Goal: Task Accomplishment & Management: Manage account settings

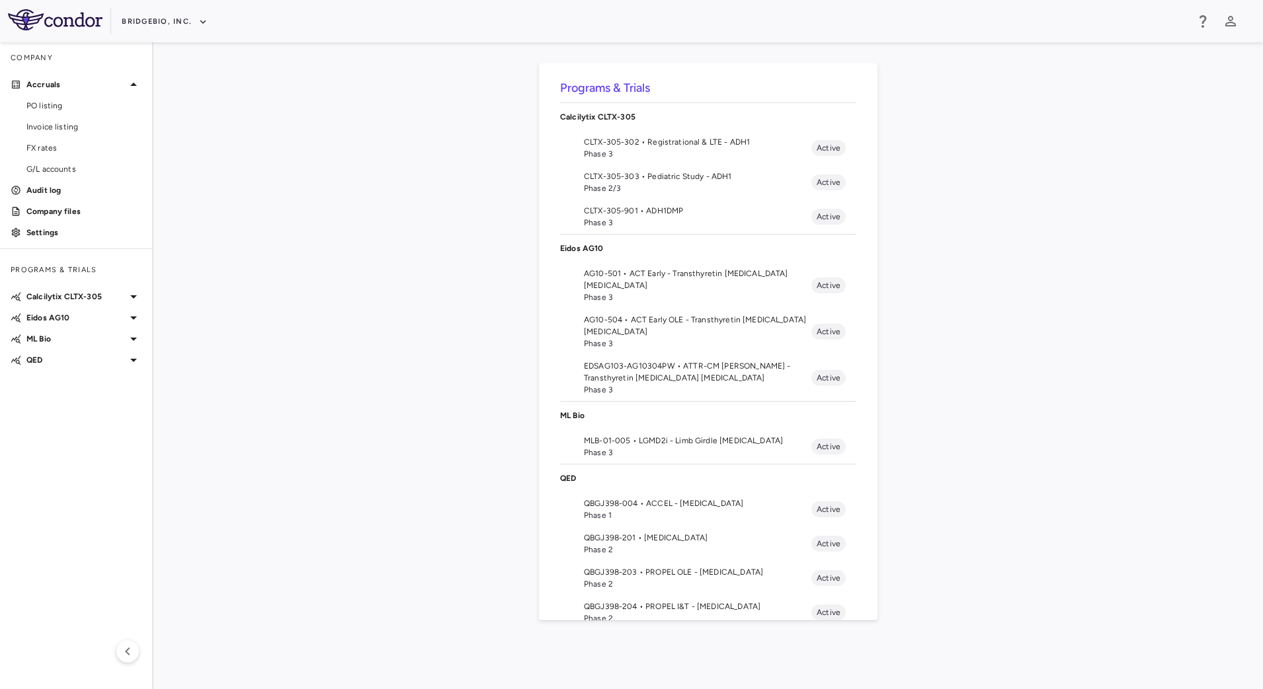
click at [637, 504] on span "QBGJ398-004 • ACCEL - Hypochondroplasia" at bounding box center [697, 504] width 227 height 12
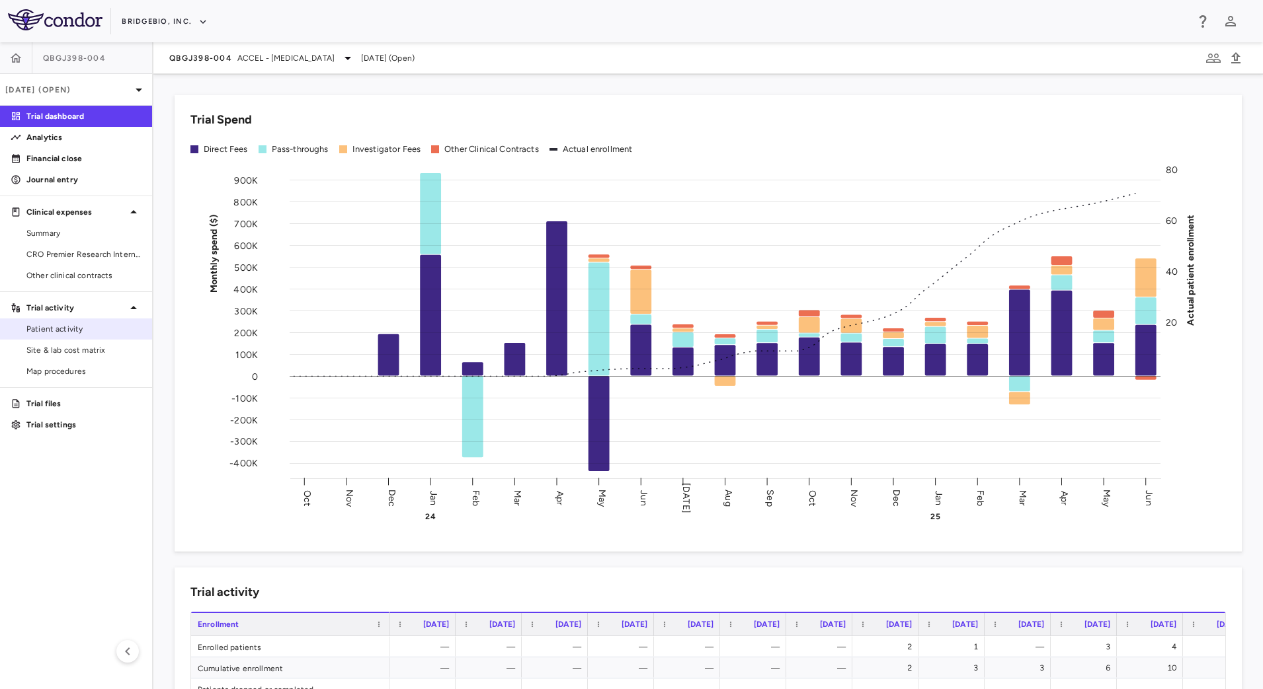
click at [79, 331] on span "Patient activity" at bounding box center [83, 329] width 115 height 12
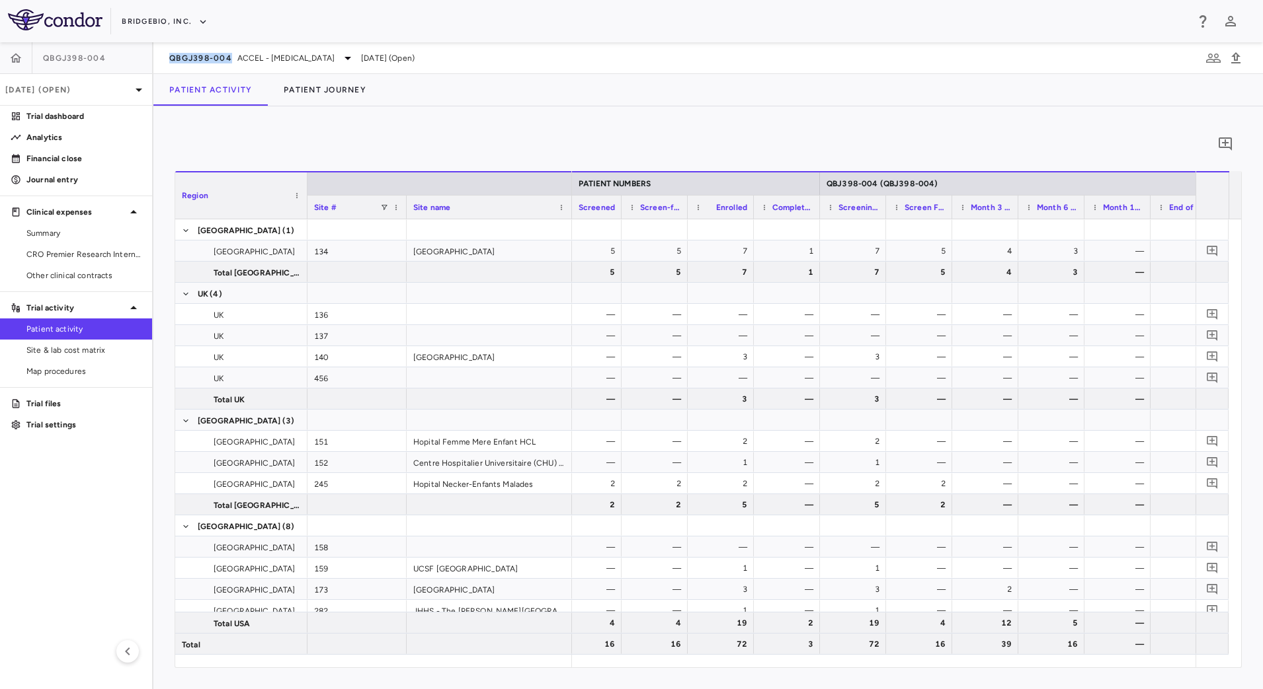
drag, startPoint x: 161, startPoint y: 59, endPoint x: 231, endPoint y: 67, distance: 71.2
click at [231, 67] on div "QBGJ398-004 ACCEL - Hypochondroplasia Jun 2025 (Open)" at bounding box center [707, 58] width 1109 height 32
copy span "QBGJ398-004"
drag, startPoint x: 951, startPoint y: 203, endPoint x: 1085, endPoint y: 204, distance: 134.2
click at [1085, 204] on div at bounding box center [1085, 207] width 5 height 23
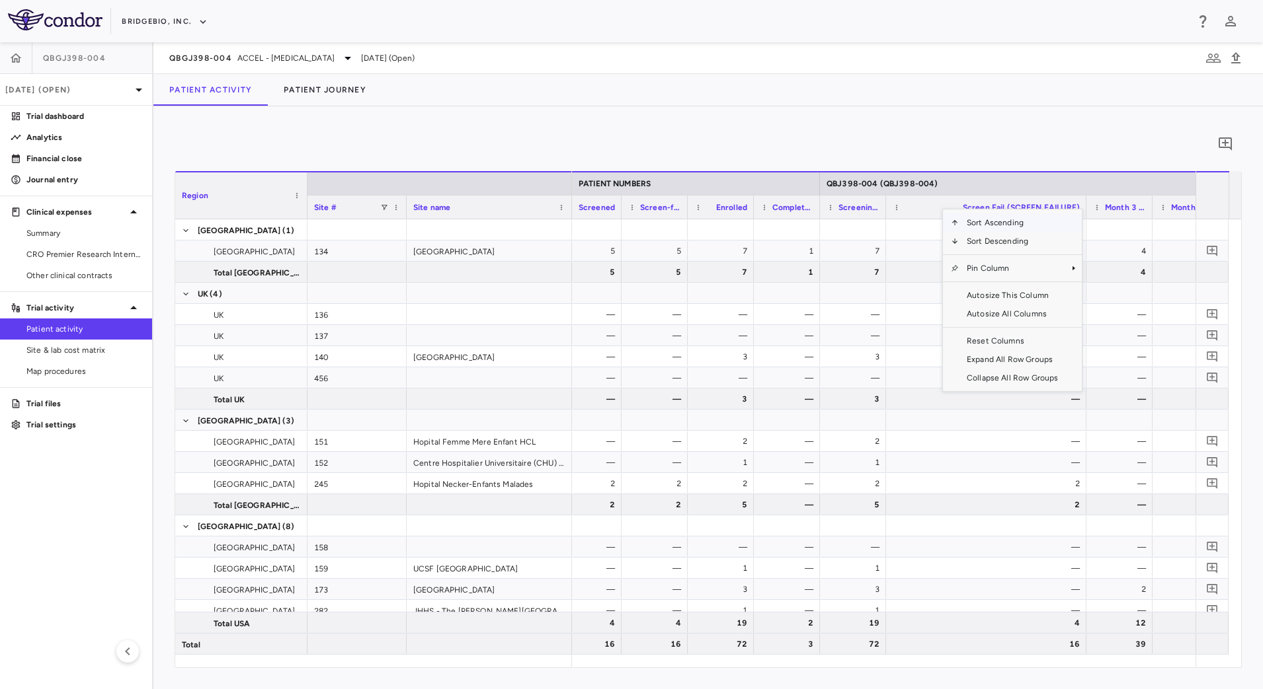
click at [1000, 136] on div "0" at bounding box center [708, 144] width 1067 height 33
click at [941, 226] on div at bounding box center [985, 229] width 187 height 19
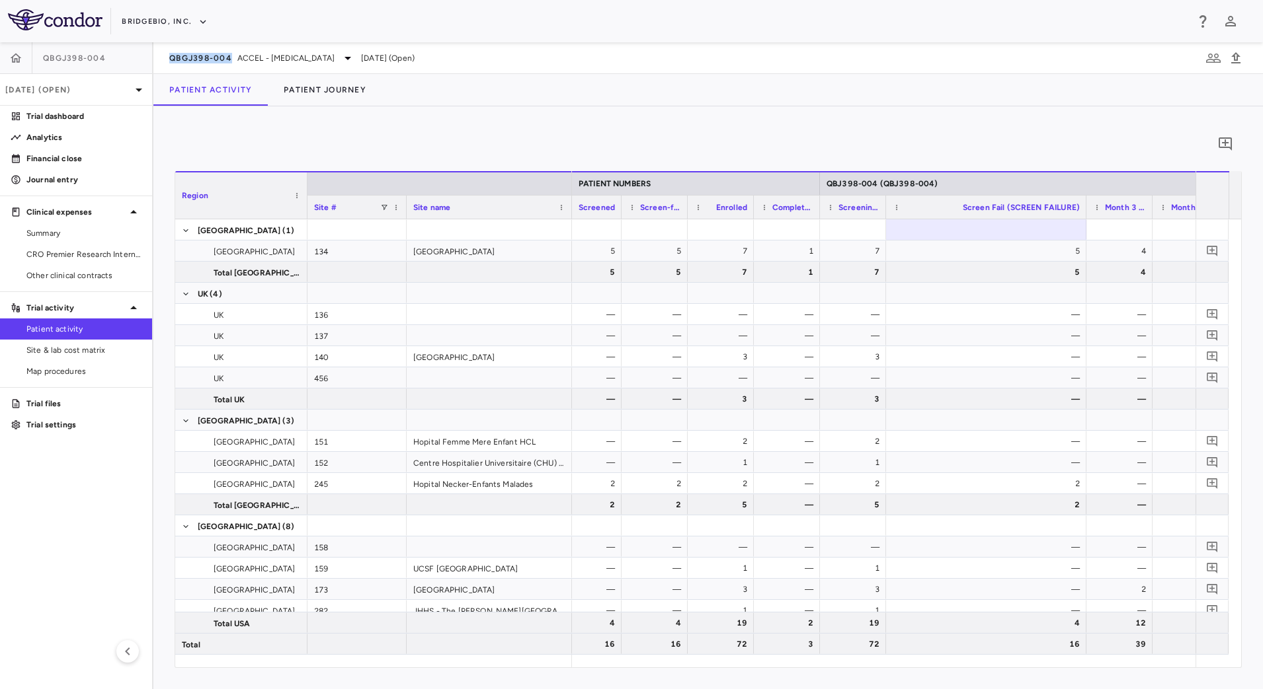
drag, startPoint x: 161, startPoint y: 63, endPoint x: 231, endPoint y: 67, distance: 70.2
click at [231, 67] on div "QBGJ398-004 ACCEL - Hypochondroplasia Jun 2025 (Open)" at bounding box center [707, 58] width 1109 height 32
copy span "QBGJ398-004"
click at [124, 83] on div "[DATE] (Open)" at bounding box center [76, 90] width 152 height 32
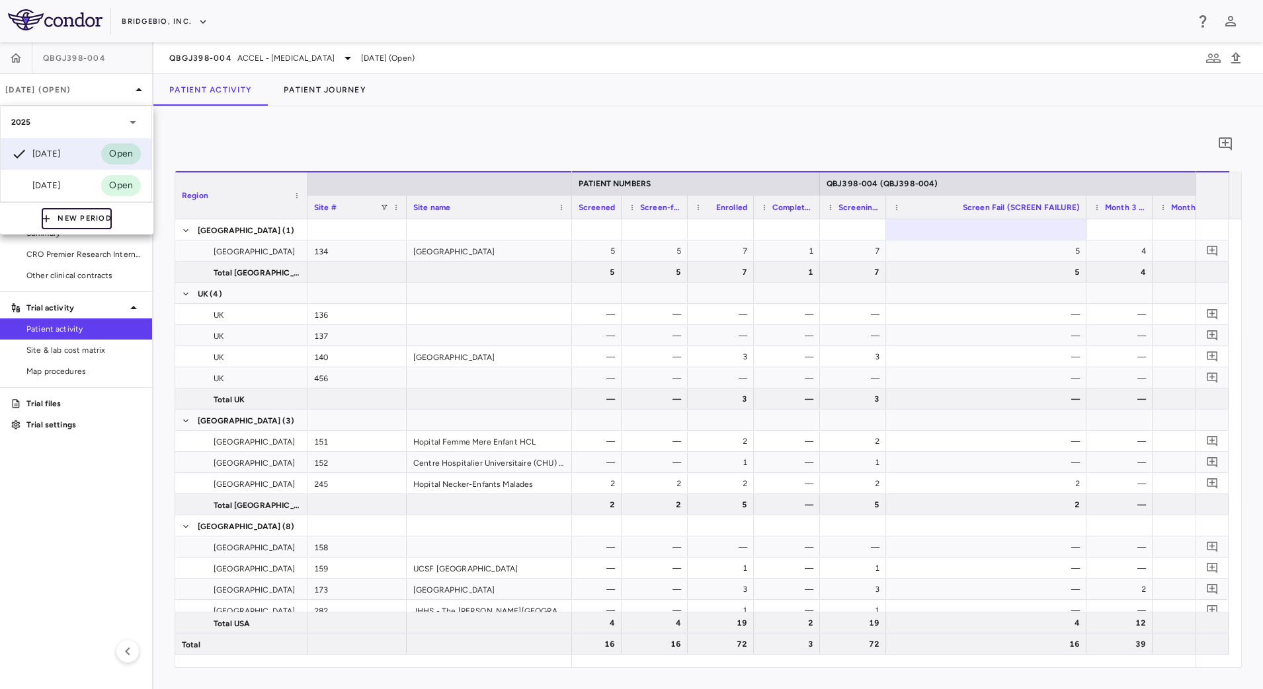
click at [99, 212] on button "New Period" at bounding box center [77, 218] width 70 height 21
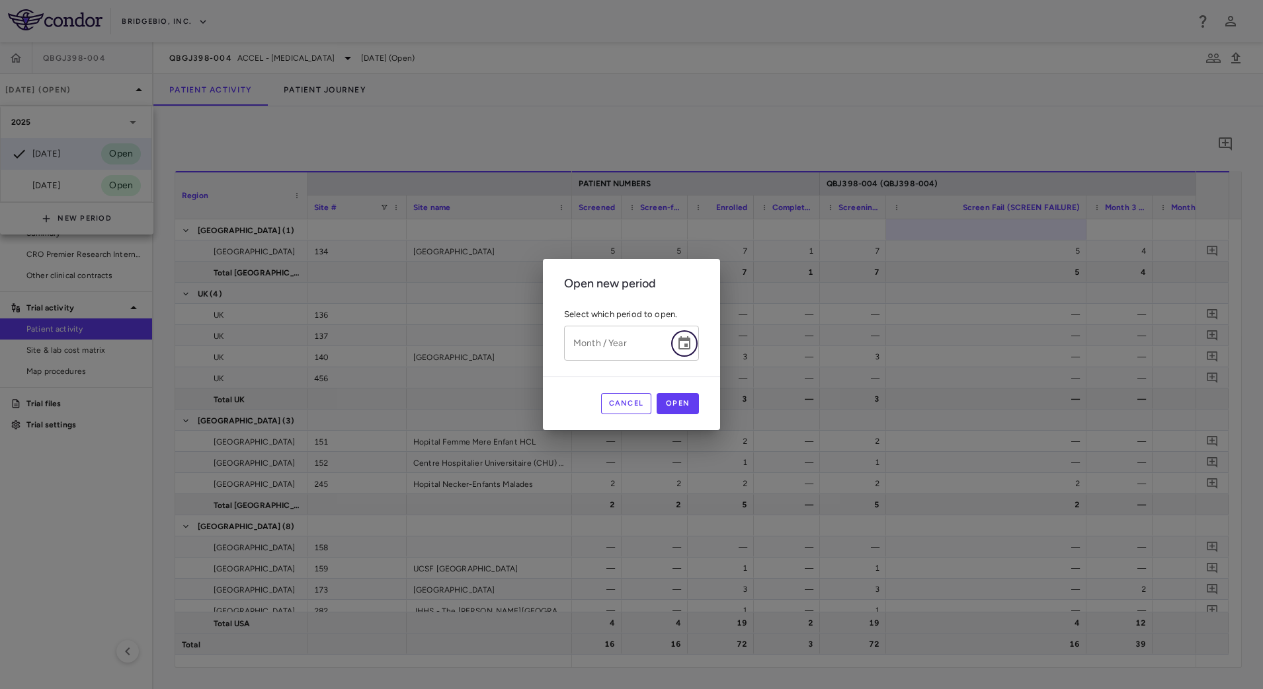
click at [697, 346] on button "Choose date" at bounding box center [684, 344] width 26 height 26
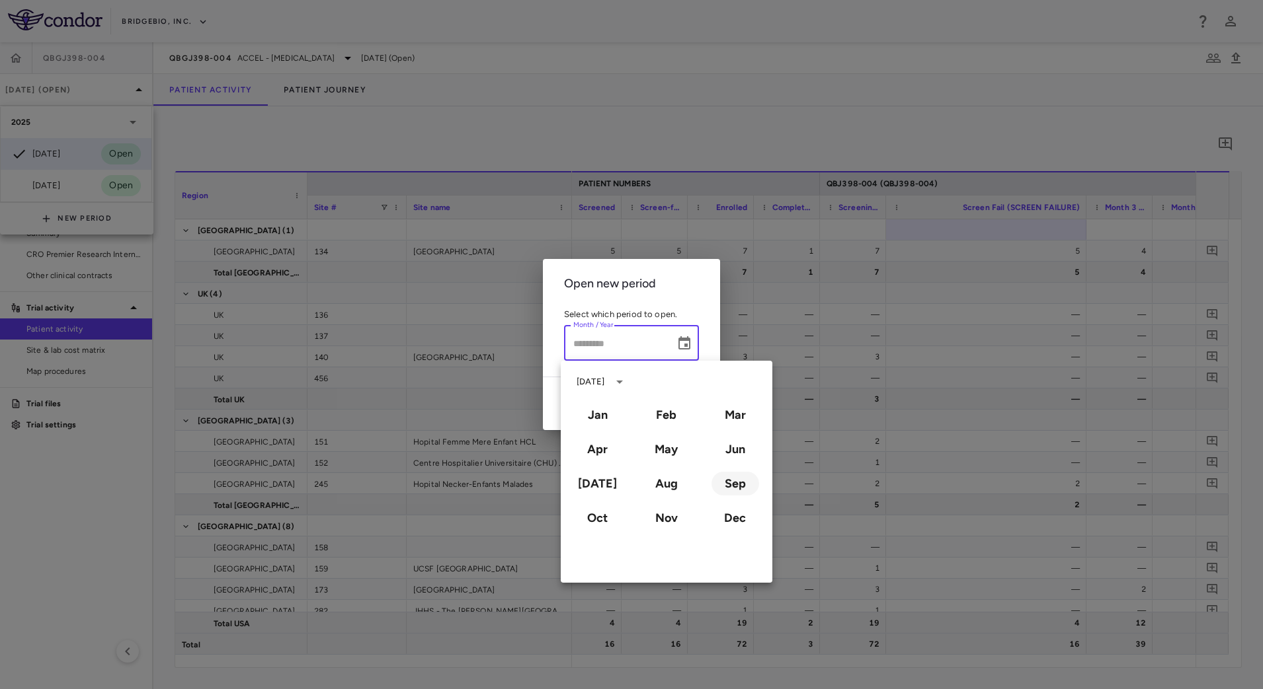
click at [724, 483] on button "Sep" at bounding box center [735, 484] width 48 height 24
type input "**********"
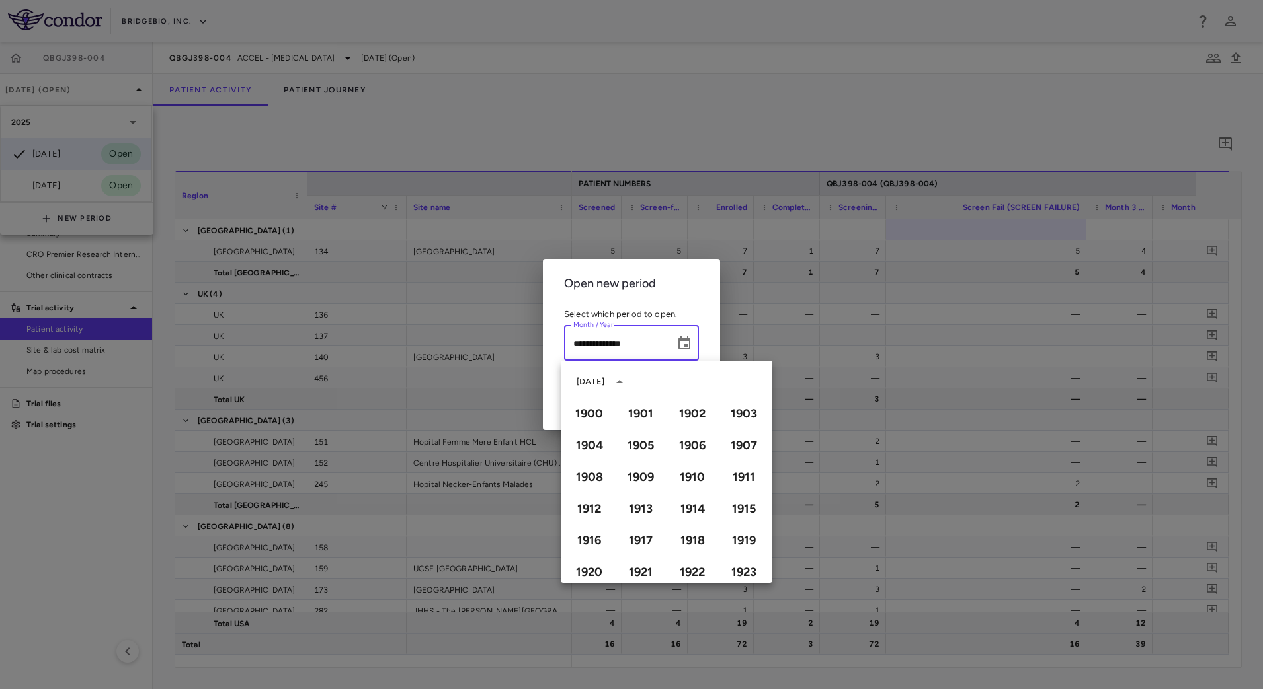
scroll to position [907, 0]
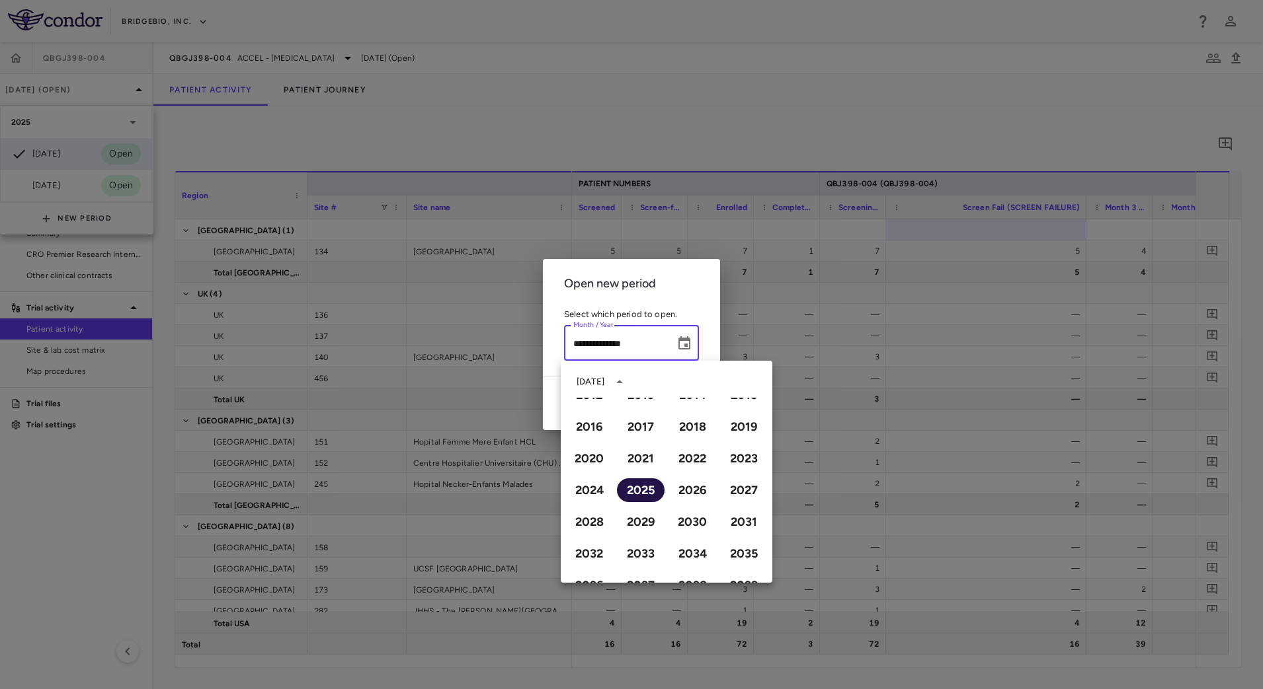
click at [635, 486] on button "2025" at bounding box center [641, 491] width 48 height 24
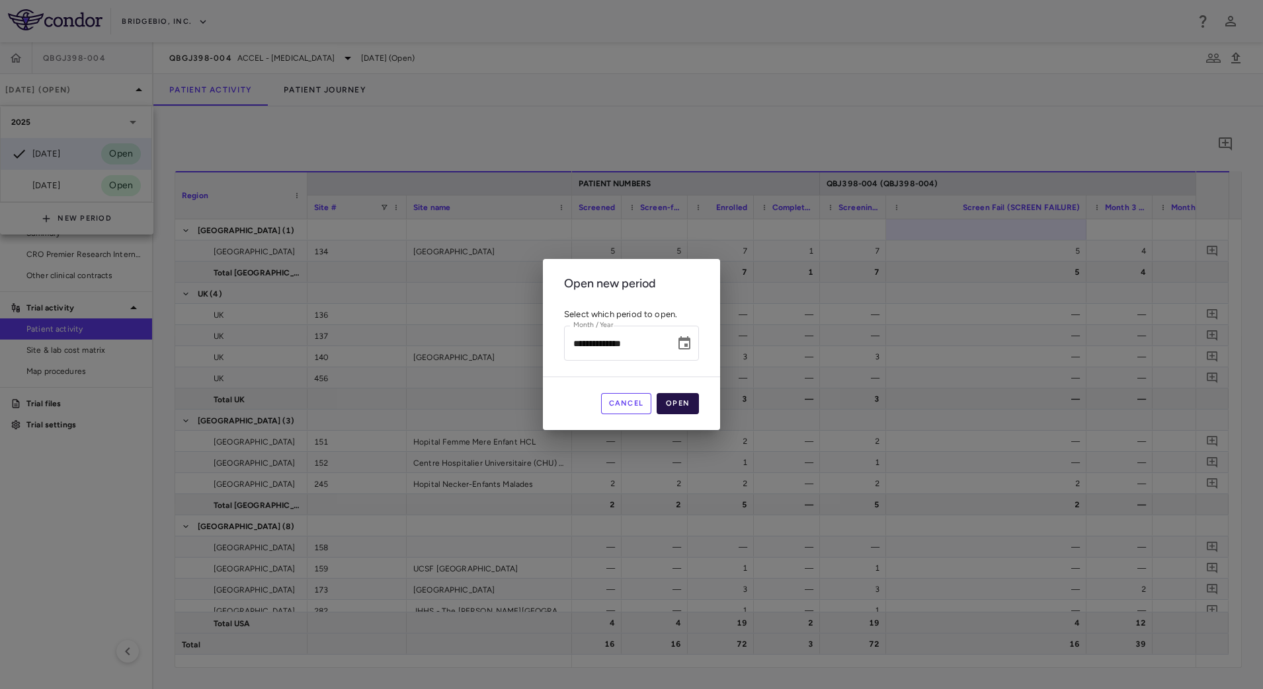
click at [676, 402] on button "Open" at bounding box center [677, 403] width 42 height 21
click at [687, 408] on button "Open" at bounding box center [677, 403] width 42 height 21
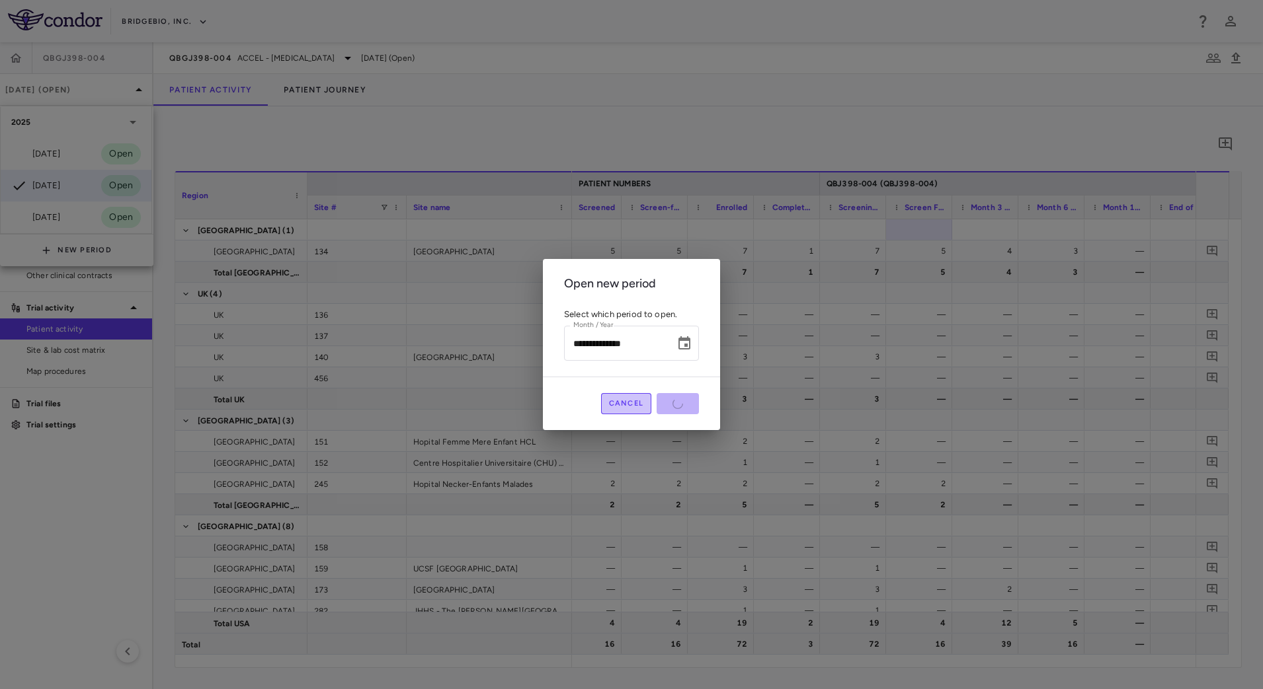
click at [628, 408] on button "Cancel" at bounding box center [626, 403] width 51 height 21
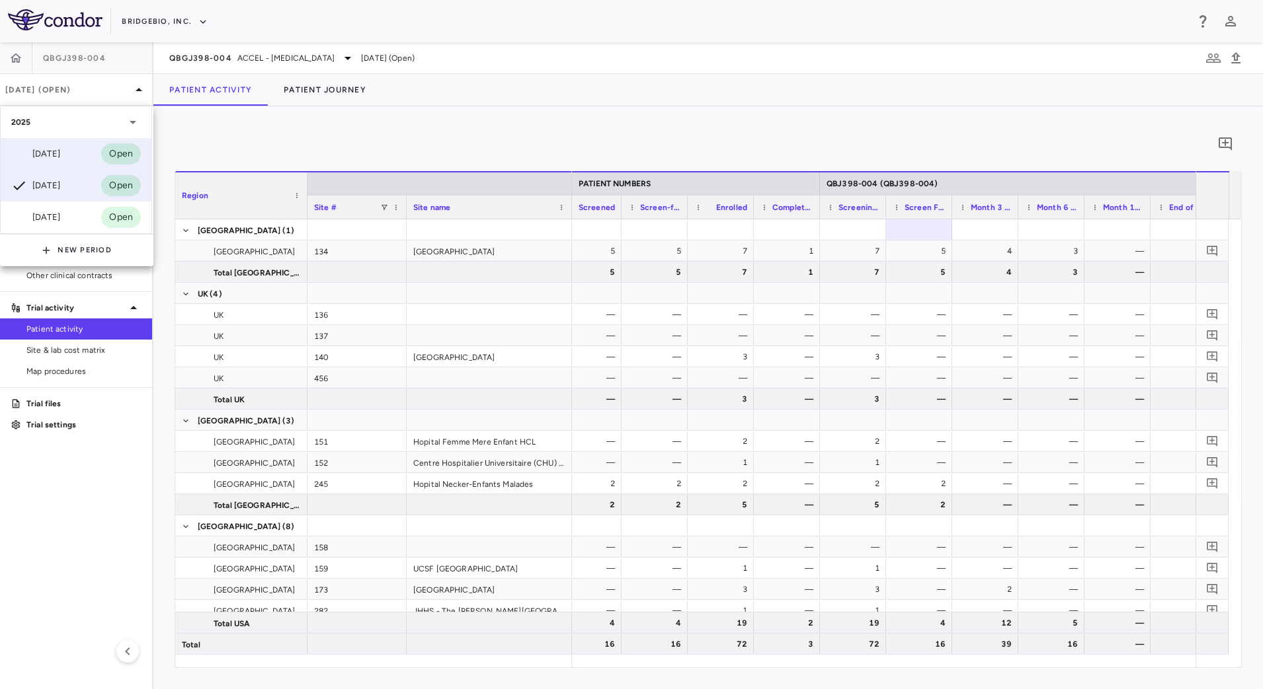
click at [50, 143] on div "[DATE] Open" at bounding box center [76, 154] width 151 height 32
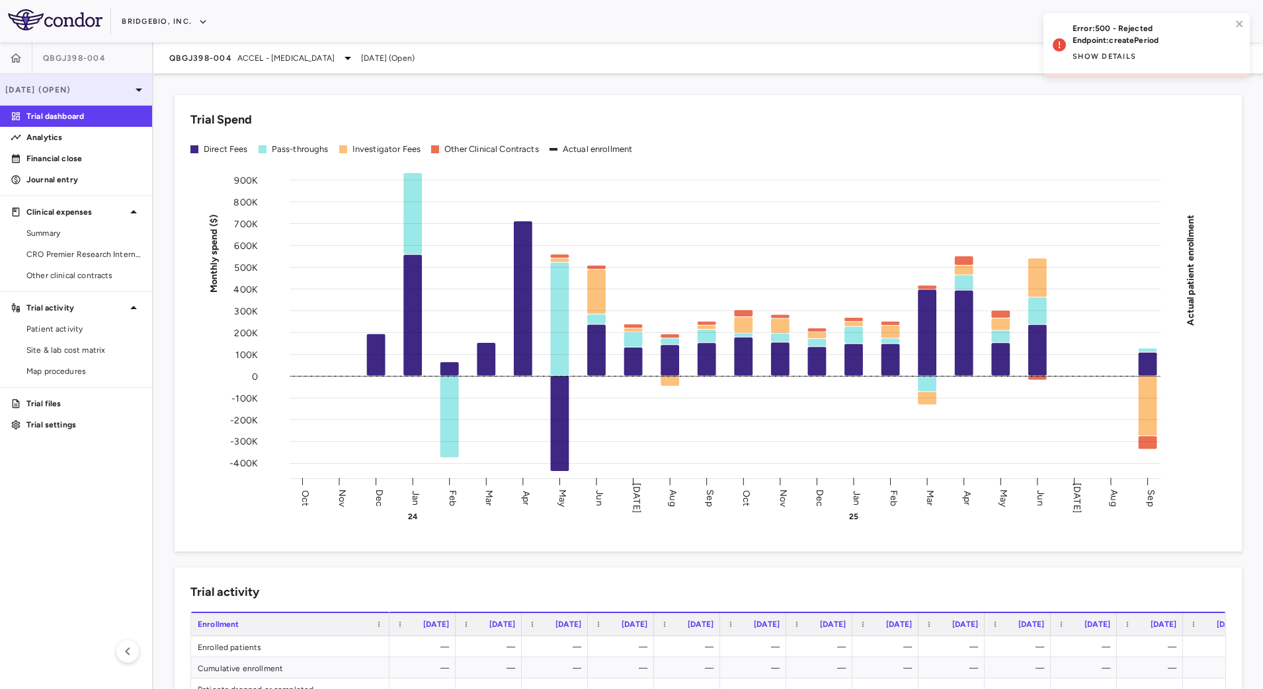
click at [116, 93] on p "[DATE] (Open)" at bounding box center [68, 90] width 126 height 12
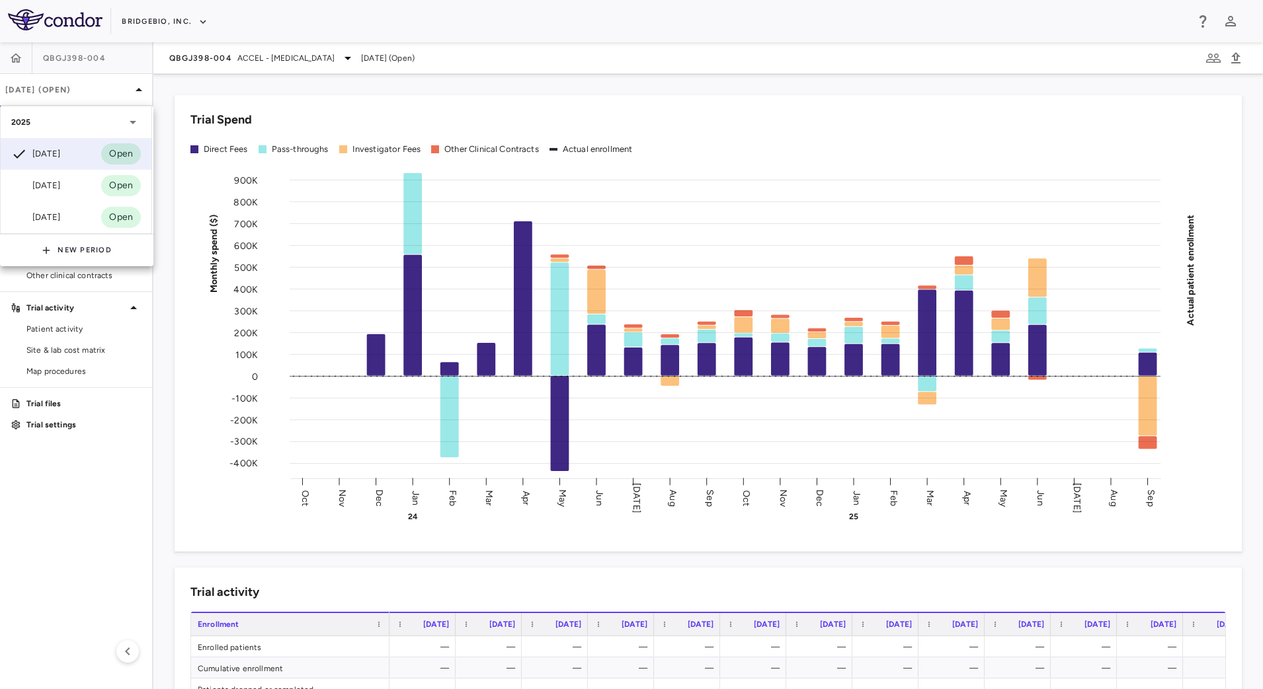
click at [423, 116] on div at bounding box center [631, 344] width 1263 height 689
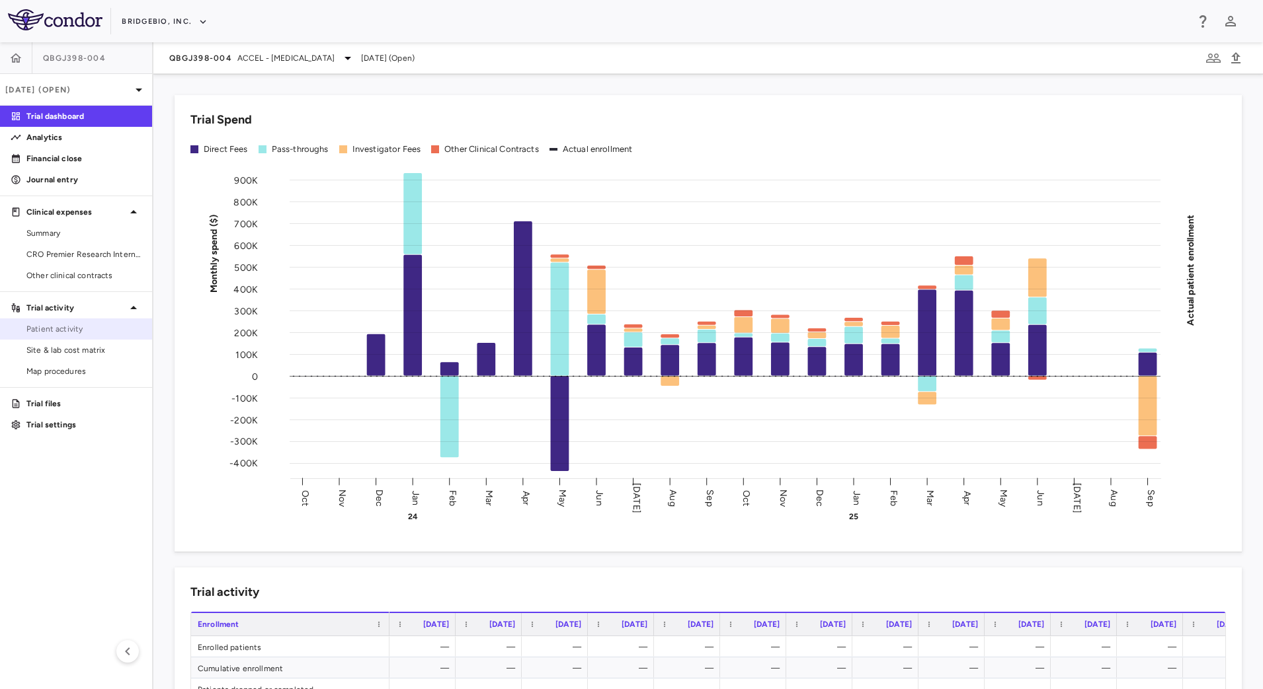
click at [61, 337] on link "Patient activity" at bounding box center [76, 329] width 152 height 20
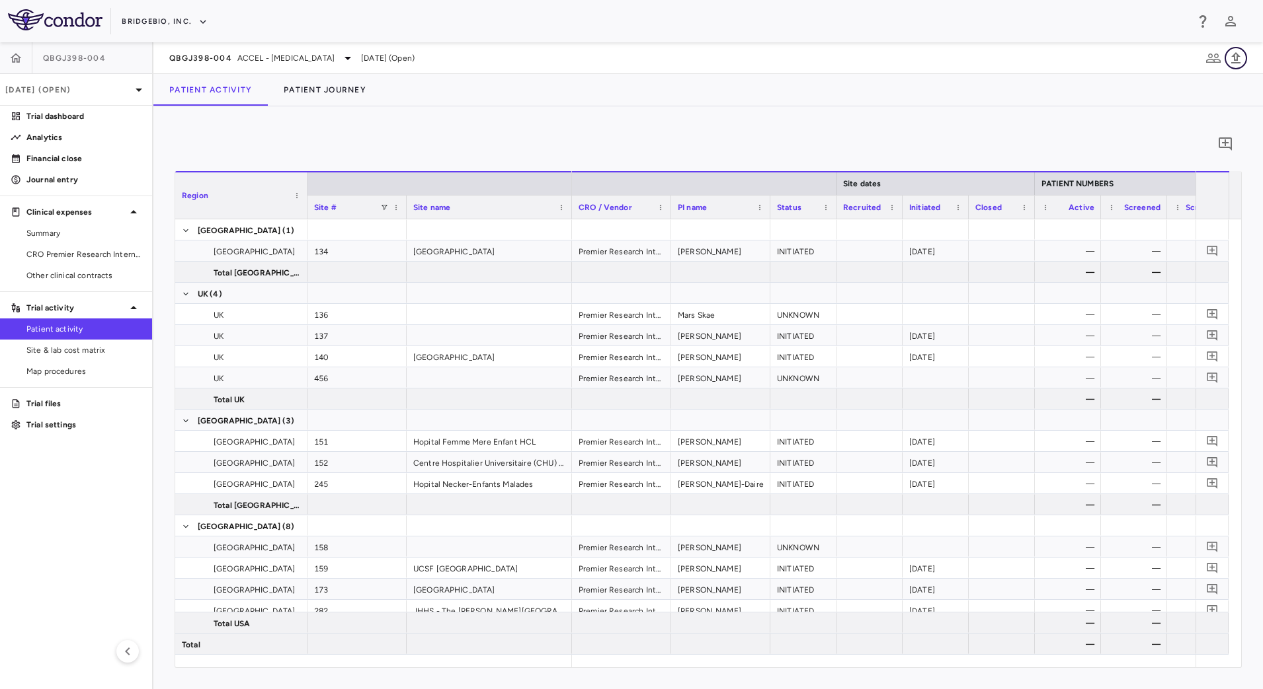
click at [1238, 51] on icon "button" at bounding box center [1236, 58] width 16 height 16
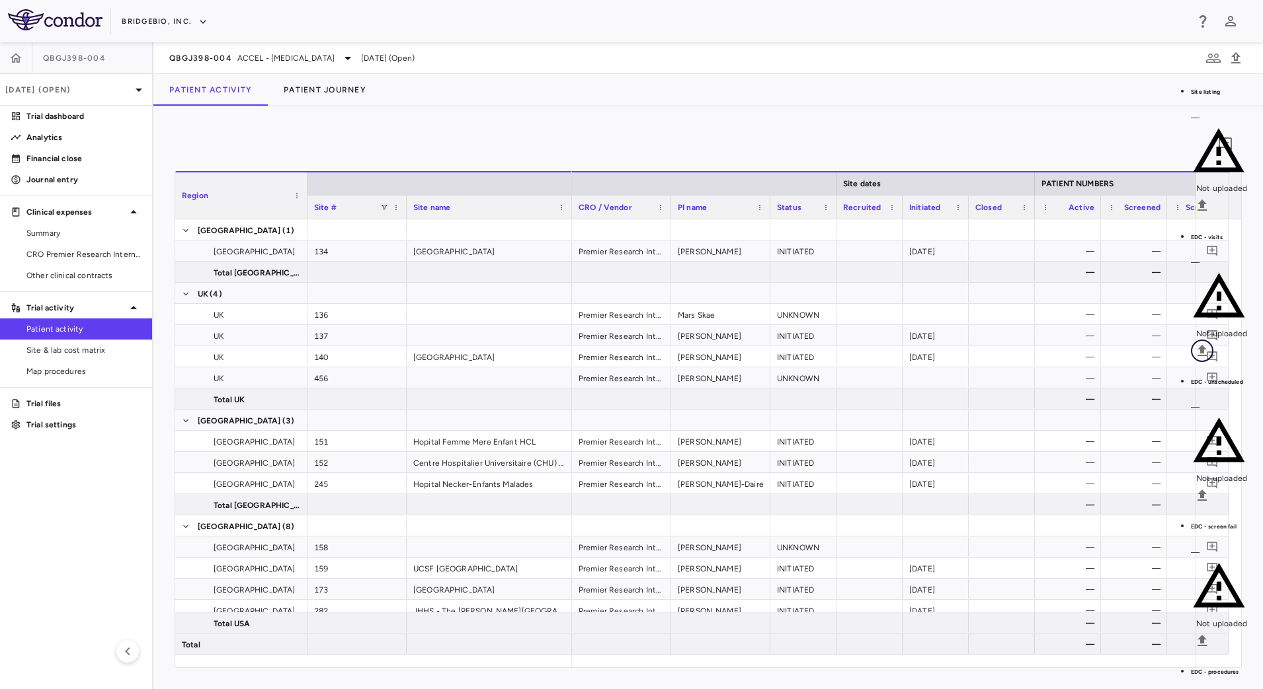
click at [1206, 345] on icon "Upload" at bounding box center [1201, 350] width 9 height 11
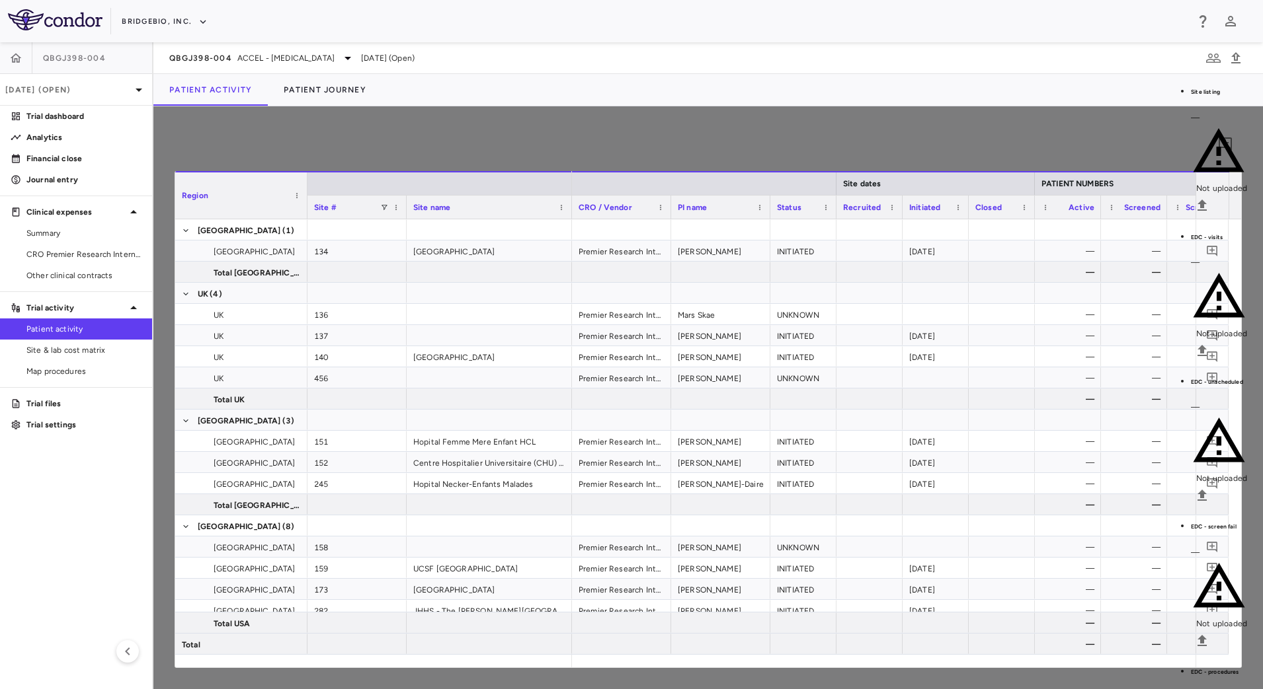
click at [0, 0] on input "Select file" at bounding box center [0, 0] width 0 height 0
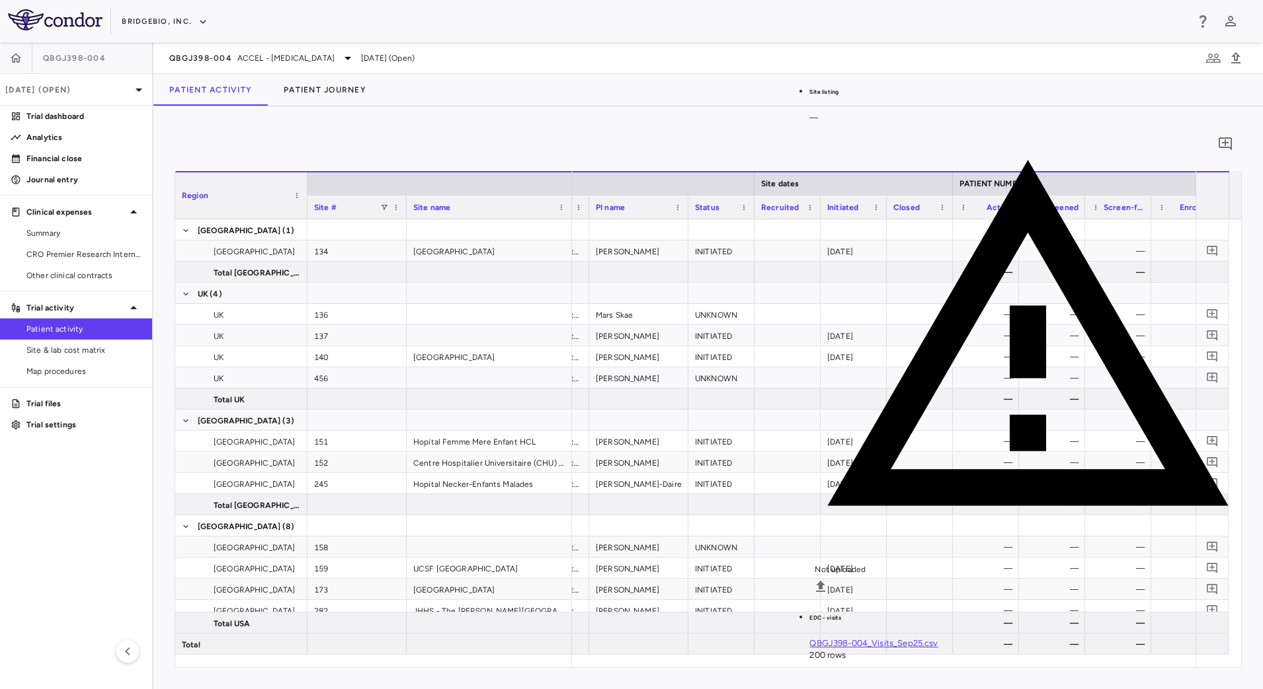
scroll to position [0, 155]
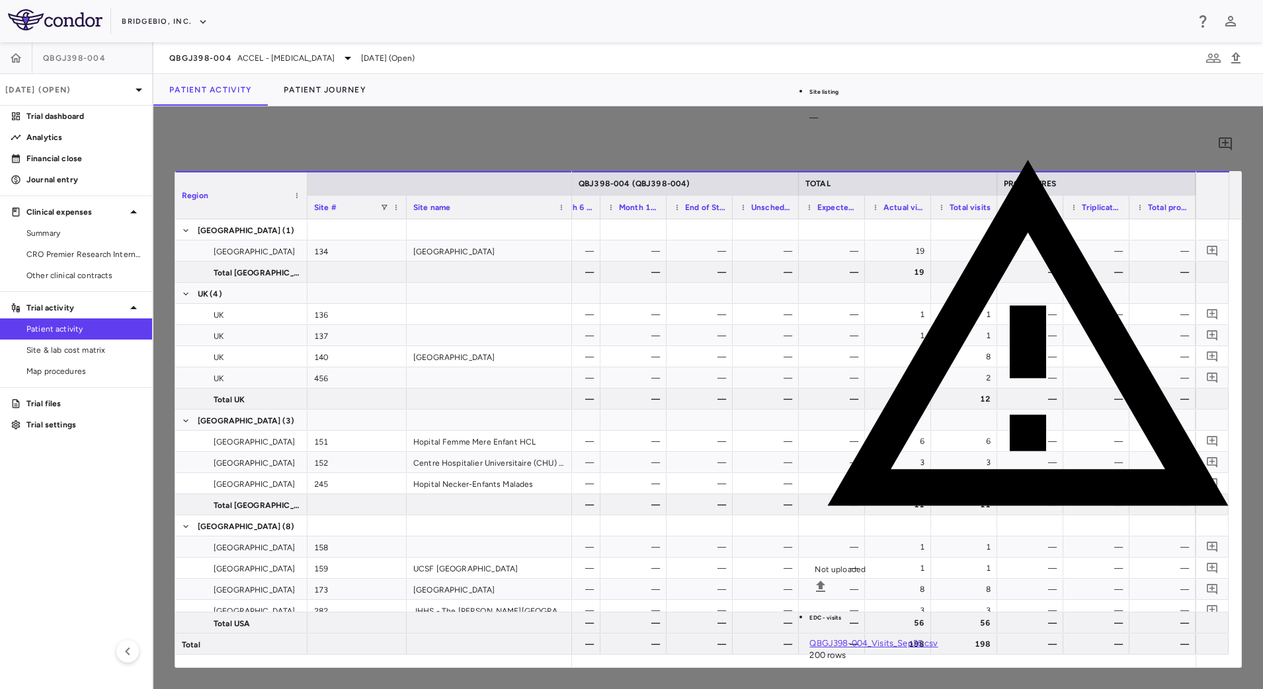
click at [0, 0] on input "Select file" at bounding box center [0, 0] width 0 height 0
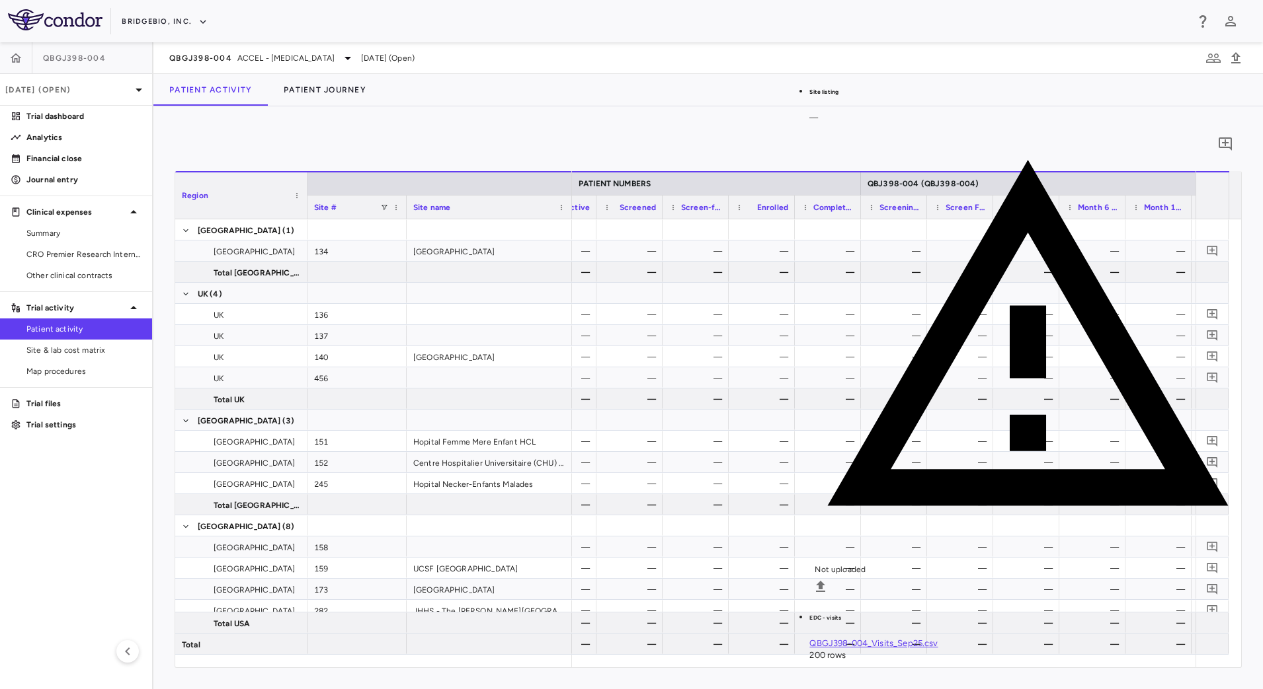
click at [615, 119] on div "0 Region Drag here to set column labels Region Site # Site name UK" at bounding box center [707, 397] width 1109 height 583
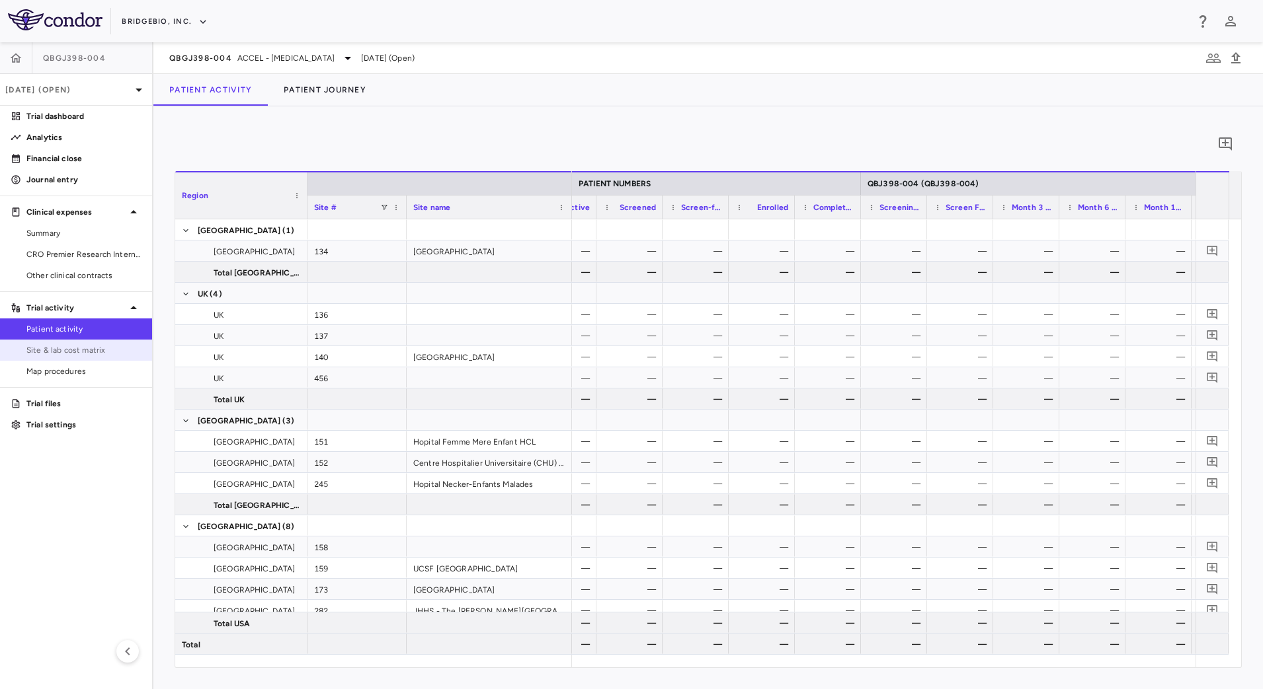
click at [100, 344] on span "Site & lab cost matrix" at bounding box center [83, 350] width 115 height 12
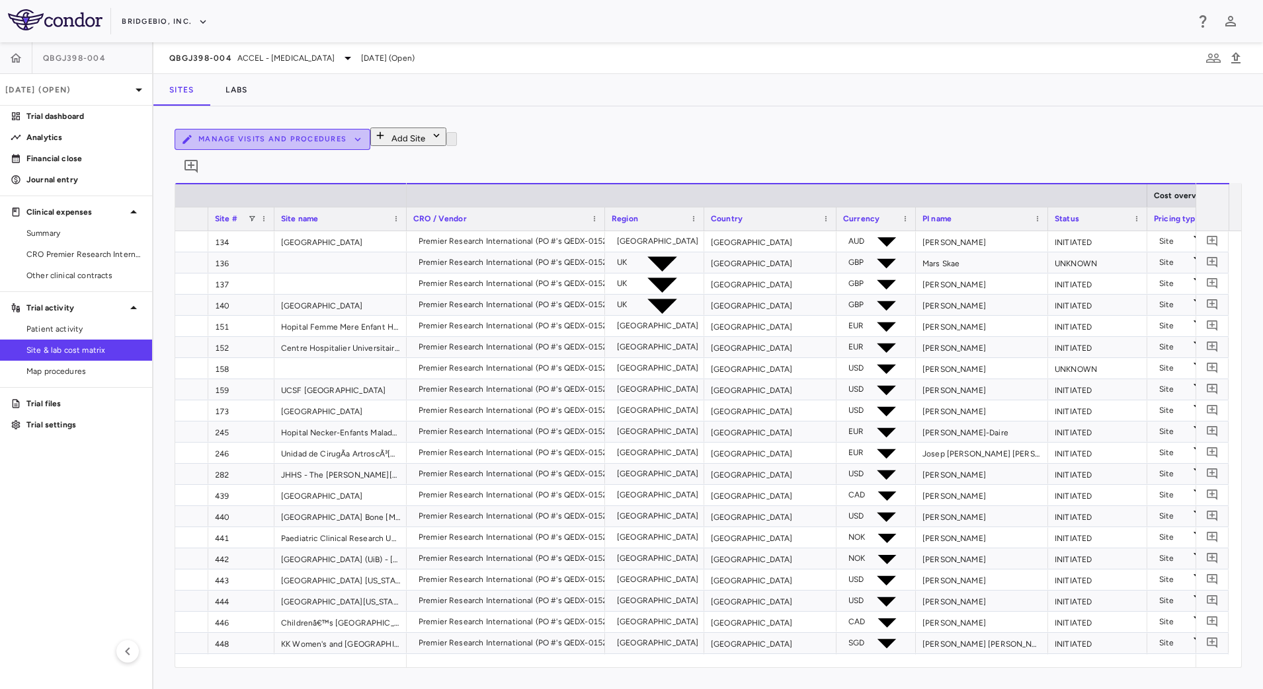
click at [370, 147] on button "Manage Visits and Procedures" at bounding box center [273, 139] width 196 height 21
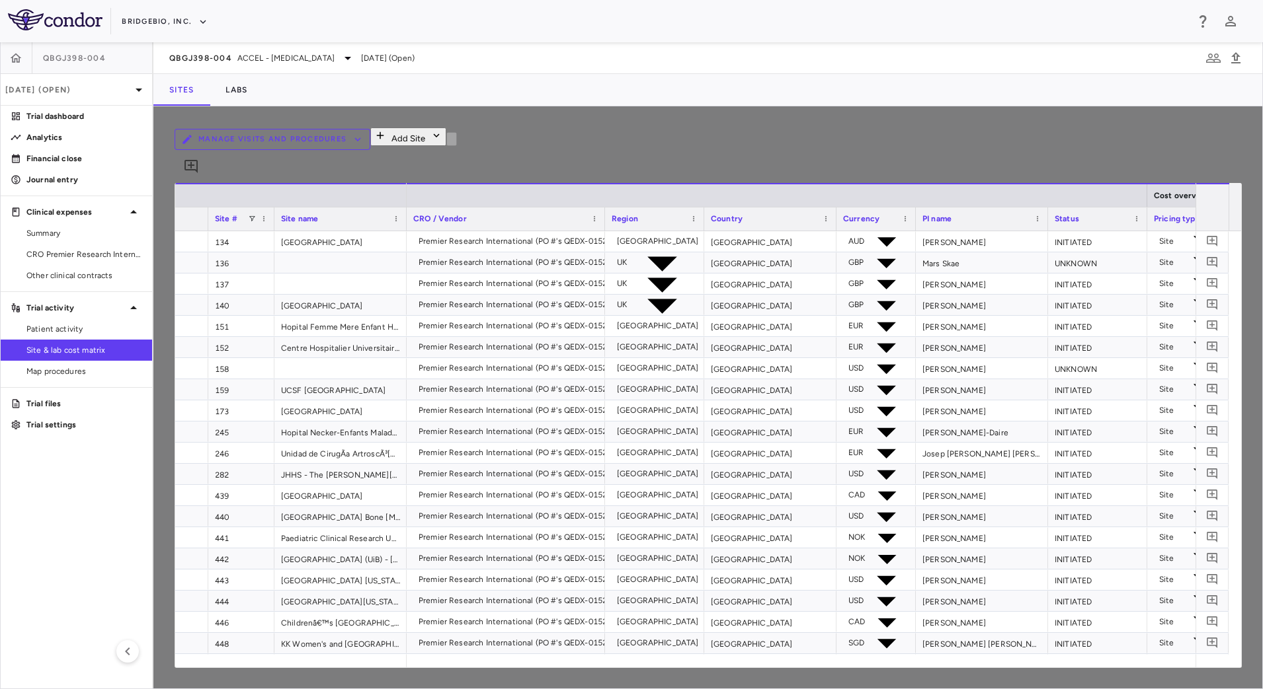
type input "**********"
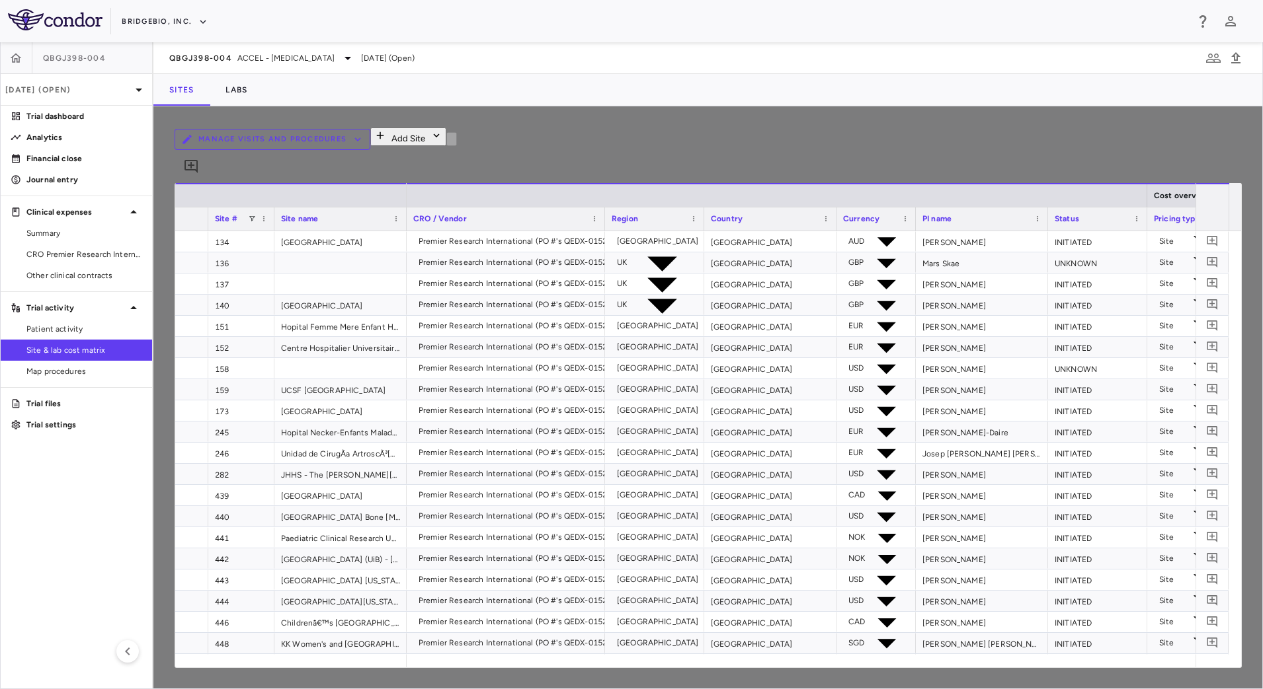
type input "**********"
click at [275, 45] on li "QBGJ398-004" at bounding box center [150, 39] width 249 height 12
type input "**********"
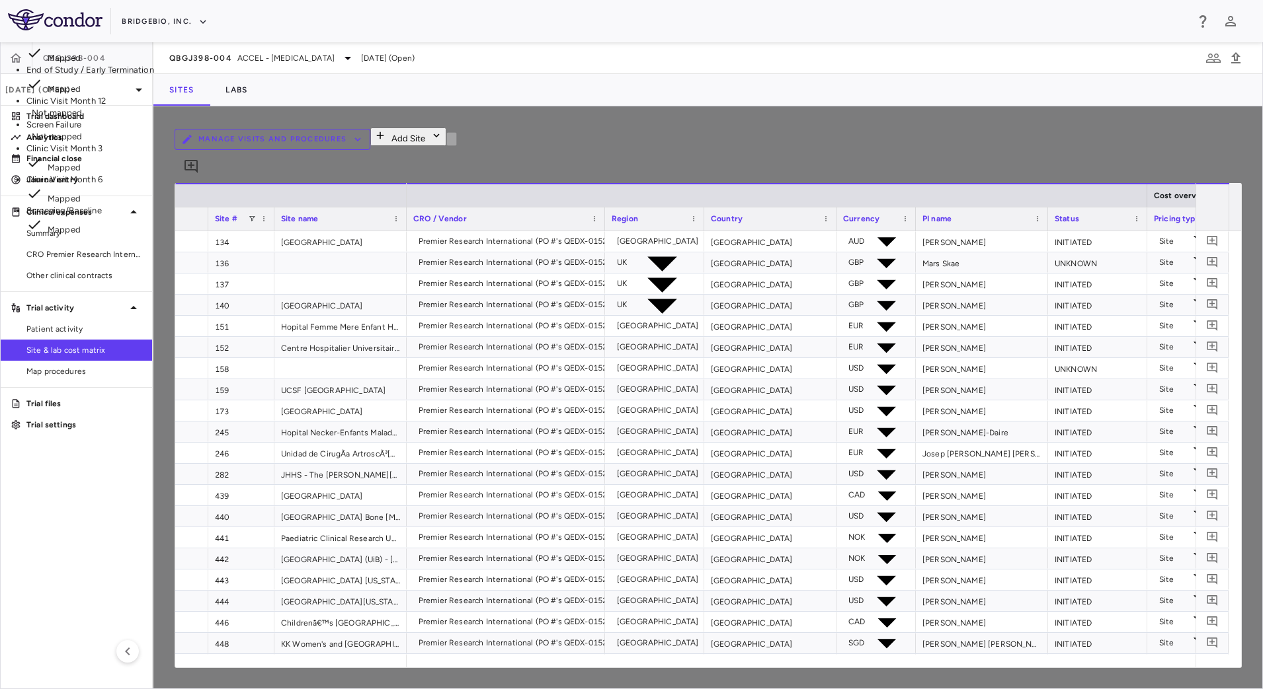
click at [275, 143] on li "Screen Failure Not mapped" at bounding box center [150, 131] width 249 height 24
type input "**********"
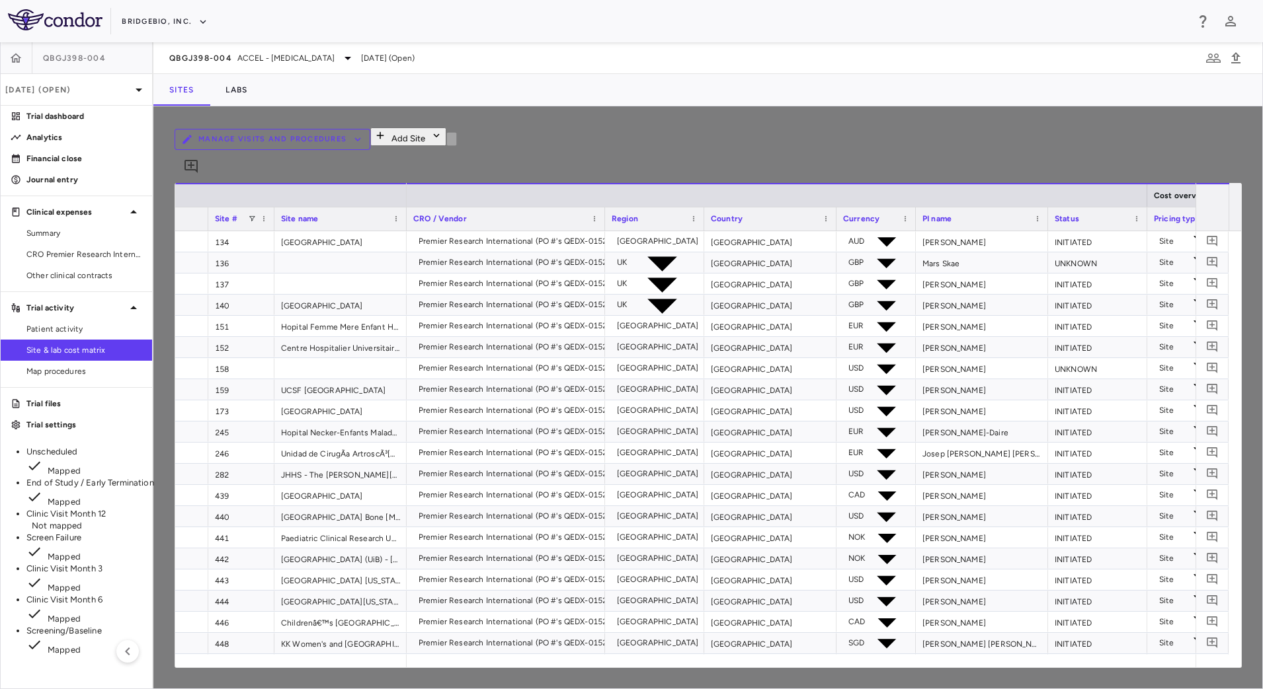
click at [275, 508] on li "Clinic Visit Month 12 Not mapped" at bounding box center [150, 520] width 249 height 24
type input "**********"
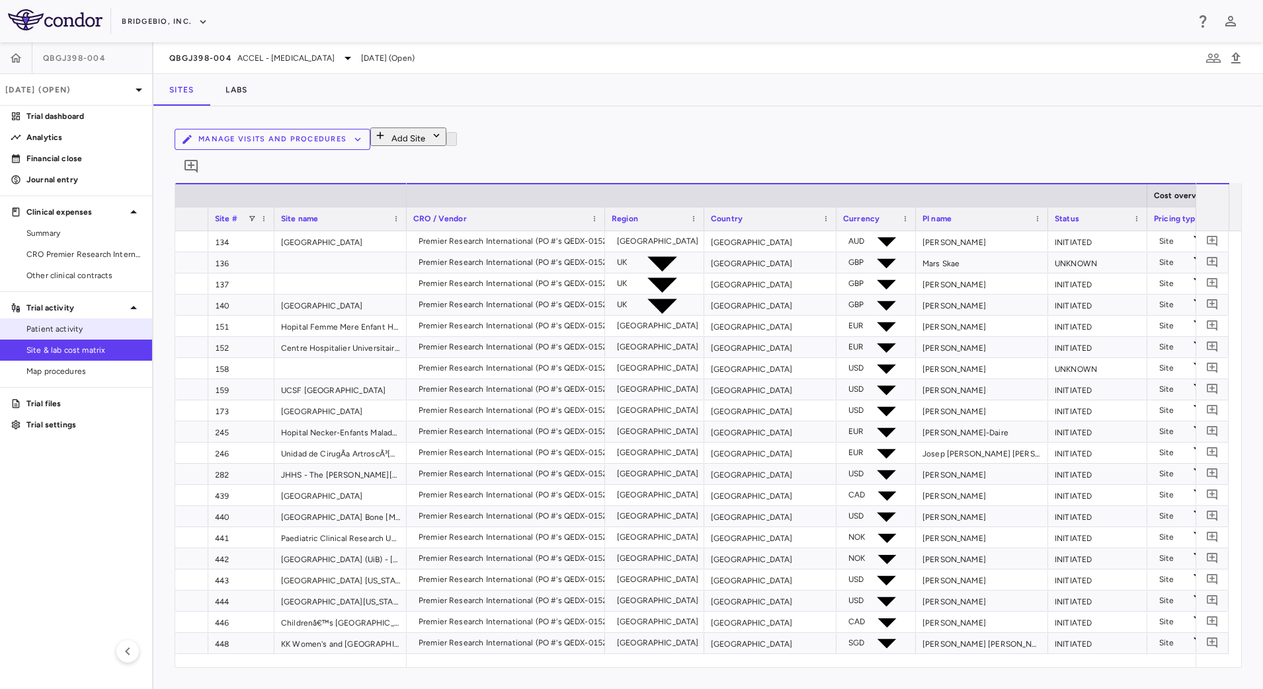
drag, startPoint x: 46, startPoint y: 329, endPoint x: 58, endPoint y: 333, distance: 12.3
click at [46, 329] on span "Patient activity" at bounding box center [83, 329] width 115 height 12
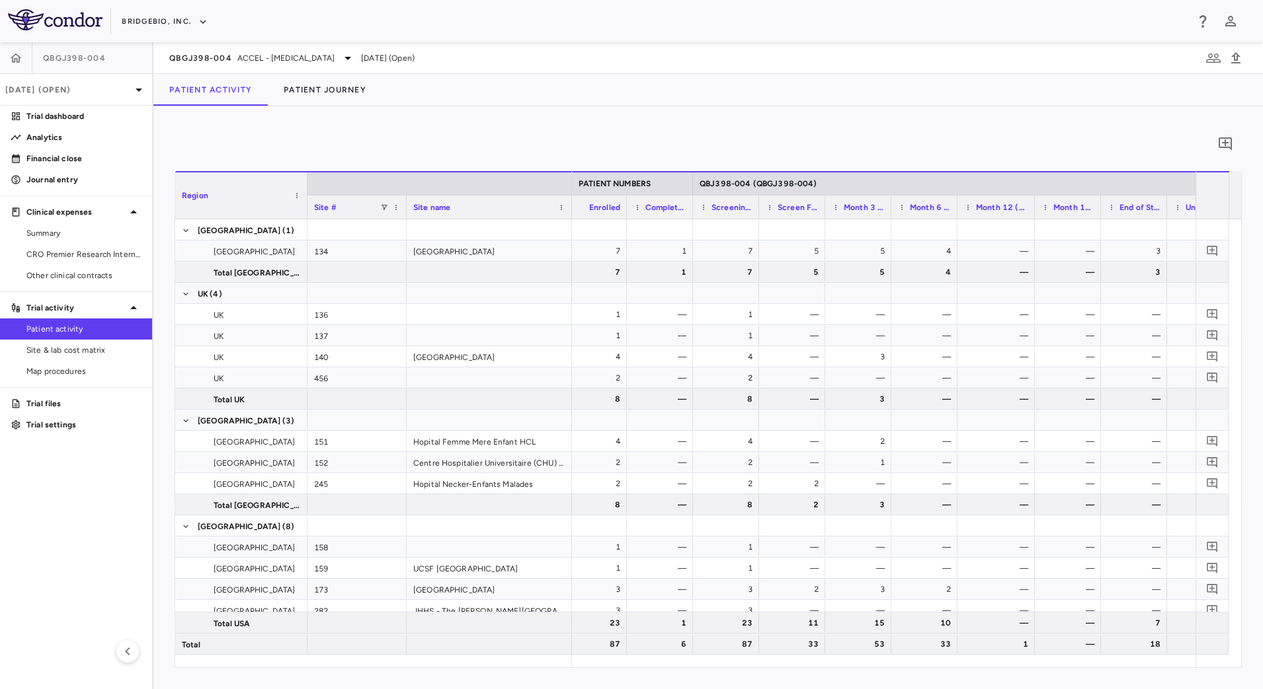
click at [1033, 201] on div at bounding box center [1033, 207] width 5 height 23
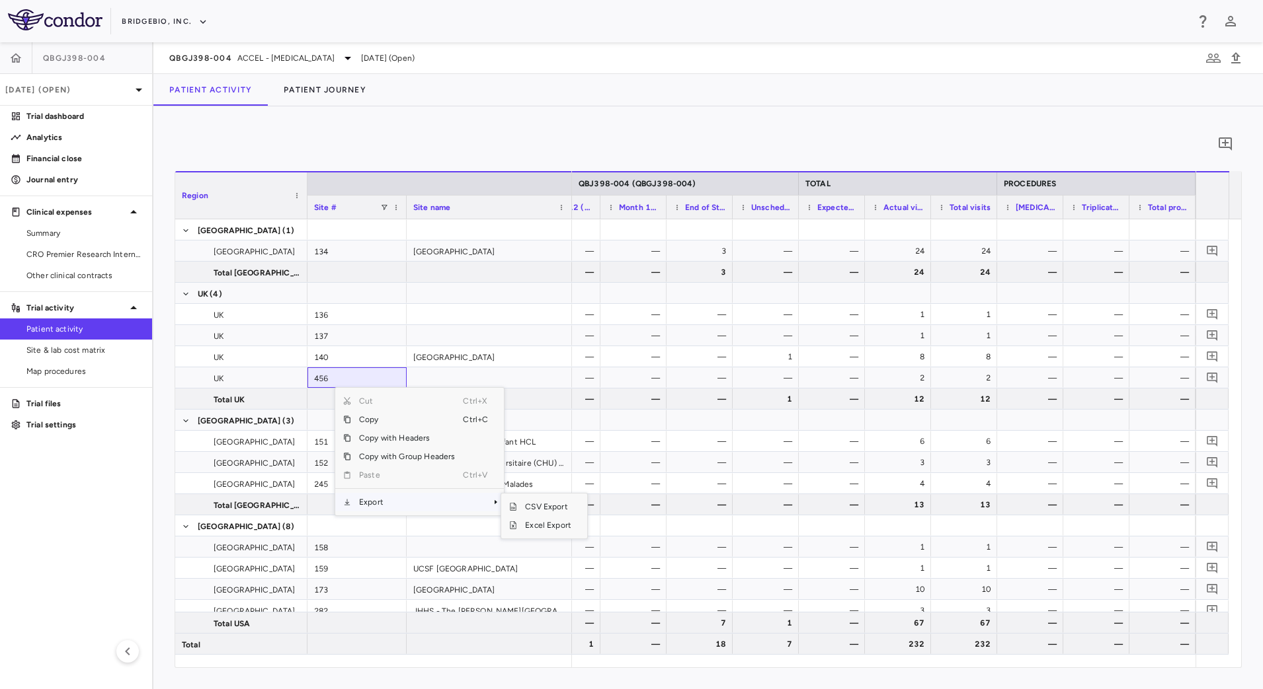
click at [413, 500] on span "Export" at bounding box center [407, 502] width 112 height 19
click at [543, 503] on span "CSV Export" at bounding box center [548, 507] width 62 height 19
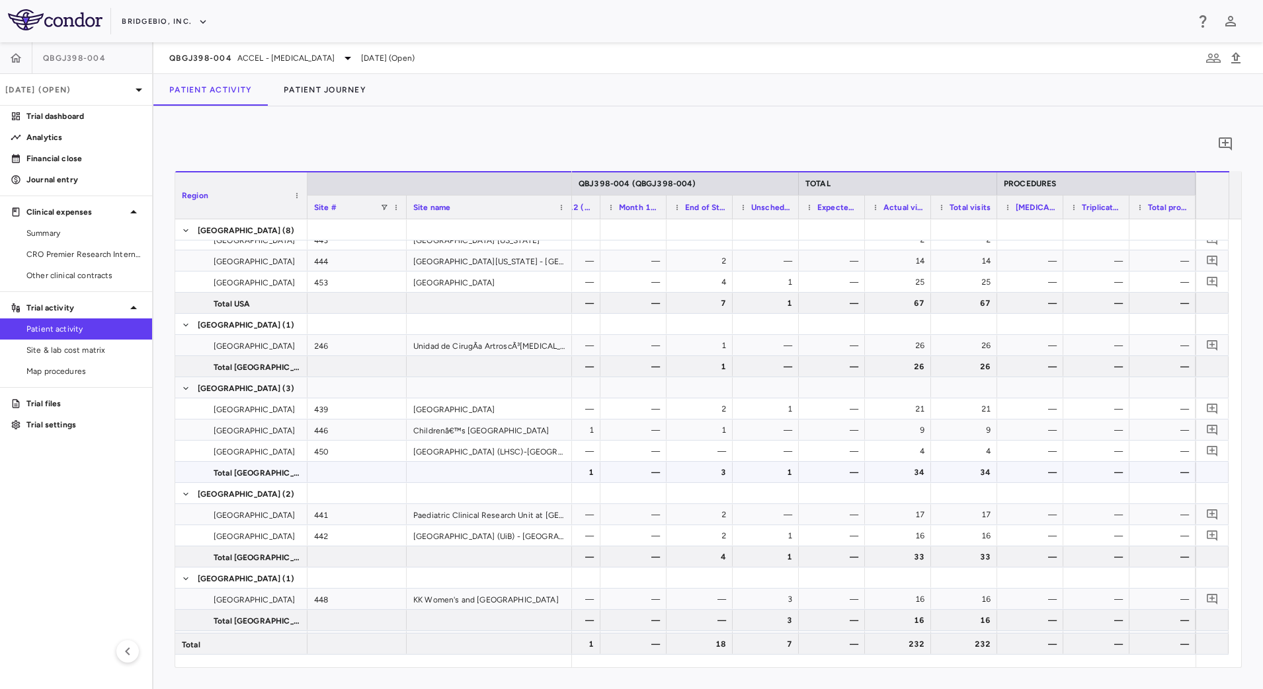
scroll to position [537, 0]
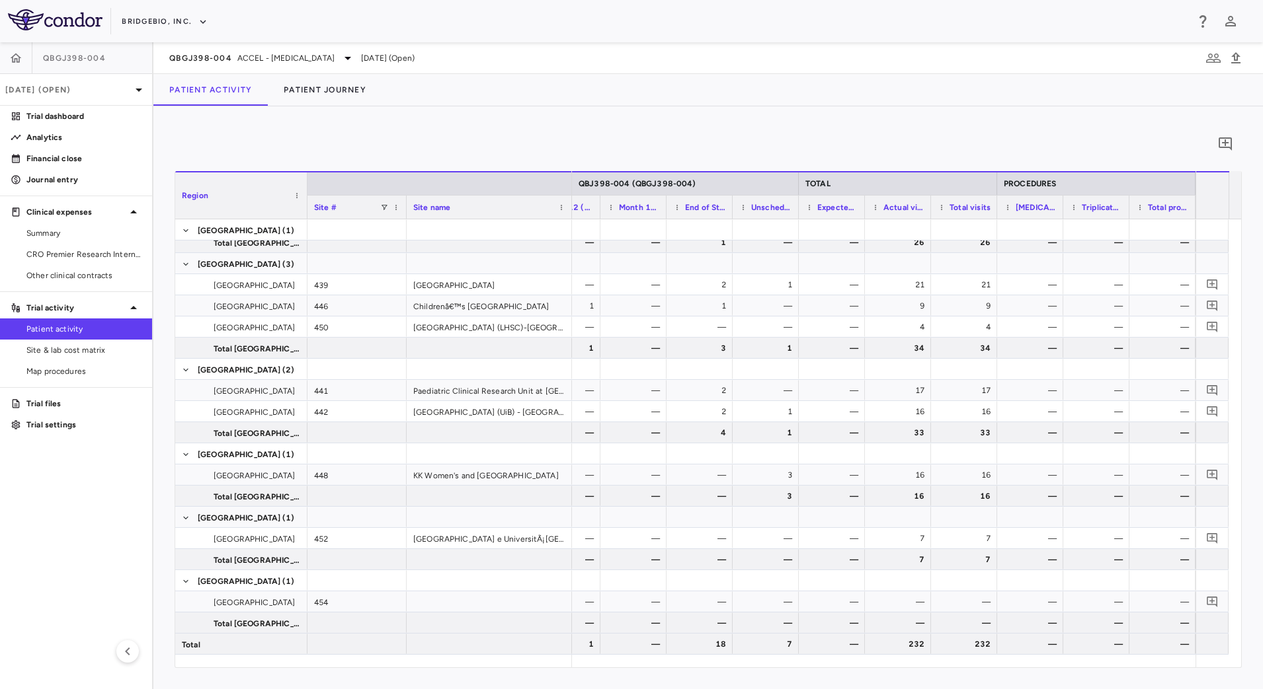
click at [789, 83] on div "Patient Activity Patient Journey" at bounding box center [707, 90] width 1109 height 32
click at [1236, 60] on icon "button" at bounding box center [1235, 57] width 9 height 11
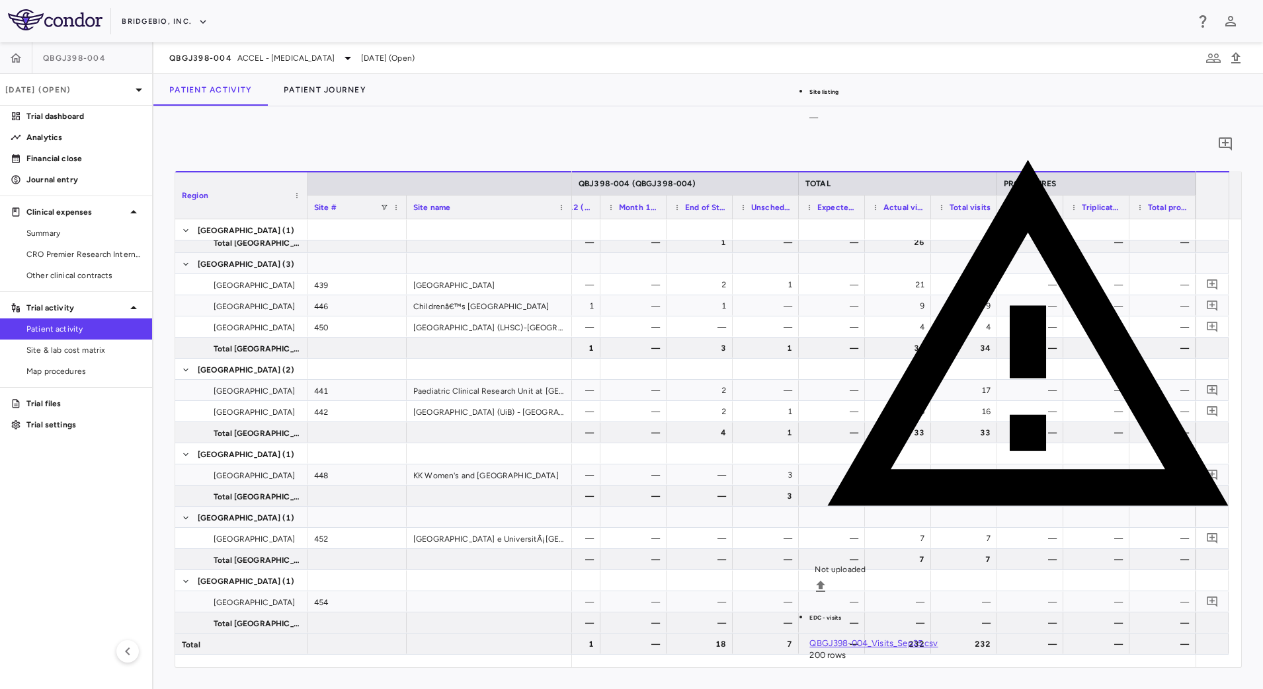
click at [591, 102] on div "Patient Activity Patient Journey" at bounding box center [707, 90] width 1109 height 32
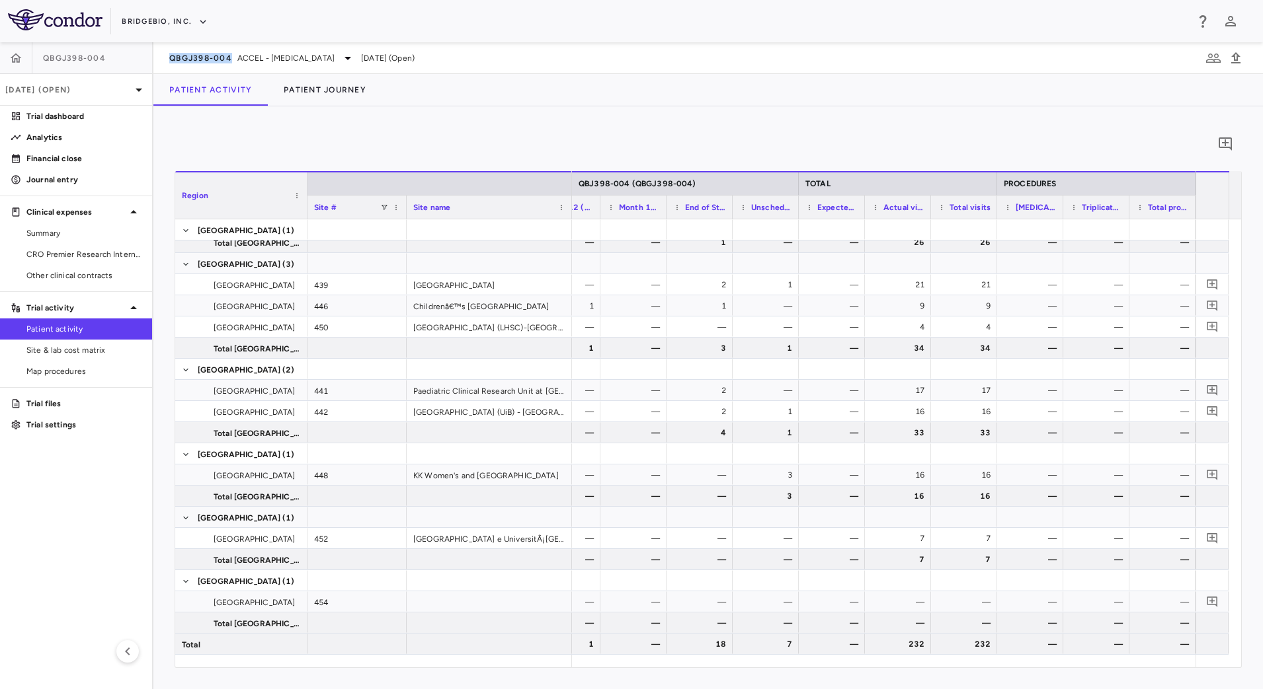
drag, startPoint x: 160, startPoint y: 60, endPoint x: 230, endPoint y: 65, distance: 70.3
click at [230, 65] on div "QBGJ398-004 ACCEL - Hypochondroplasia Sep 2025 (Open)" at bounding box center [707, 58] width 1109 height 32
copy span "QBGJ398-004"
click at [597, 89] on div "Patient Activity Patient Journey" at bounding box center [707, 90] width 1109 height 32
click at [306, 54] on span "ACCEL - Hypochondroplasia" at bounding box center [285, 58] width 97 height 12
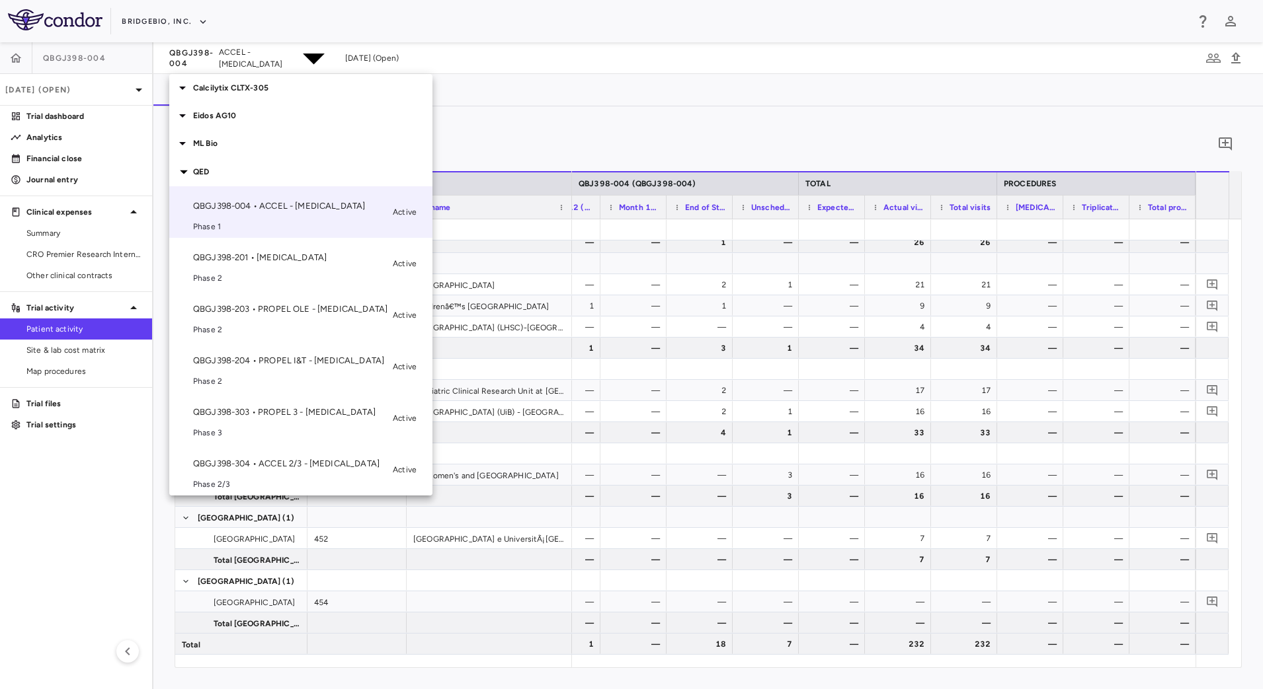
click at [270, 324] on span "Phase 2" at bounding box center [290, 330] width 194 height 12
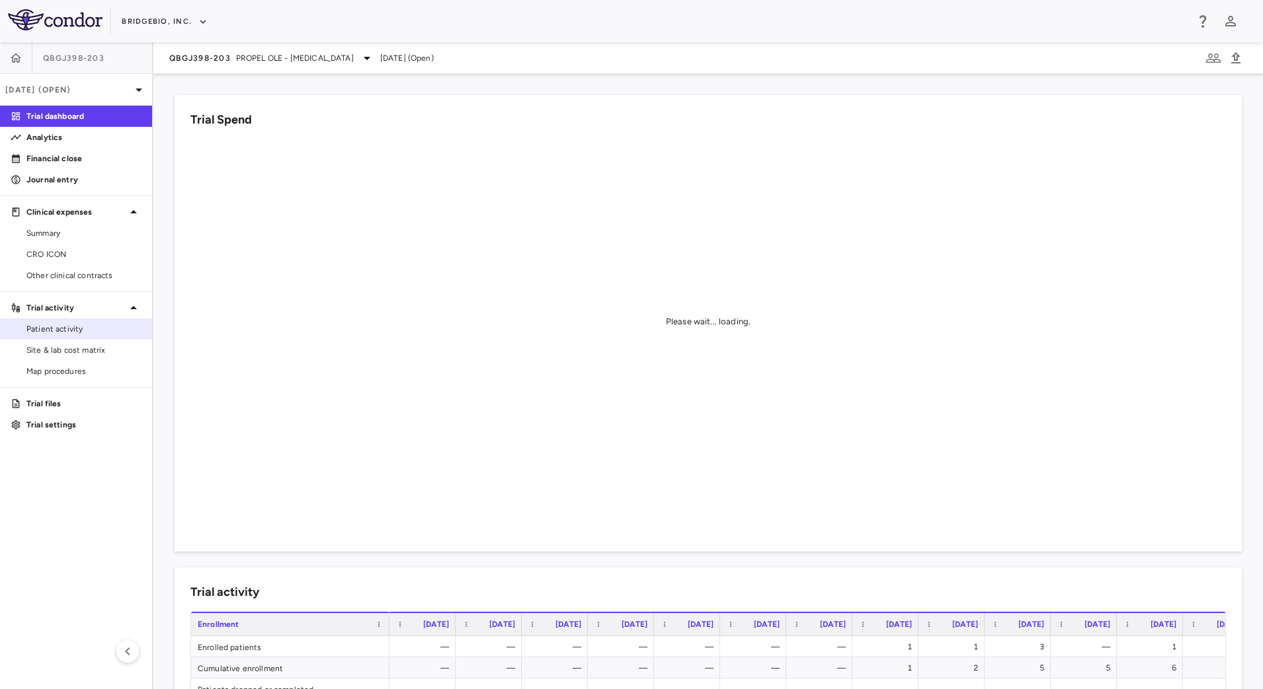
click at [74, 323] on span "Patient activity" at bounding box center [83, 329] width 115 height 12
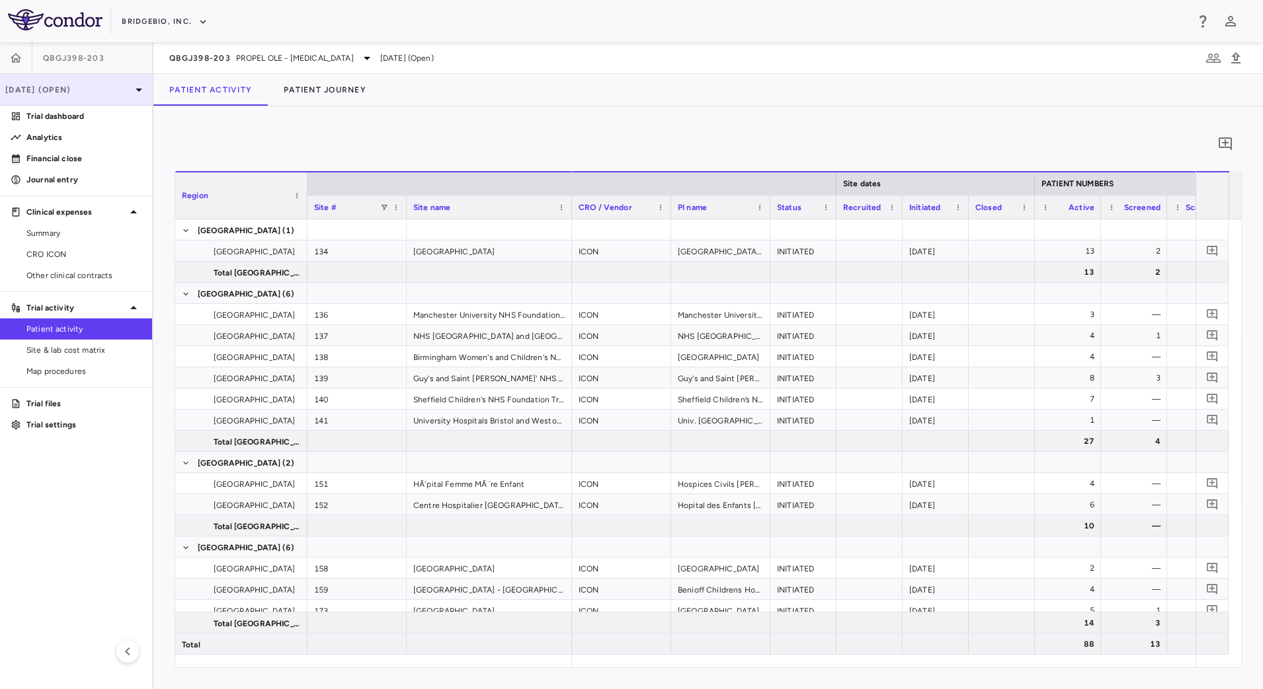
click at [130, 87] on p "Mar 2025 (Open)" at bounding box center [68, 90] width 126 height 12
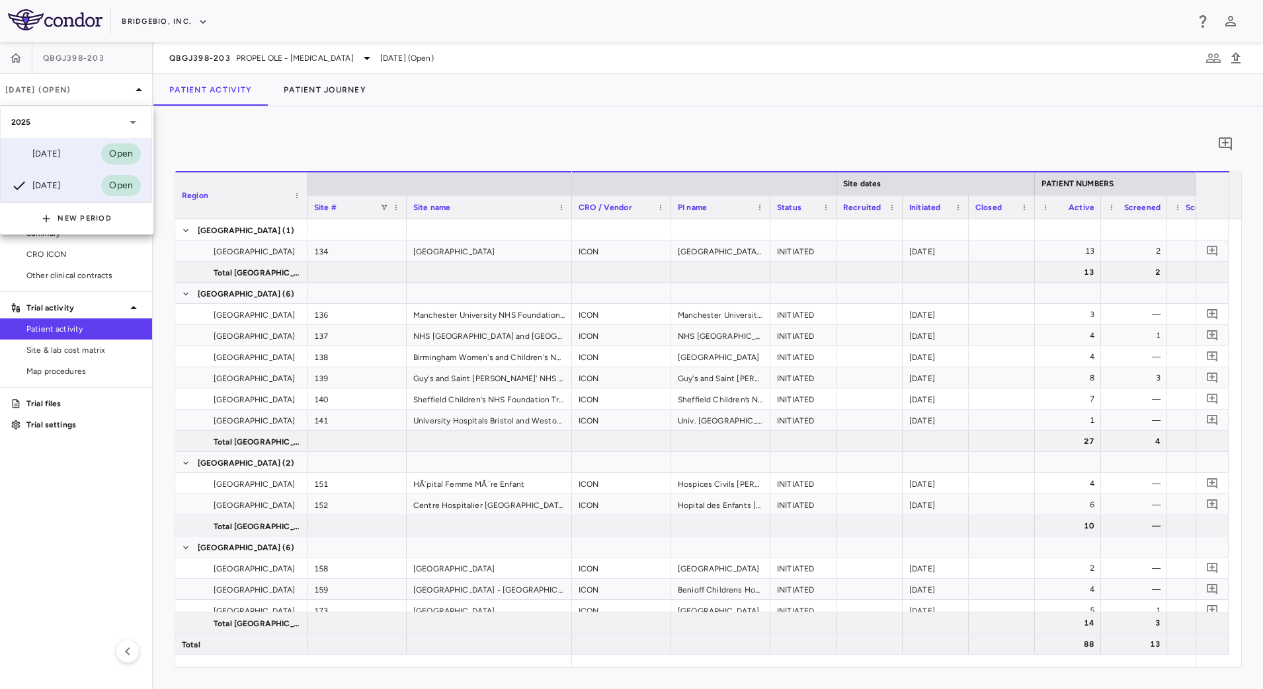
click at [49, 151] on div "Jun 2025" at bounding box center [35, 154] width 49 height 16
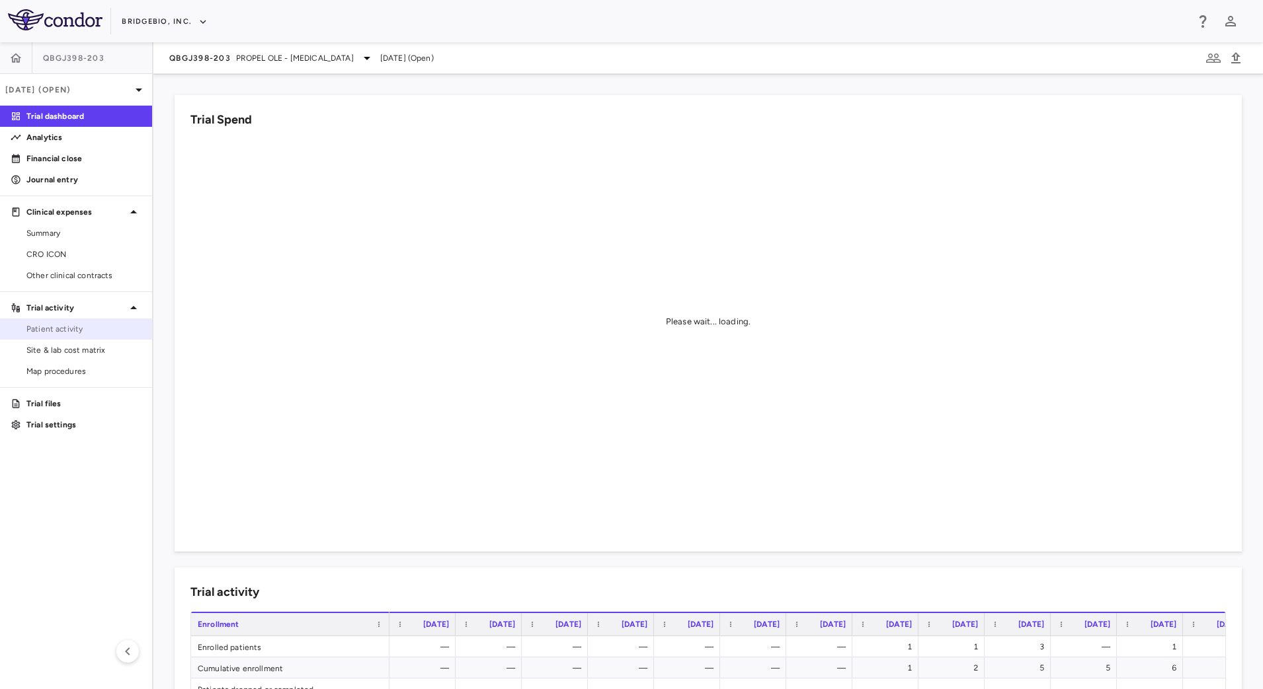
click at [102, 331] on span "Patient activity" at bounding box center [83, 329] width 115 height 12
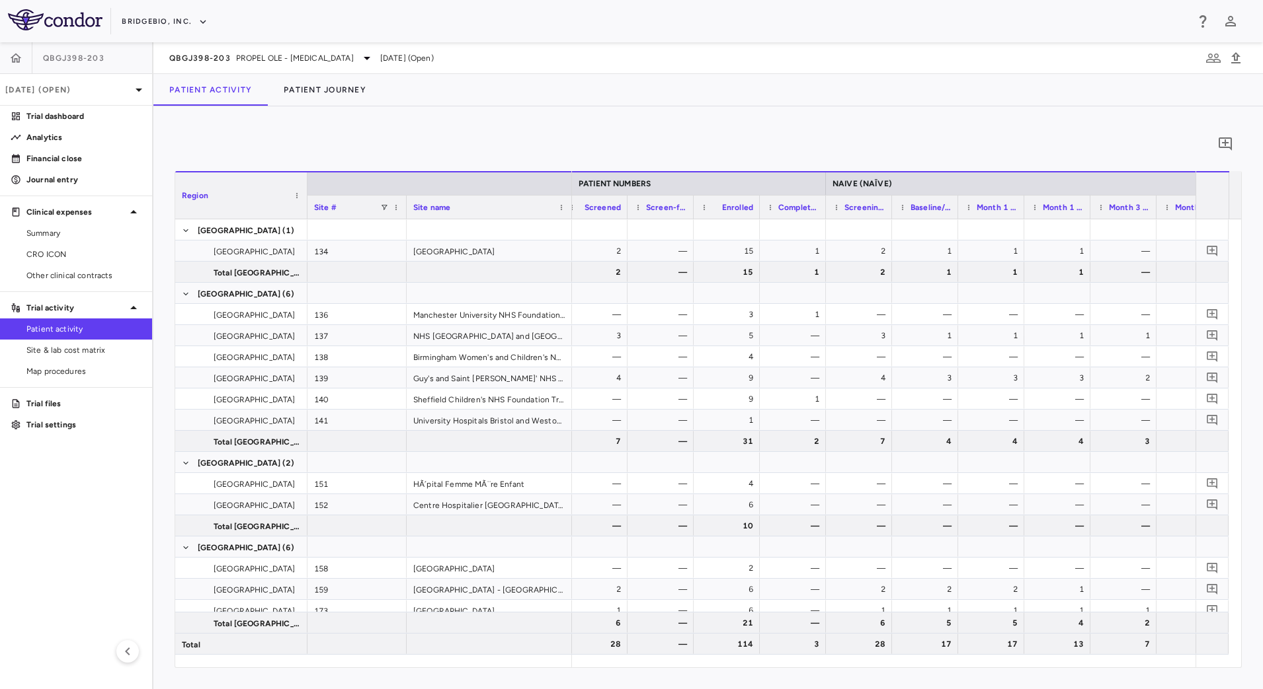
scroll to position [0, 769]
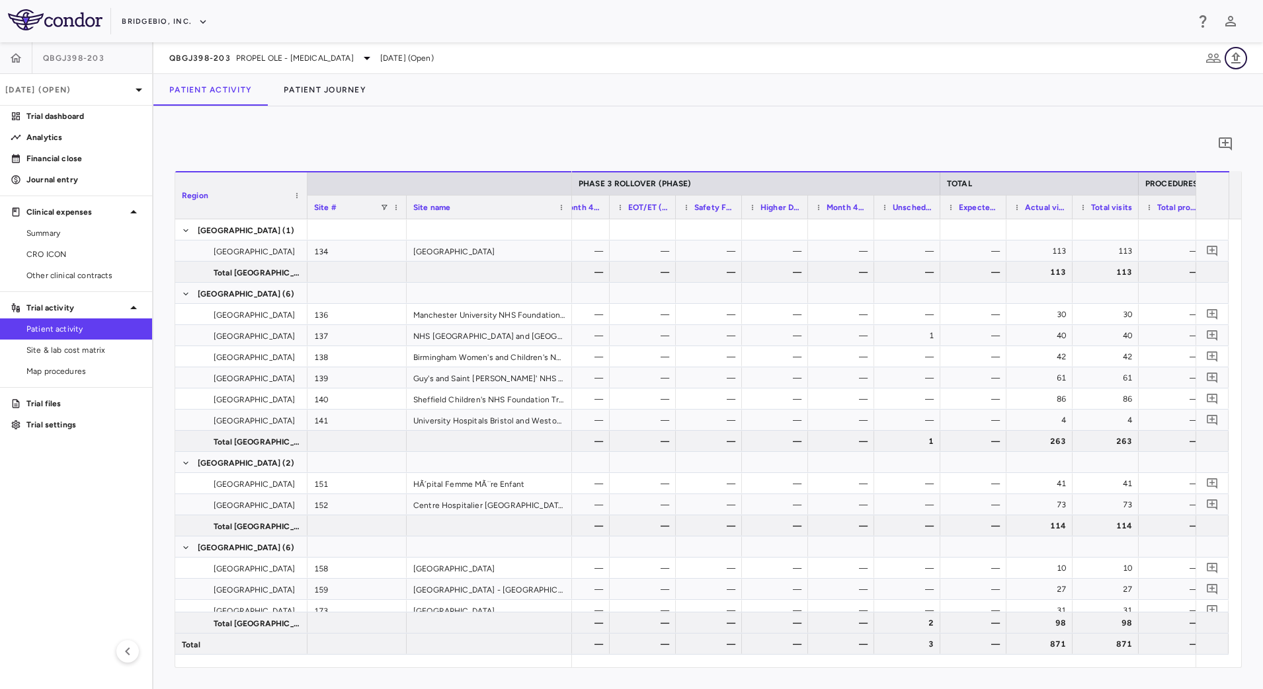
click at [1241, 58] on icon "button" at bounding box center [1236, 58] width 16 height 16
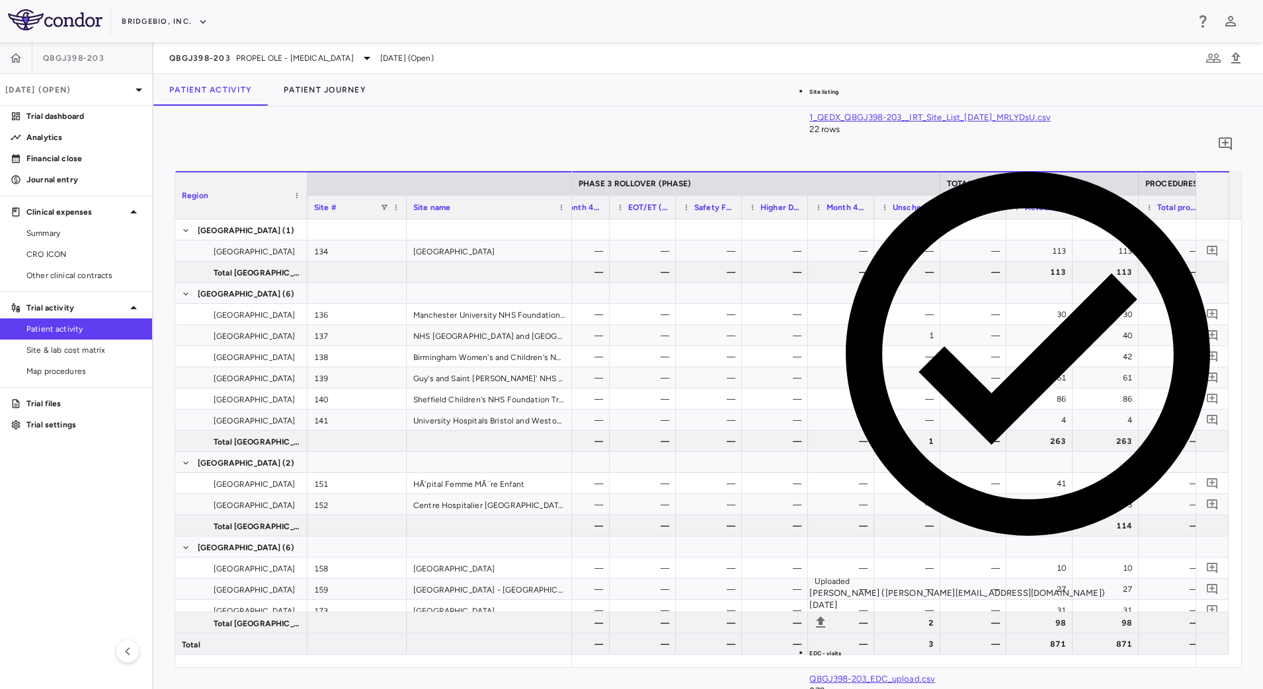
click at [623, 99] on div "Patient Activity Patient Journey" at bounding box center [707, 90] width 1109 height 32
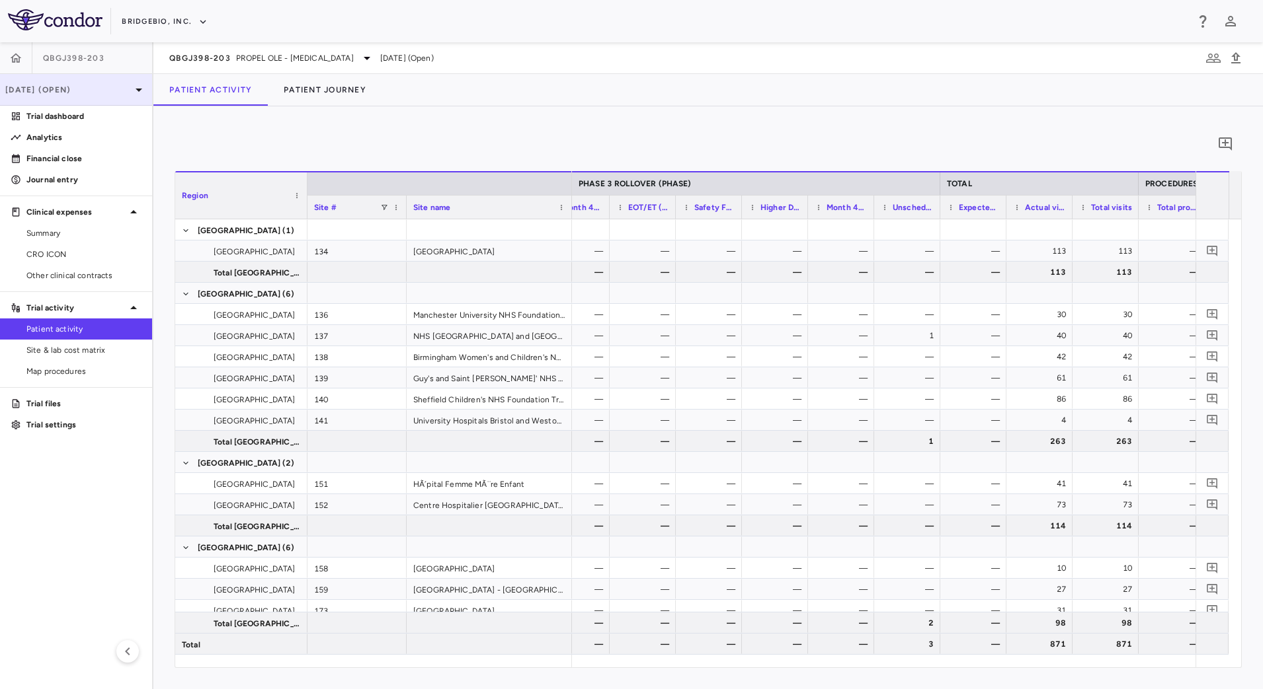
click at [137, 95] on icon at bounding box center [139, 90] width 16 height 16
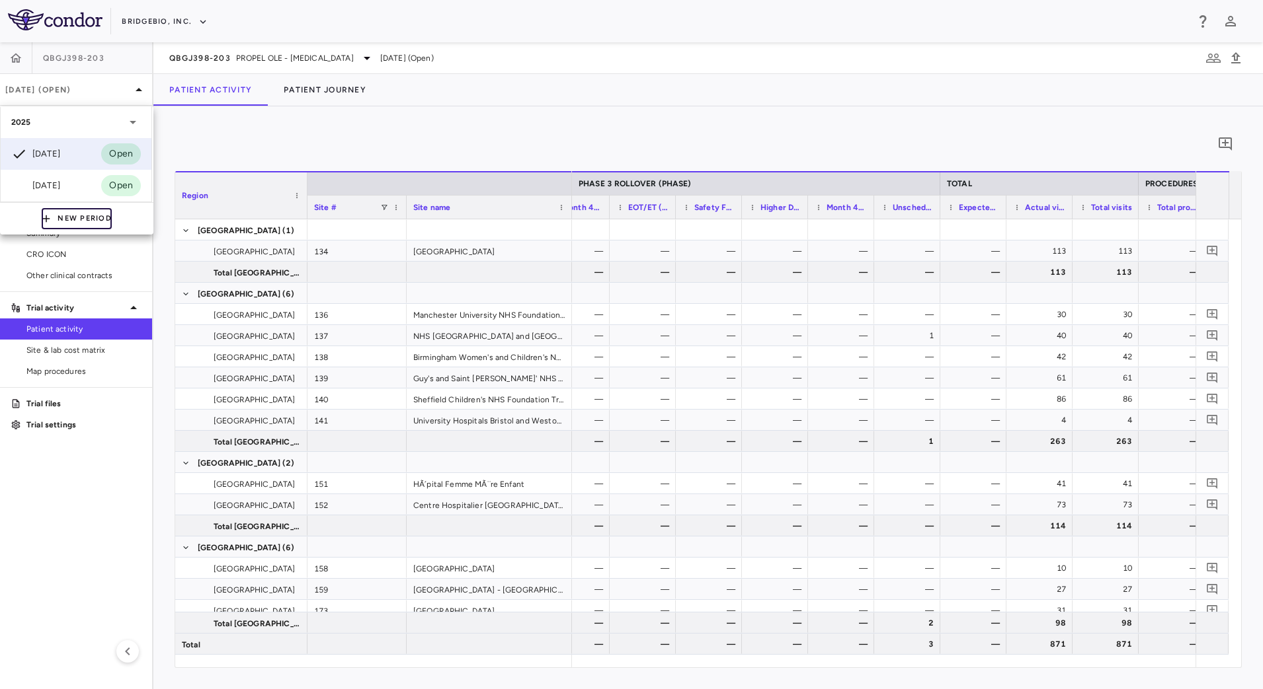
click at [69, 214] on button "New Period" at bounding box center [77, 218] width 70 height 21
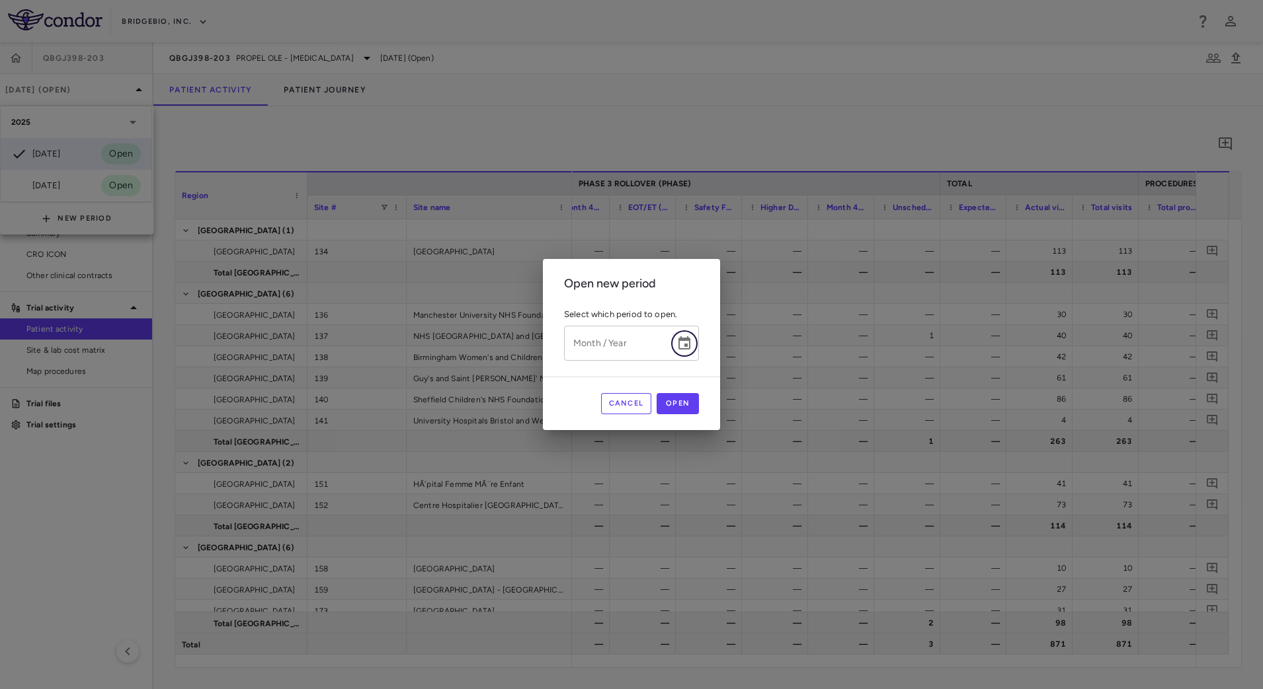
click at [697, 340] on button "Choose date" at bounding box center [684, 344] width 26 height 26
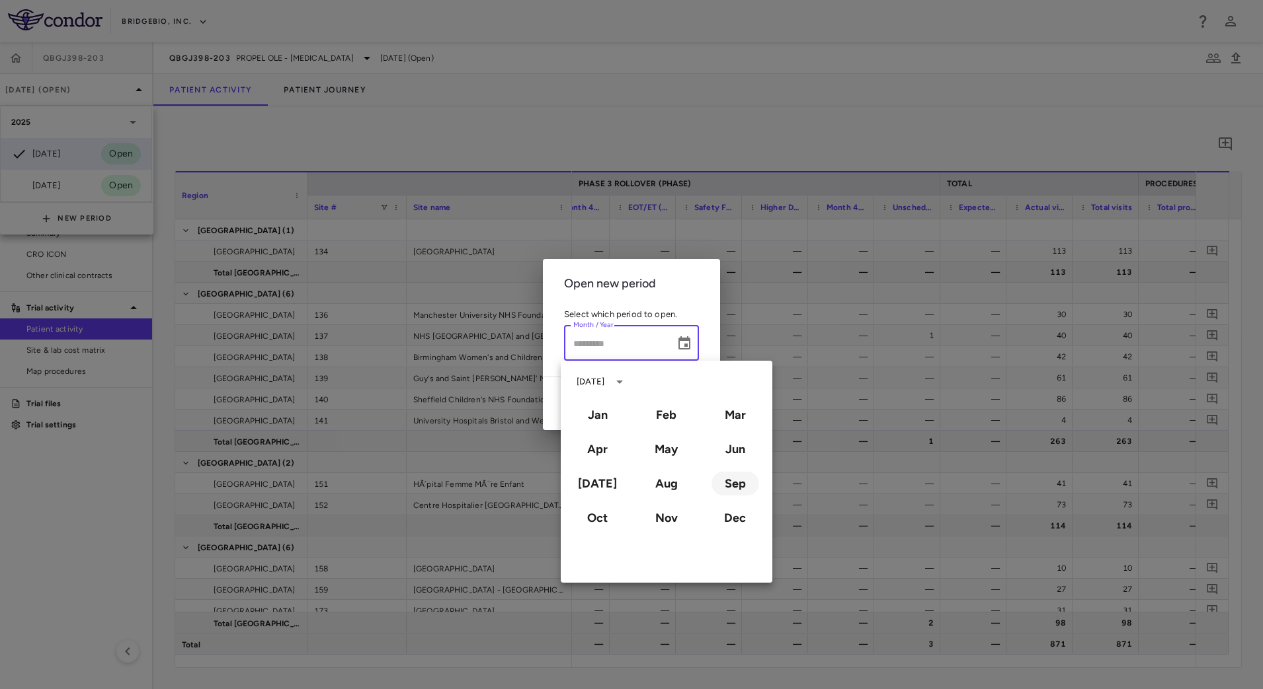
click at [738, 481] on button "Sep" at bounding box center [735, 484] width 48 height 24
type input "**********"
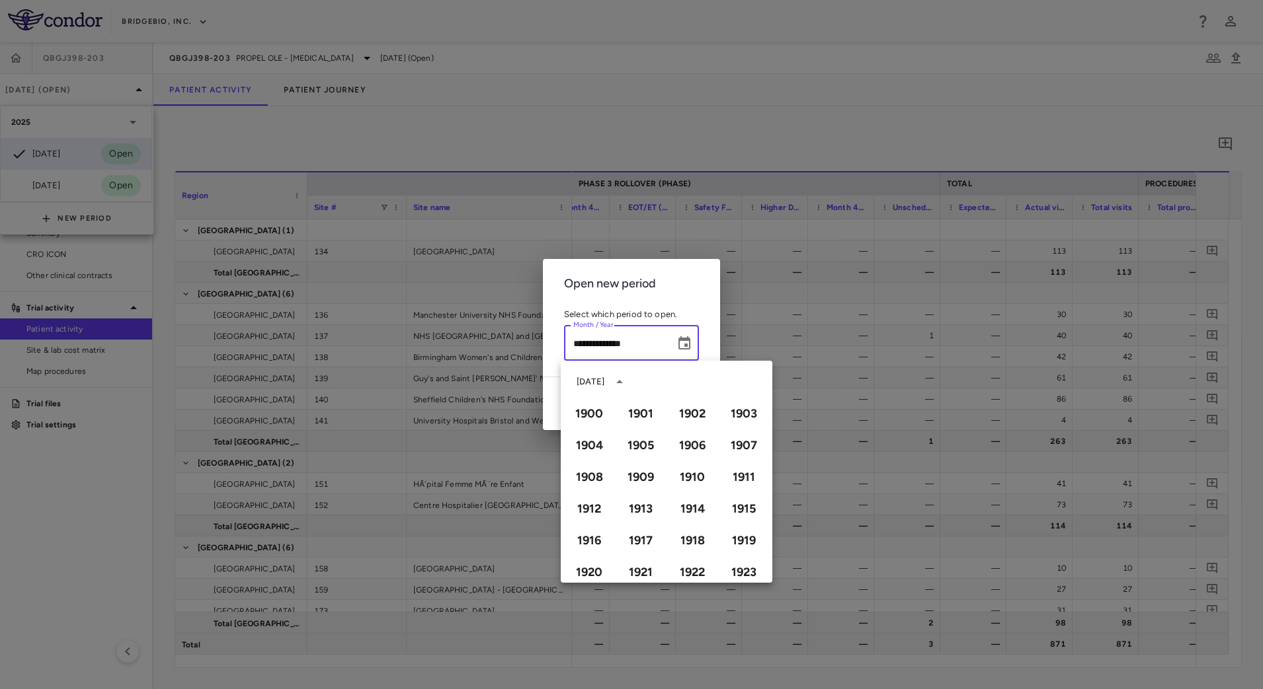
scroll to position [907, 0]
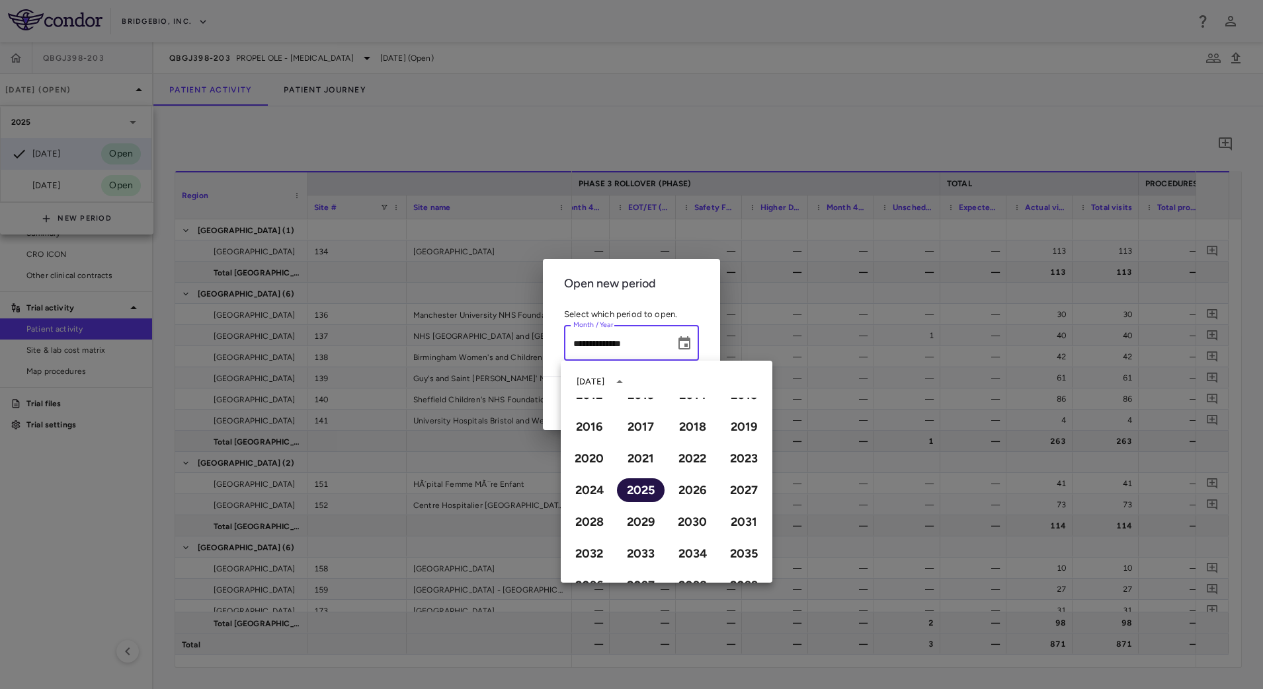
click at [645, 492] on button "2025" at bounding box center [641, 491] width 48 height 24
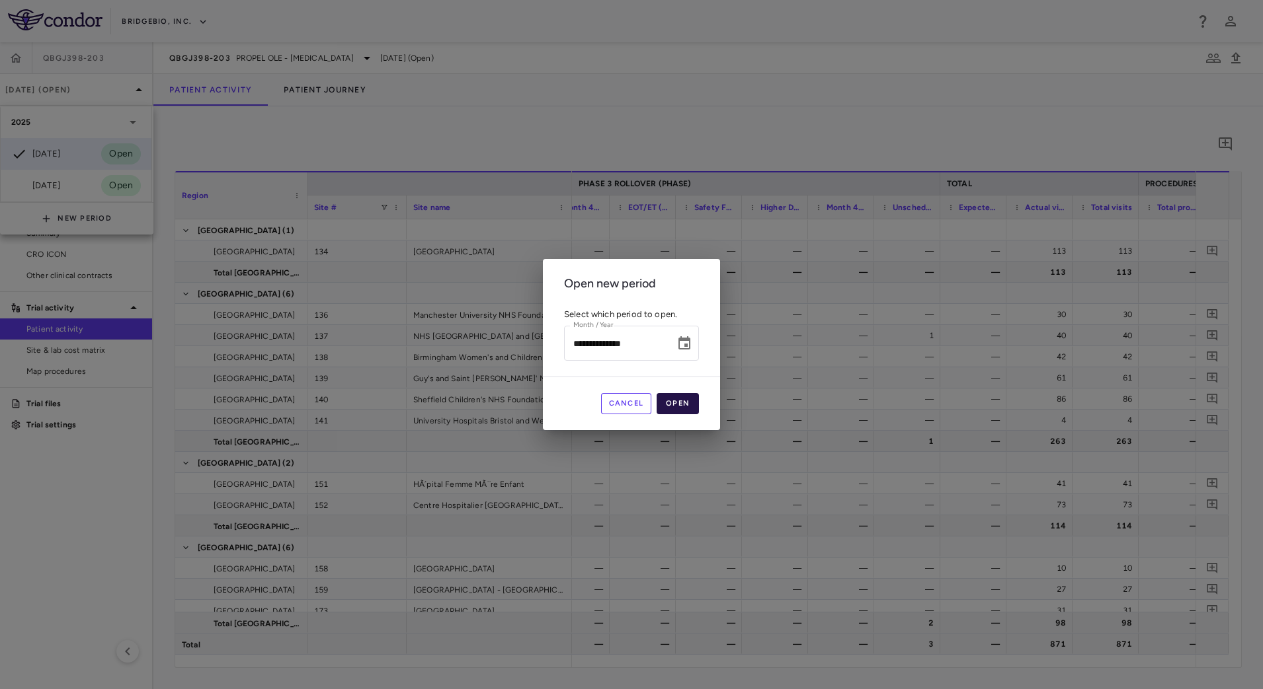
click at [696, 405] on button "Open" at bounding box center [677, 403] width 42 height 21
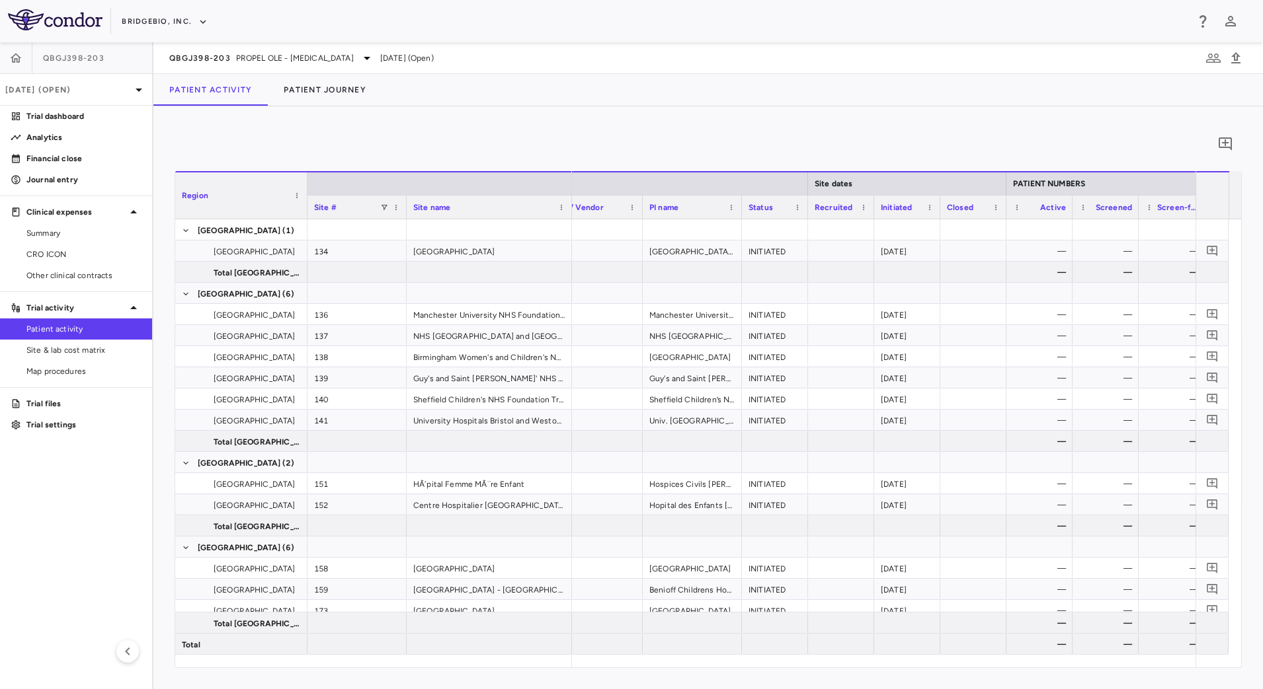
scroll to position [0, 38]
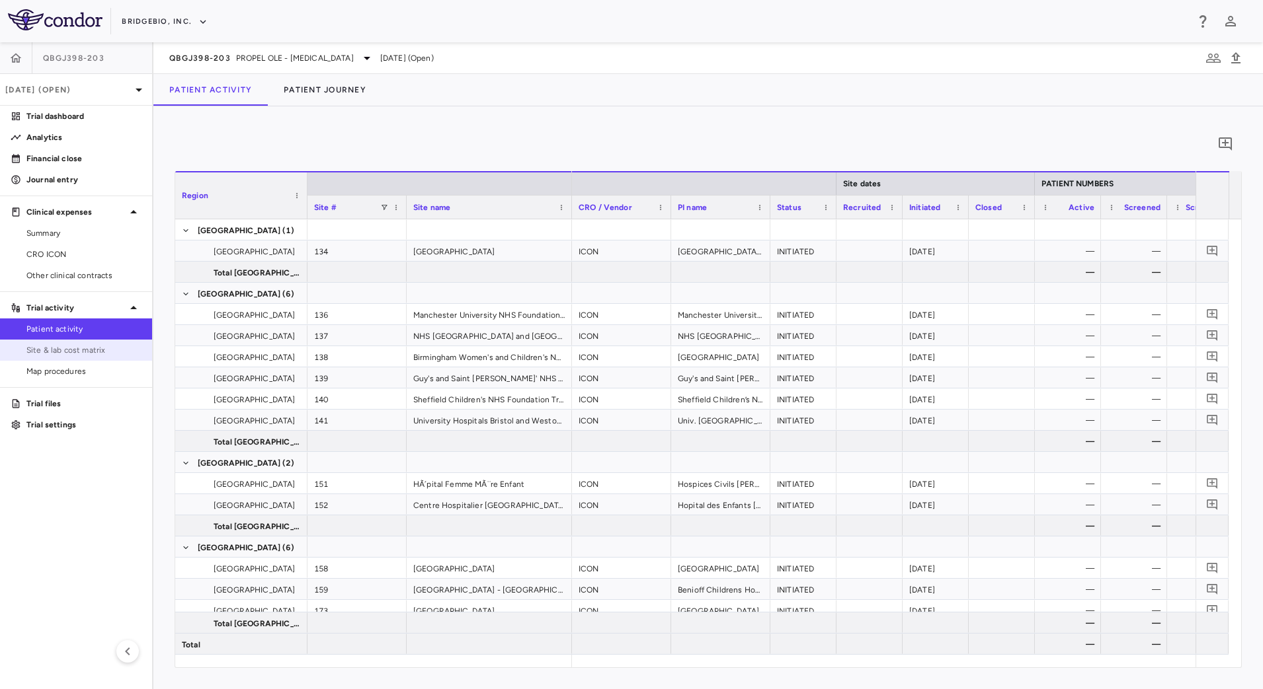
click at [104, 354] on span "Site & lab cost matrix" at bounding box center [83, 350] width 115 height 12
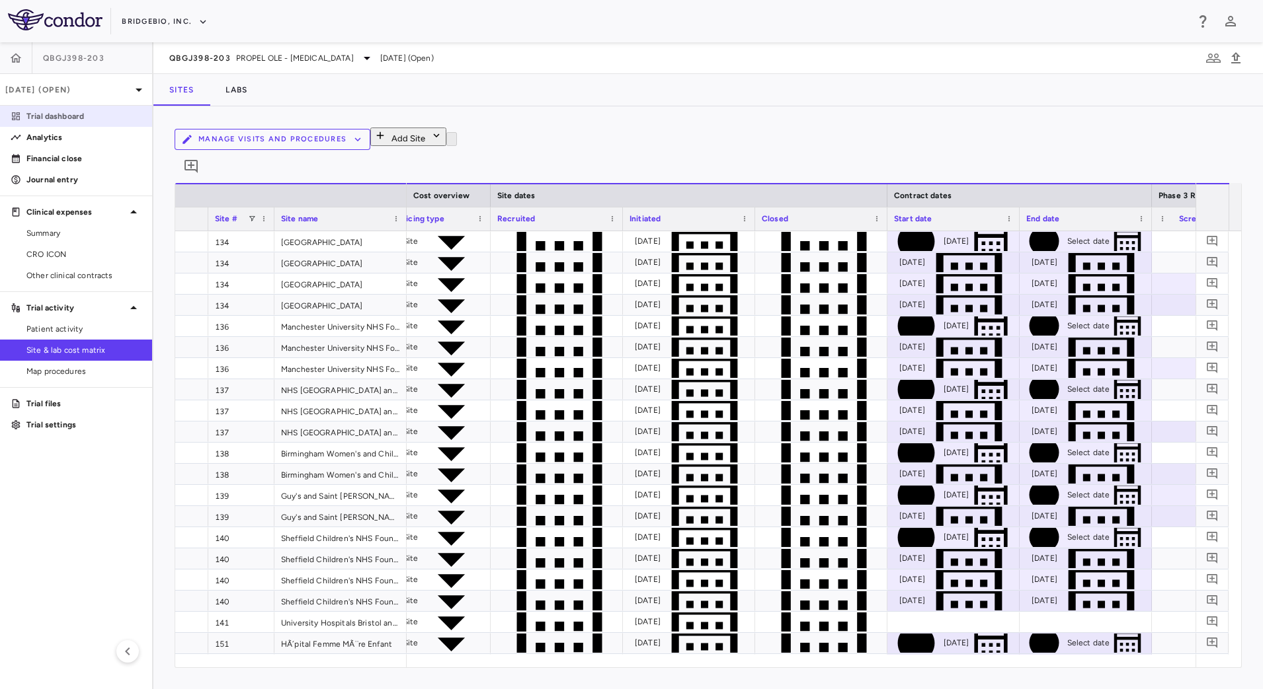
click at [76, 119] on p "Trial dashboard" at bounding box center [83, 116] width 115 height 12
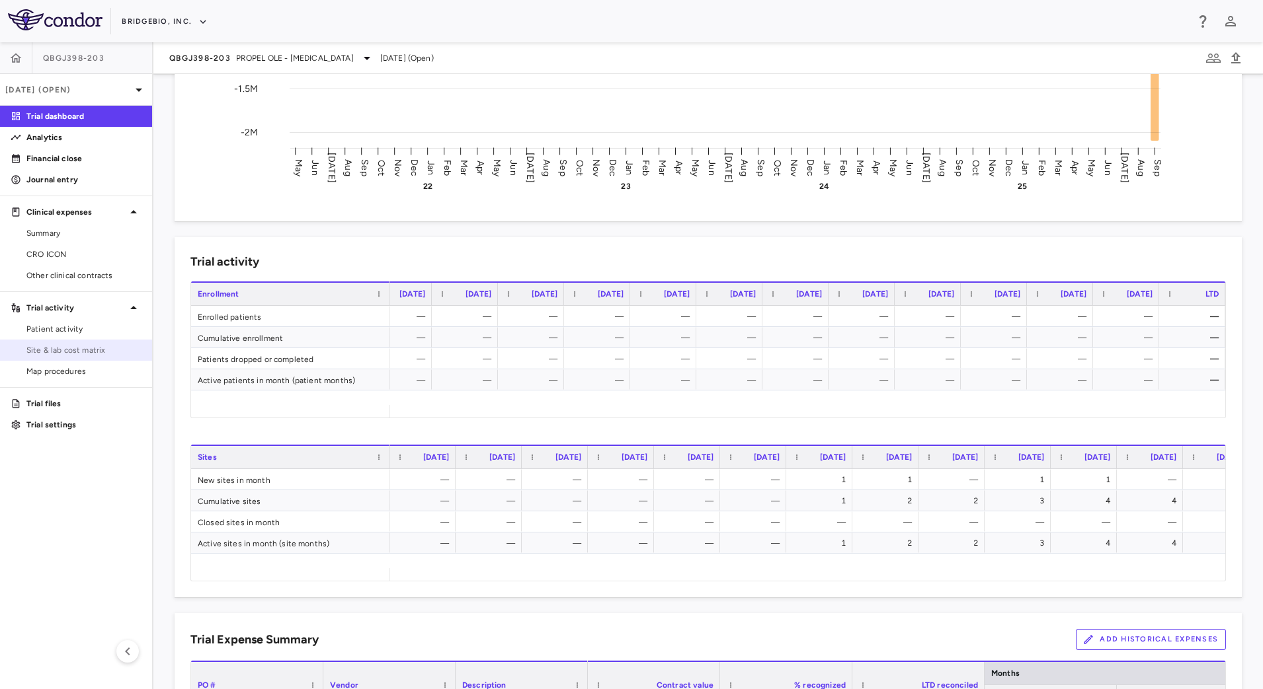
click at [89, 348] on span "Site & lab cost matrix" at bounding box center [83, 350] width 115 height 12
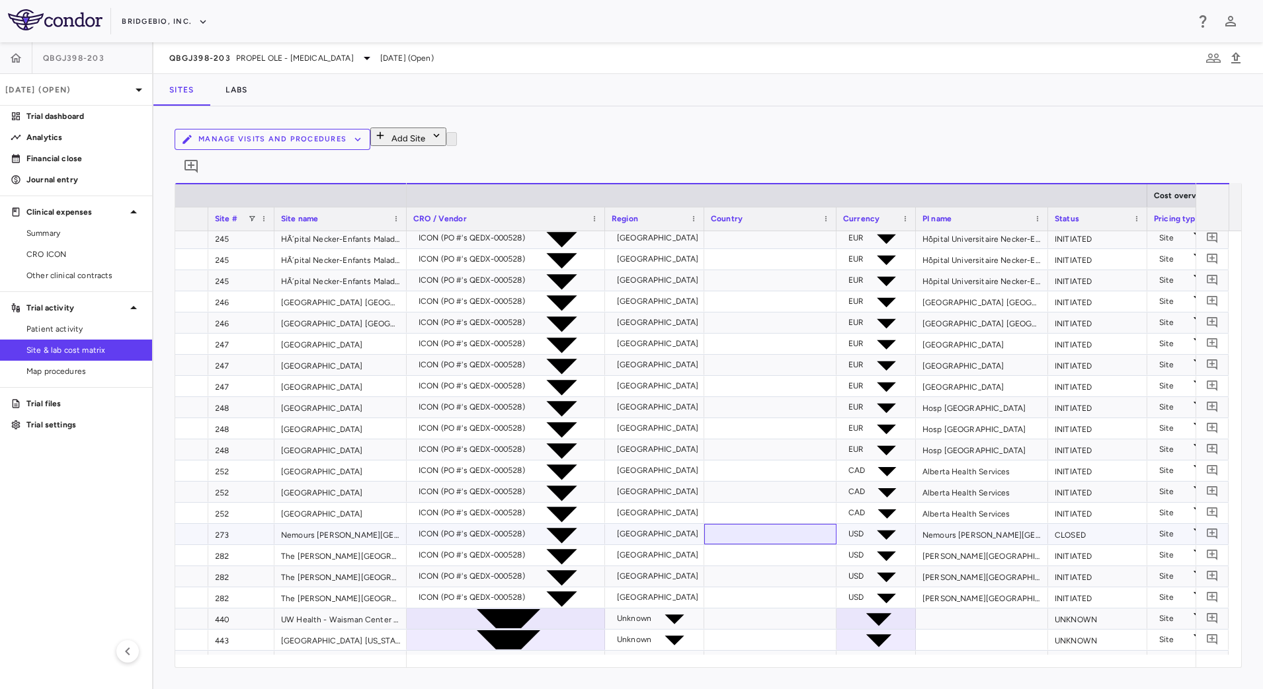
click at [736, 527] on div at bounding box center [770, 534] width 132 height 20
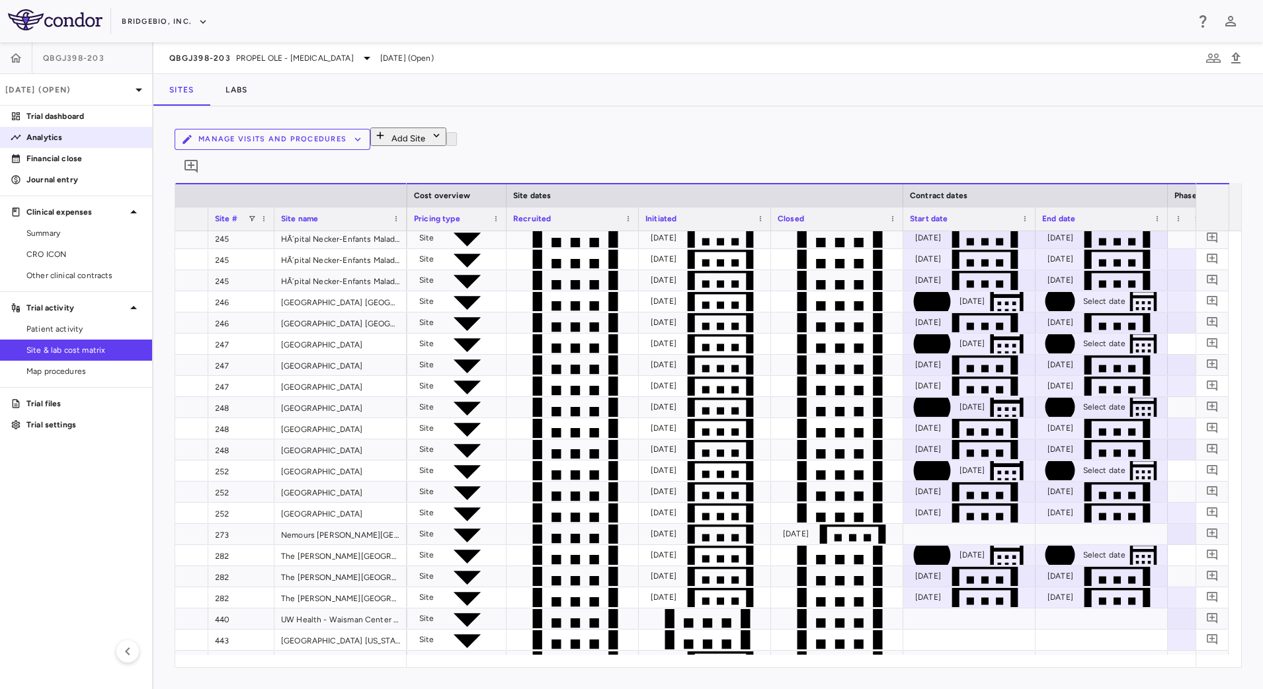
drag, startPoint x: 118, startPoint y: 118, endPoint x: 140, endPoint y: 130, distance: 24.8
click at [118, 118] on p "Trial dashboard" at bounding box center [83, 116] width 115 height 12
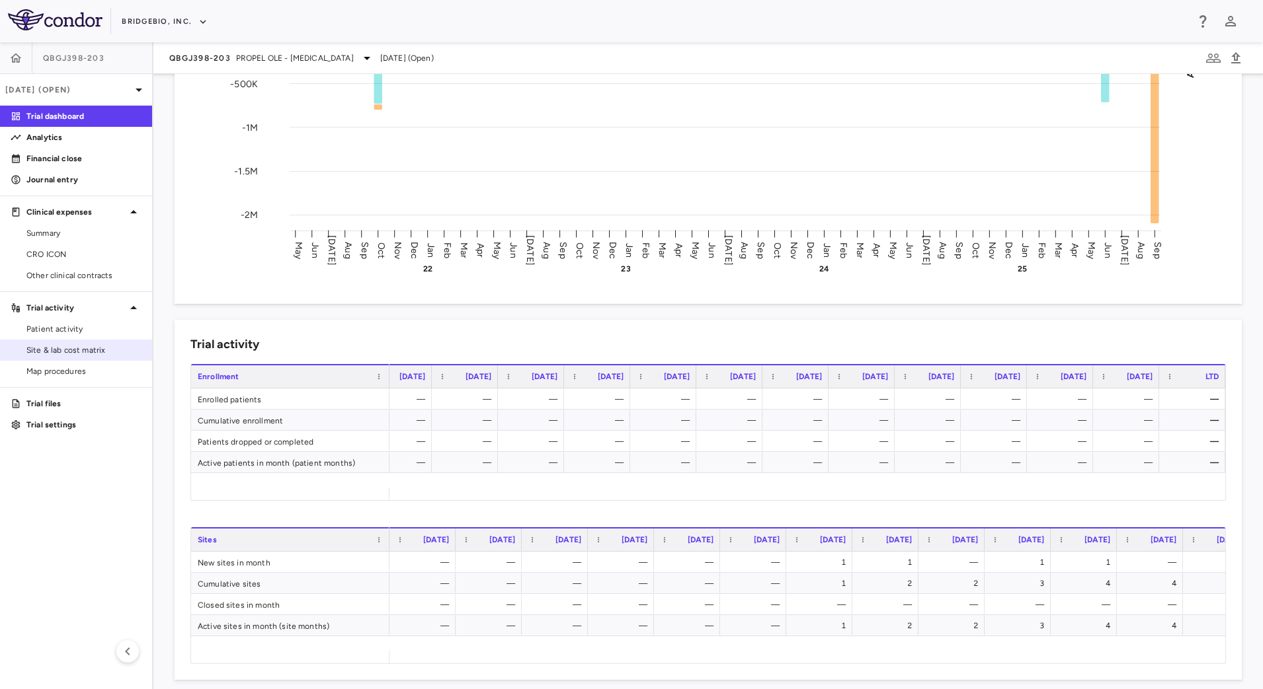
drag, startPoint x: 65, startPoint y: 348, endPoint x: 85, endPoint y: 348, distance: 19.8
click at [65, 348] on span "Site & lab cost matrix" at bounding box center [83, 350] width 115 height 12
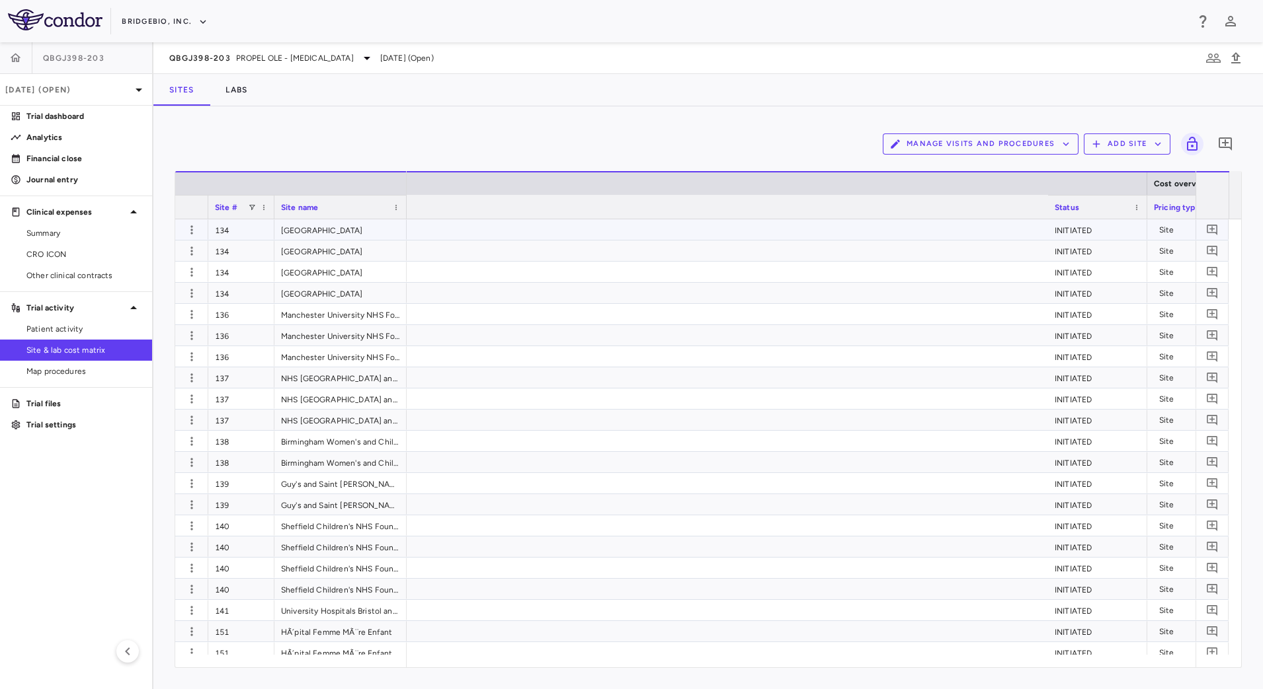
scroll to position [0, 787]
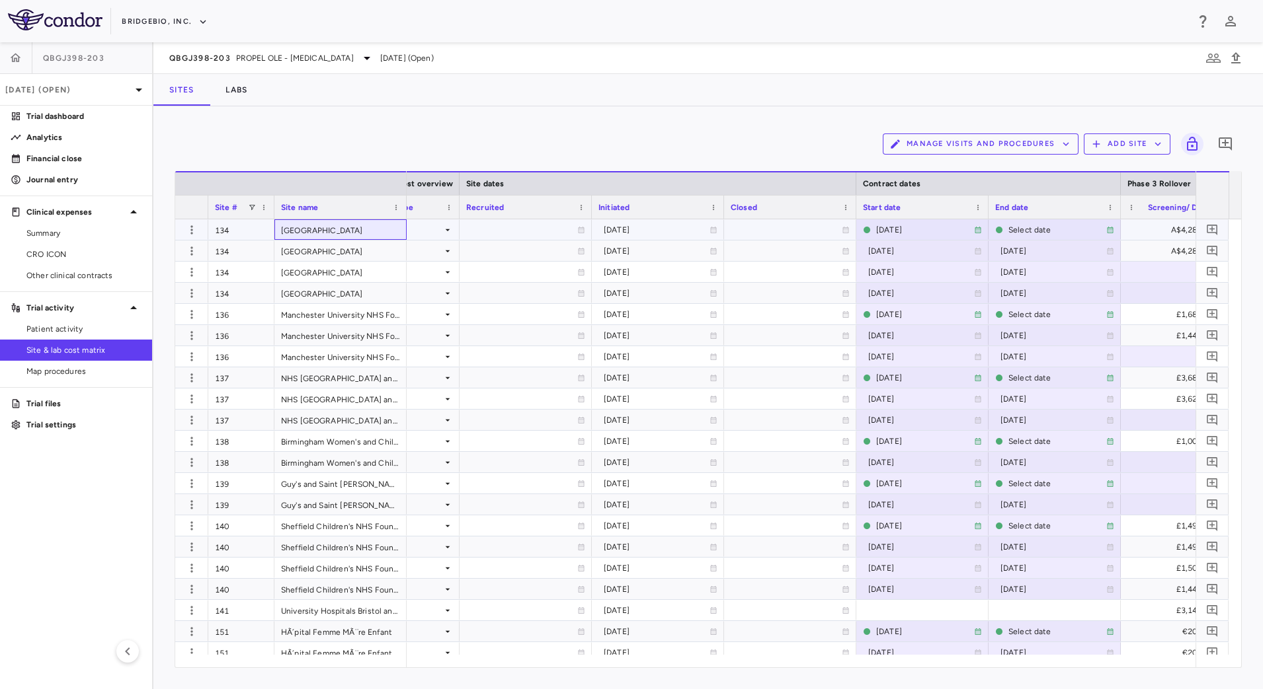
click at [358, 234] on div "[GEOGRAPHIC_DATA]" at bounding box center [340, 229] width 132 height 20
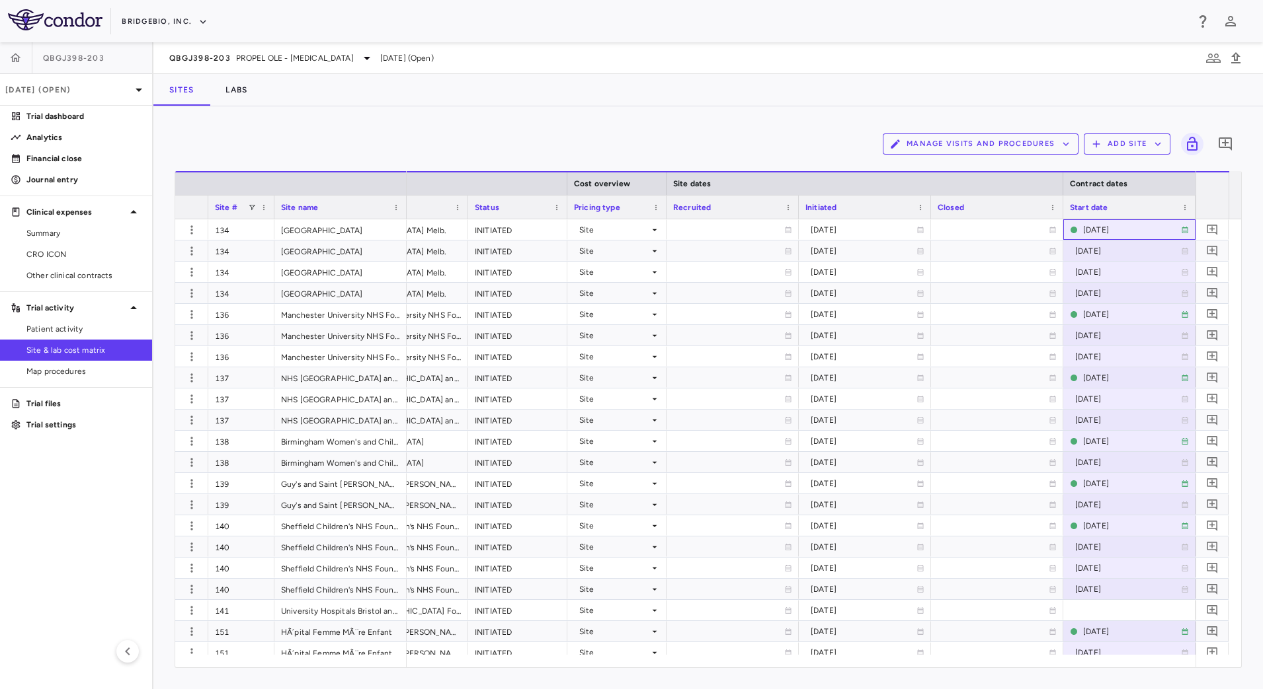
scroll to position [0, 592]
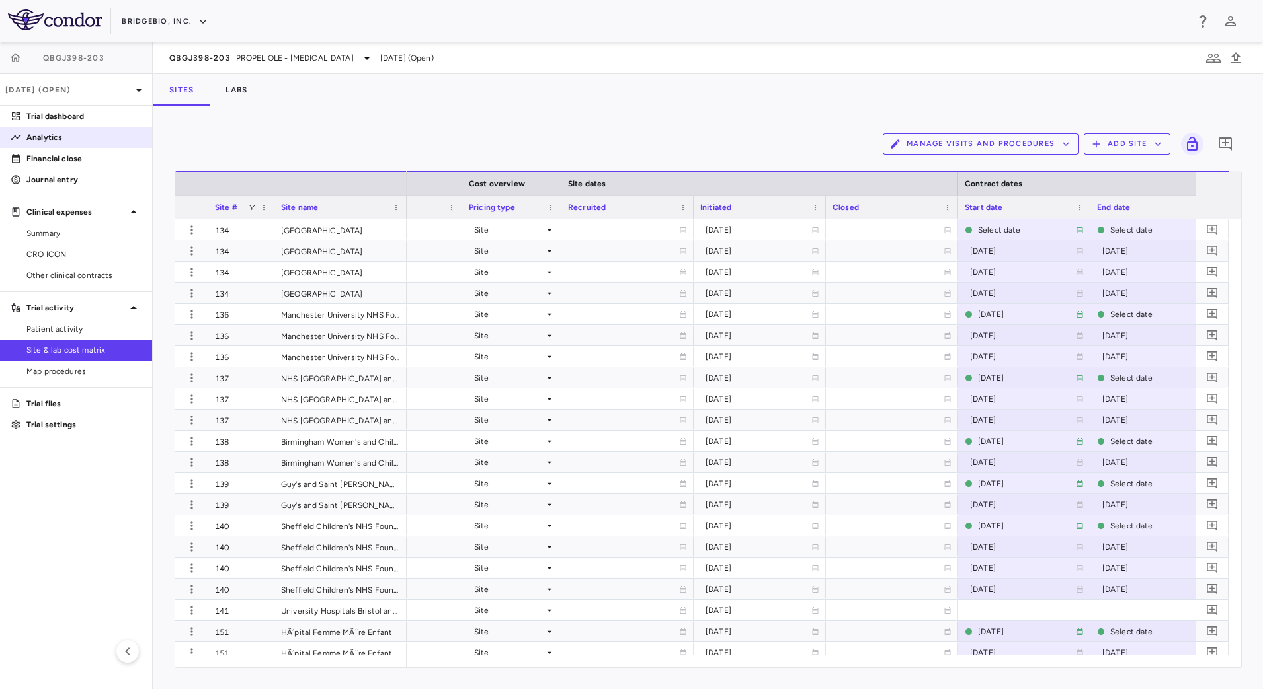
drag, startPoint x: 90, startPoint y: 119, endPoint x: 126, endPoint y: 139, distance: 41.4
click at [90, 119] on p "Trial dashboard" at bounding box center [83, 116] width 115 height 12
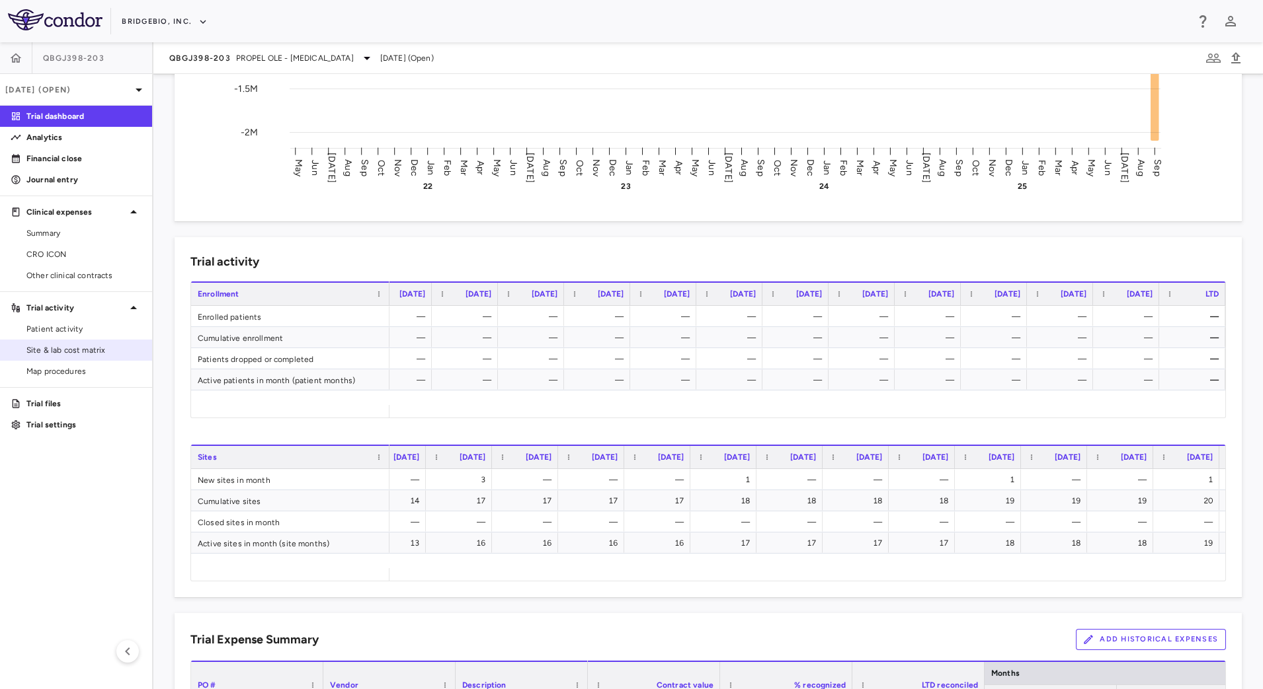
click at [77, 350] on span "Site & lab cost matrix" at bounding box center [83, 350] width 115 height 12
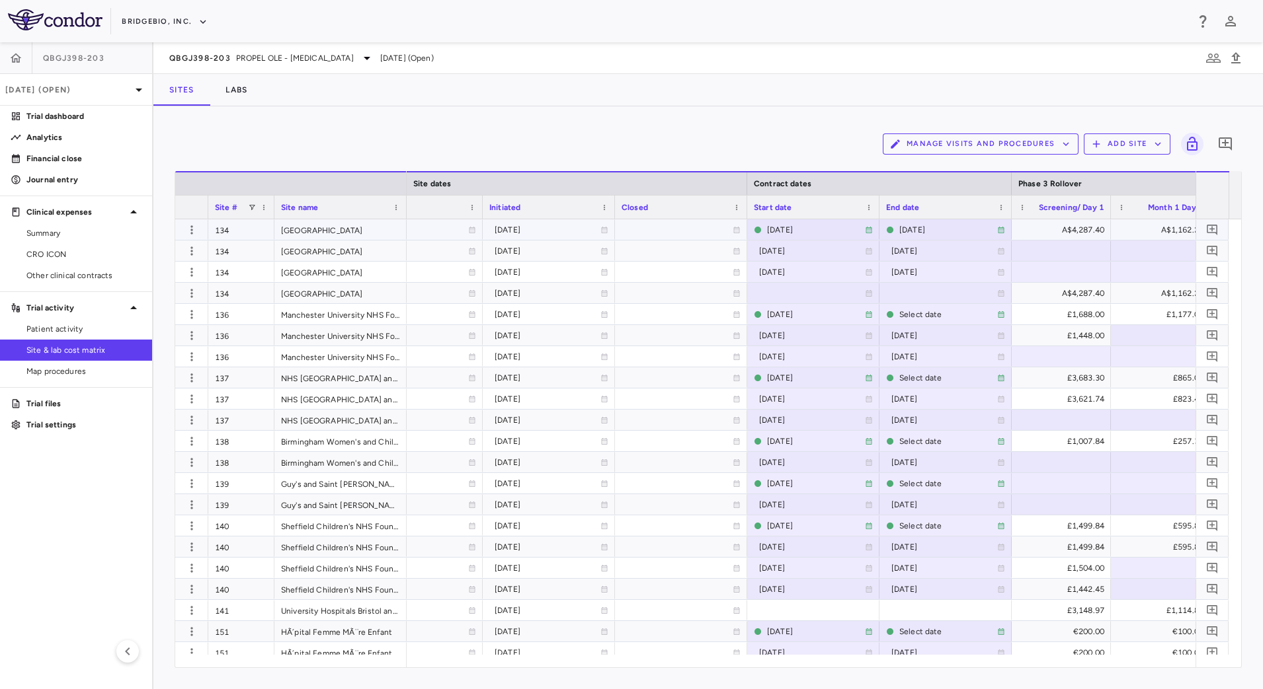
click at [250, 233] on div "134" at bounding box center [241, 229] width 66 height 20
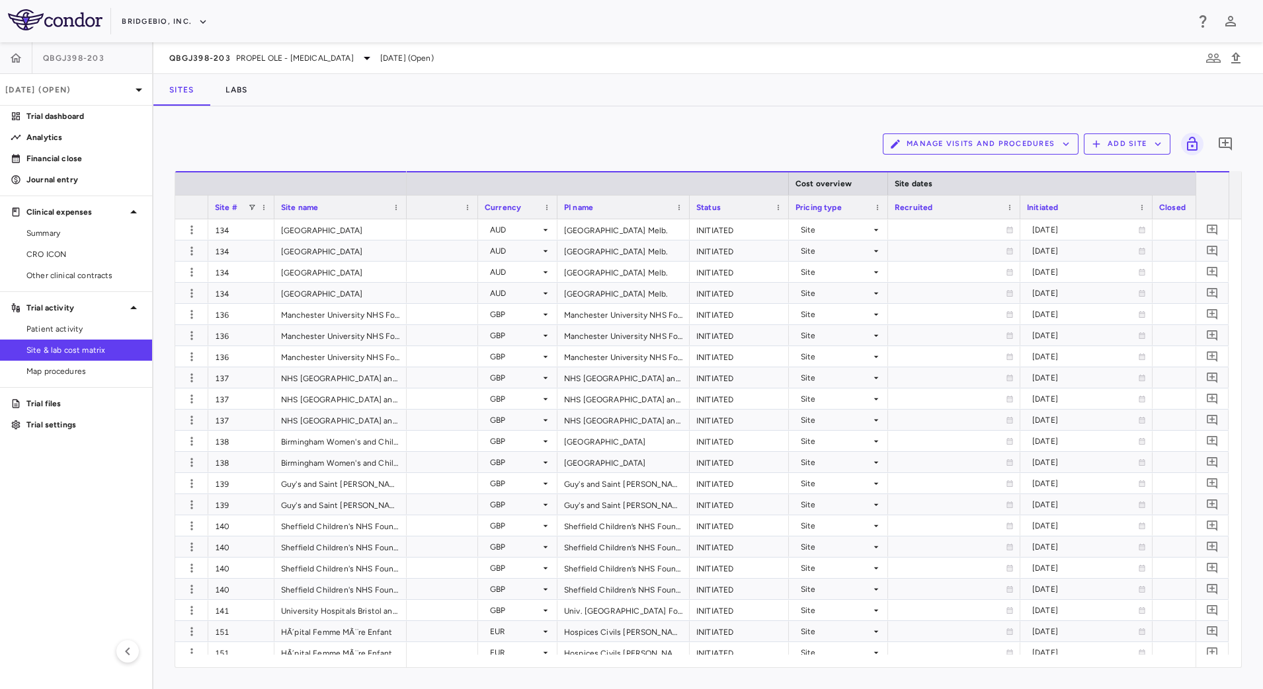
scroll to position [0, 545]
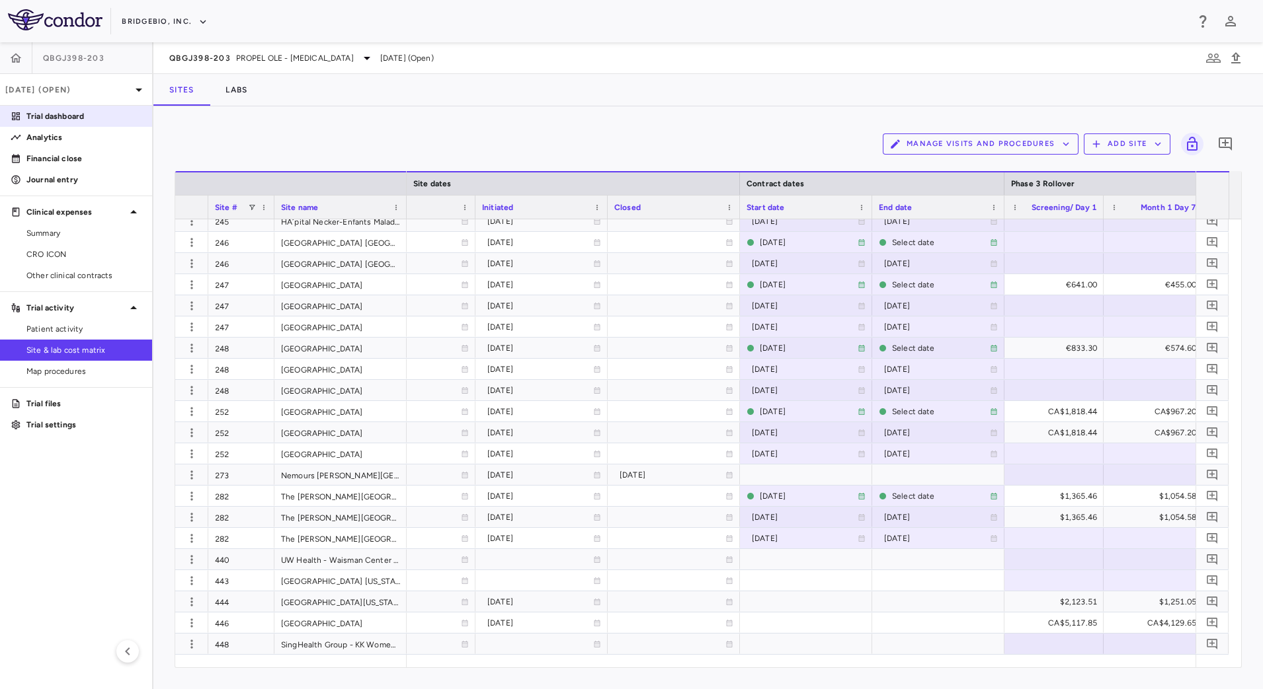
click at [76, 116] on p "Trial dashboard" at bounding box center [83, 116] width 115 height 12
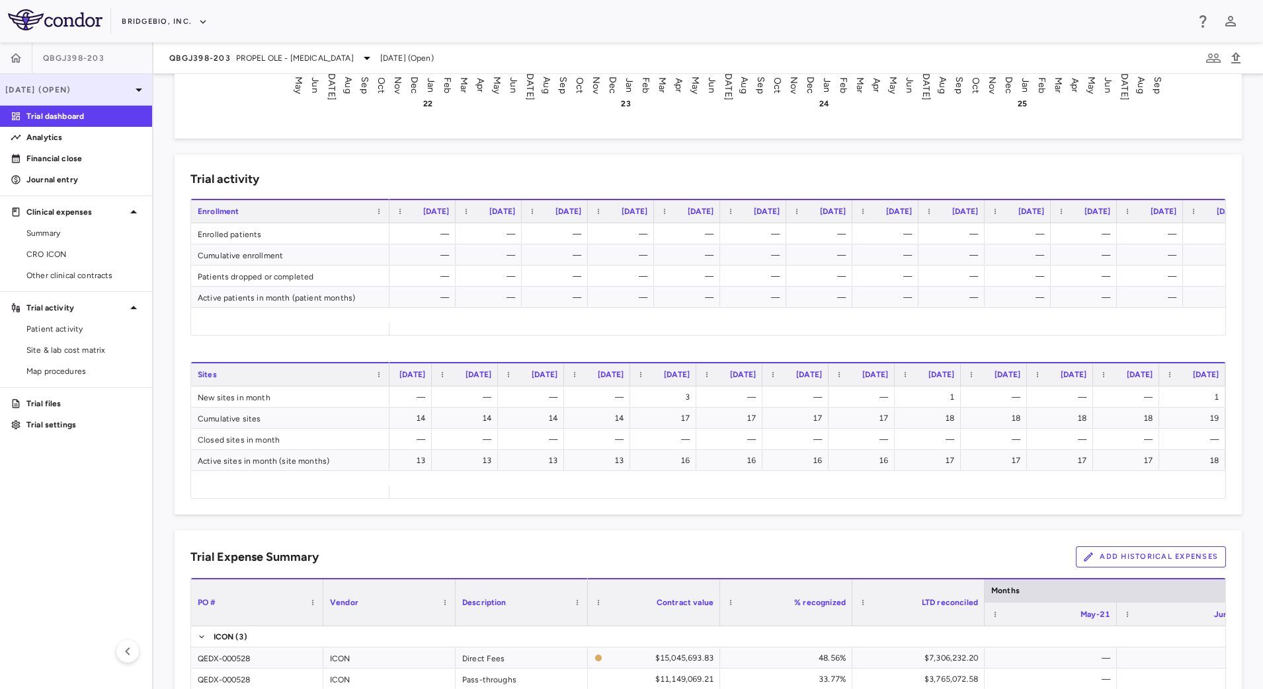
click at [128, 94] on p "[DATE] (Open)" at bounding box center [68, 90] width 126 height 12
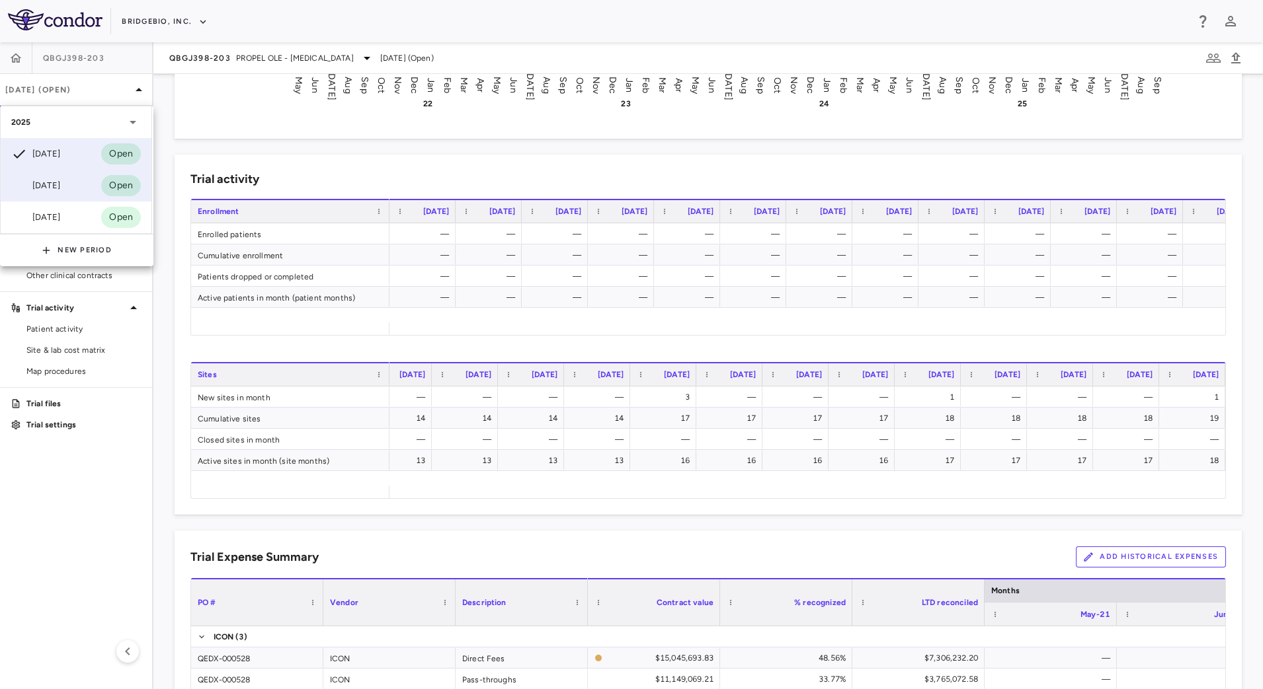
click at [60, 186] on div "[DATE]" at bounding box center [35, 186] width 49 height 16
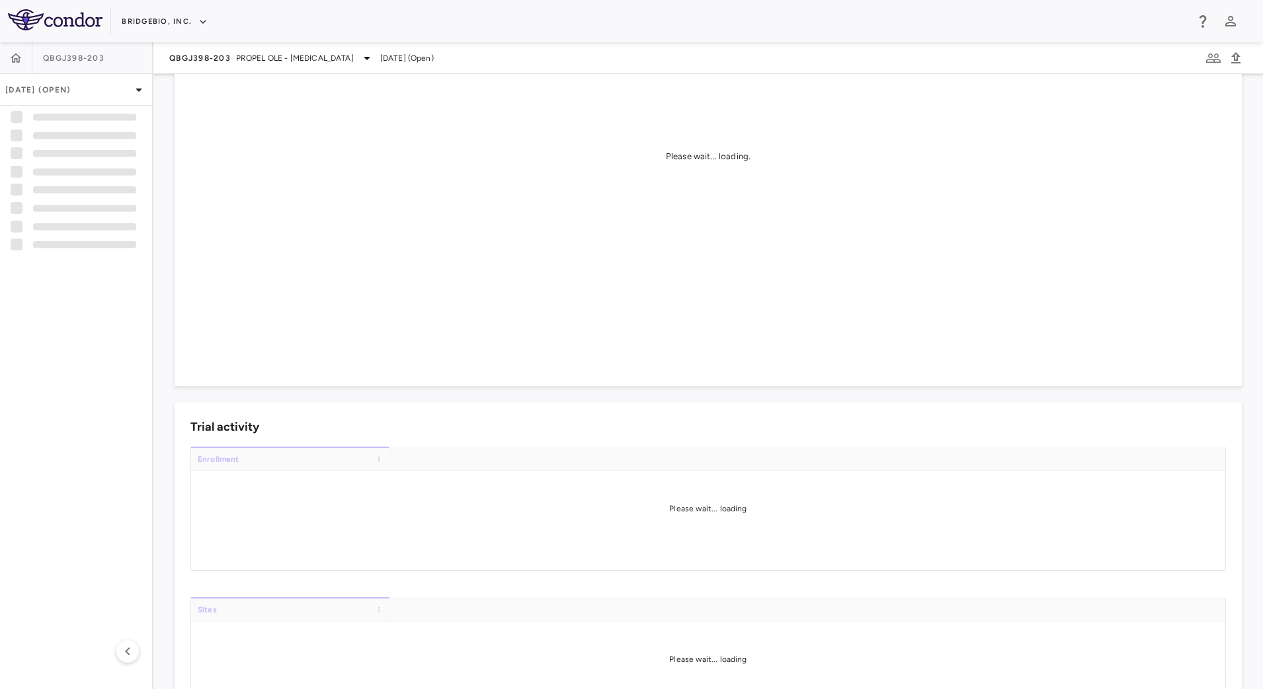
scroll to position [331, 0]
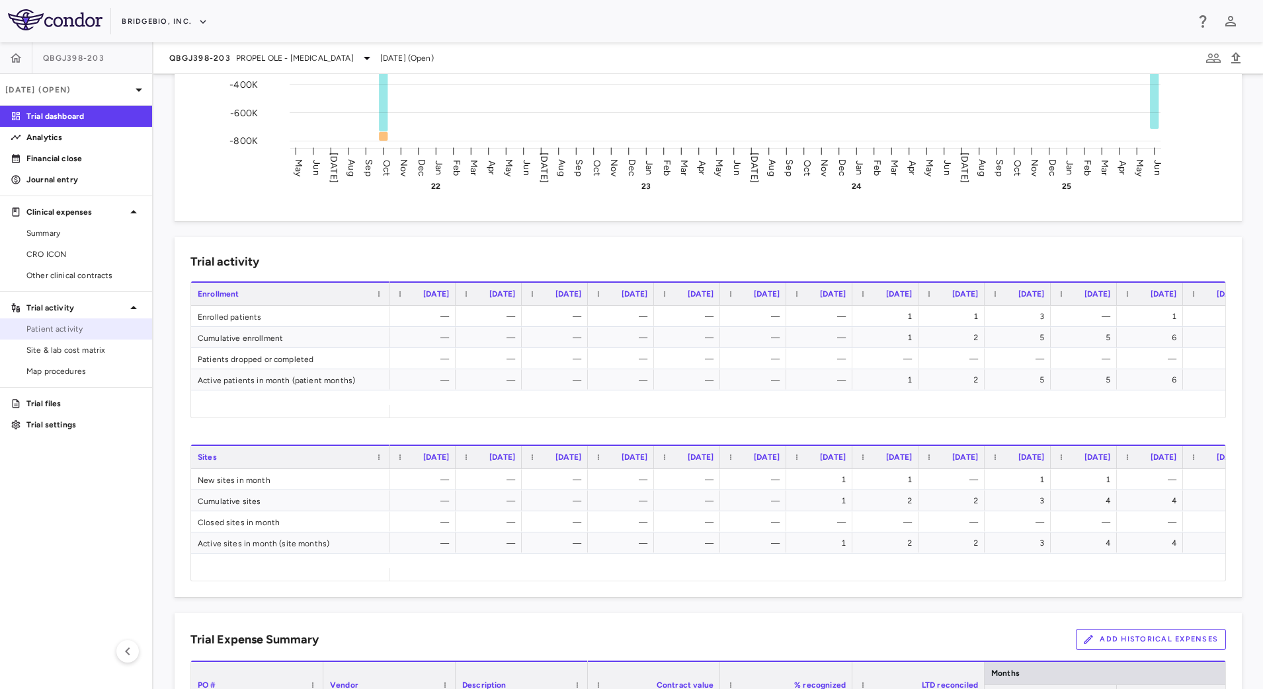
click at [72, 333] on span "Patient activity" at bounding box center [83, 329] width 115 height 12
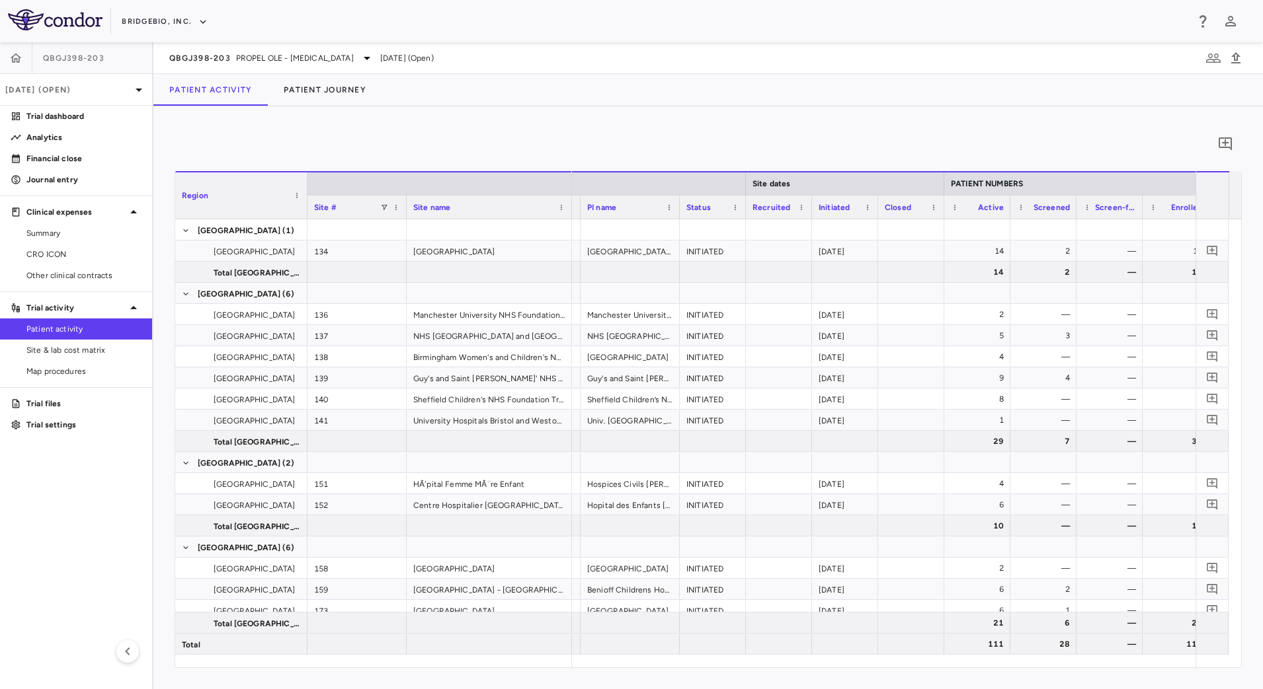
scroll to position [0, 120]
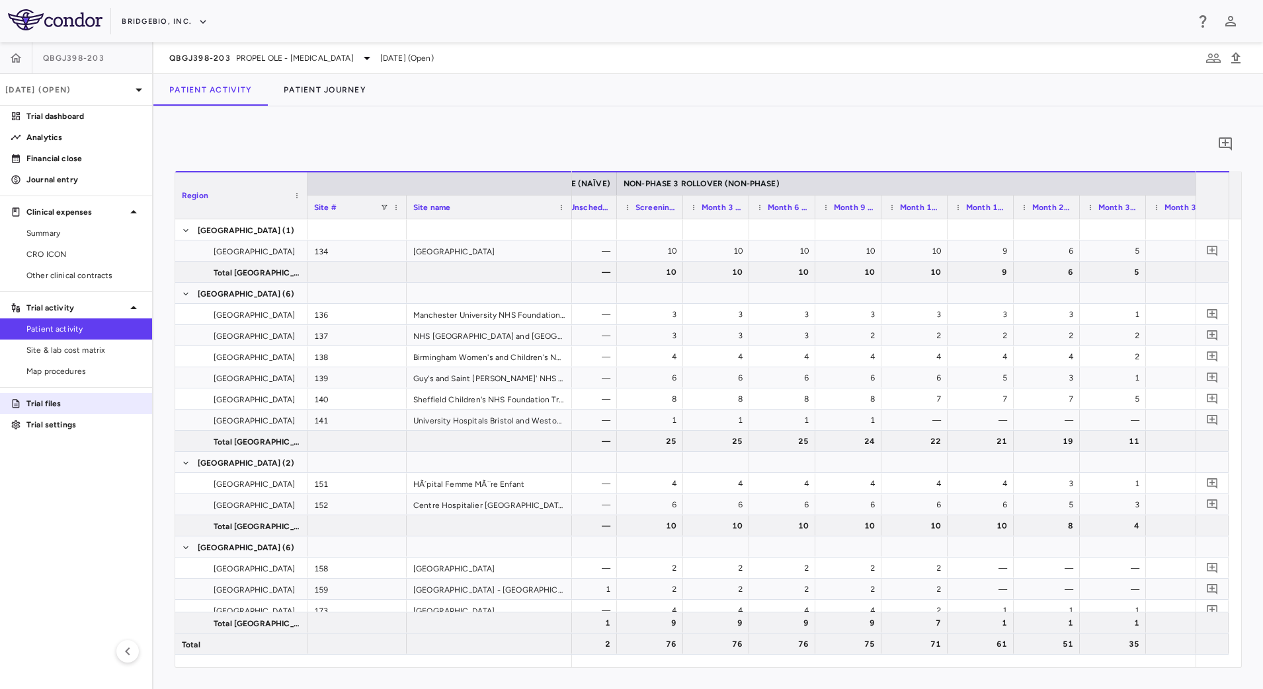
click at [55, 405] on p "Trial files" at bounding box center [83, 404] width 115 height 12
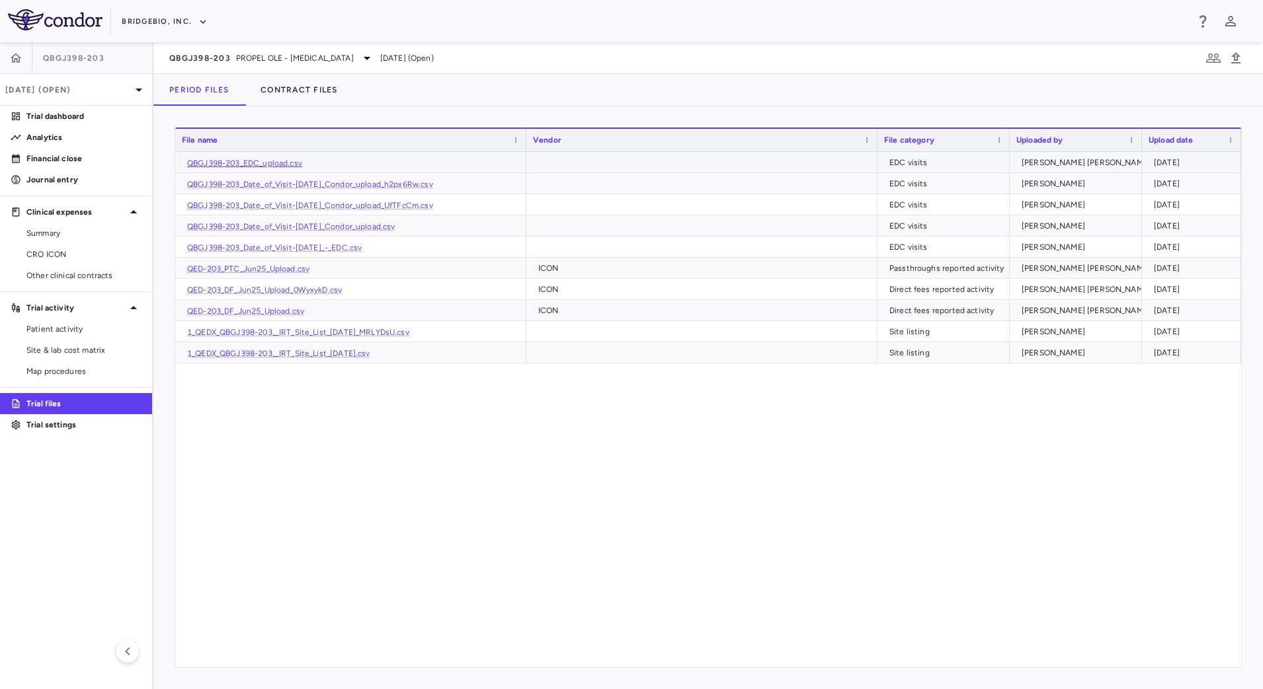
click at [256, 162] on link "QBGJ398-203_EDC_upload.csv" at bounding box center [244, 163] width 115 height 9
click at [53, 322] on link "Patient activity" at bounding box center [76, 329] width 152 height 20
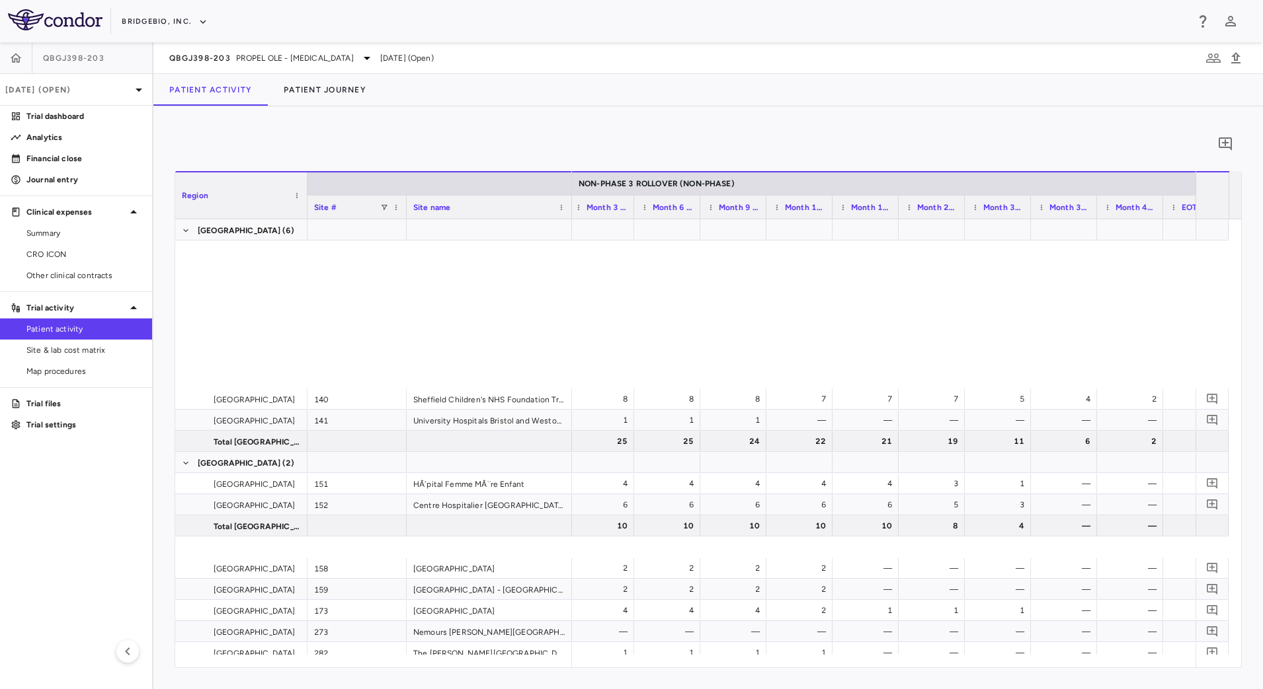
scroll to position [59, 0]
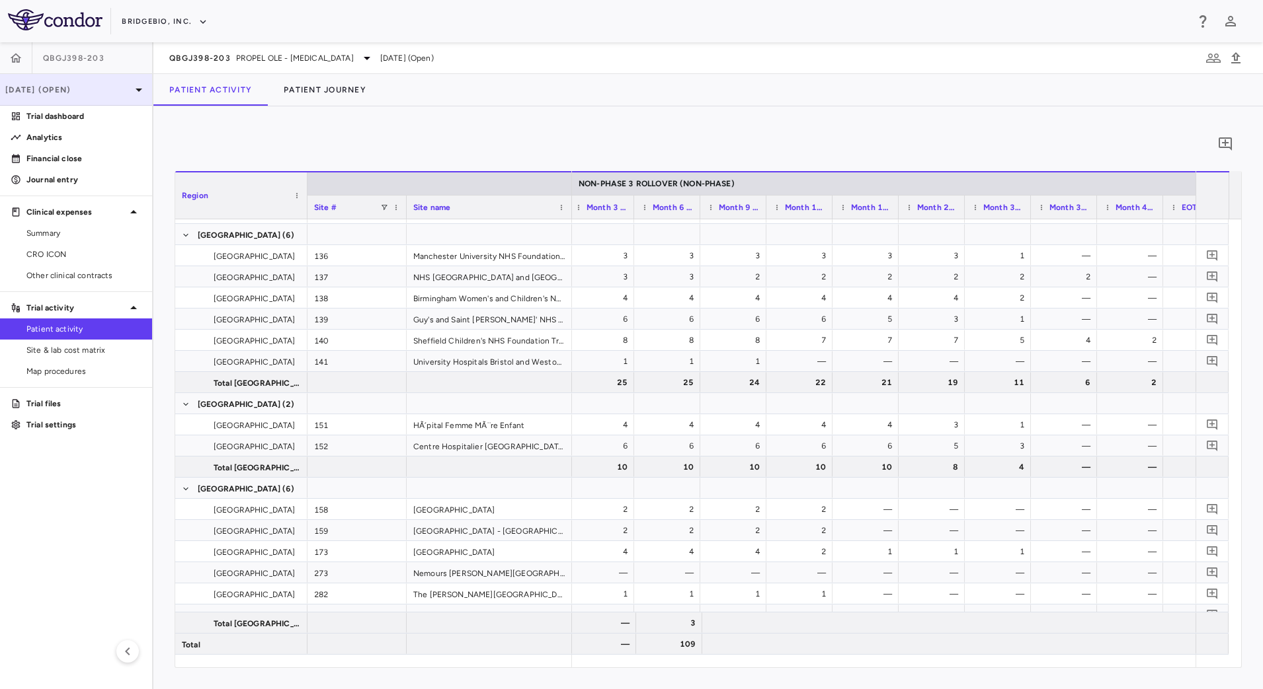
click at [118, 90] on p "[DATE] (Open)" at bounding box center [68, 90] width 126 height 12
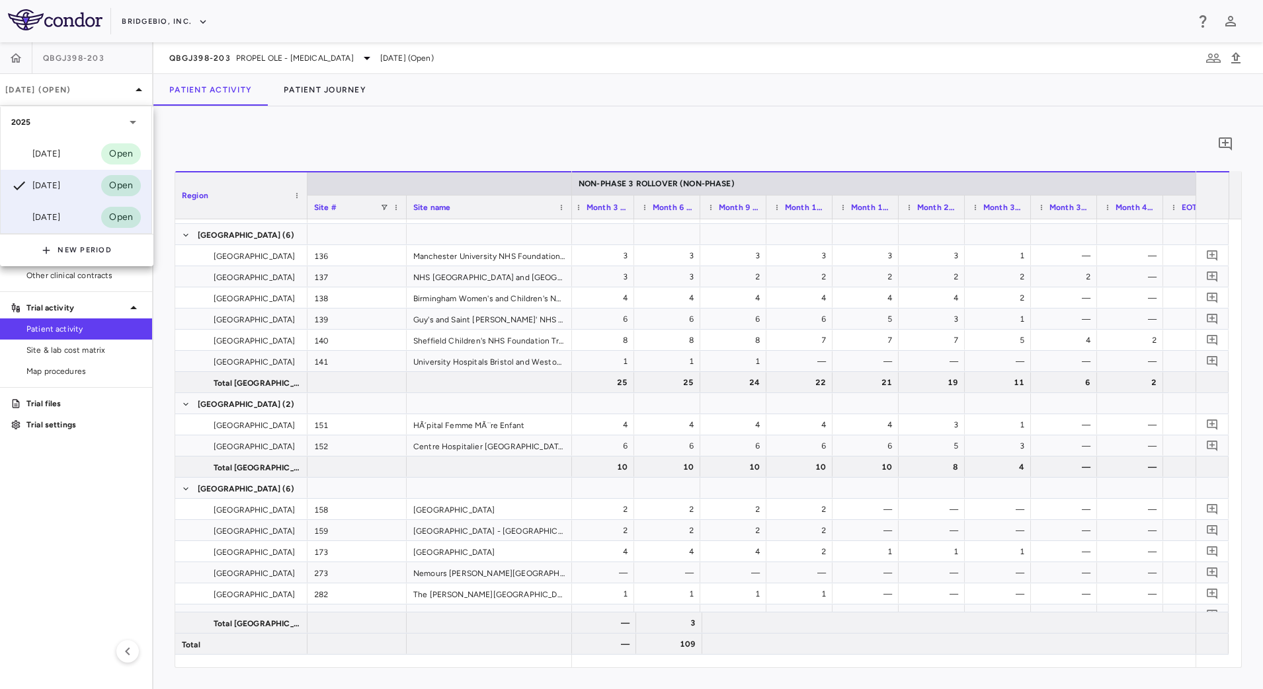
click at [46, 226] on div "Mar 2025 Open" at bounding box center [76, 218] width 151 height 32
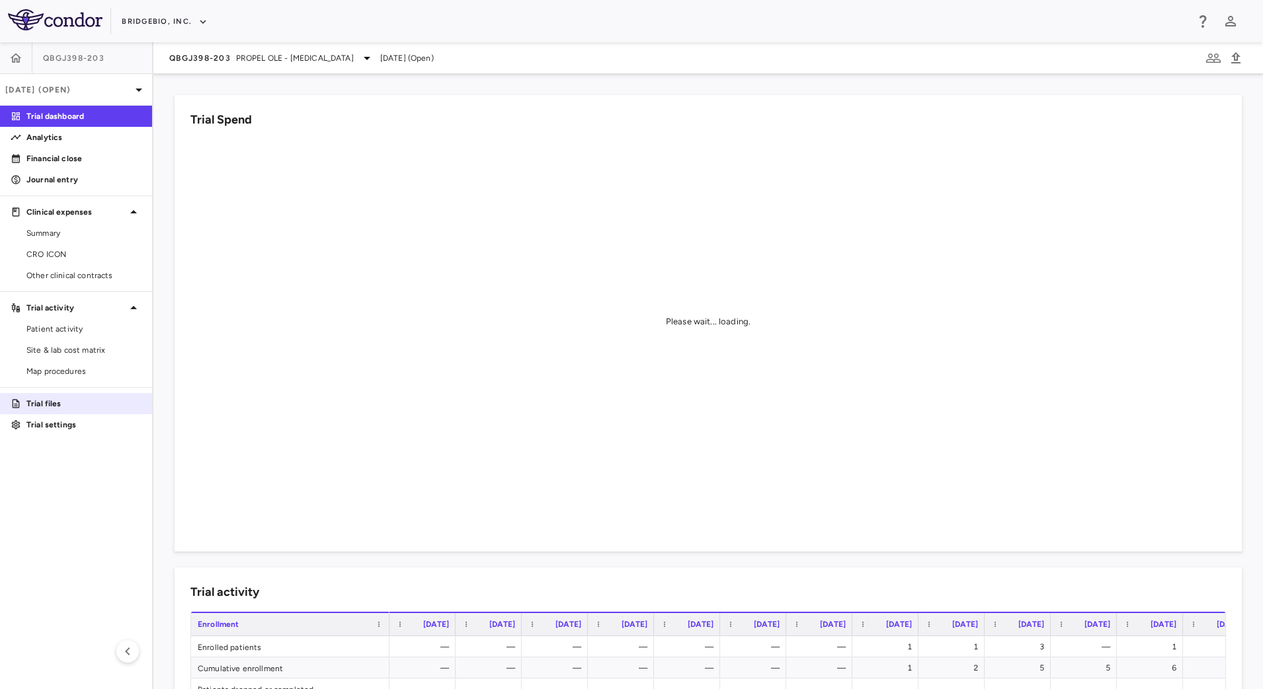
click at [28, 397] on link "Trial files" at bounding box center [76, 404] width 152 height 20
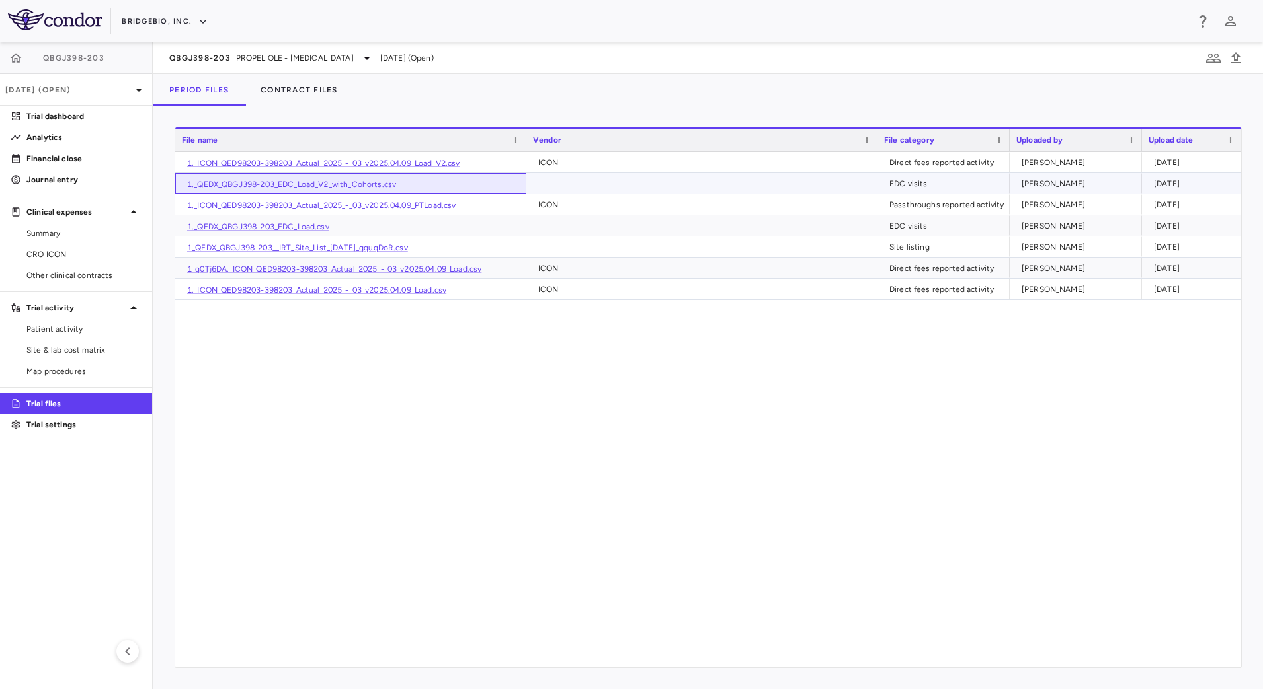
click at [355, 188] on link "1._QEDX_QBGJ398-203_EDC_Load_V2_with_Cohorts.csv" at bounding box center [291, 184] width 209 height 9
click at [644, 557] on div "1._ICON_QED98203-398203_Actual_2025_-_03_v2025.04.09_Load_V2.csv ICON Direct fe…" at bounding box center [708, 410] width 1066 height 516
click at [69, 331] on span "Patient activity" at bounding box center [83, 329] width 115 height 12
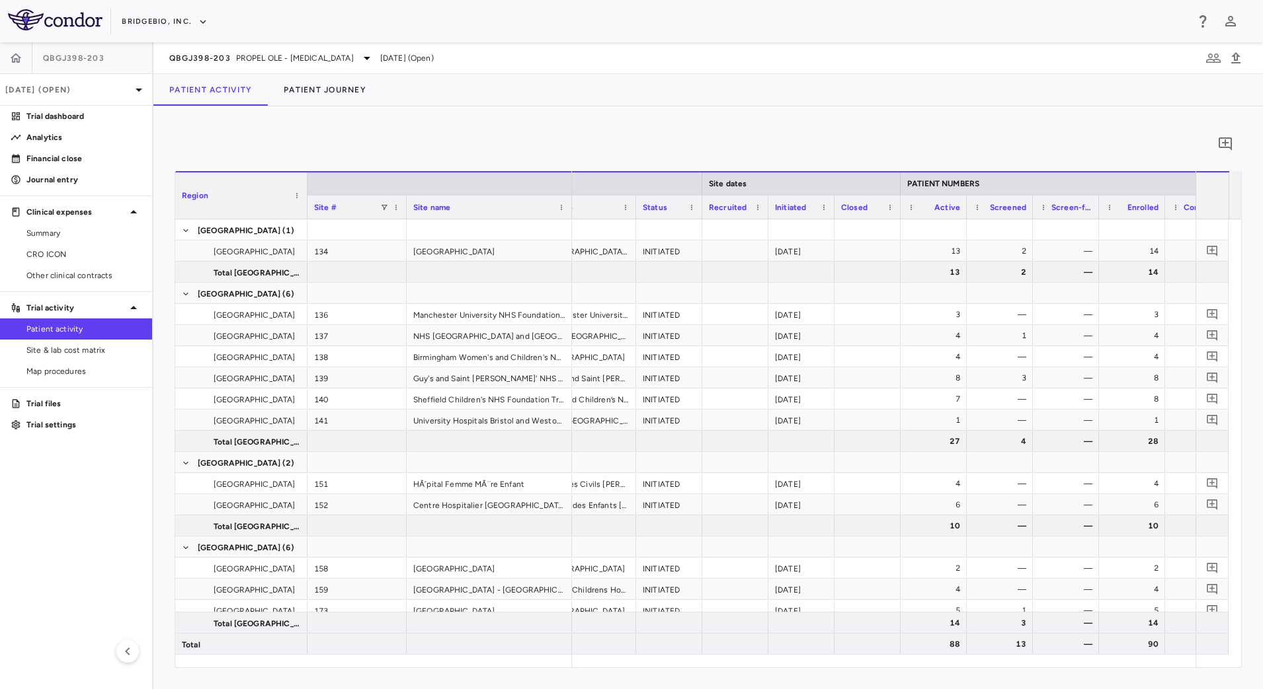
scroll to position [0, 158]
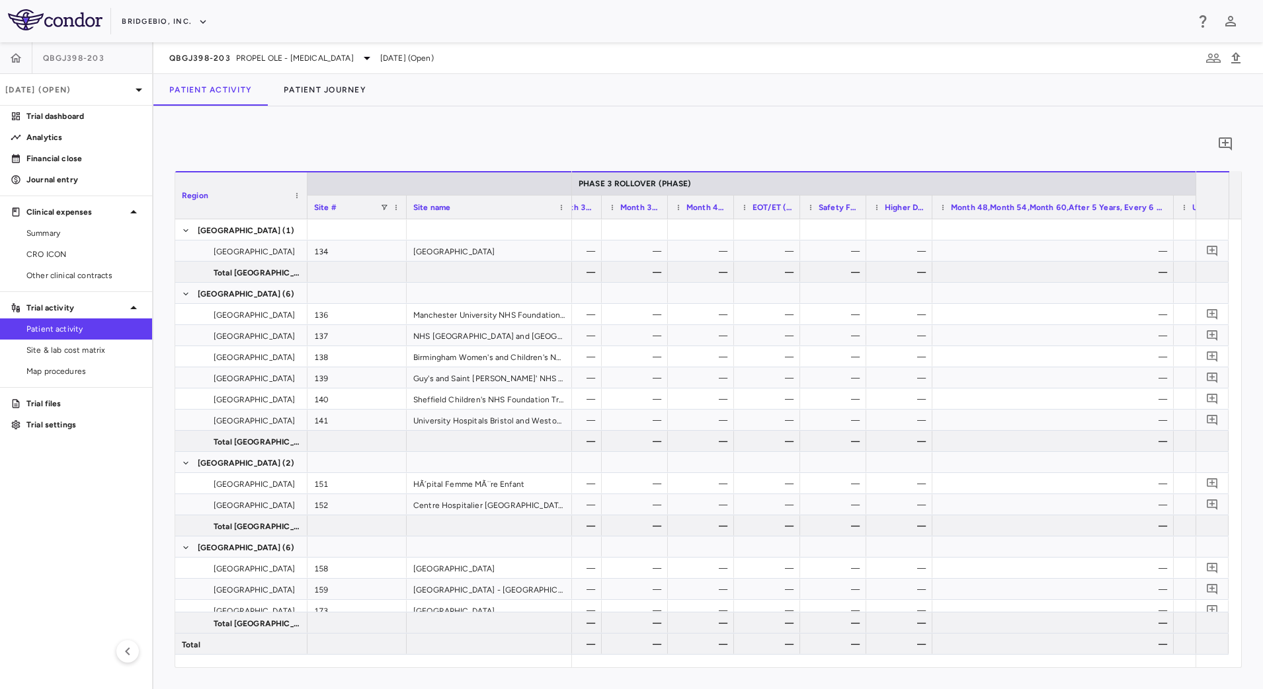
drag, startPoint x: 1048, startPoint y: 202, endPoint x: 1101, endPoint y: 260, distance: 78.2
click at [1170, 222] on div "Region Site # Site name PHASE 3 ROLLOVER (PHASE) TOTAL 3" at bounding box center [708, 419] width 1066 height 496
drag, startPoint x: 672, startPoint y: 198, endPoint x: 762, endPoint y: 221, distance: 92.8
click at [762, 221] on div "Region Site # Site name PATIENT NUMBERS NAIVE (NAÏVE) 1" at bounding box center [708, 419] width 1066 height 496
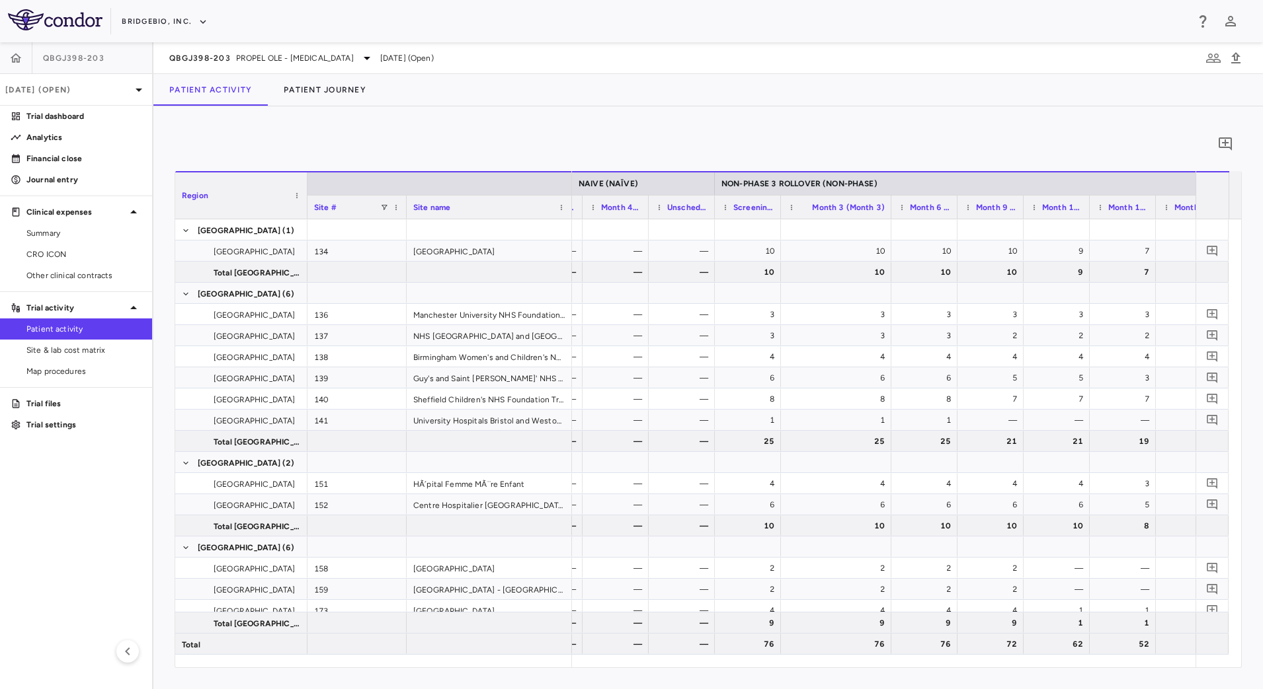
drag, startPoint x: 846, startPoint y: 203, endPoint x: 897, endPoint y: 225, distance: 55.6
click at [890, 214] on div at bounding box center [890, 207] width 5 height 23
drag, startPoint x: 841, startPoint y: 201, endPoint x: 957, endPoint y: 212, distance: 116.9
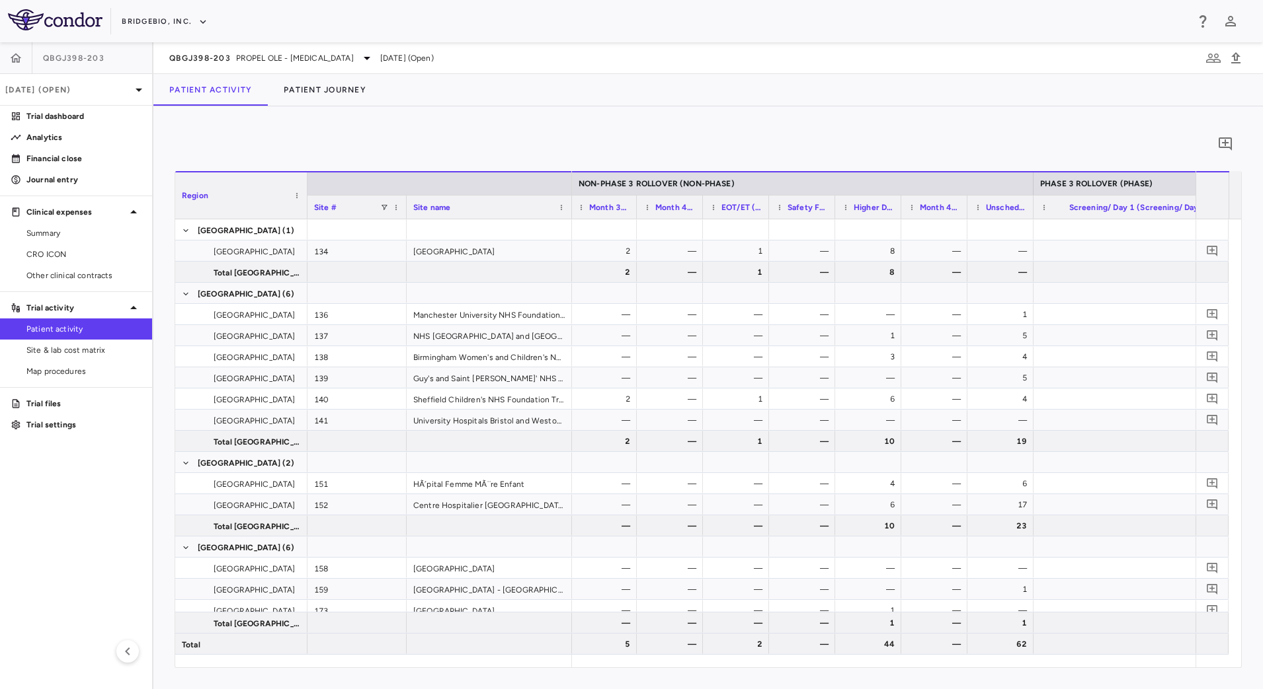
scroll to position [0, 2125]
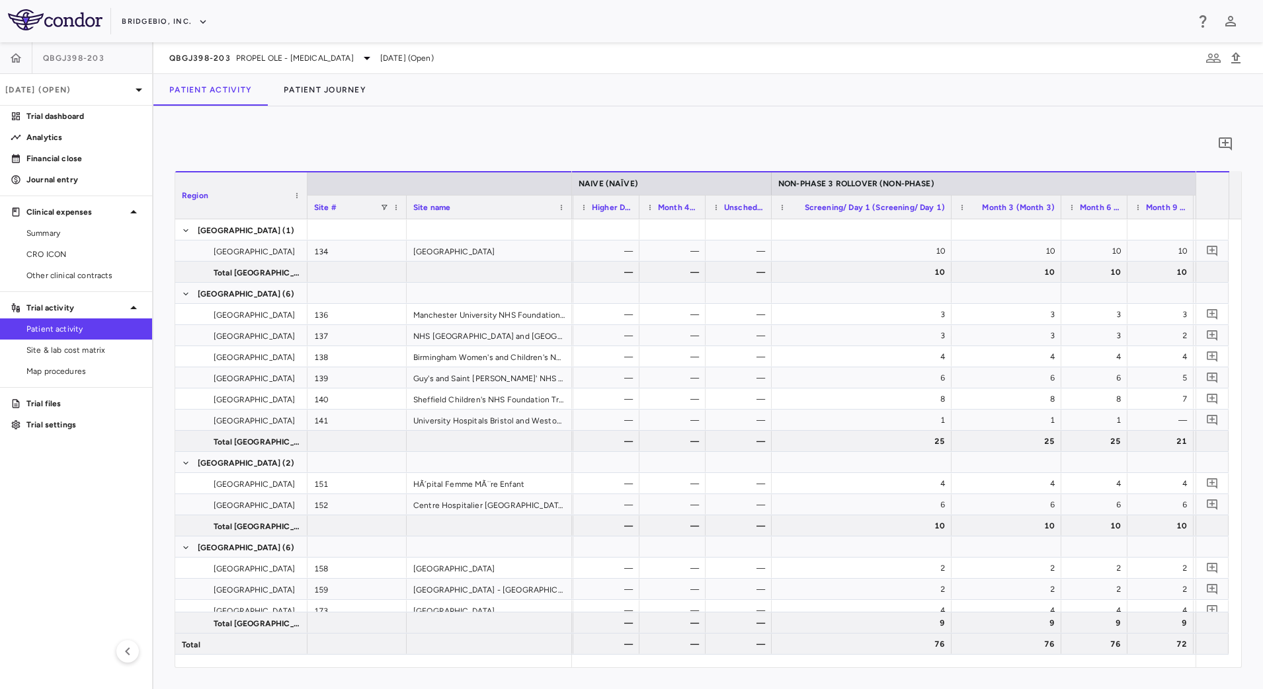
drag, startPoint x: 837, startPoint y: 204, endPoint x: 951, endPoint y: 230, distance: 116.7
drag, startPoint x: 163, startPoint y: 59, endPoint x: 230, endPoint y: 63, distance: 66.9
click at [230, 63] on div "QBGJ398-203 PROPEL OLE - Achondroplasia Mar 2025 (Open)" at bounding box center [707, 58] width 1109 height 32
copy span "QBGJ398-203"
click at [1239, 54] on icon "button" at bounding box center [1236, 58] width 16 height 16
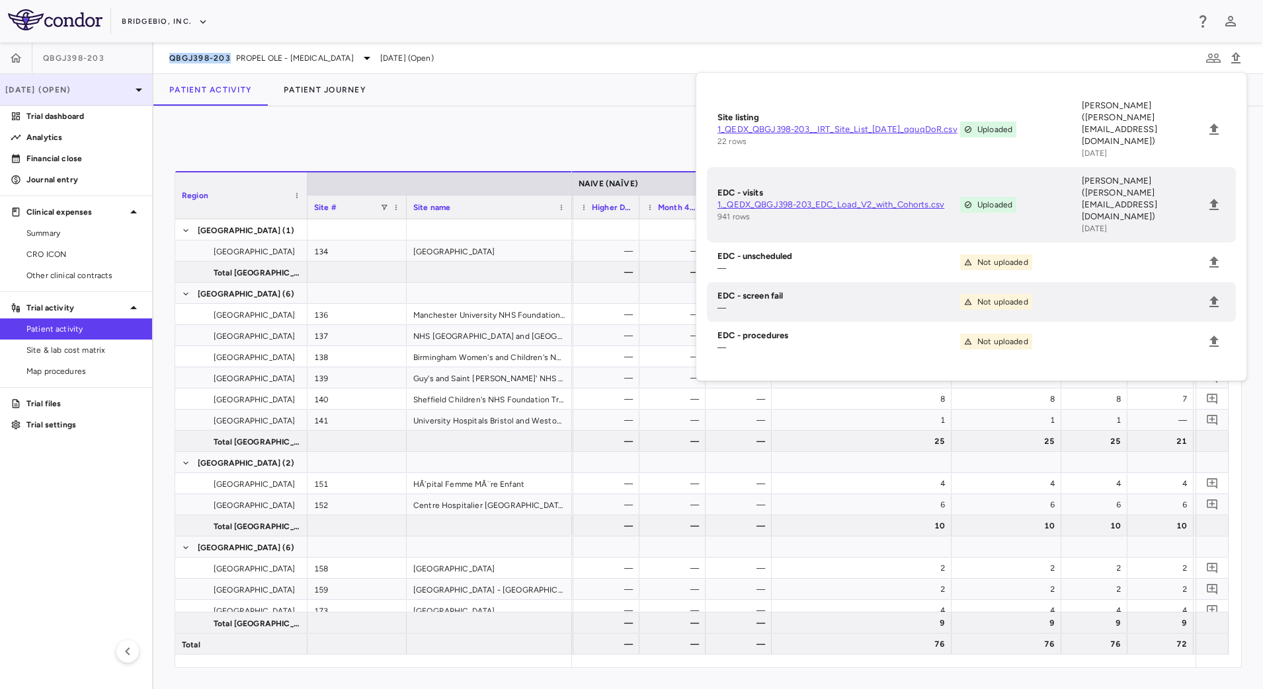
click at [133, 84] on icon at bounding box center [139, 90] width 16 height 16
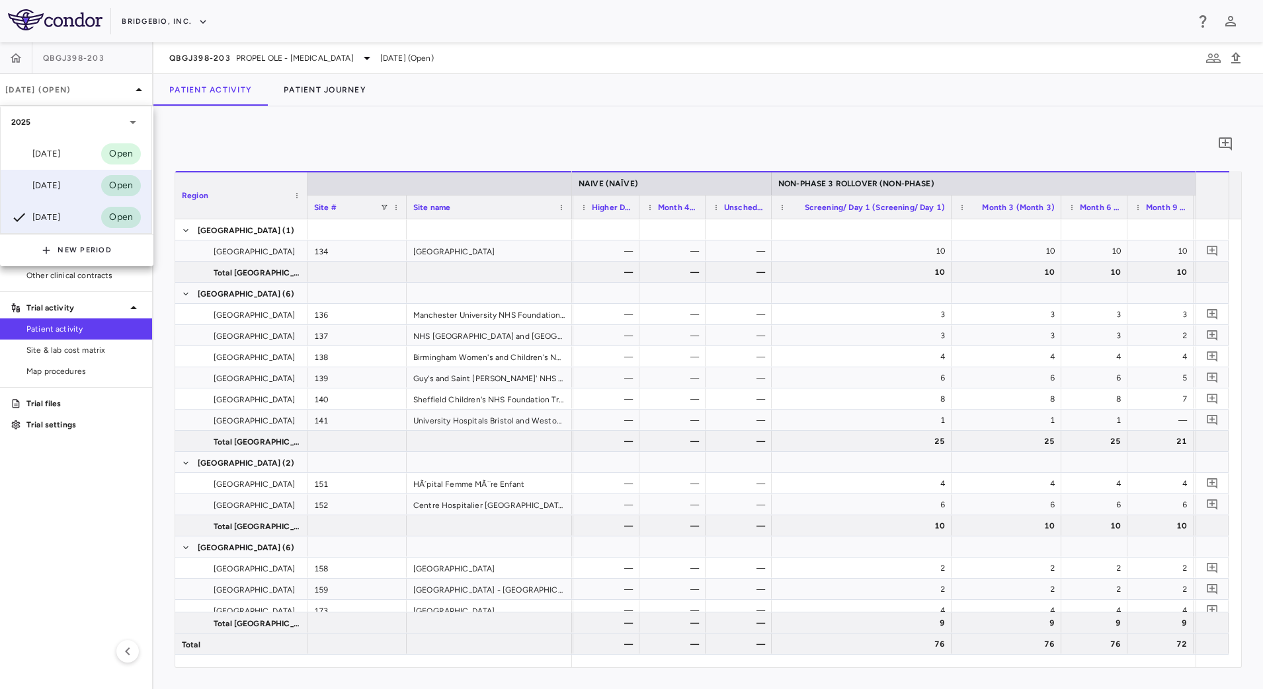
click at [79, 175] on div "Jun 2025 Open" at bounding box center [76, 186] width 151 height 32
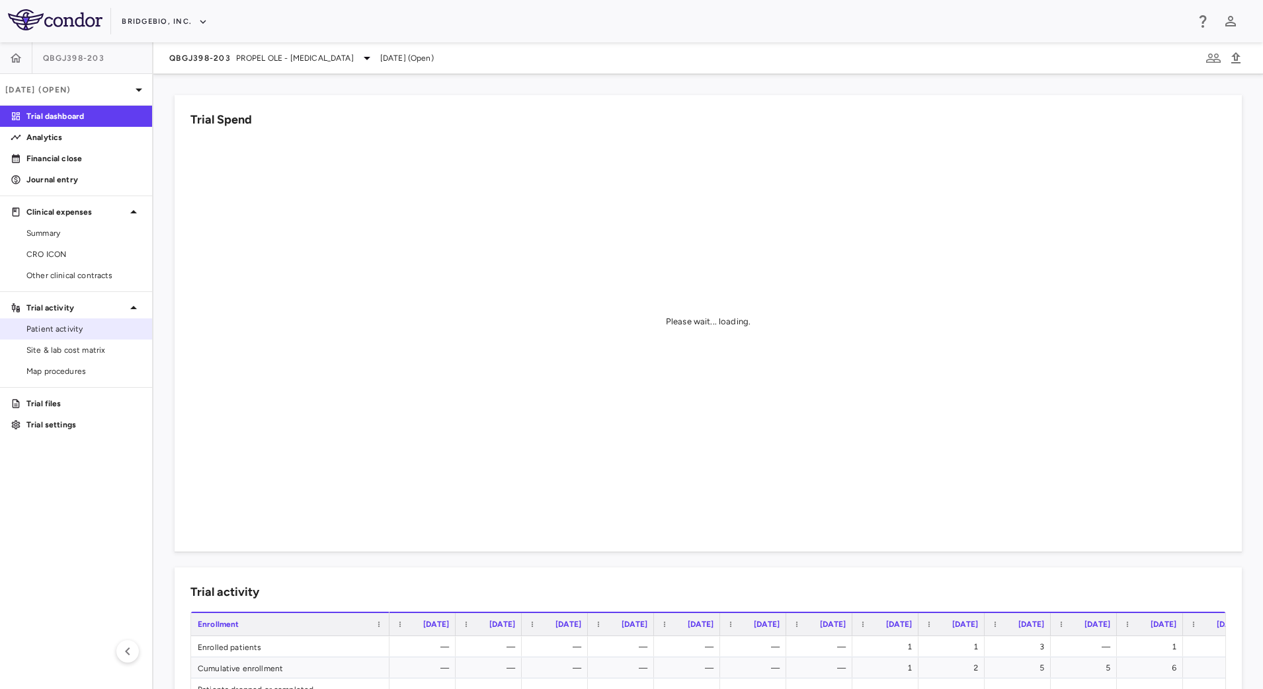
click at [61, 336] on link "Patient activity" at bounding box center [76, 329] width 152 height 20
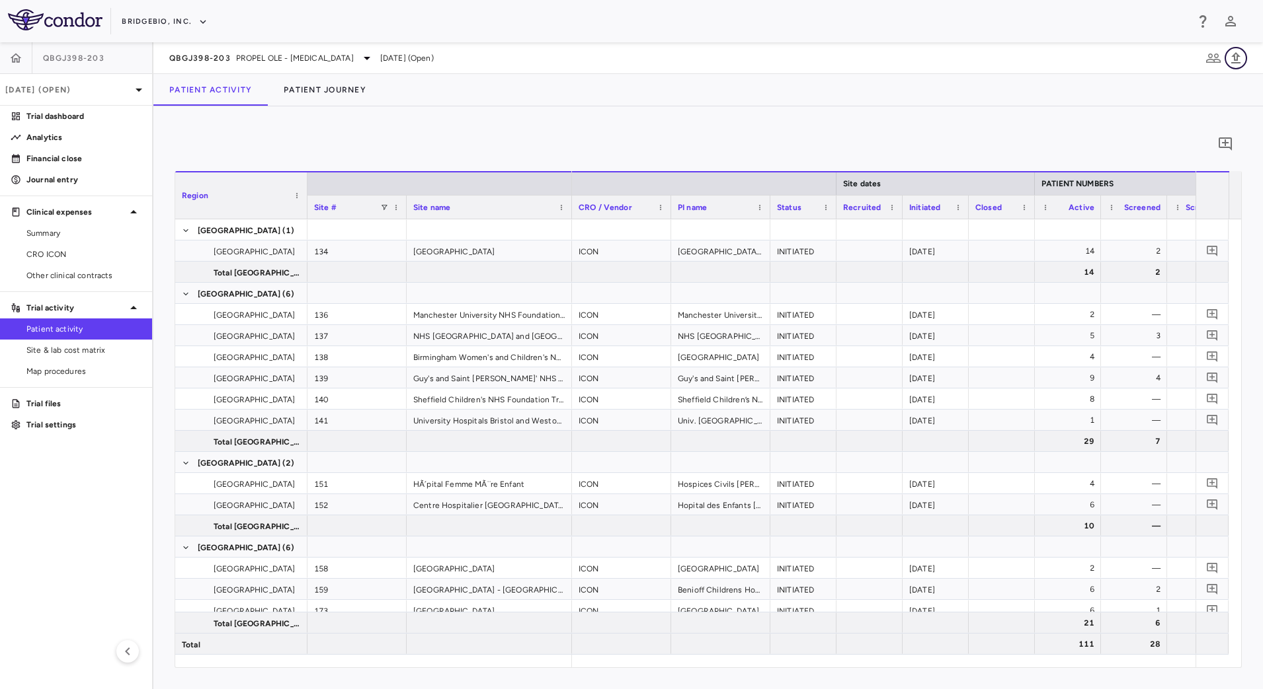
click at [1236, 62] on icon "button" at bounding box center [1235, 57] width 9 height 11
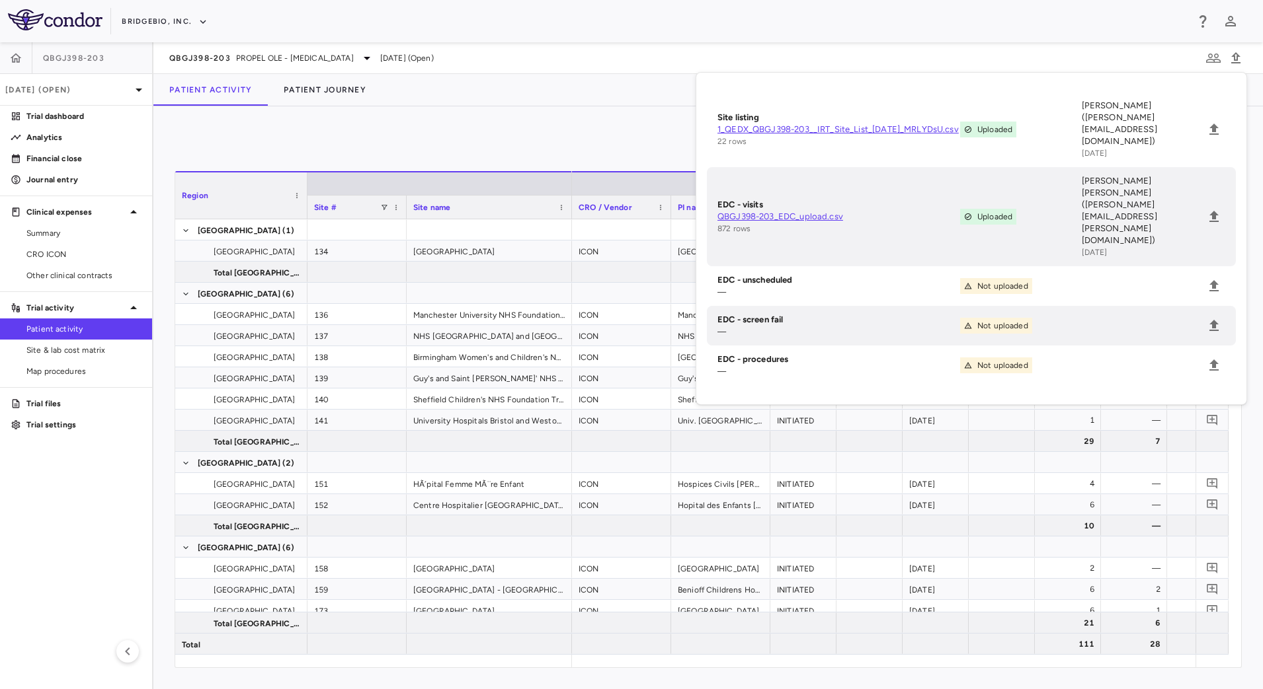
click at [594, 82] on div "Patient Activity Patient Journey" at bounding box center [707, 90] width 1109 height 32
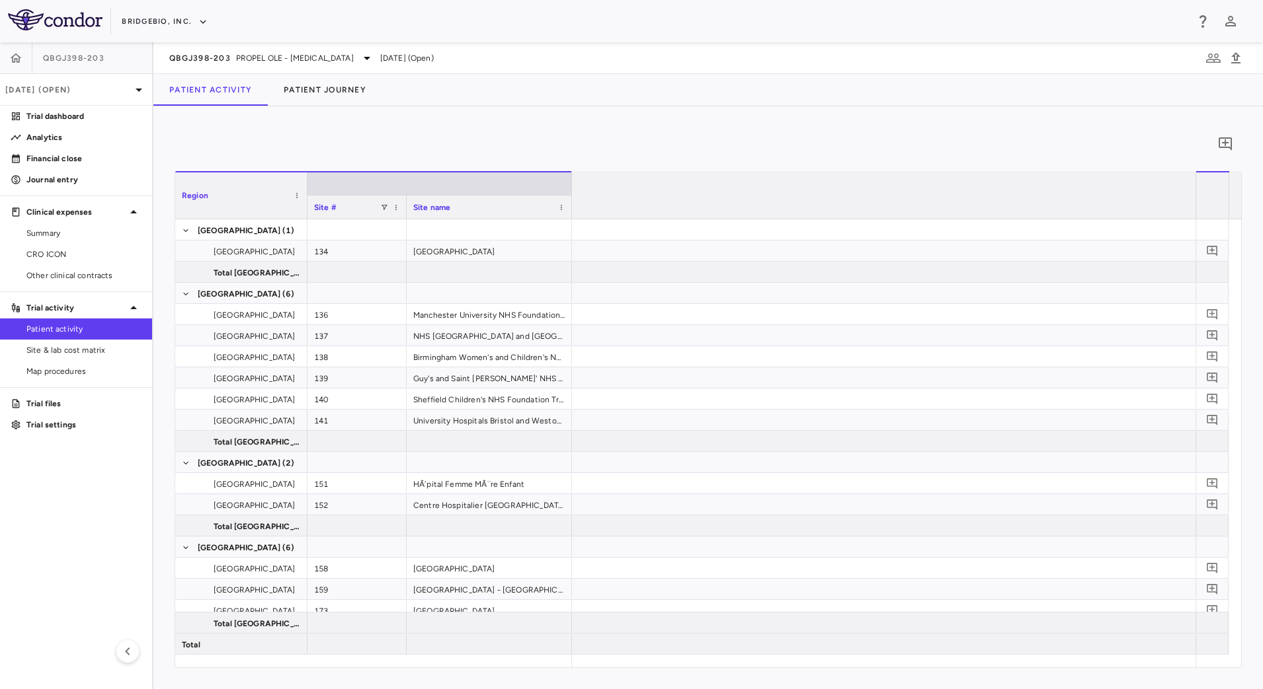
scroll to position [0, 3607]
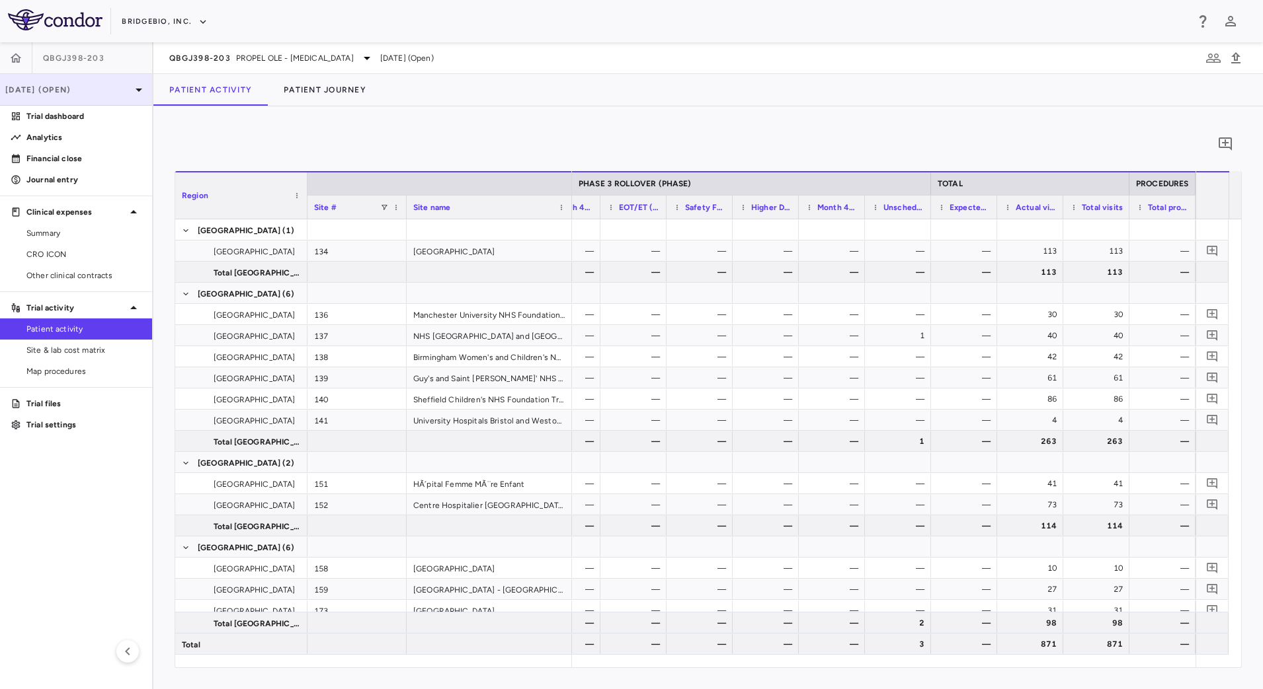
click at [95, 88] on p "[DATE] (Open)" at bounding box center [68, 90] width 126 height 12
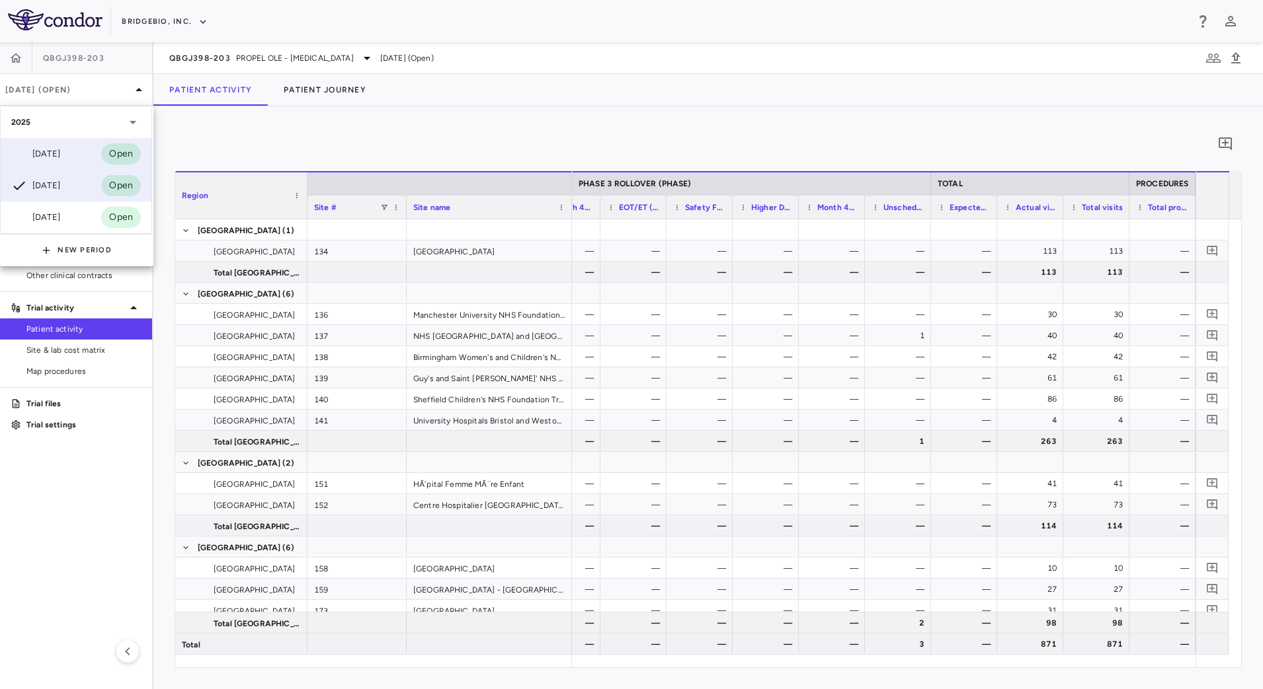
click at [74, 149] on div "Sep 2025 Open" at bounding box center [76, 154] width 151 height 32
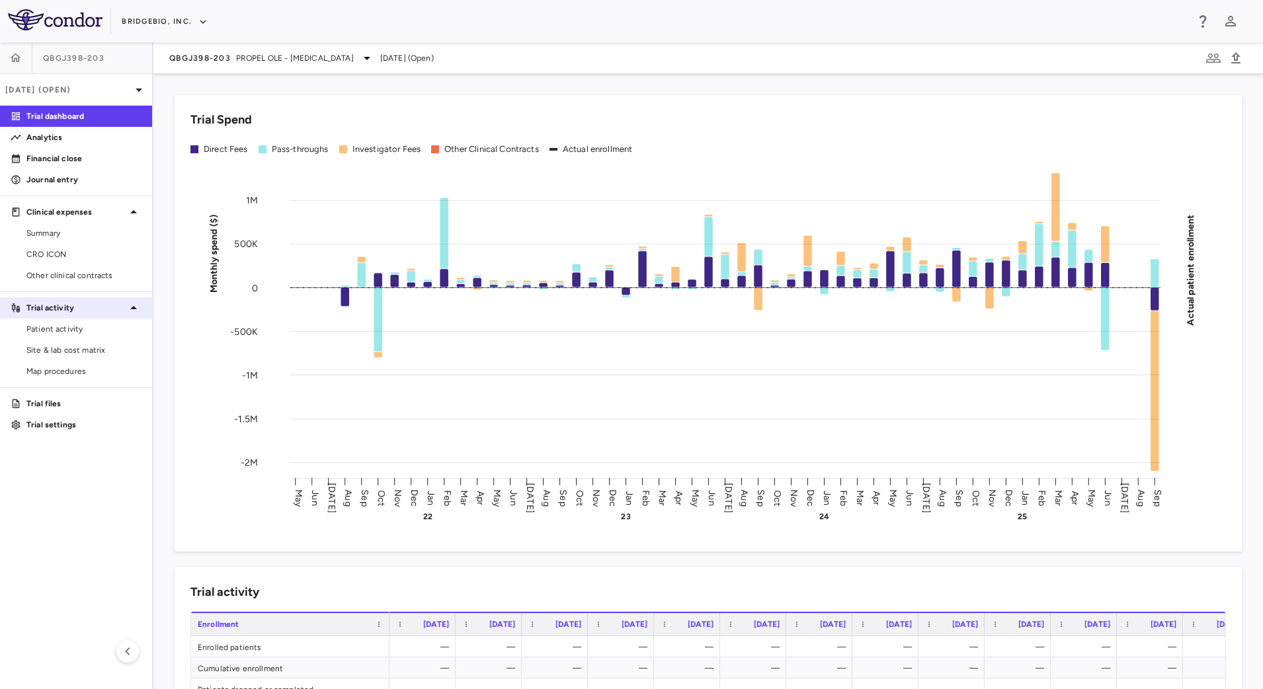
drag, startPoint x: 95, startPoint y: 319, endPoint x: 147, endPoint y: 302, distance: 55.0
click at [95, 319] on link "Patient activity" at bounding box center [76, 329] width 152 height 20
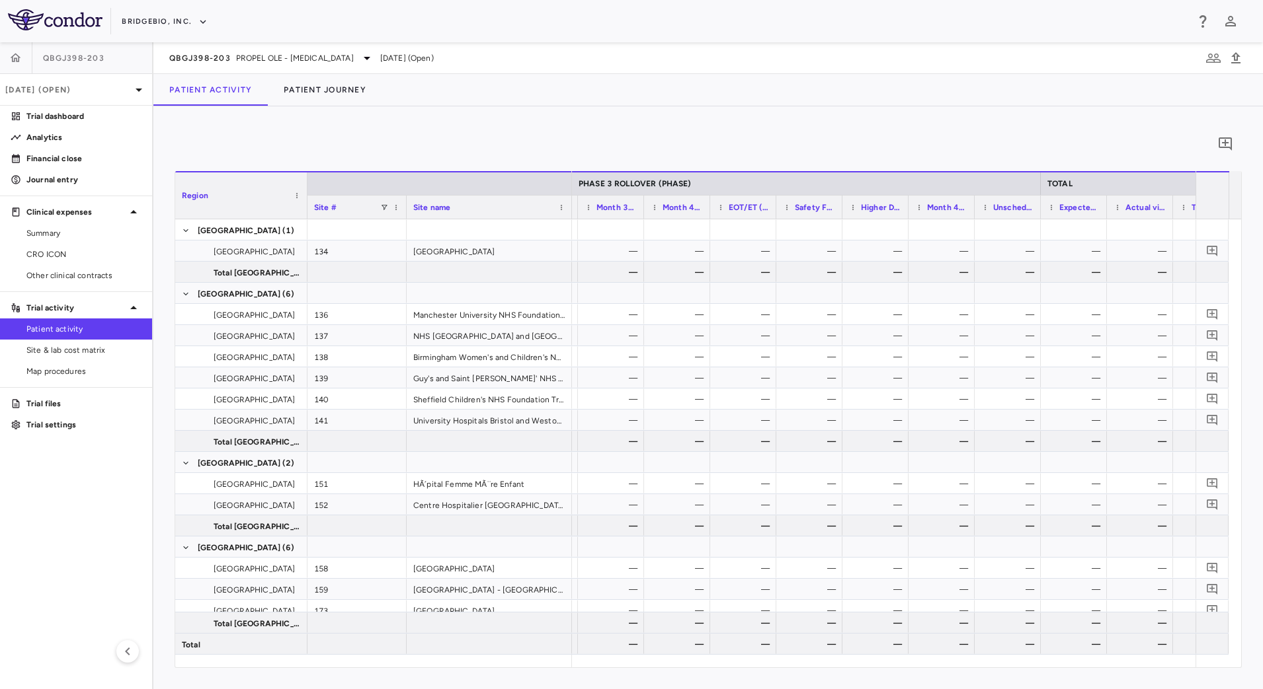
scroll to position [0, 3551]
click at [1235, 61] on icon "button" at bounding box center [1235, 57] width 9 height 11
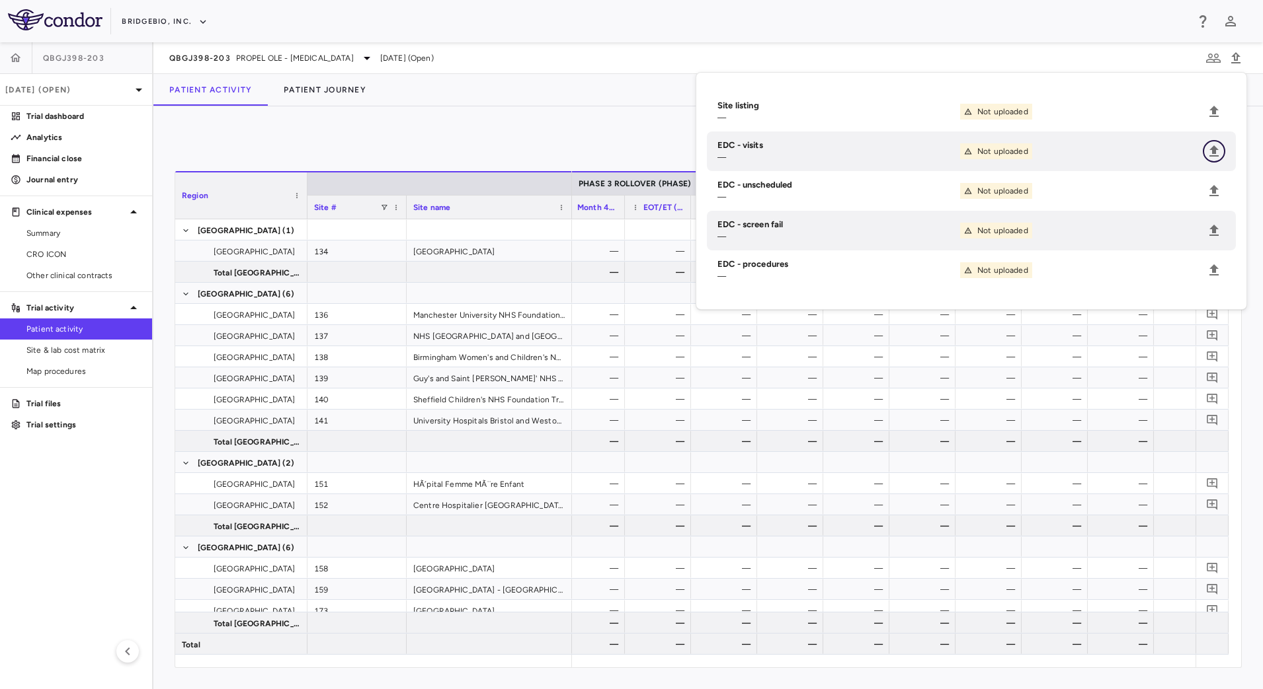
click at [1211, 152] on icon "Upload" at bounding box center [1214, 151] width 16 height 16
click at [0, 0] on input "Select file" at bounding box center [0, 0] width 0 height 0
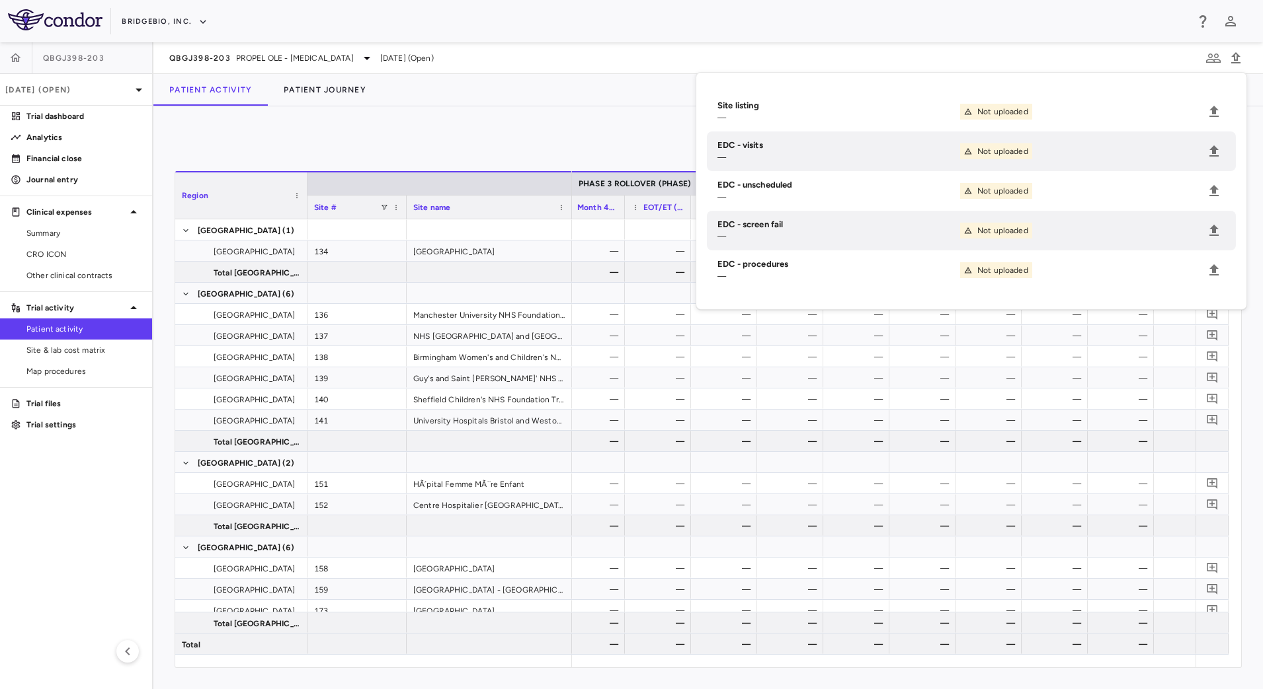
click at [417, 225] on div at bounding box center [631, 344] width 1263 height 689
drag, startPoint x: 430, startPoint y: 245, endPoint x: 458, endPoint y: 238, distance: 28.7
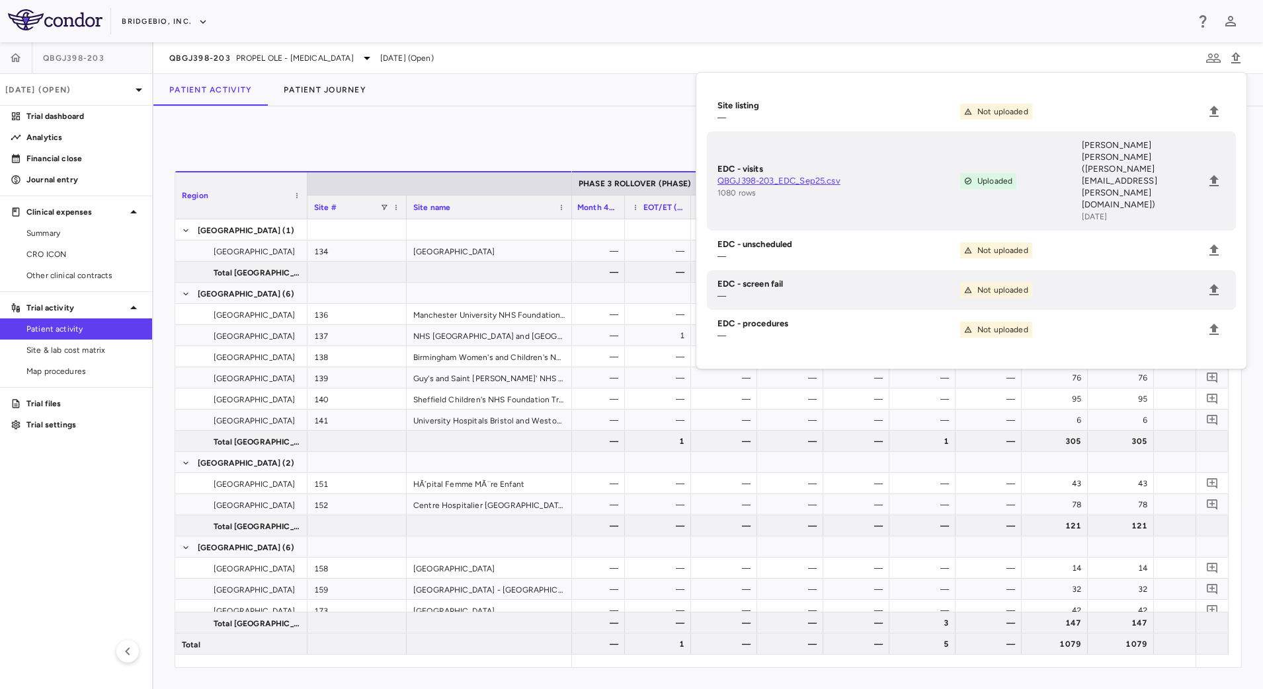
click at [102, 344] on span "Site & lab cost matrix" at bounding box center [83, 350] width 115 height 12
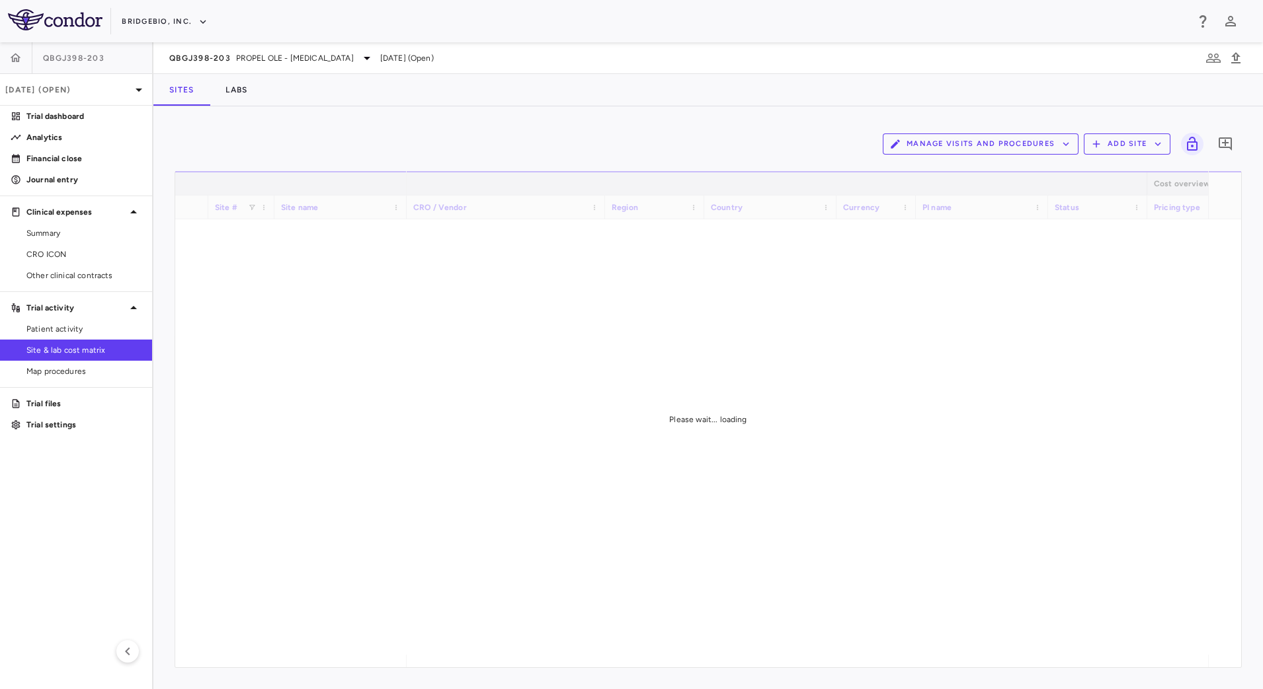
click at [973, 139] on button "Manage Visits and Procedures" at bounding box center [981, 144] width 196 height 21
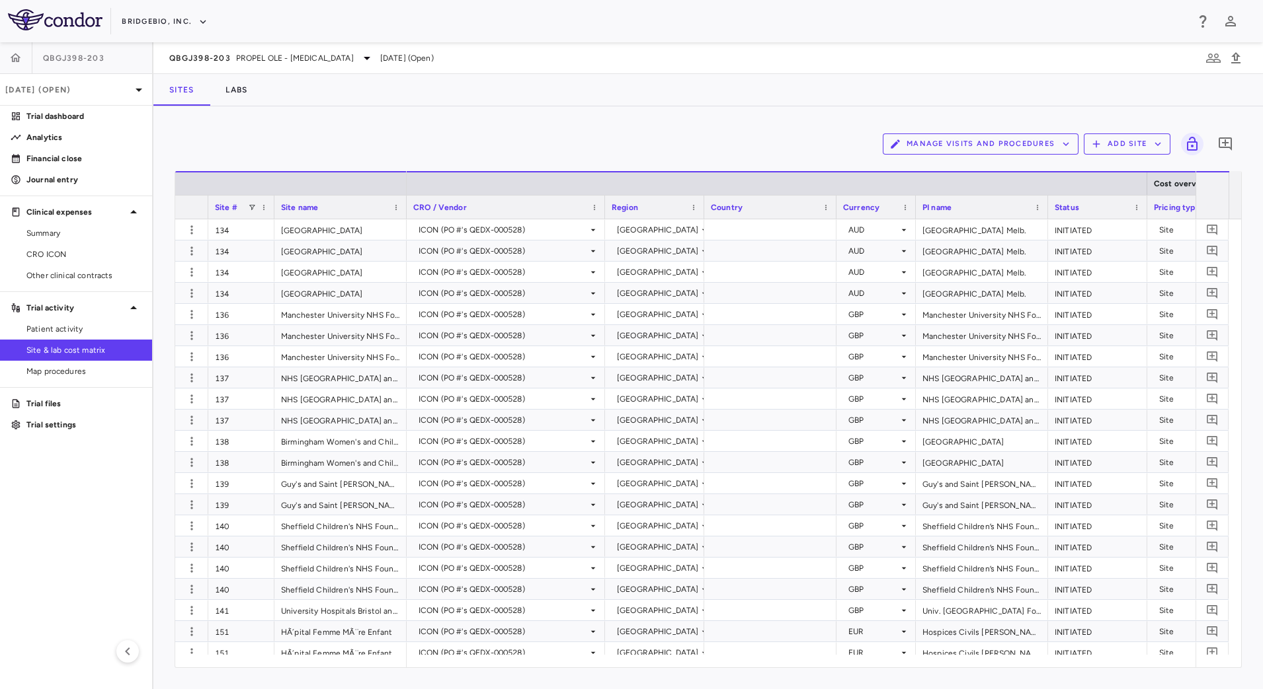
type input "*********"
type input "**********"
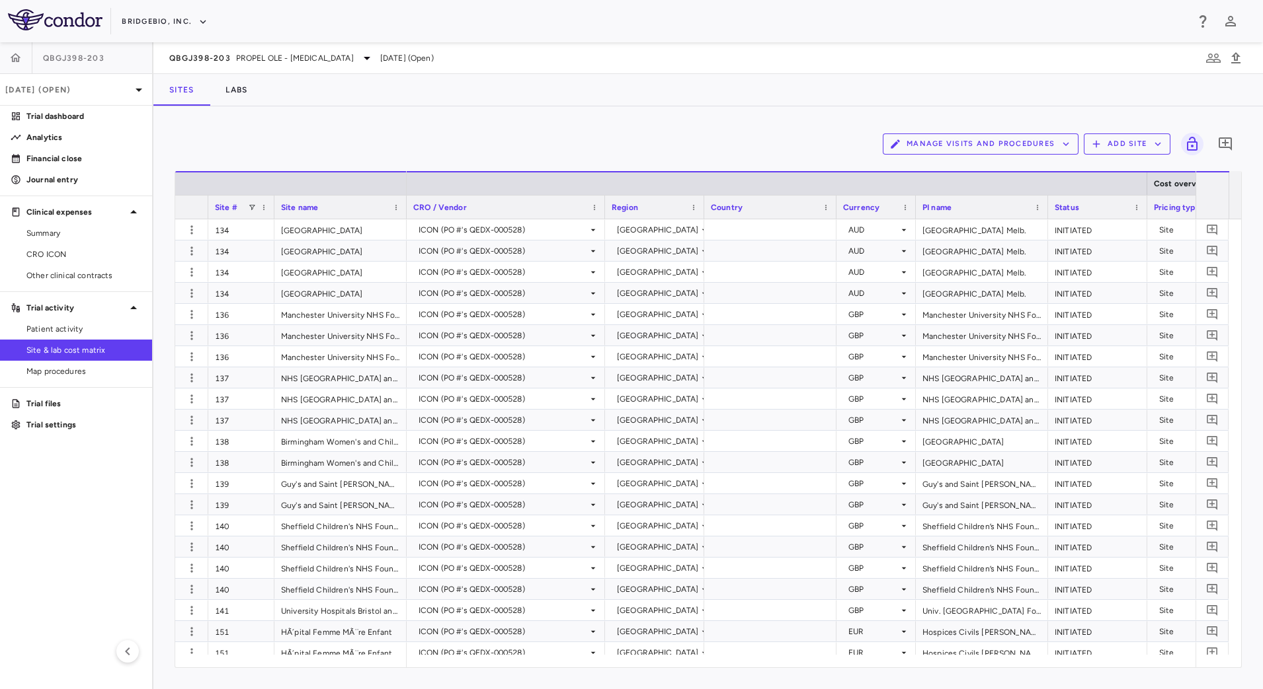
type input "*******"
type input "********"
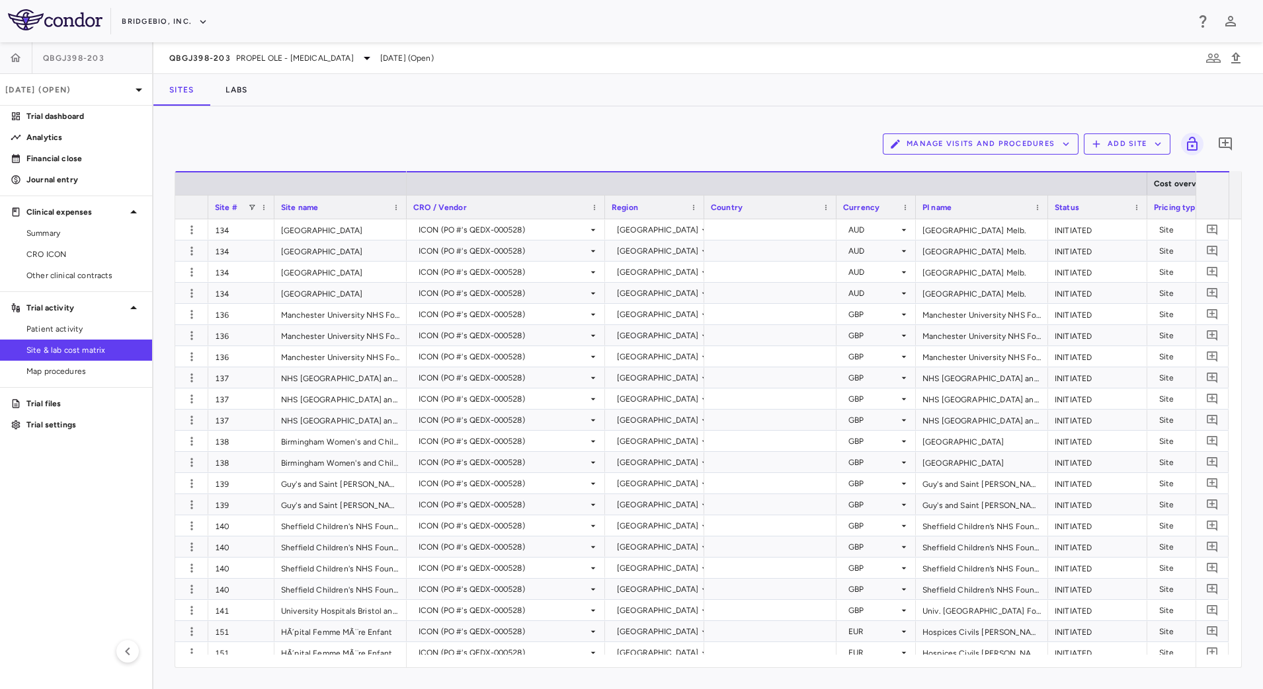
type input "********"
type input "**********"
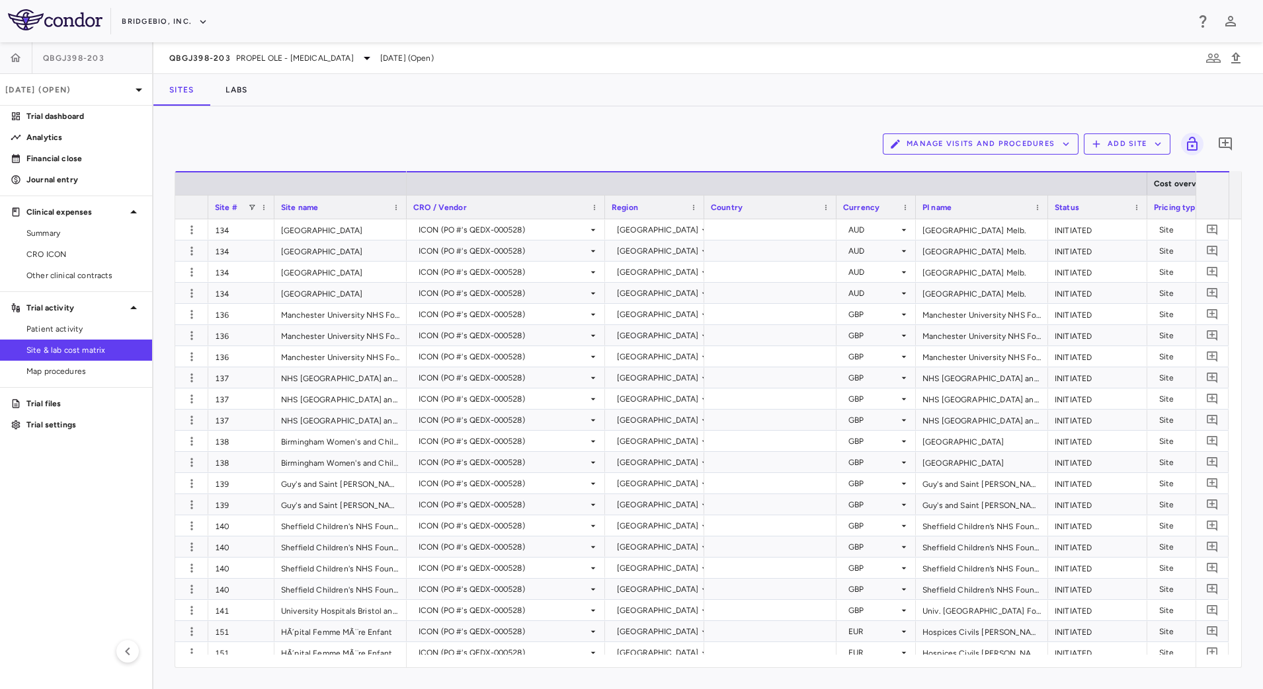
type input "**********"
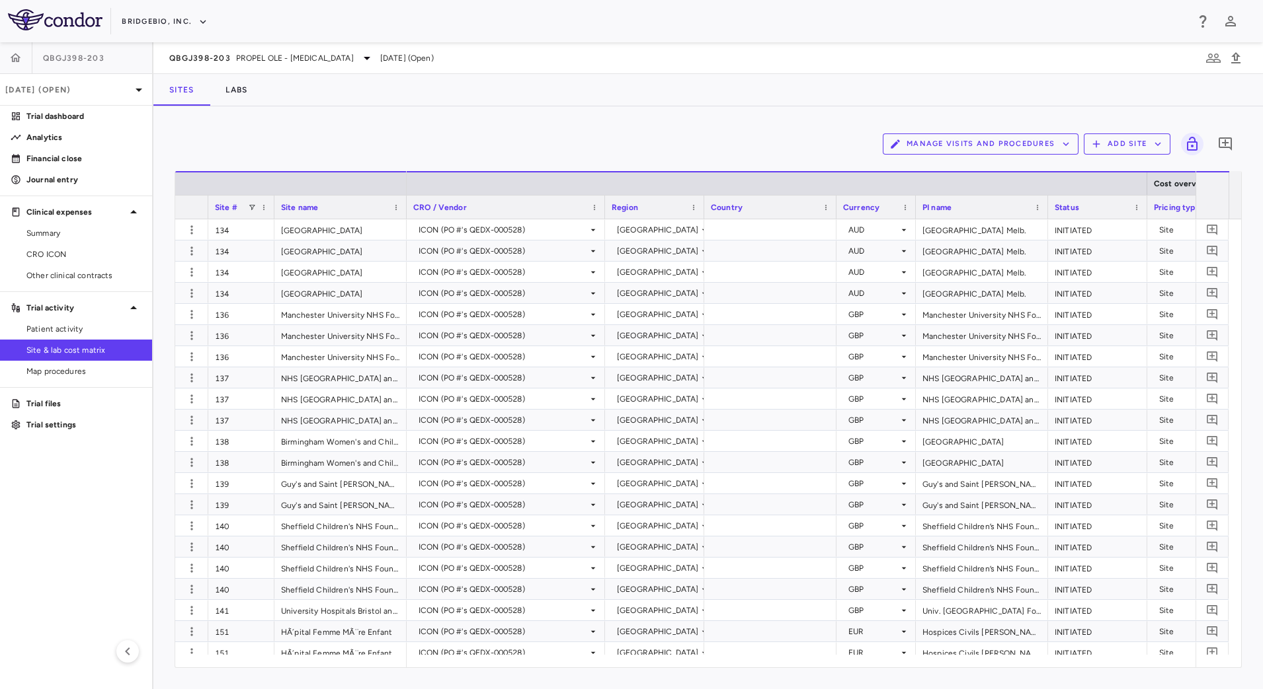
type input "*****"
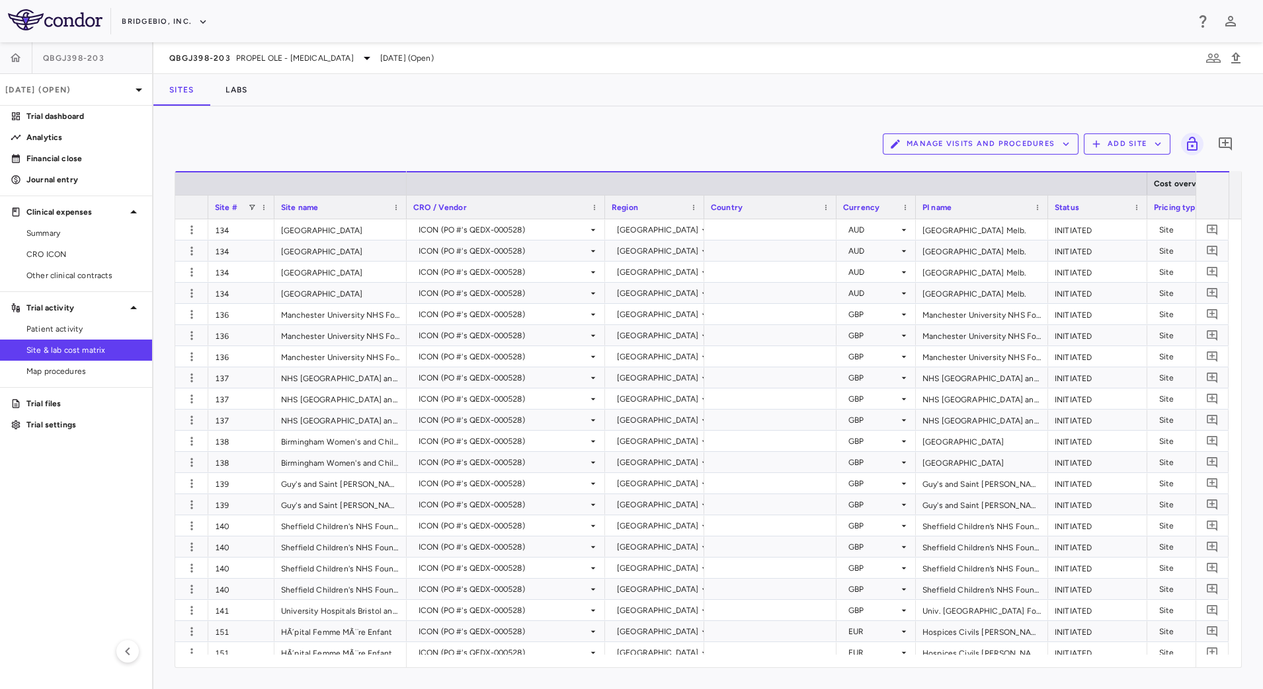
scroll to position [496, 0]
click at [36, 324] on span "Patient activity" at bounding box center [83, 329] width 115 height 12
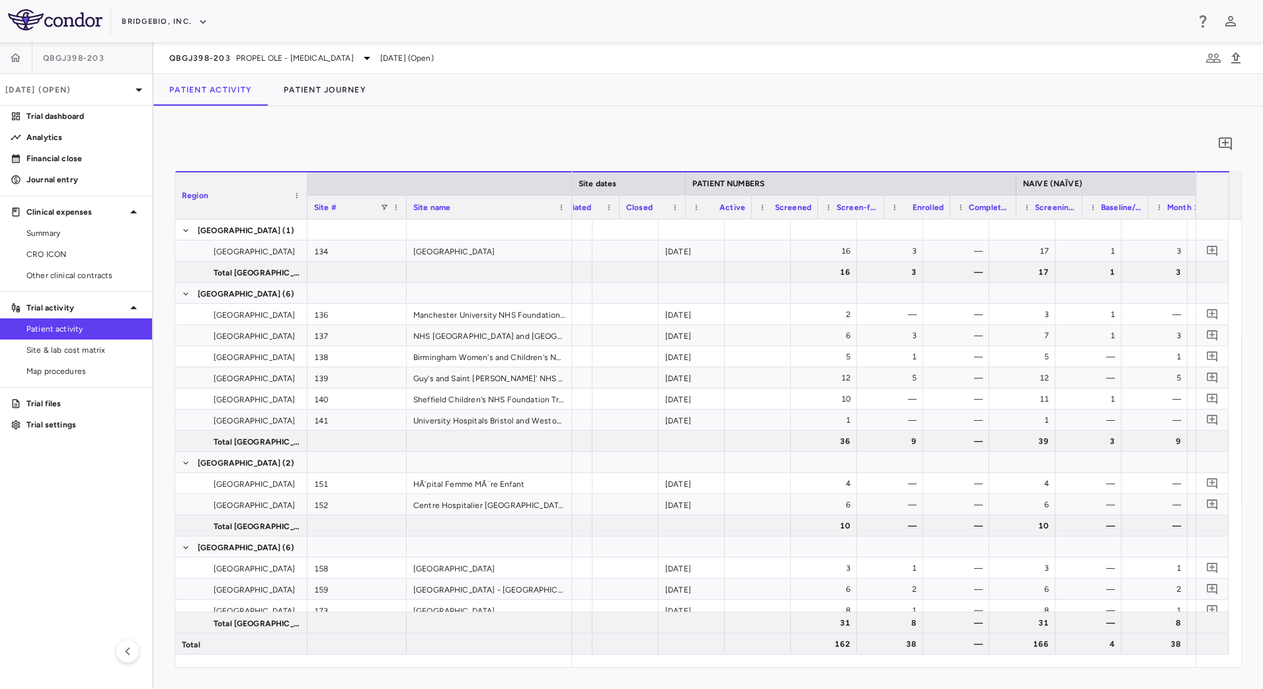
scroll to position [0, 349]
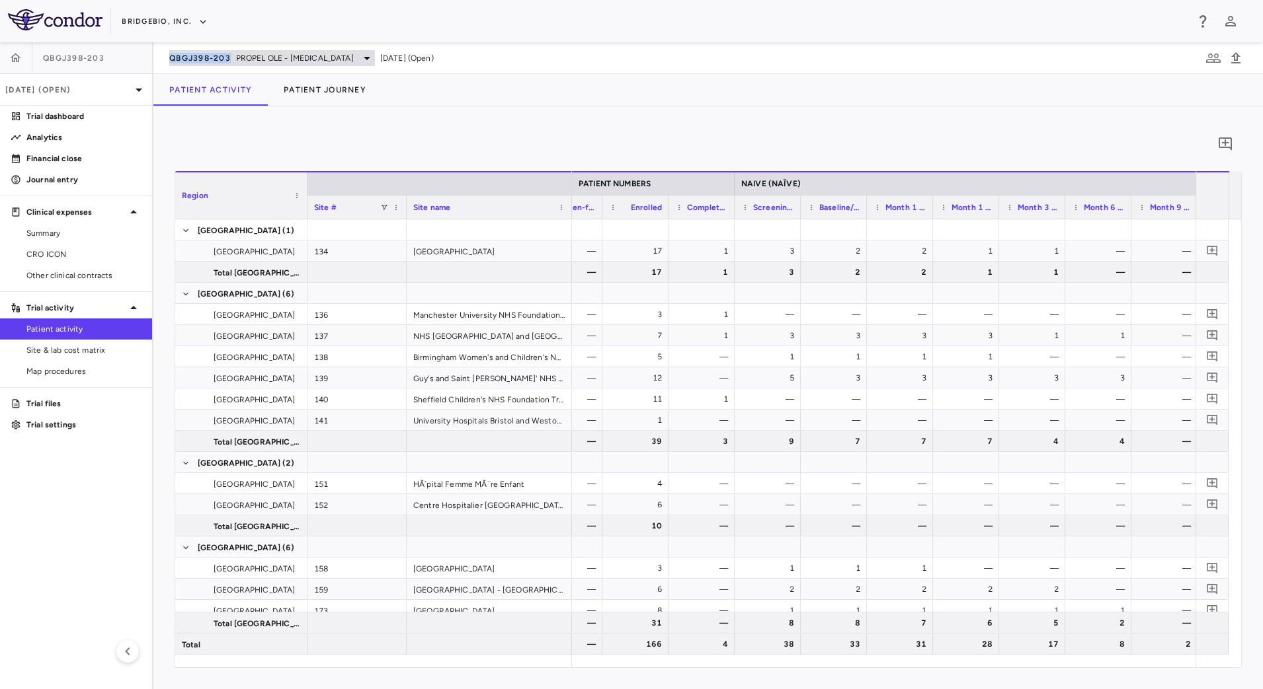
drag, startPoint x: 164, startPoint y: 61, endPoint x: 231, endPoint y: 63, distance: 67.5
click at [231, 63] on div "QBGJ398-203 PROPEL OLE - Achondroplasia Sep 2025 (Open)" at bounding box center [707, 58] width 1109 height 32
copy span "QBGJ398-203"
click at [311, 60] on span "PROPEL OLE - Achondroplasia" at bounding box center [295, 58] width 118 height 12
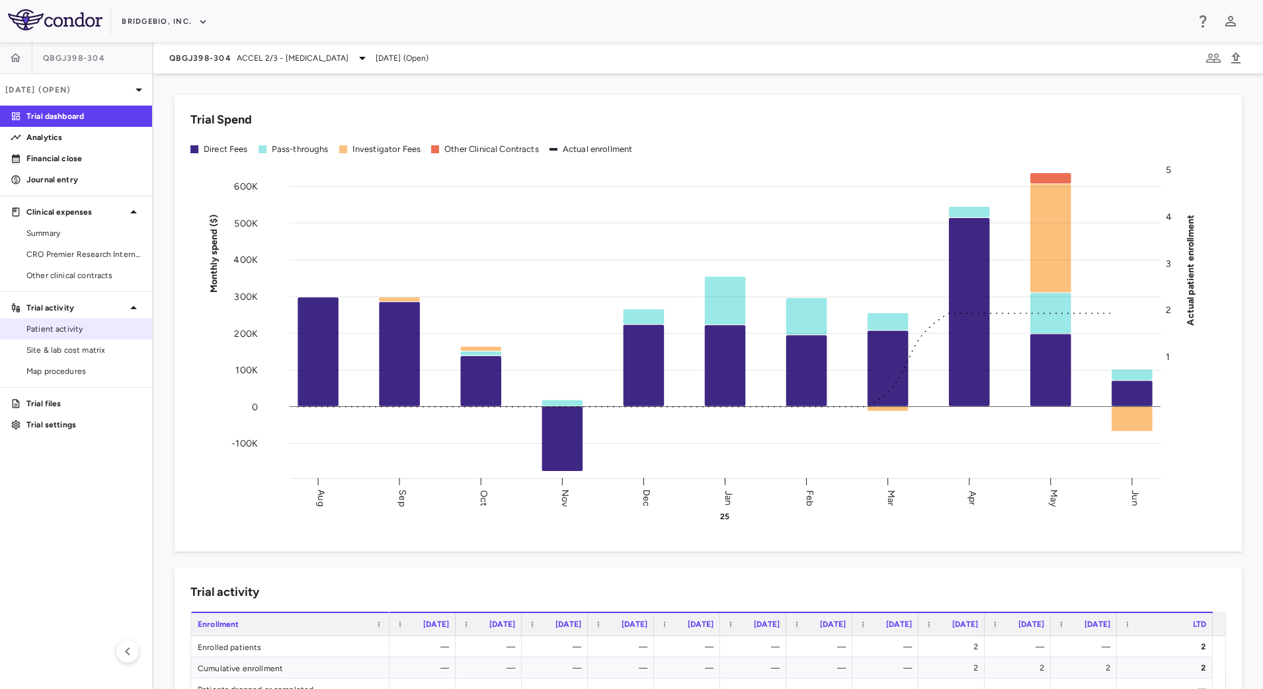
click at [70, 336] on link "Patient activity" at bounding box center [76, 329] width 152 height 20
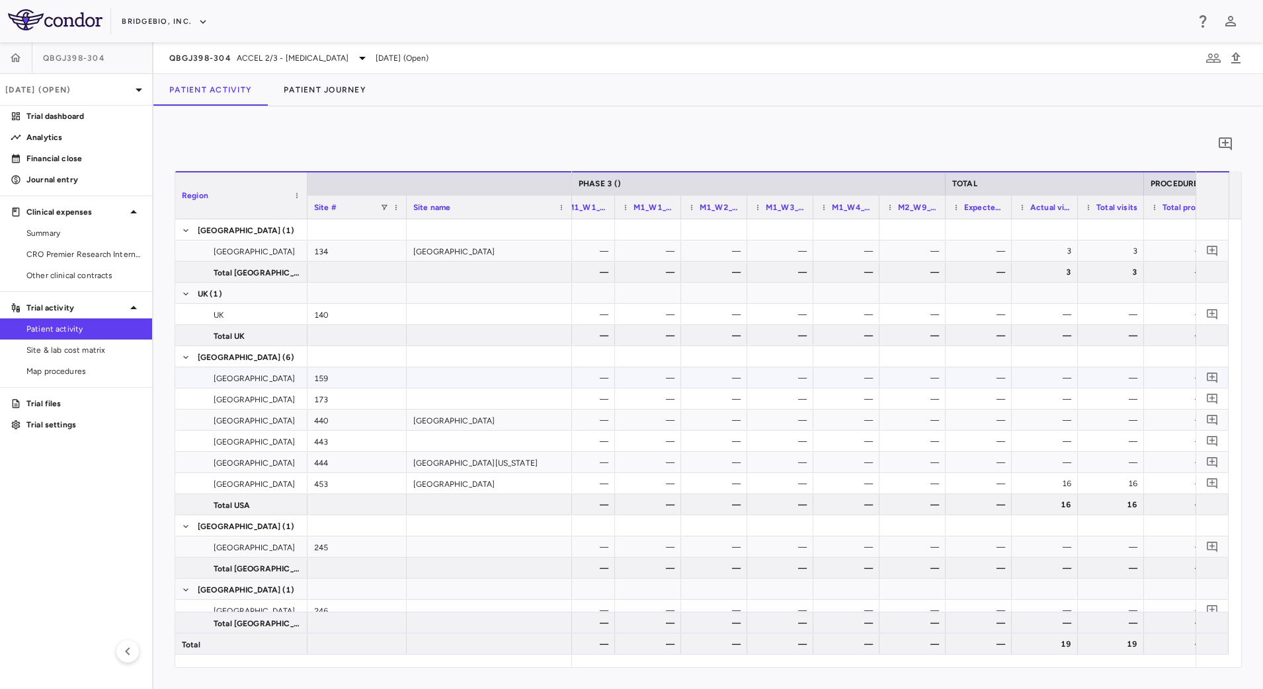
scroll to position [389, 0]
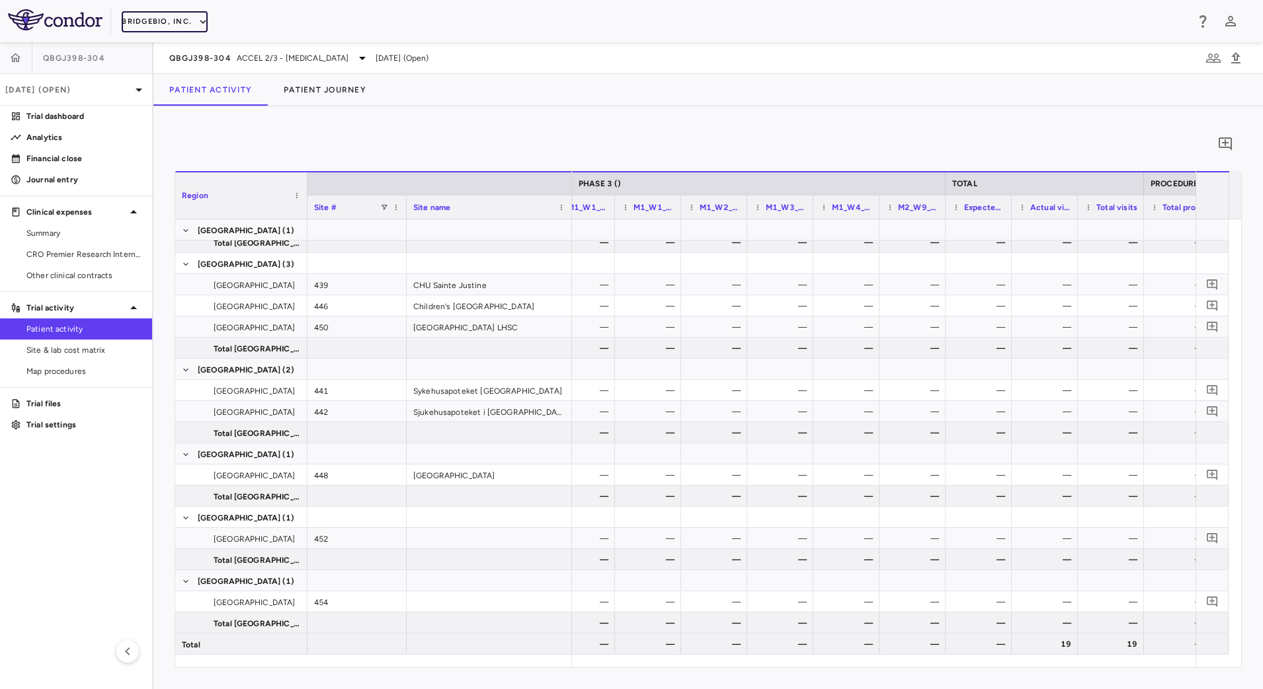
click at [194, 26] on button "BridgeBio, Inc." at bounding box center [165, 21] width 86 height 21
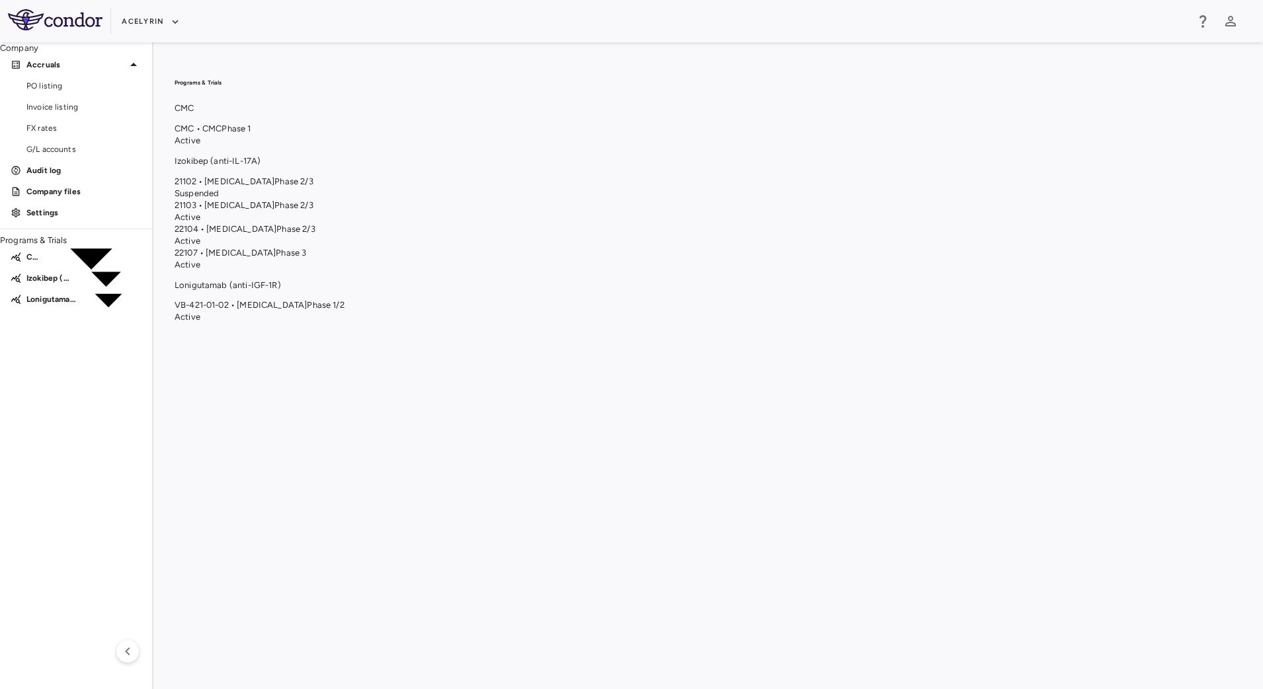
click at [307, 310] on span "VB-421-01-02 • [MEDICAL_DATA]" at bounding box center [241, 305] width 132 height 10
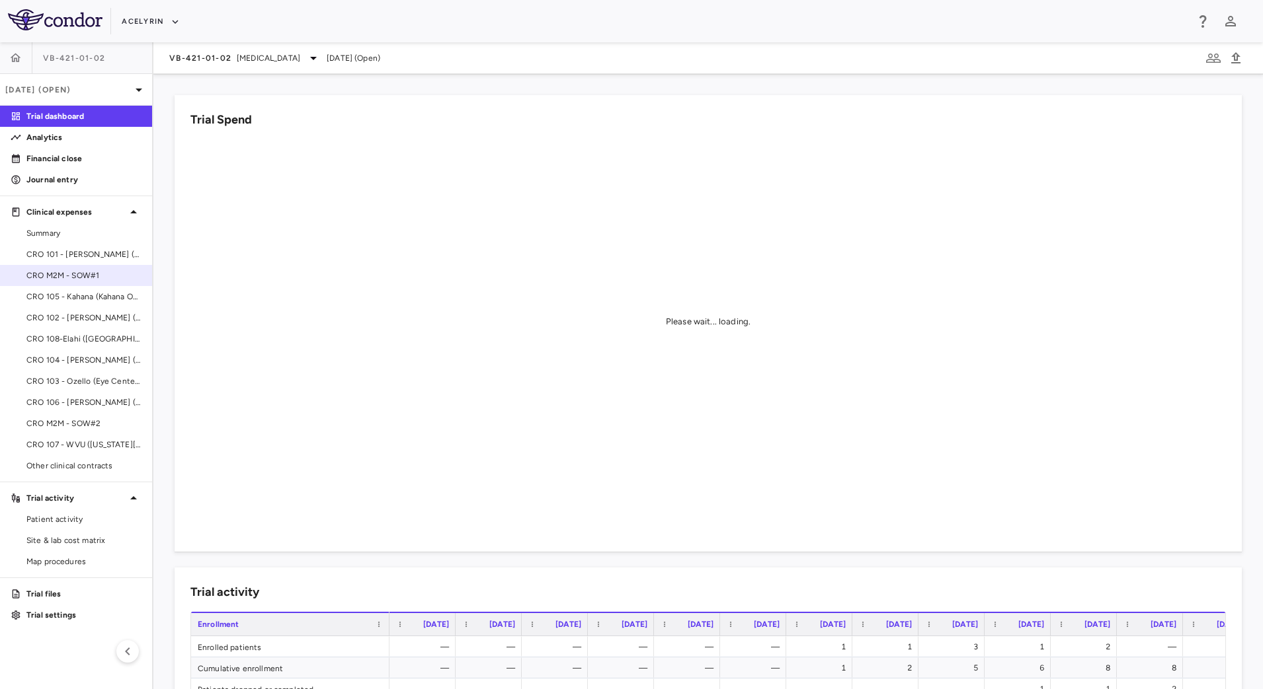
click at [132, 275] on span "CRO M2M - SOW#1" at bounding box center [83, 276] width 115 height 12
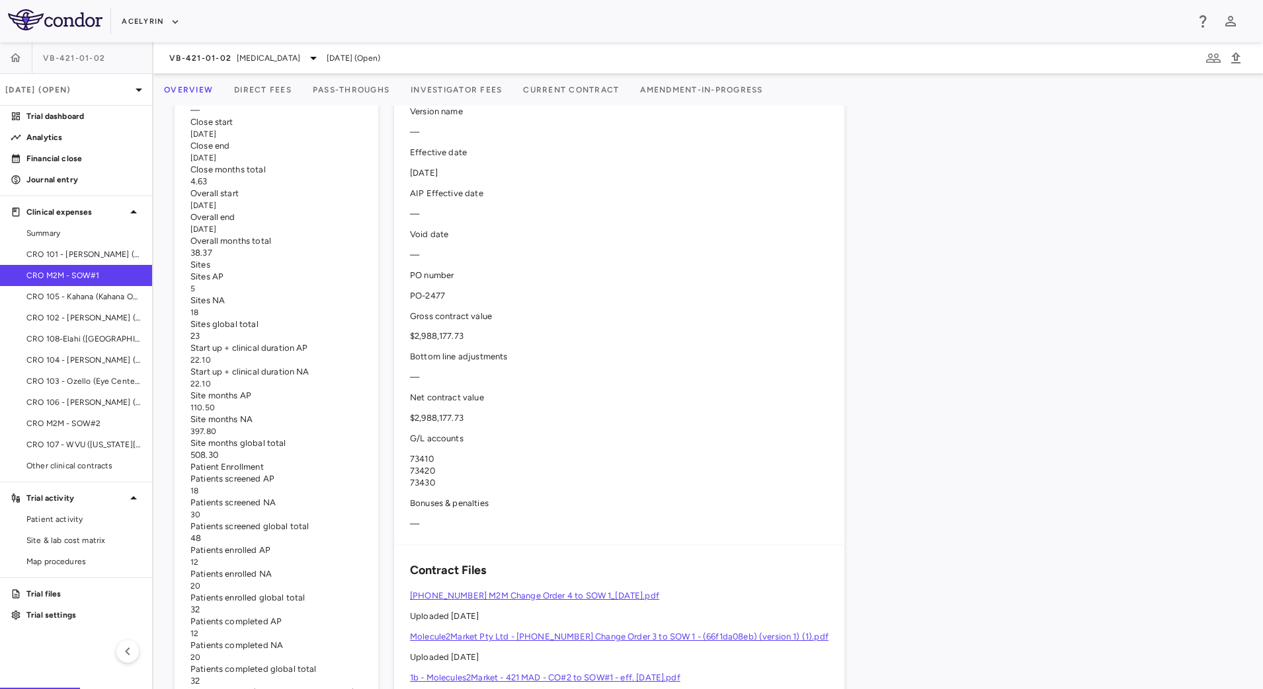
scroll to position [635, 0]
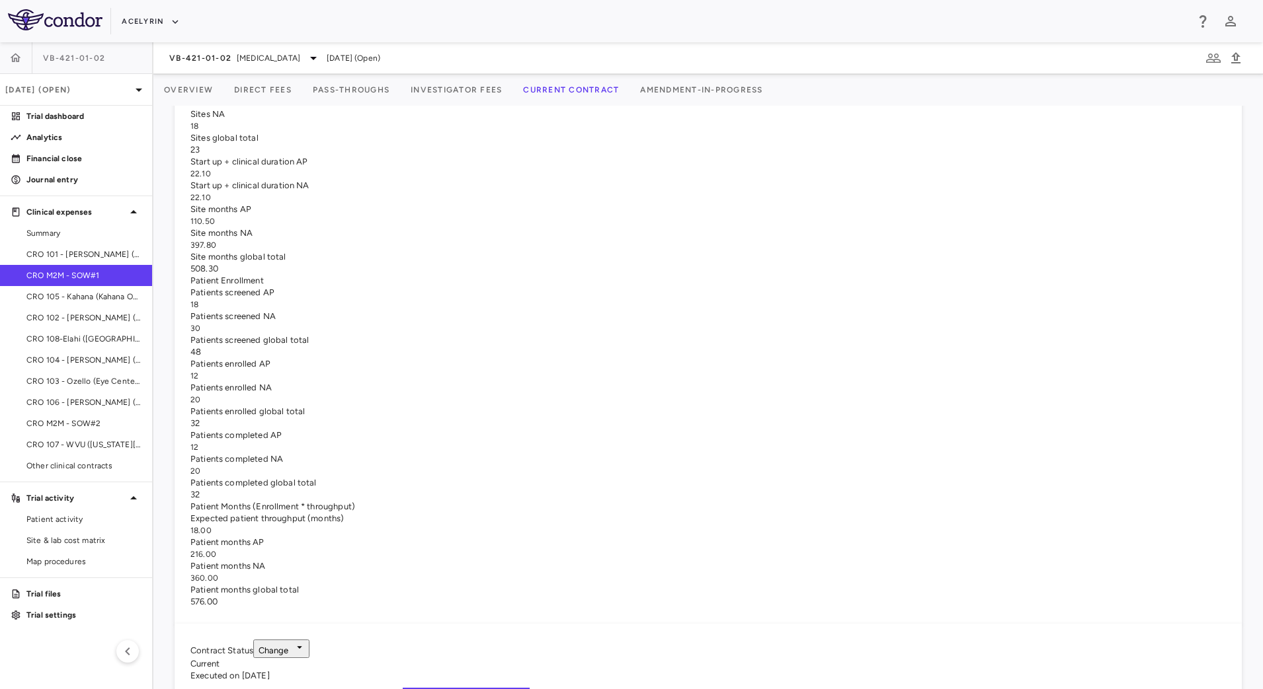
scroll to position [717, 0]
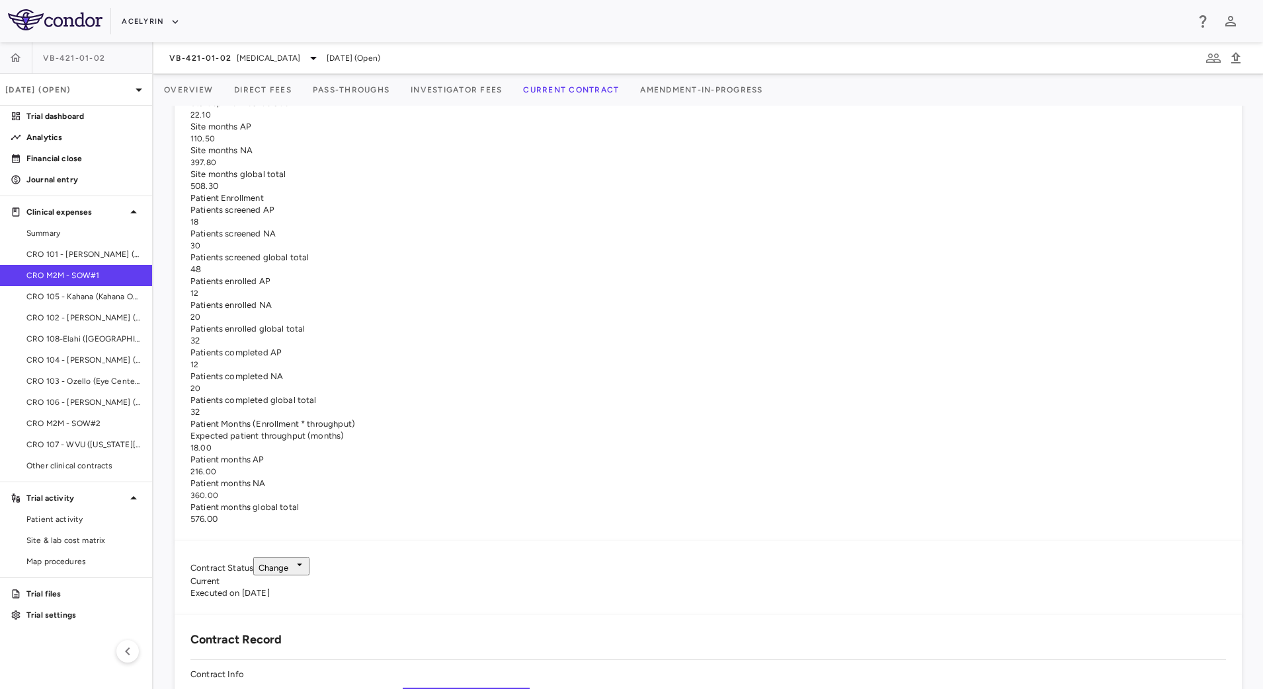
drag, startPoint x: 453, startPoint y: 295, endPoint x: 381, endPoint y: 294, distance: 72.1
drag, startPoint x: 545, startPoint y: 294, endPoint x: 709, endPoint y: 300, distance: 163.4
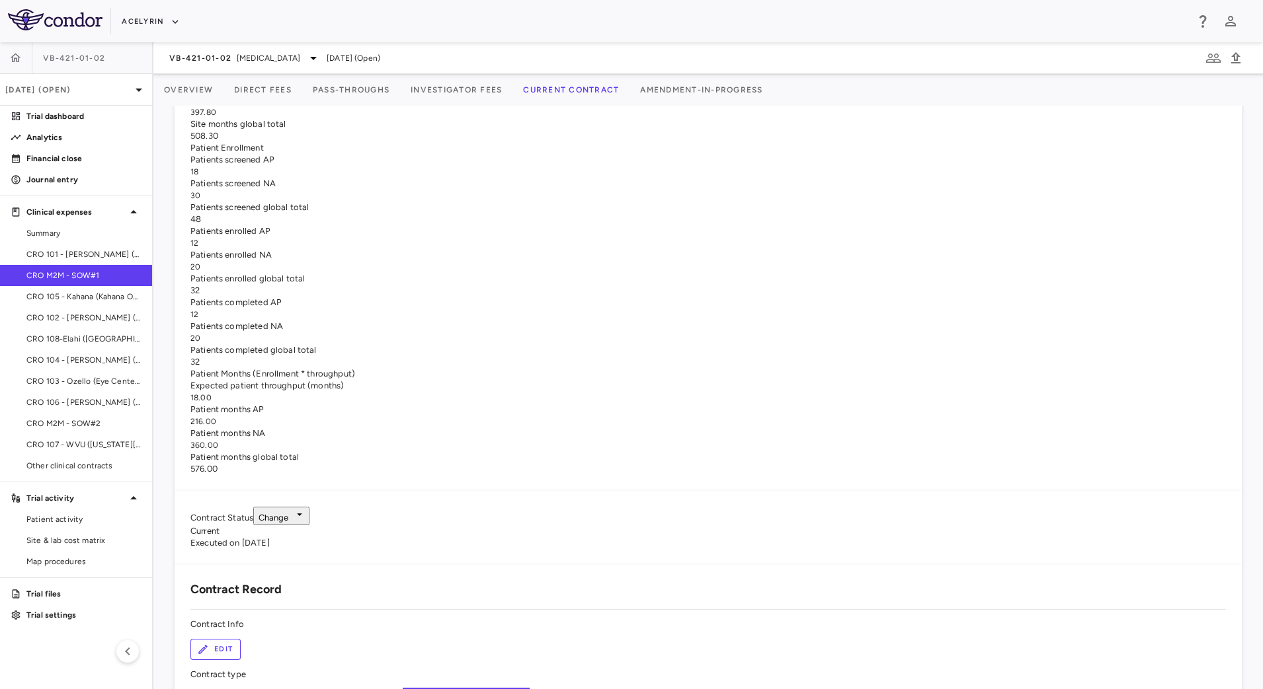
click at [269, 61] on span "Eye Disease" at bounding box center [268, 58] width 63 height 12
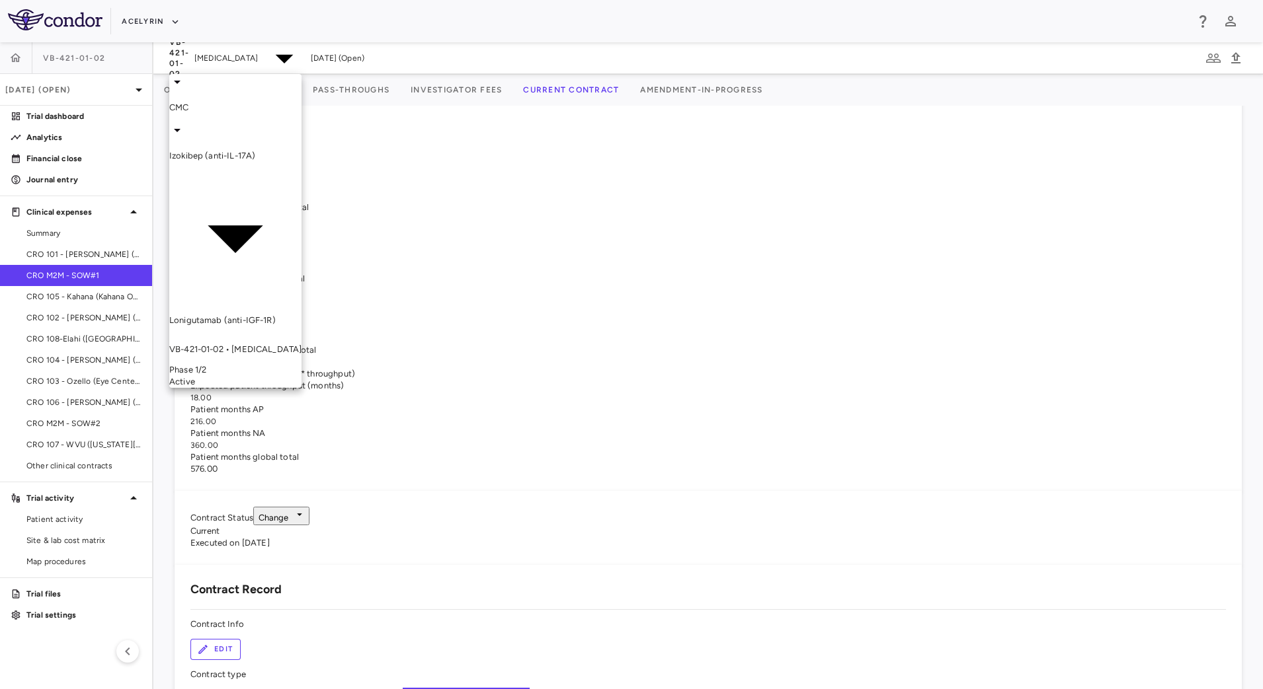
click at [158, 12] on div at bounding box center [631, 344] width 1263 height 689
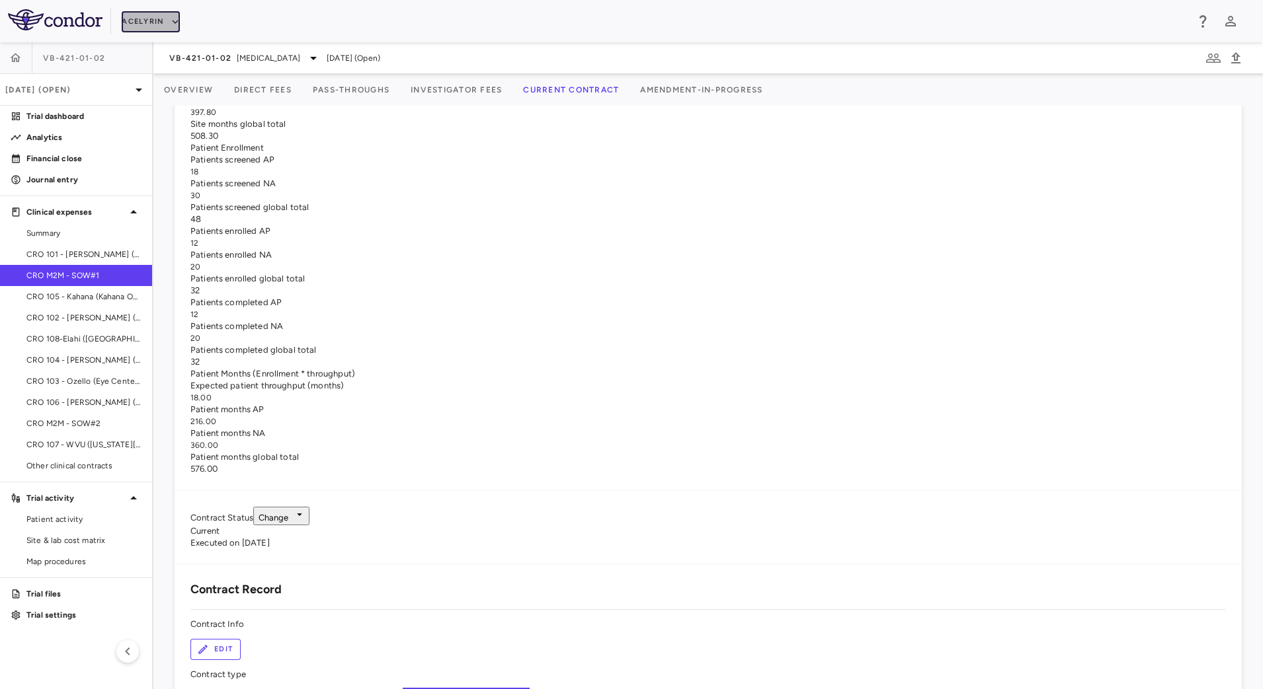
click at [168, 15] on button "Acelyrin" at bounding box center [151, 21] width 58 height 21
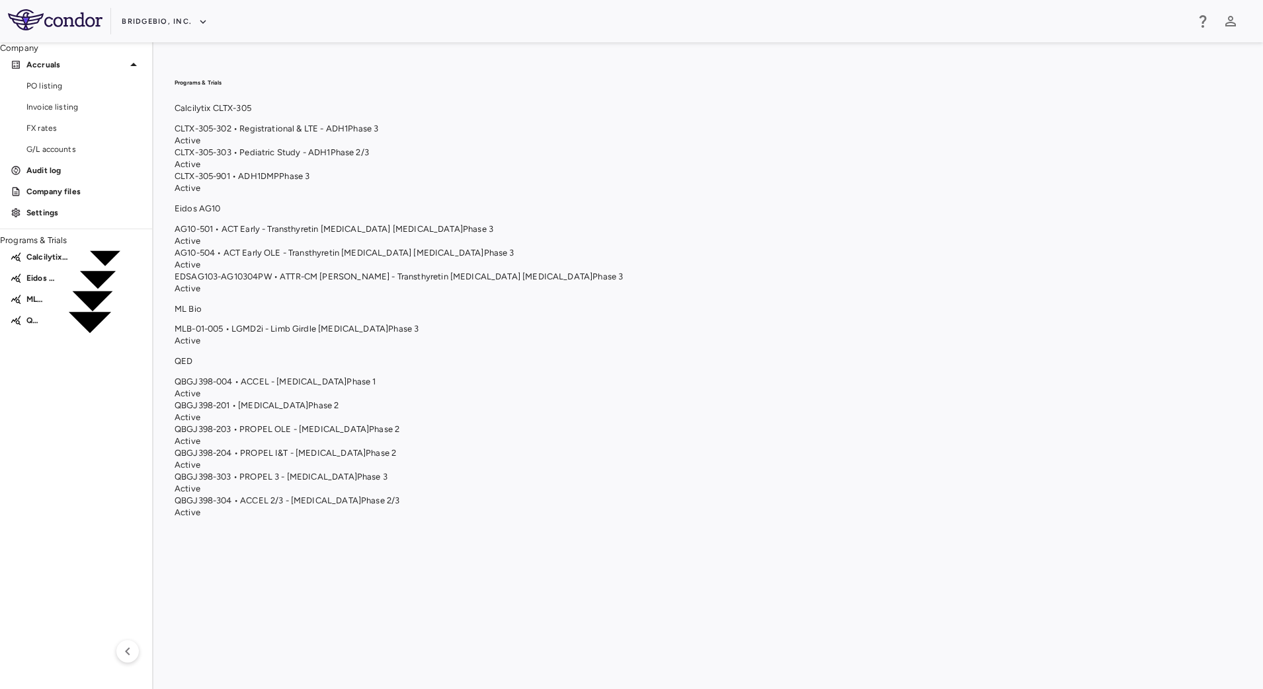
scroll to position [104, 0]
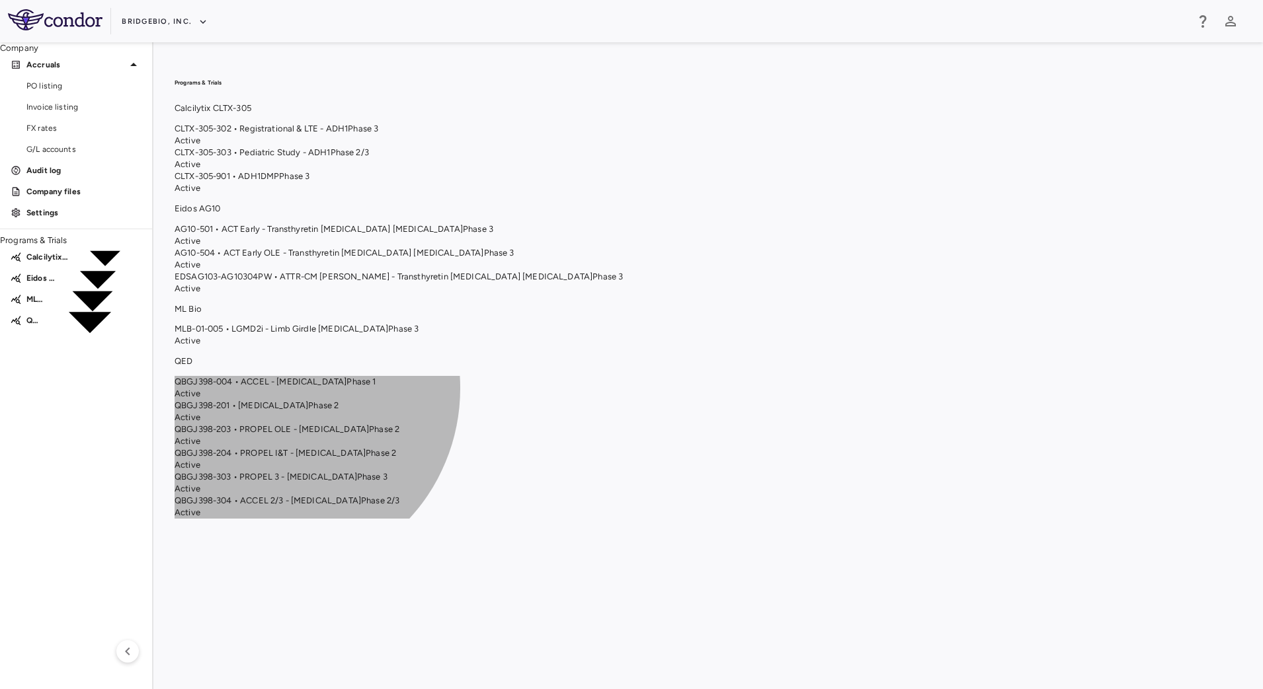
click at [361, 506] on span "QBGJ398-304 • ACCEL 2/3 - Hypochondroplasia" at bounding box center [268, 501] width 186 height 10
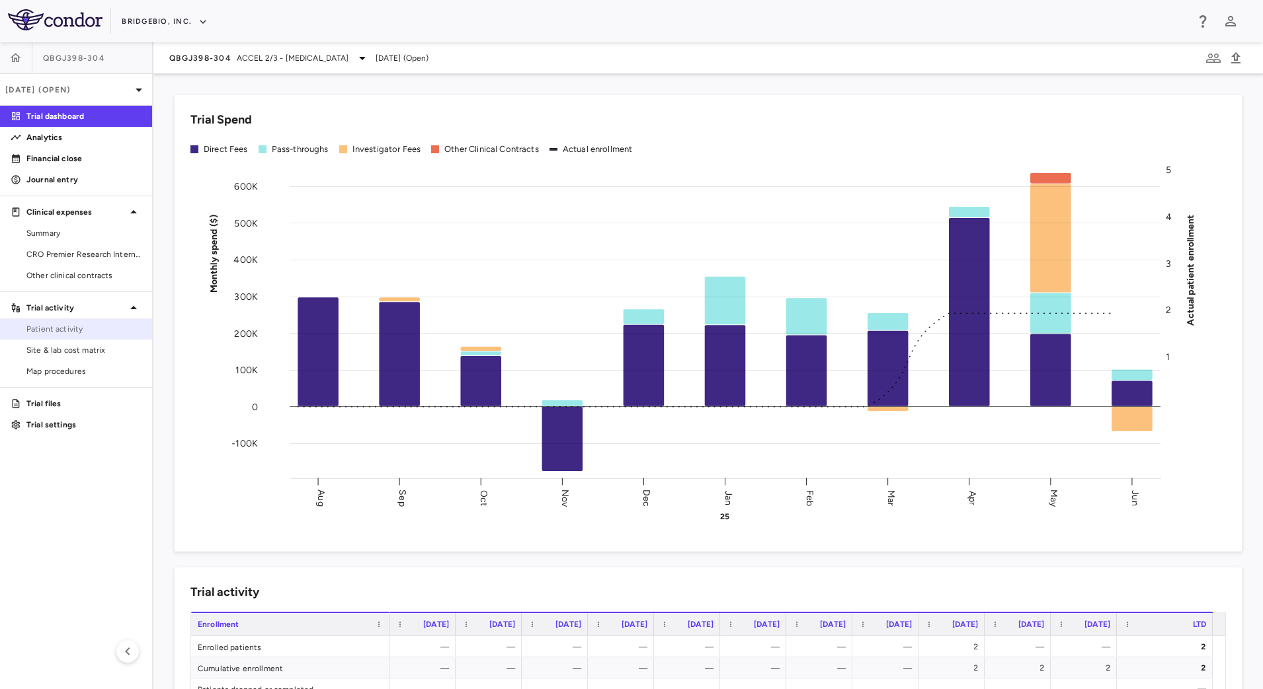
click at [86, 325] on span "Patient activity" at bounding box center [83, 329] width 115 height 12
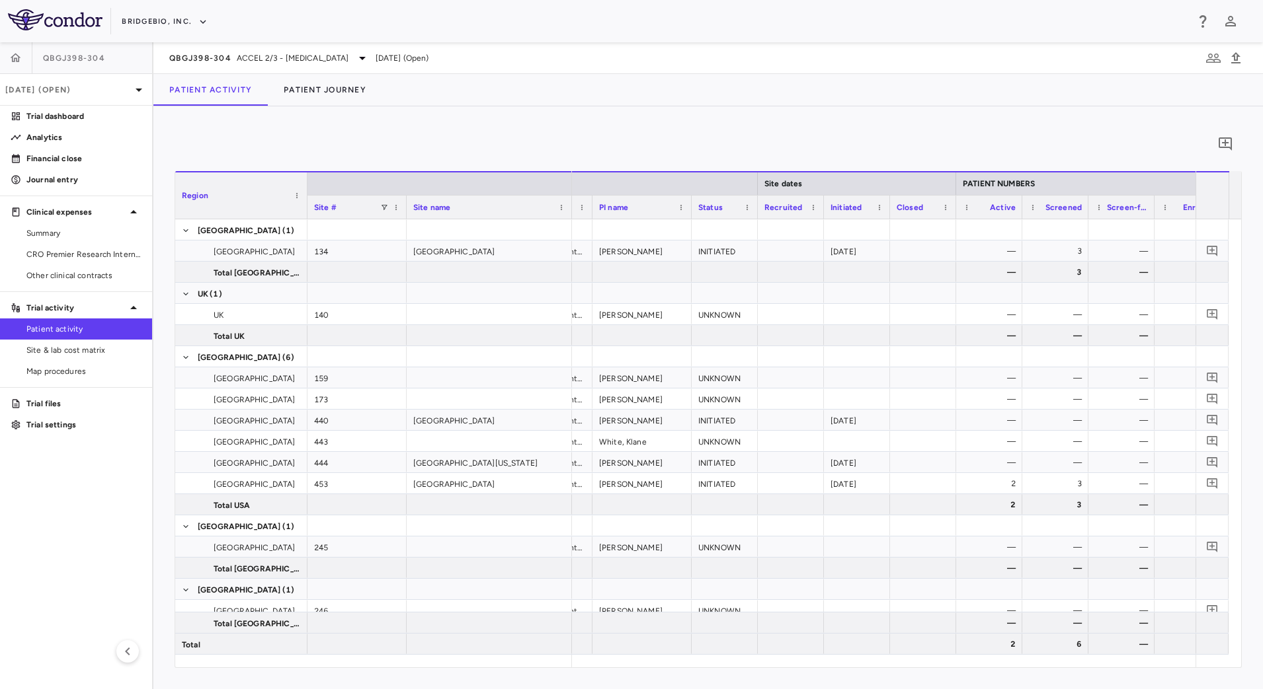
scroll to position [0, 165]
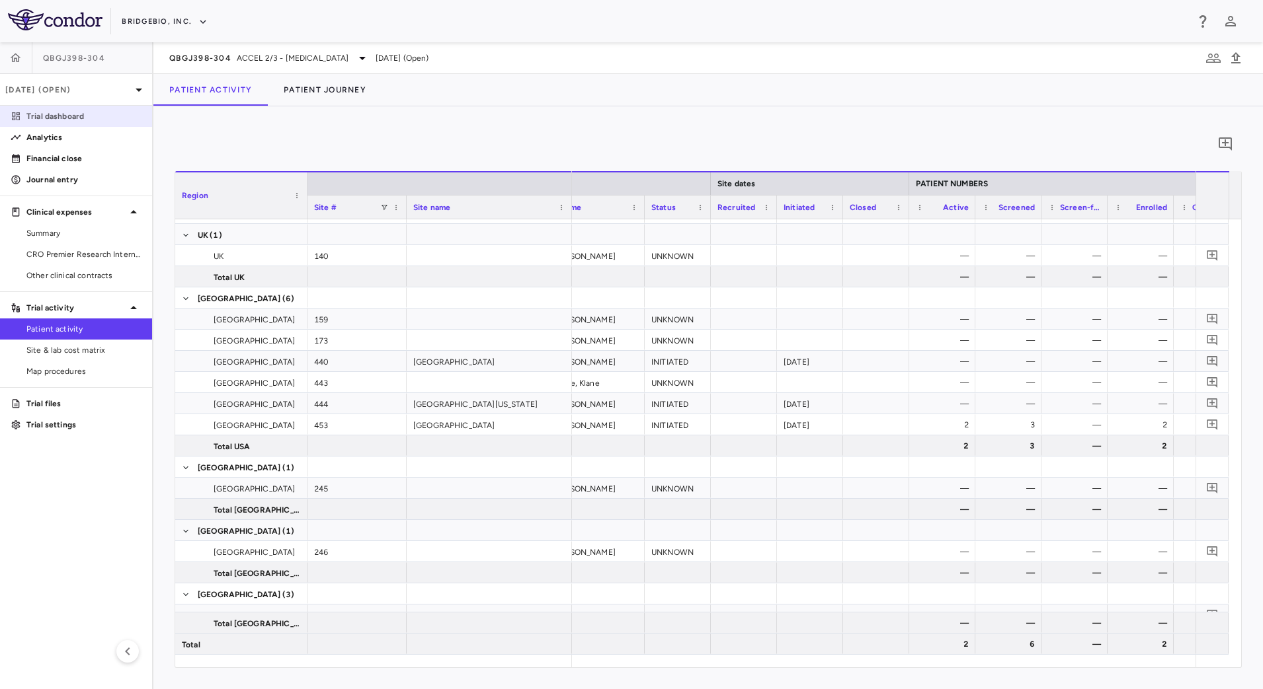
click at [48, 107] on link "Trial dashboard" at bounding box center [76, 116] width 152 height 20
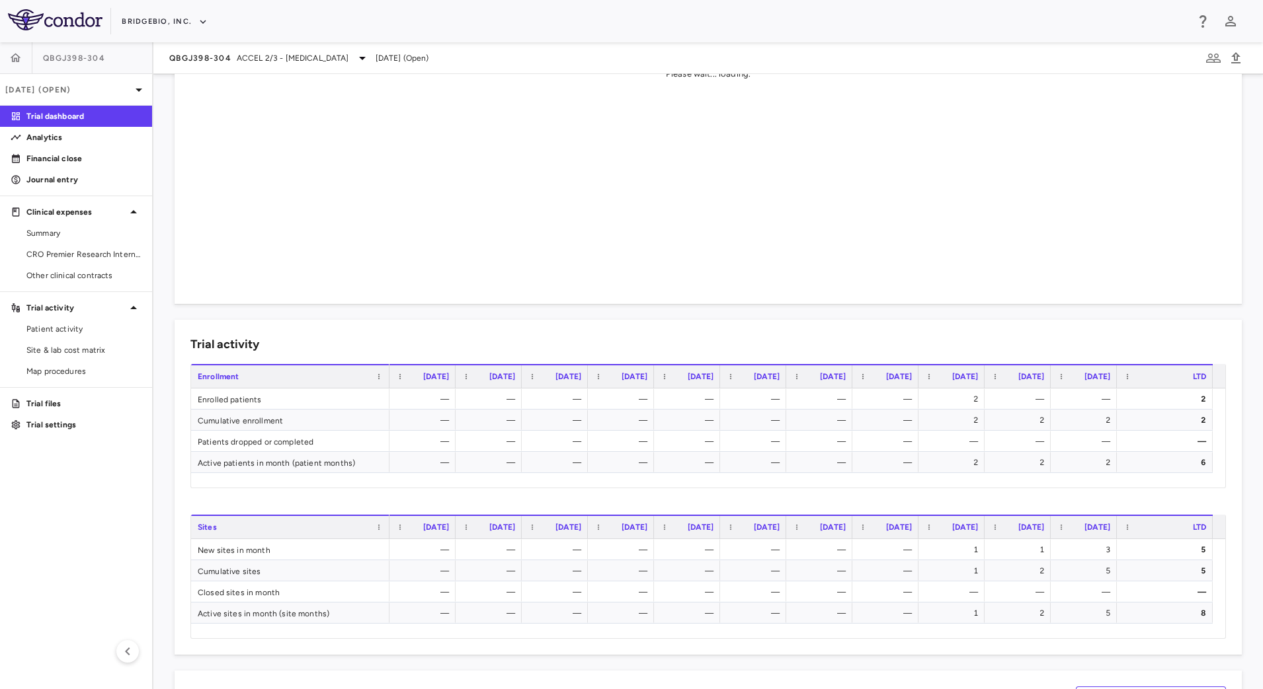
scroll to position [331, 0]
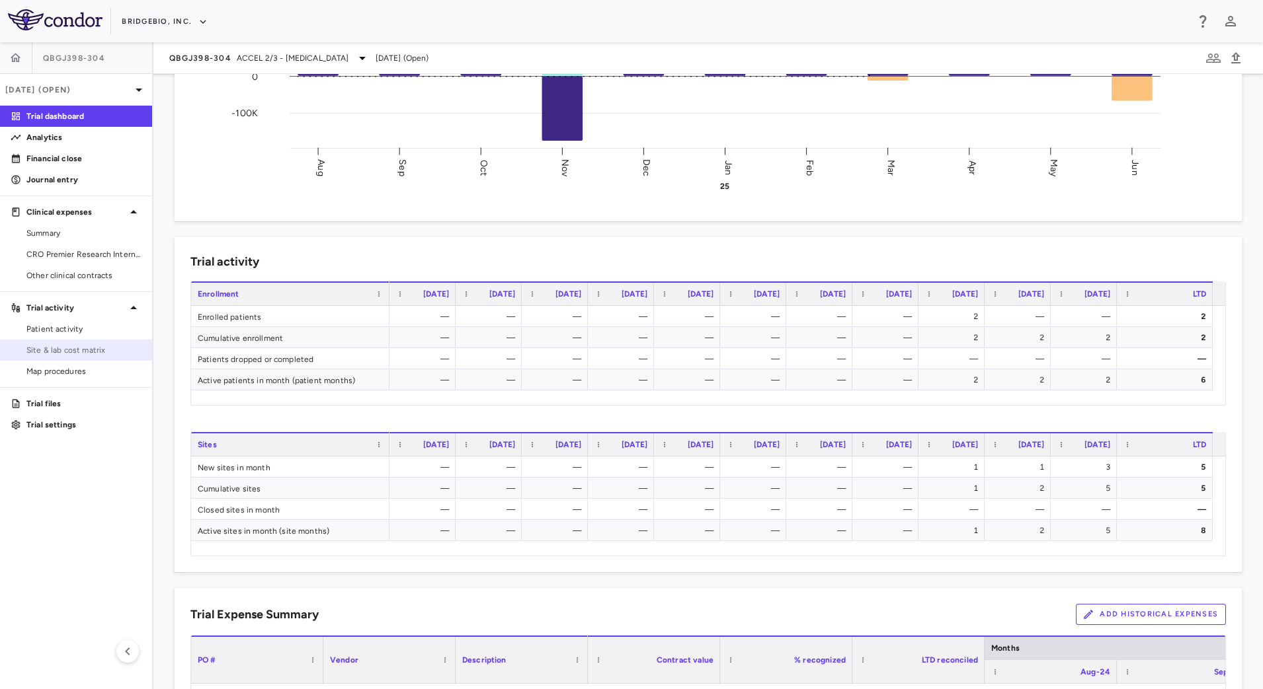
click at [75, 348] on span "Site & lab cost matrix" at bounding box center [83, 350] width 115 height 12
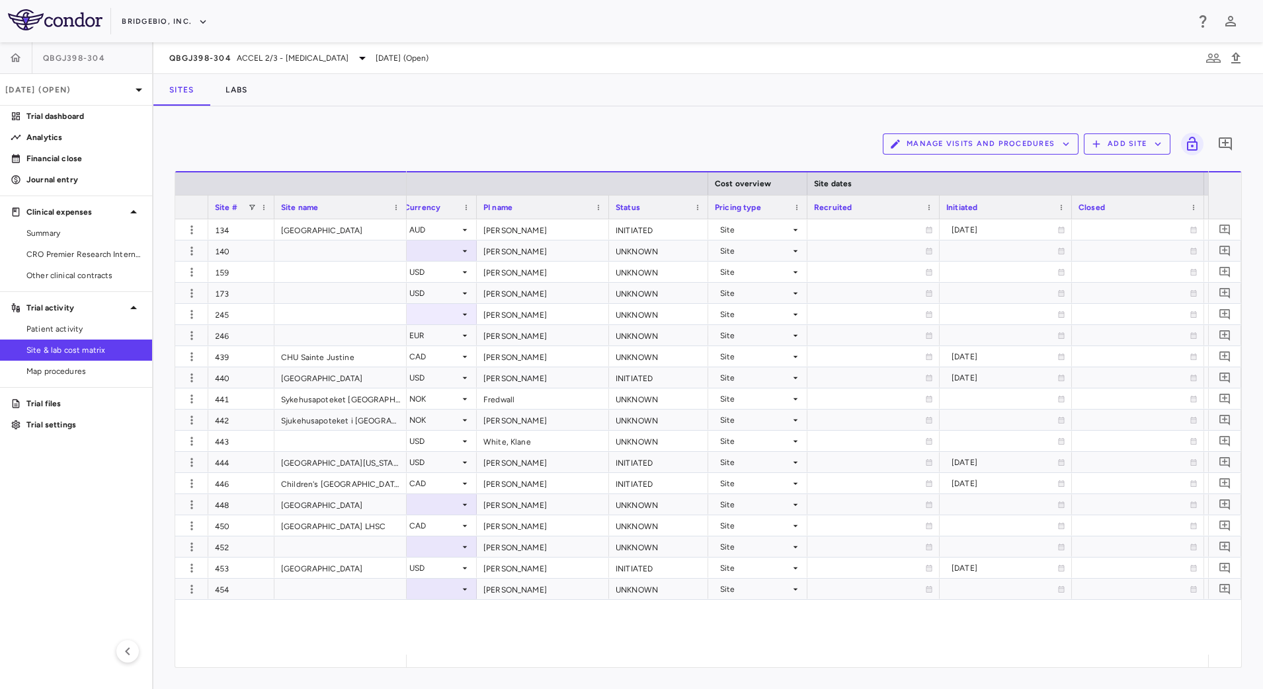
scroll to position [0, 508]
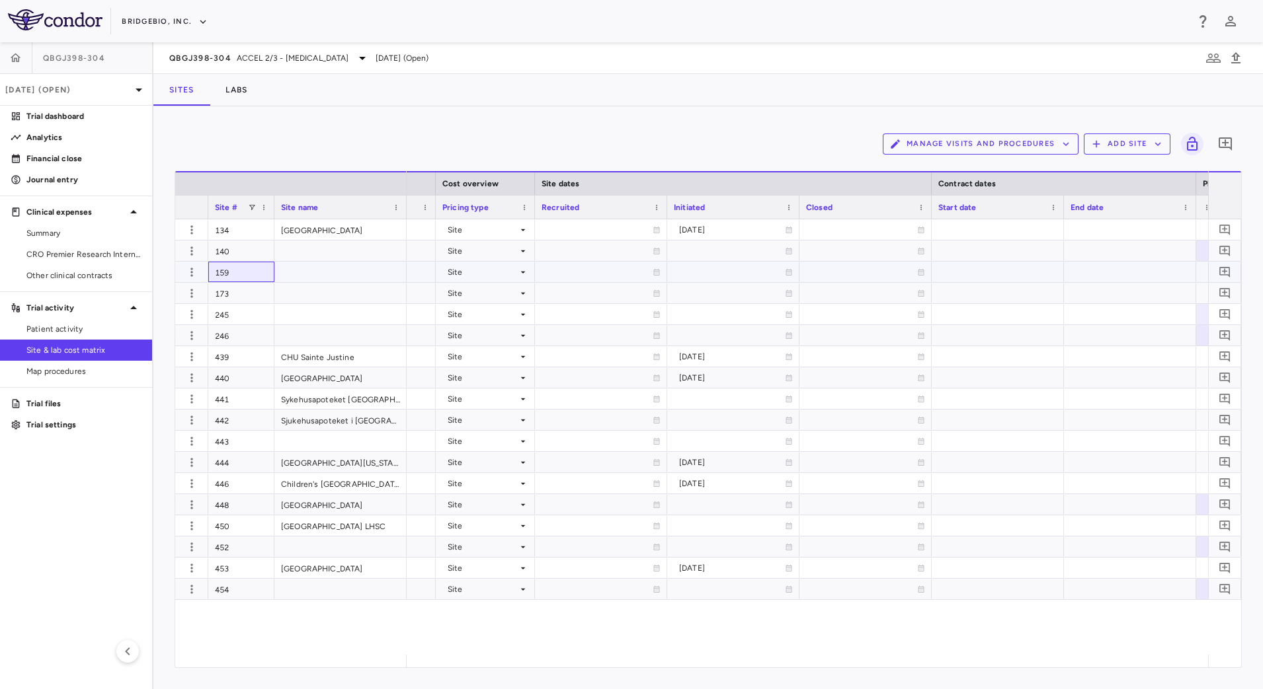
click at [251, 272] on div "159" at bounding box center [241, 272] width 66 height 20
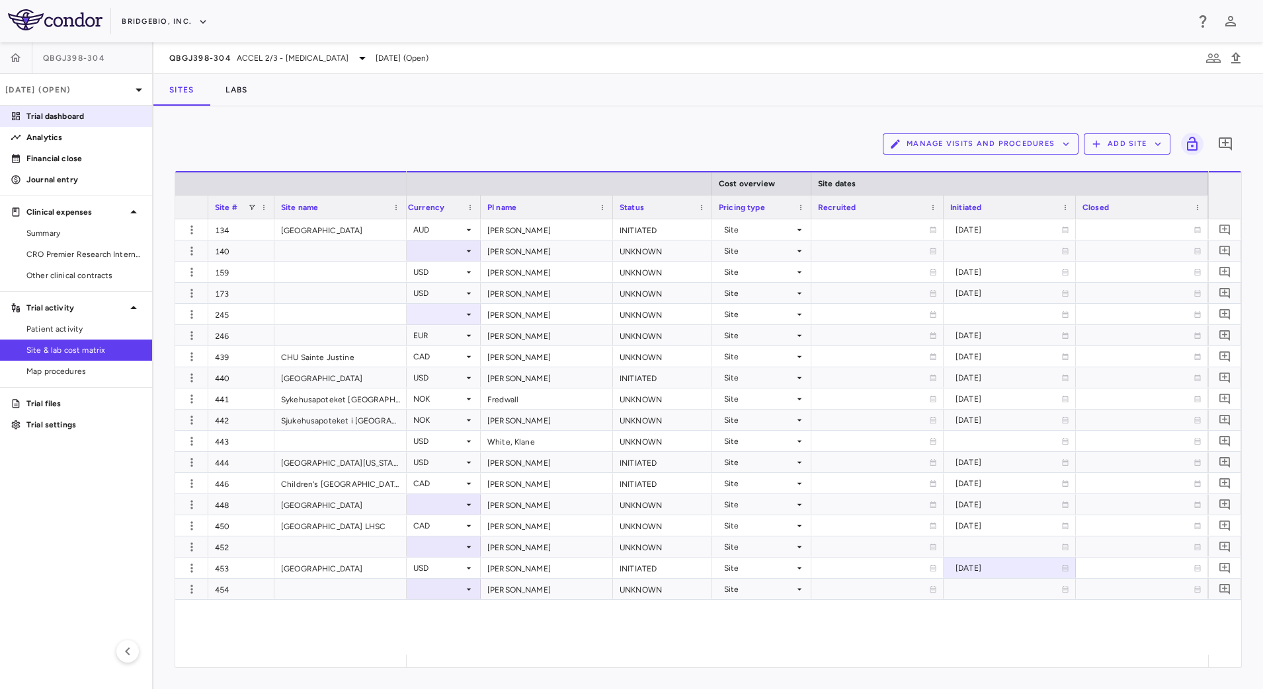
click at [105, 110] on p "Trial dashboard" at bounding box center [83, 116] width 115 height 12
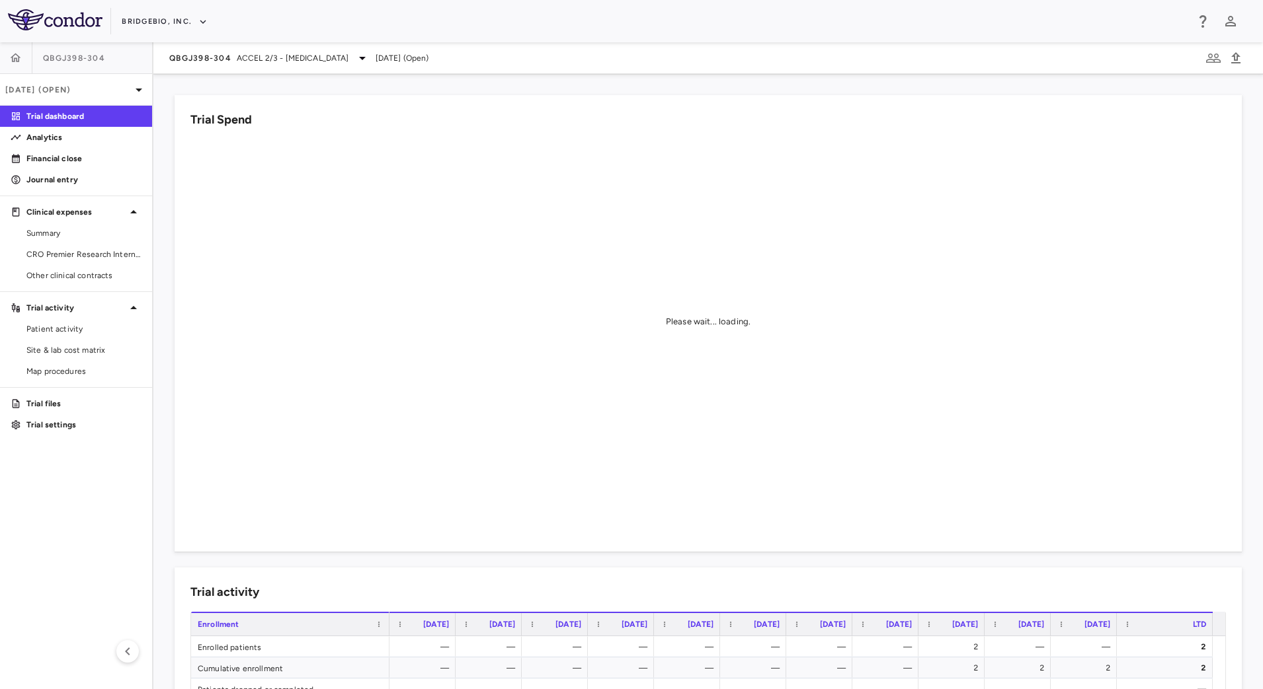
scroll to position [331, 0]
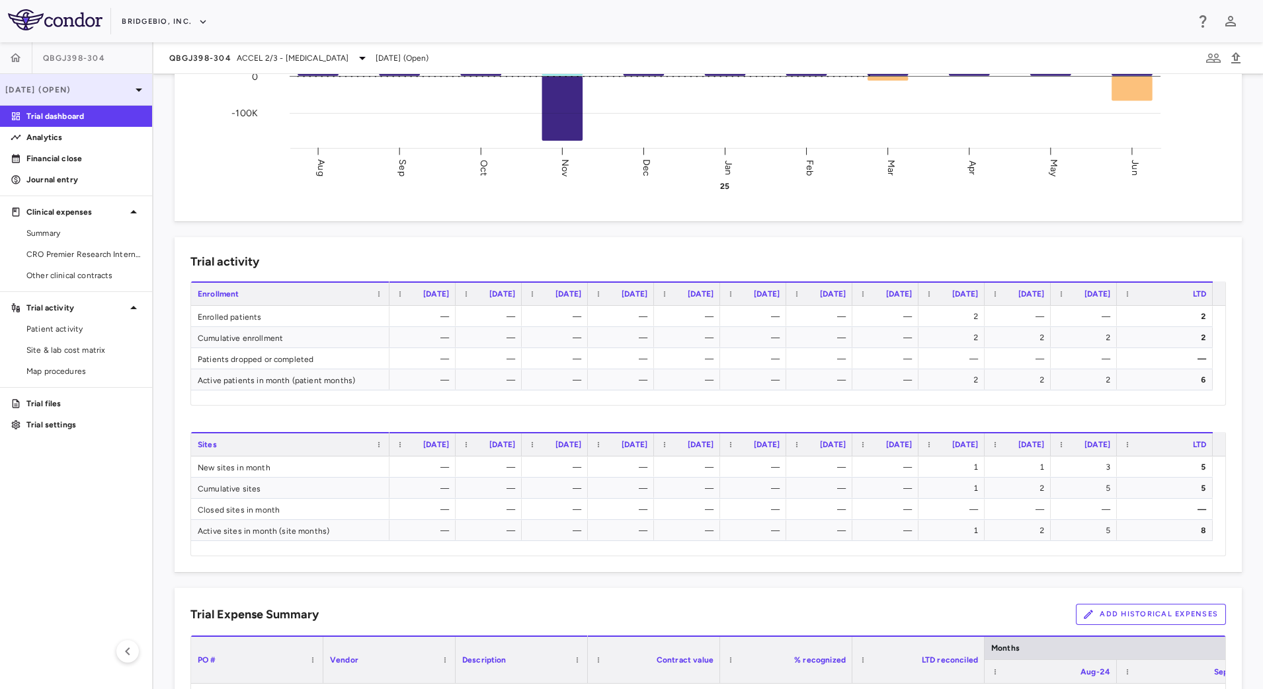
click at [122, 84] on p "Jun 2025 (Open)" at bounding box center [68, 90] width 126 height 12
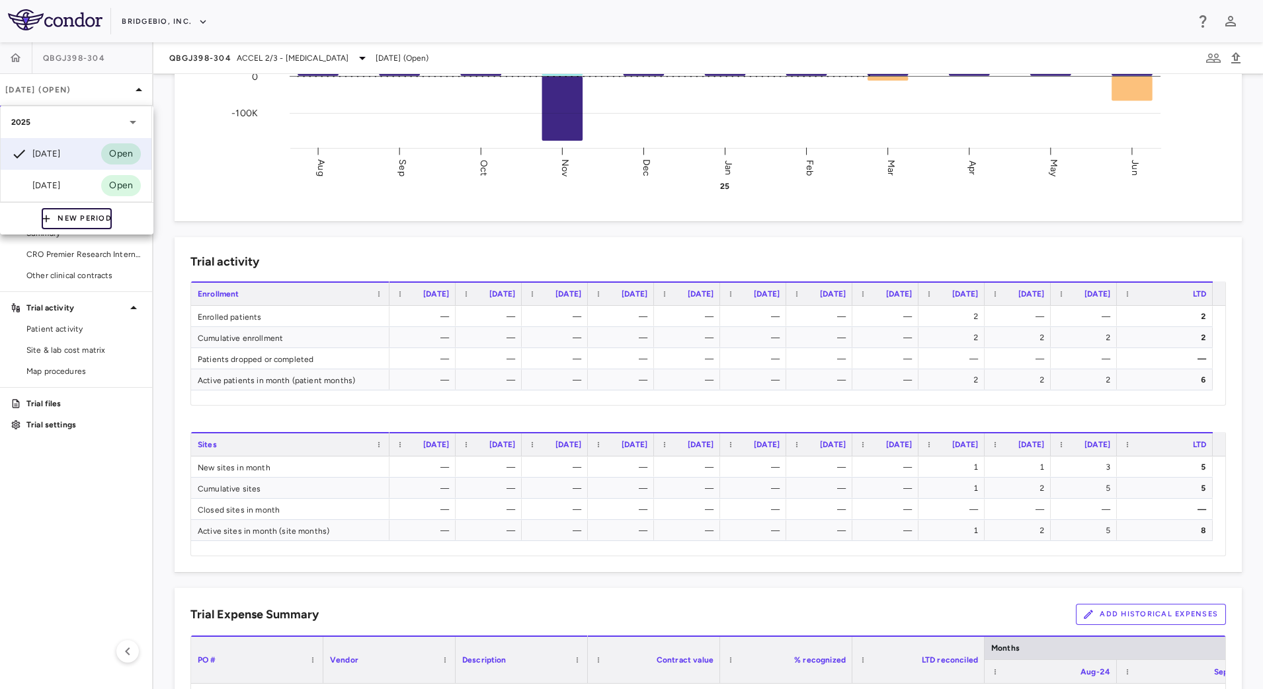
click at [63, 215] on button "New Period" at bounding box center [77, 218] width 70 height 21
click at [586, 511] on button "Sep" at bounding box center [574, 518] width 26 height 14
type input "**********"
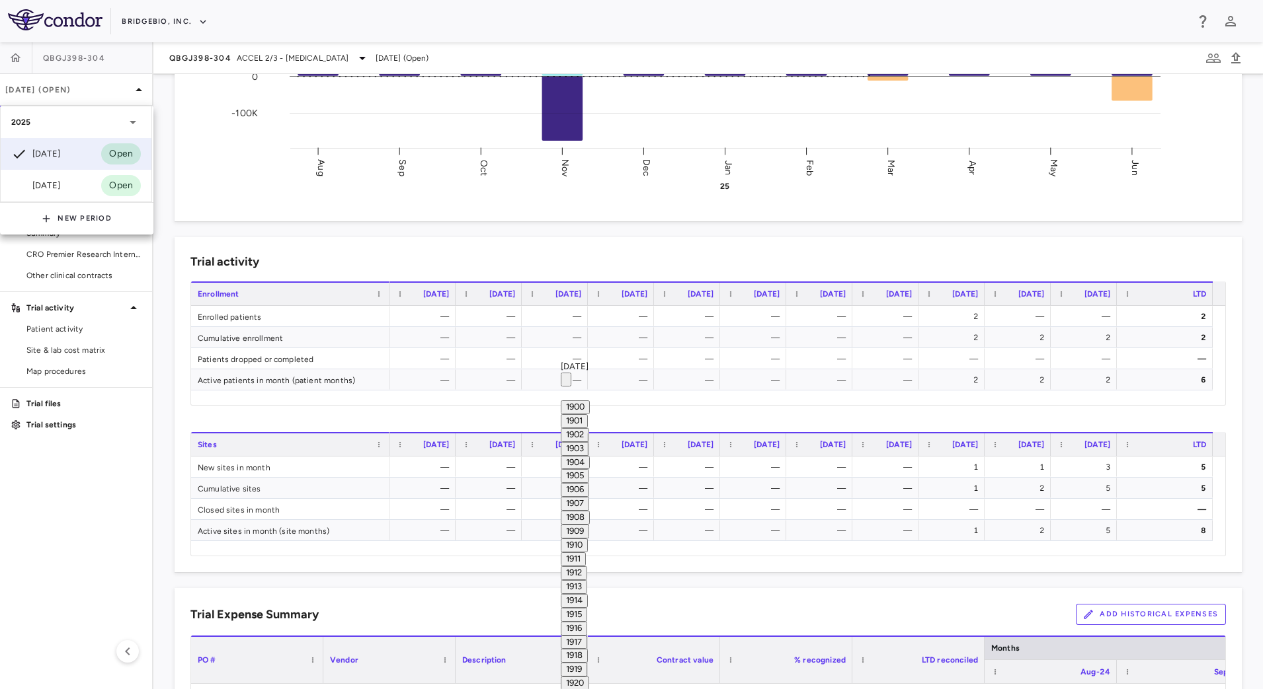
scroll to position [907, 0]
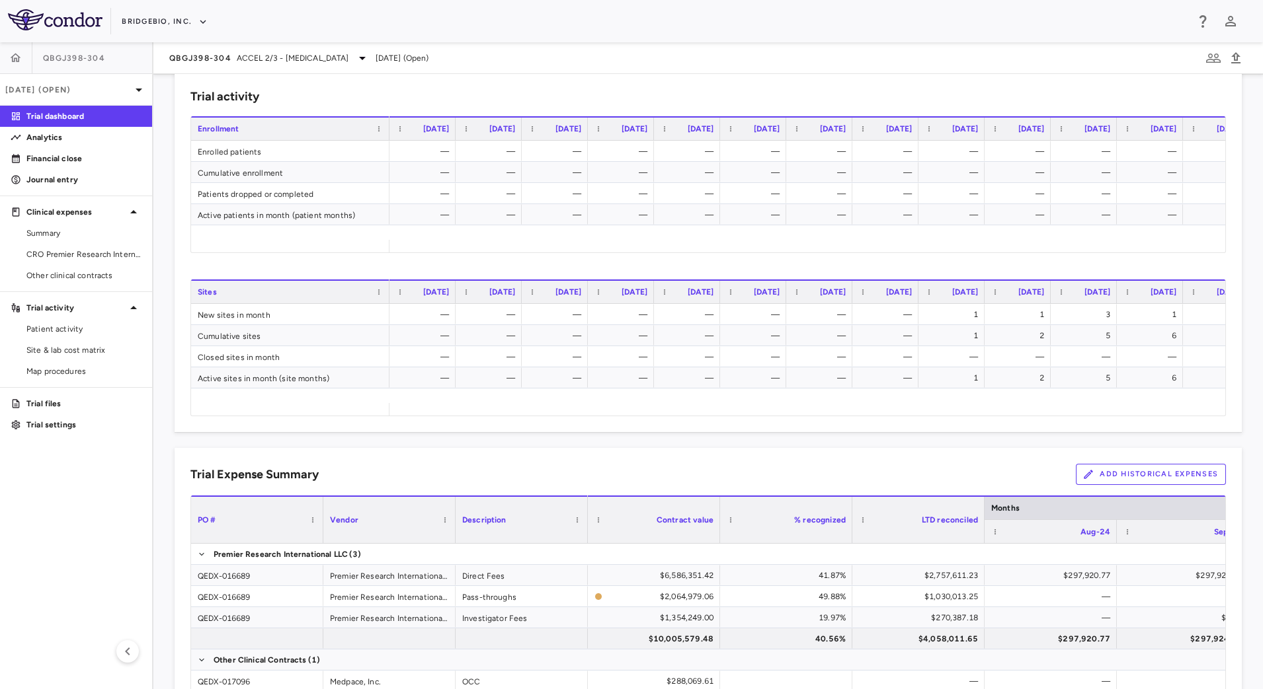
scroll to position [0, 169]
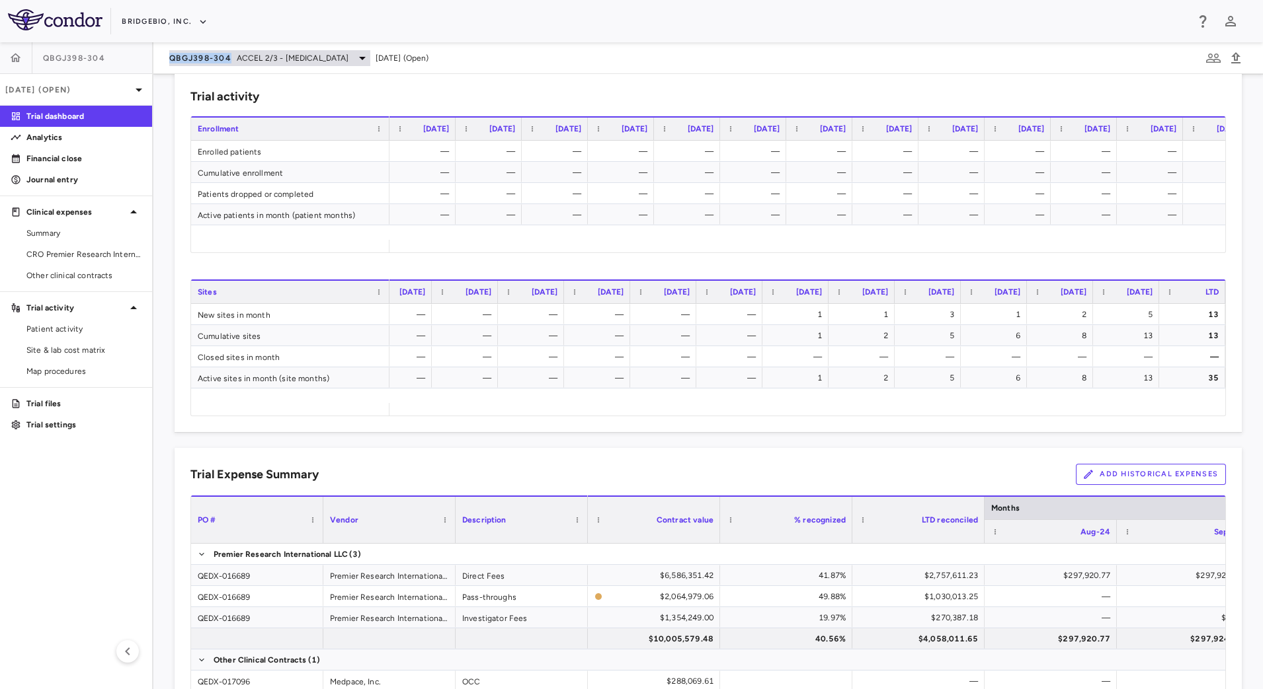
drag, startPoint x: 159, startPoint y: 59, endPoint x: 229, endPoint y: 63, distance: 70.1
click at [229, 63] on div "QBGJ398-304 ACCEL 2/3 - Hypochondroplasia Sep 2025 (Open)" at bounding box center [707, 58] width 1109 height 32
copy span "QBGJ398-304"
click at [273, 61] on span "ACCEL 2/3 - Hypochondroplasia" at bounding box center [293, 58] width 112 height 12
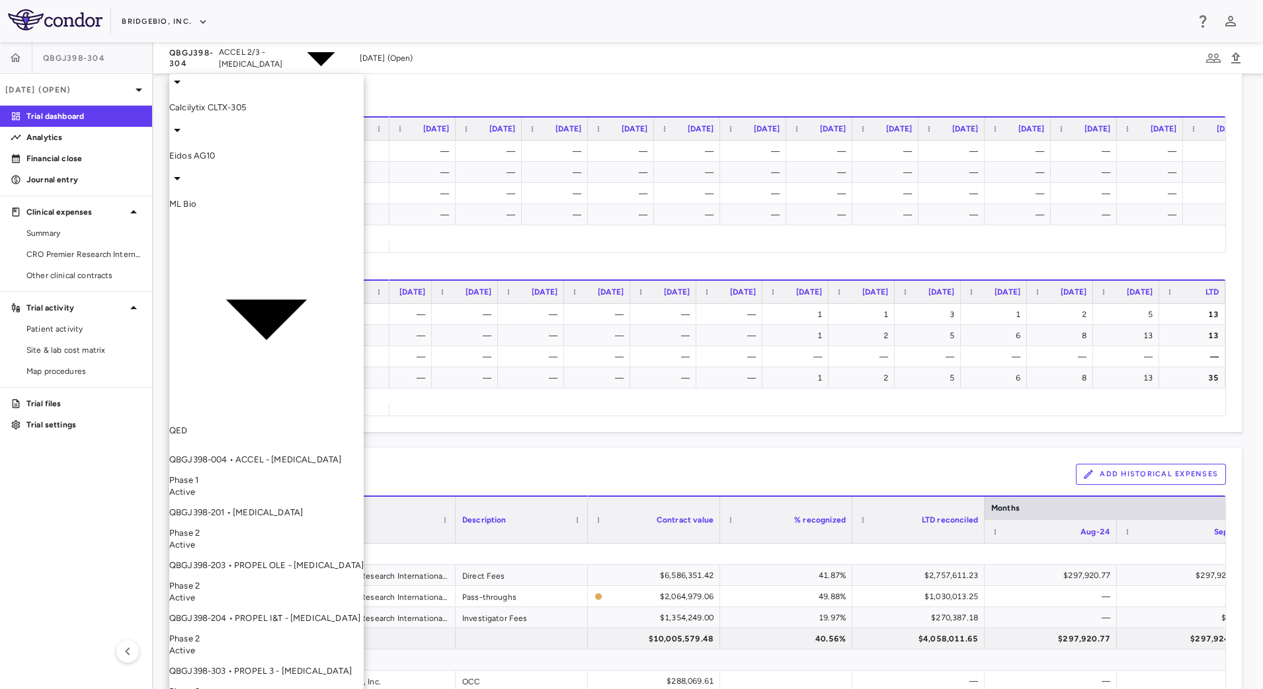
click at [102, 83] on div at bounding box center [631, 344] width 1263 height 689
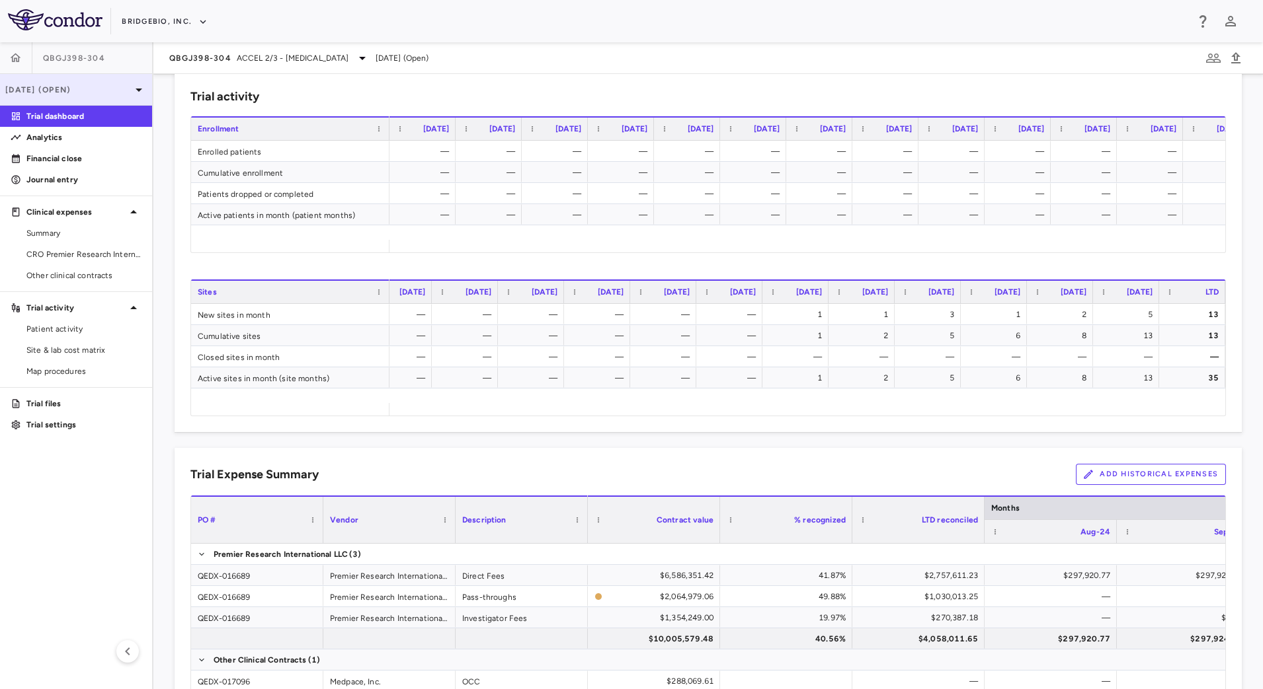
click at [111, 97] on div "[DATE] (Open)" at bounding box center [76, 90] width 152 height 32
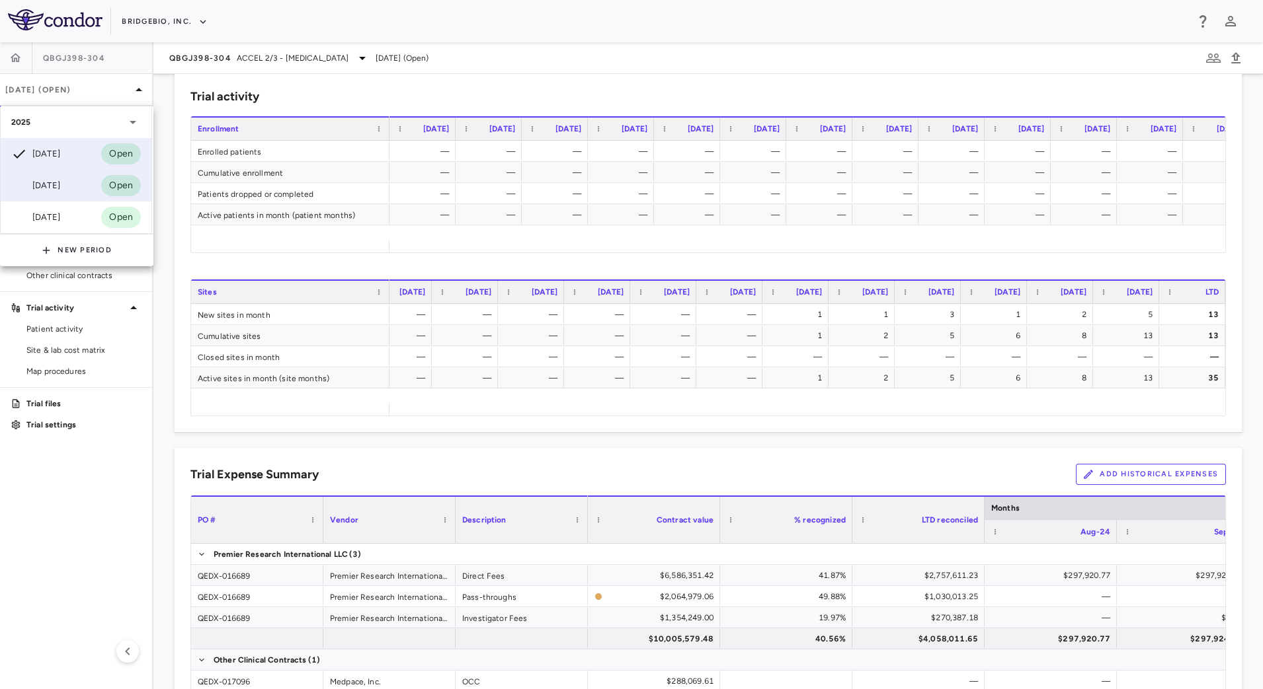
click at [79, 173] on div "Jun 2025 Open" at bounding box center [76, 186] width 151 height 32
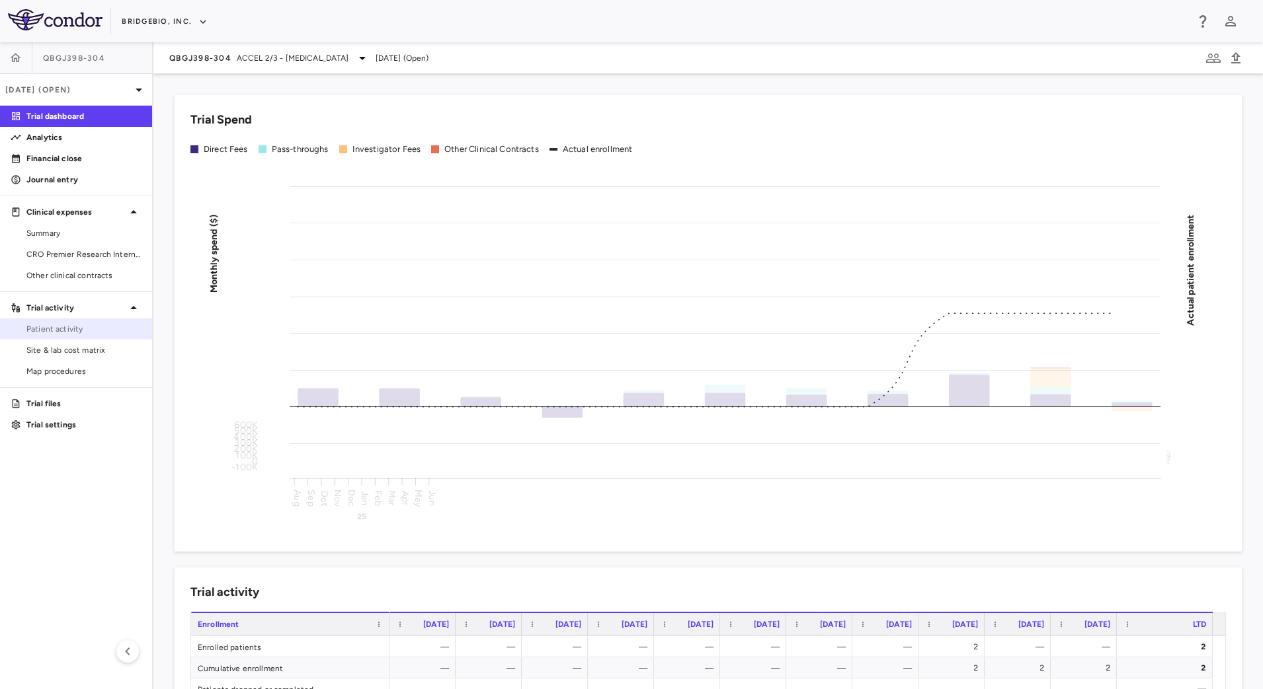
click at [91, 325] on span "Patient activity" at bounding box center [83, 329] width 115 height 12
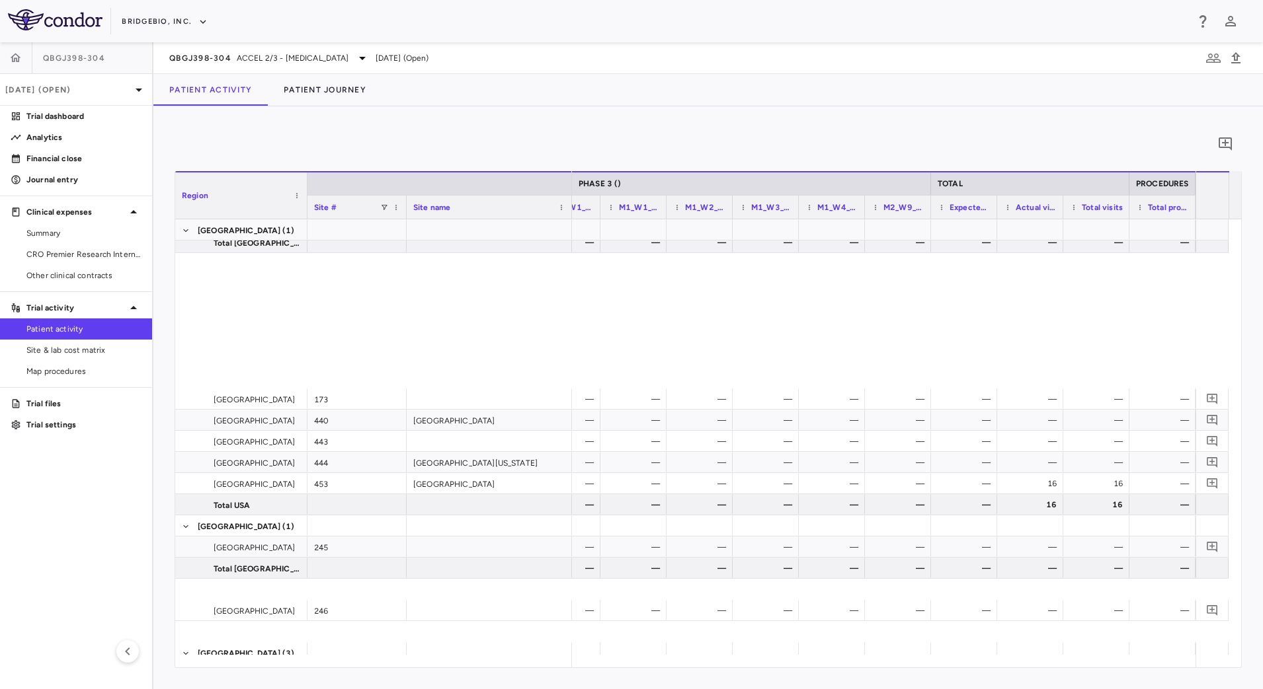
scroll to position [389, 0]
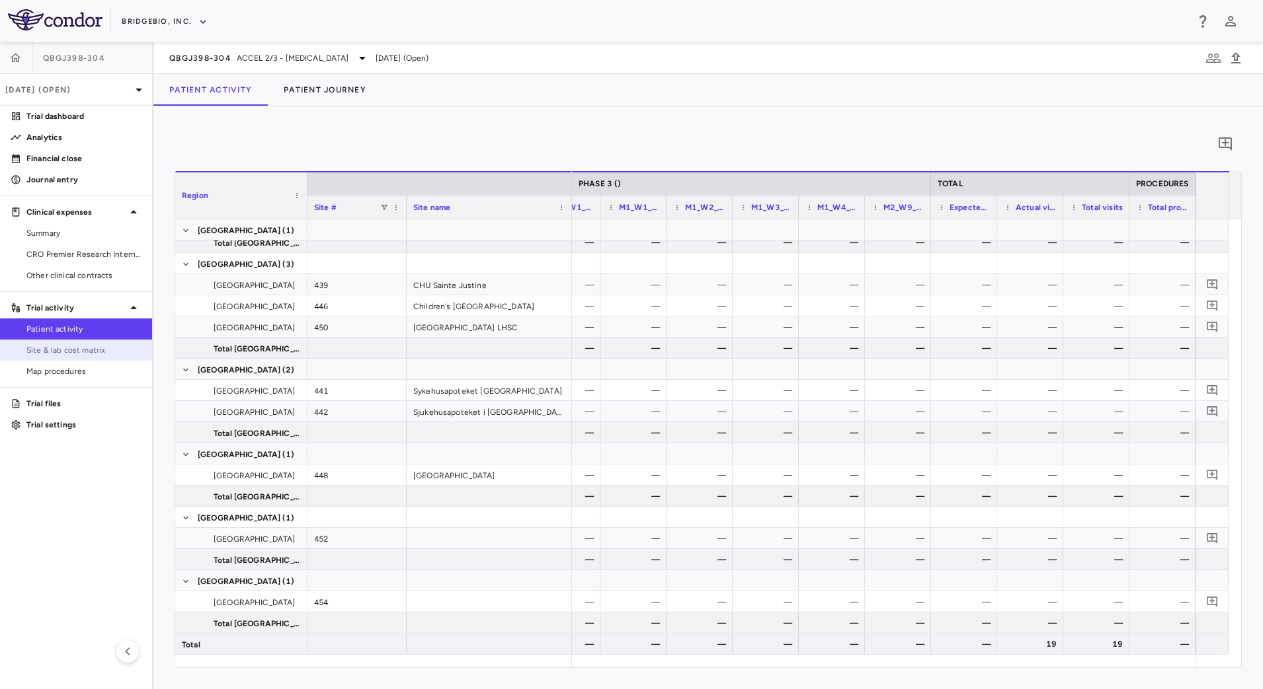
click at [107, 349] on span "Site & lab cost matrix" at bounding box center [83, 350] width 115 height 12
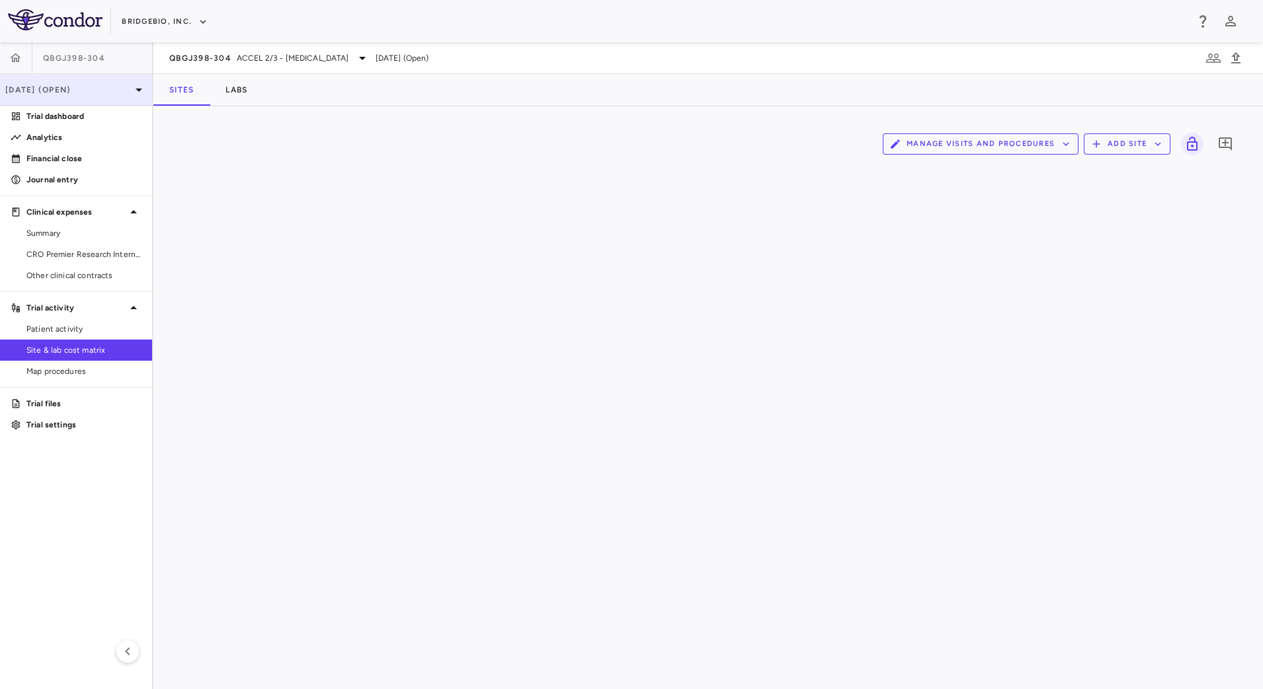
click at [117, 87] on p "Jun 2025 (Open)" at bounding box center [68, 90] width 126 height 12
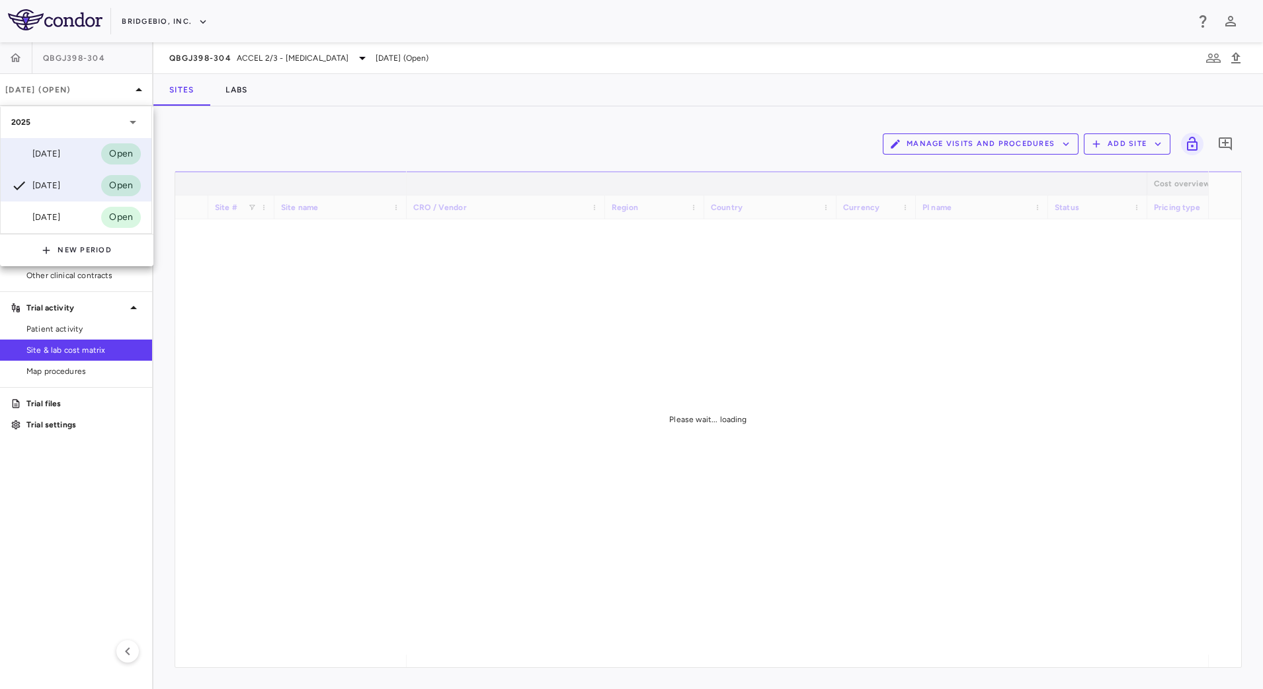
click at [77, 153] on div "Sep 2025 Open" at bounding box center [76, 154] width 151 height 32
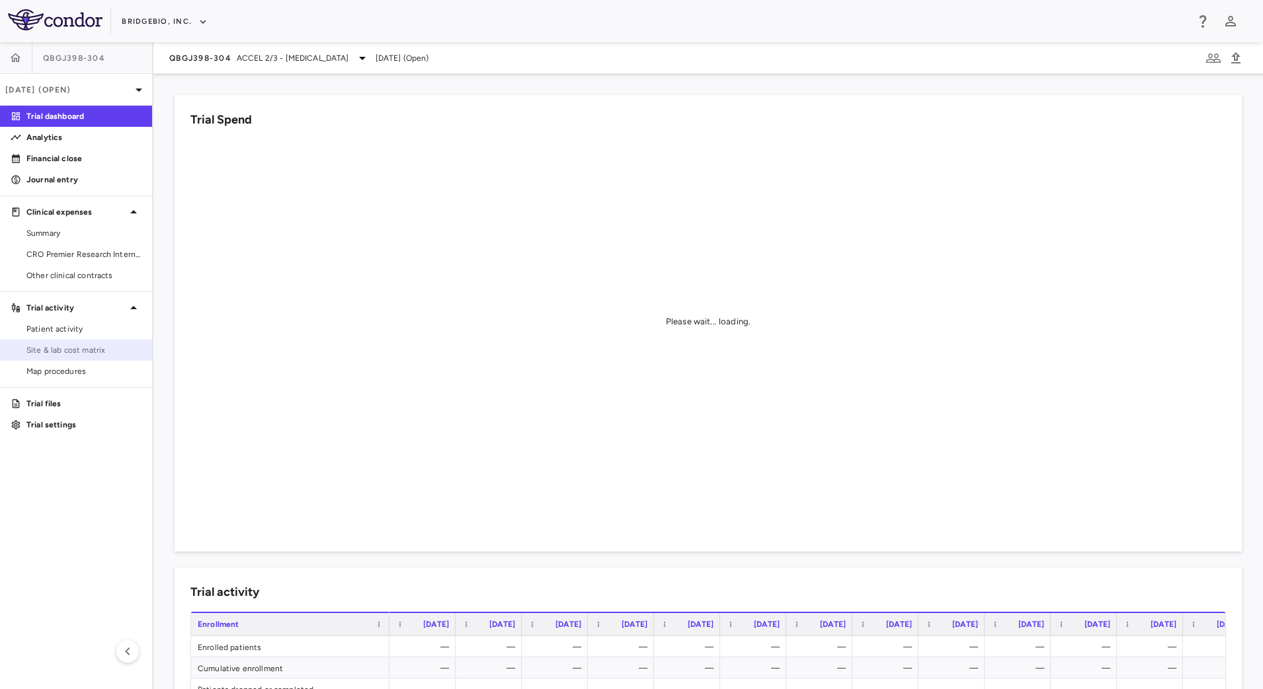
click at [97, 352] on span "Site & lab cost matrix" at bounding box center [83, 350] width 115 height 12
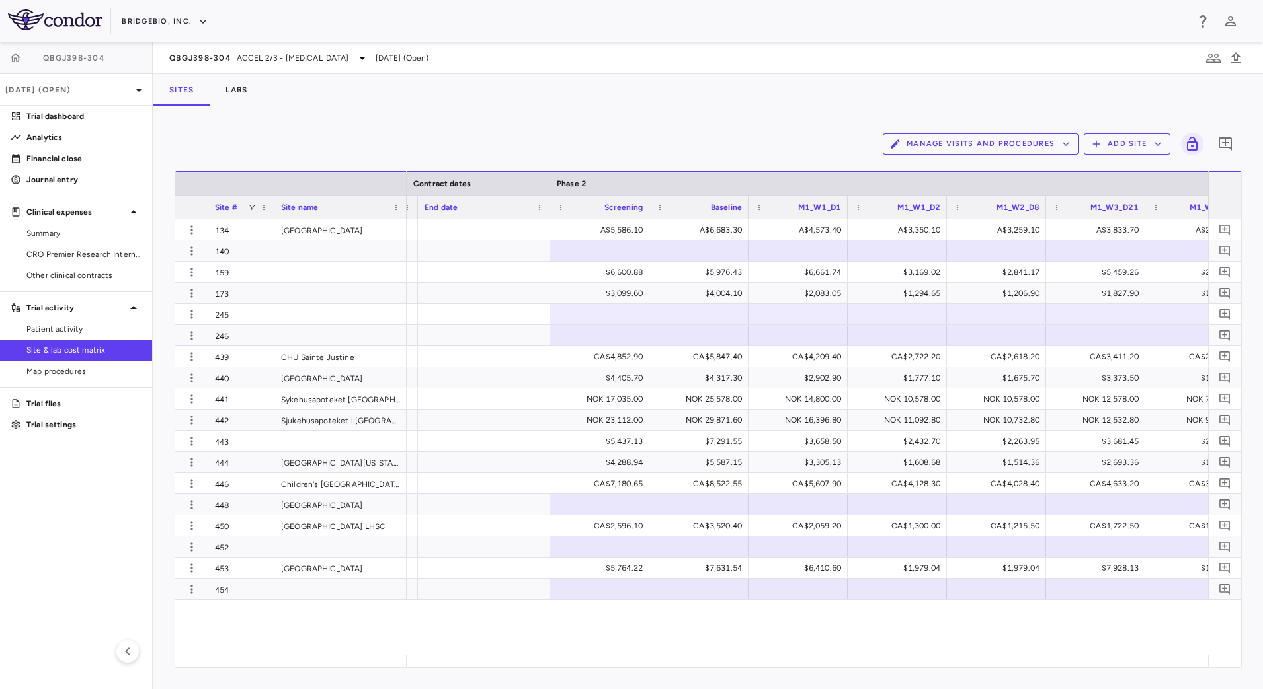
scroll to position [0, 1013]
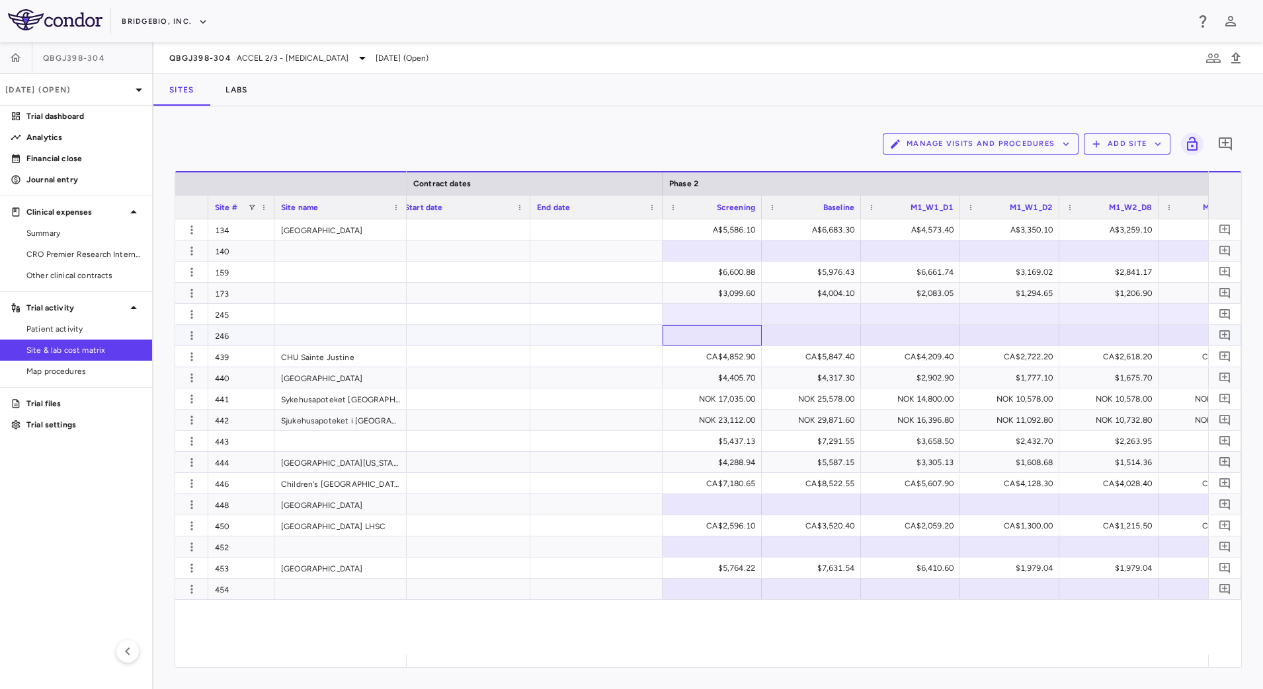
click at [709, 344] on div at bounding box center [712, 335] width 86 height 19
click at [743, 437] on input "********" at bounding box center [718, 443] width 85 height 13
type input "*******"
click at [815, 337] on div at bounding box center [811, 335] width 86 height 19
click at [826, 437] on input "********" at bounding box center [817, 443] width 85 height 13
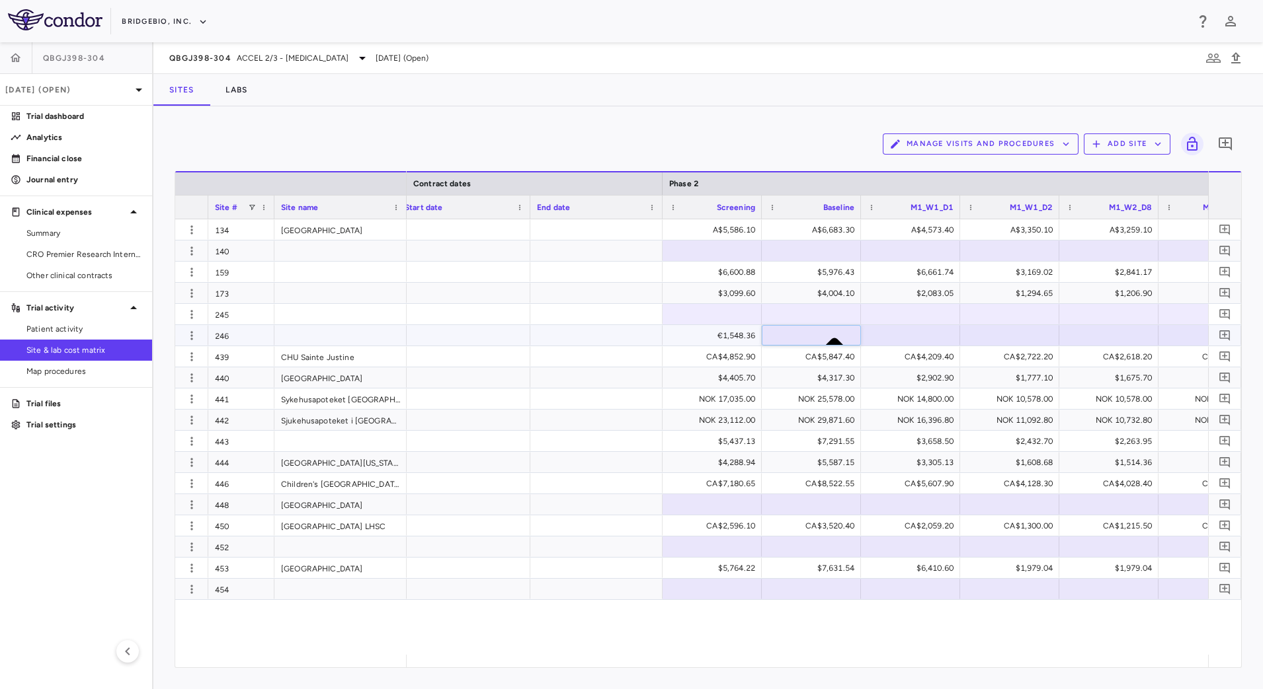
click at [840, 437] on input "*******" at bounding box center [817, 443] width 85 height 13
type input "*******"
click at [920, 338] on div at bounding box center [910, 335] width 86 height 19
click at [940, 437] on input "********" at bounding box center [917, 443] width 85 height 13
type input "*******"
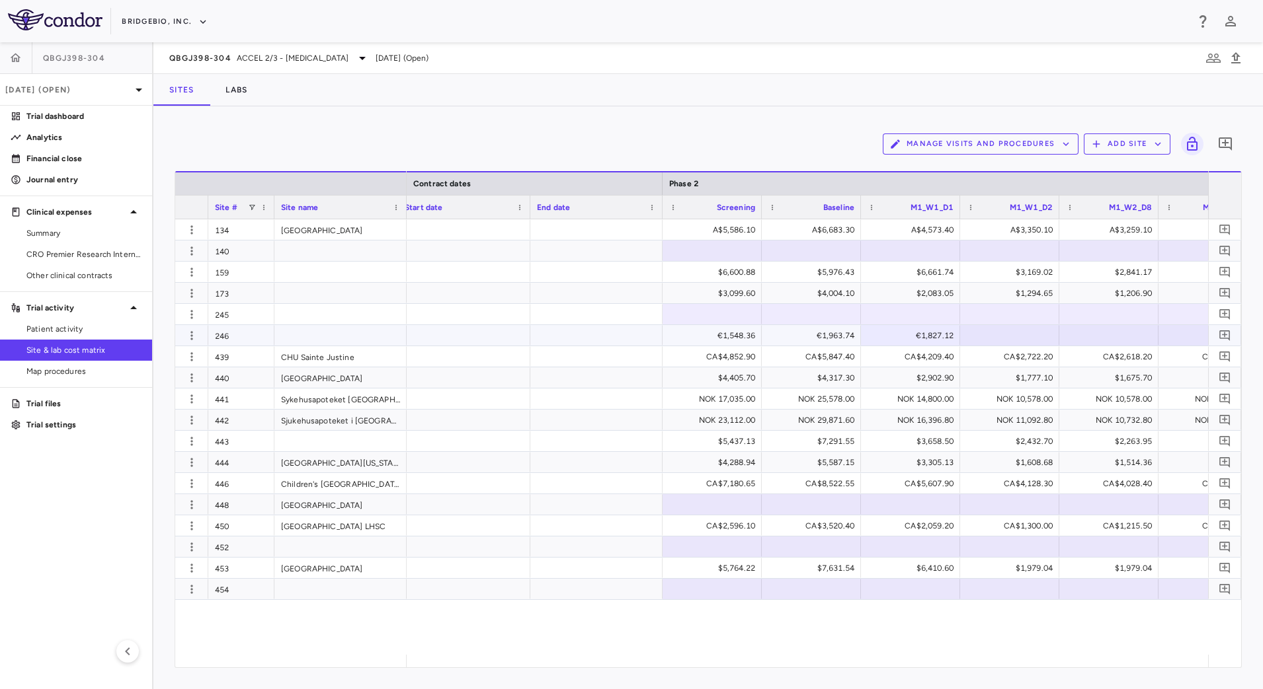
click at [1003, 337] on div at bounding box center [1009, 335] width 86 height 19
type input "*******"
click at [1099, 339] on div at bounding box center [1109, 335] width 86 height 19
type input "*****"
click at [1134, 335] on div "€98,532.00" at bounding box center [1111, 335] width 81 height 21
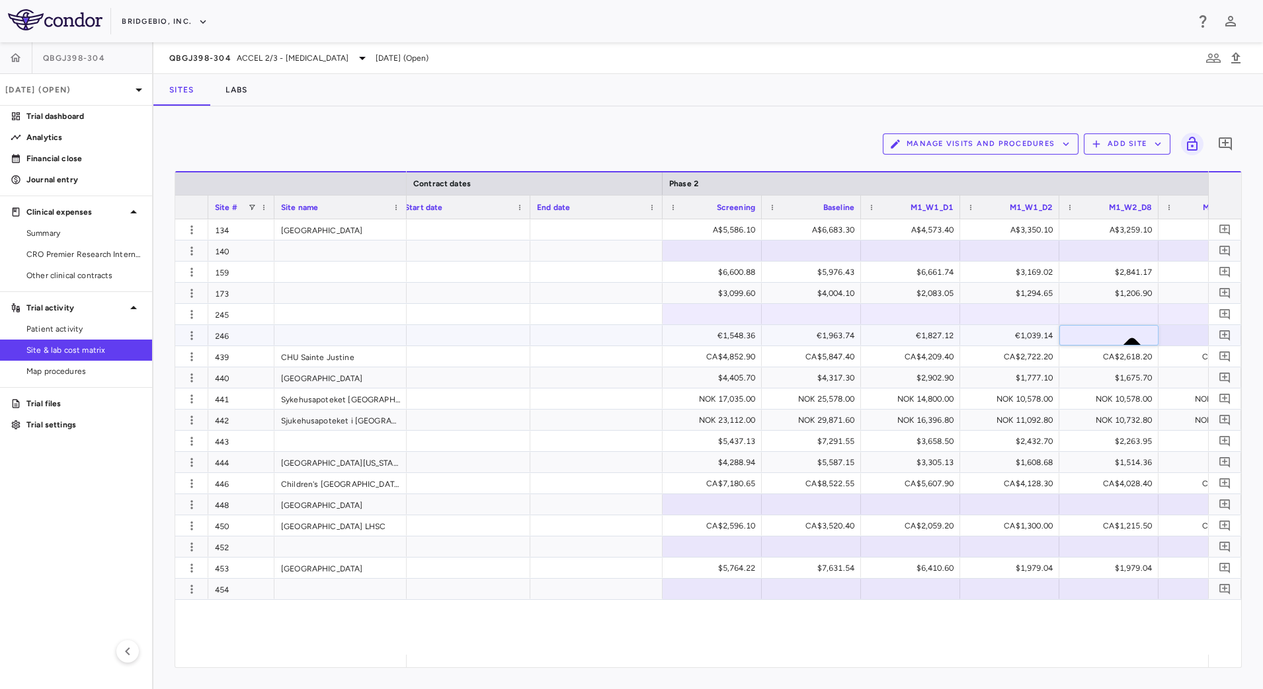
click at [1139, 437] on input "*****" at bounding box center [1115, 443] width 85 height 13
type input "******"
click at [1171, 338] on div at bounding box center [1208, 335] width 86 height 19
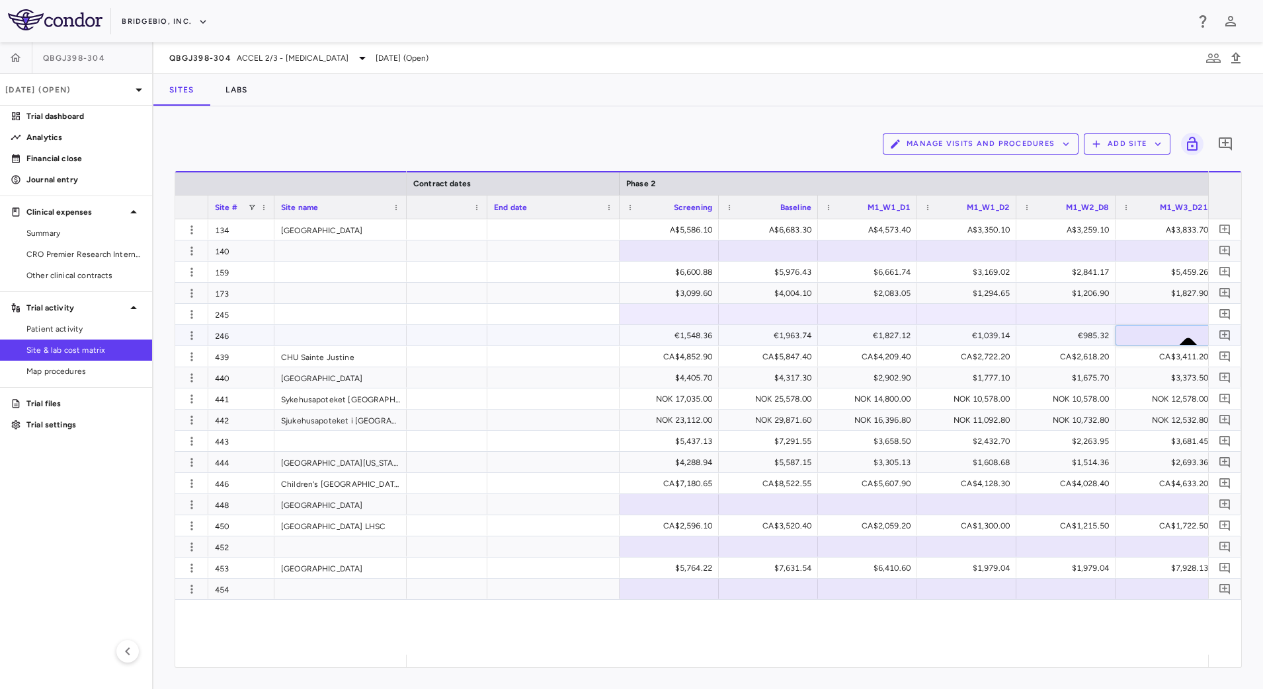
type input "*******"
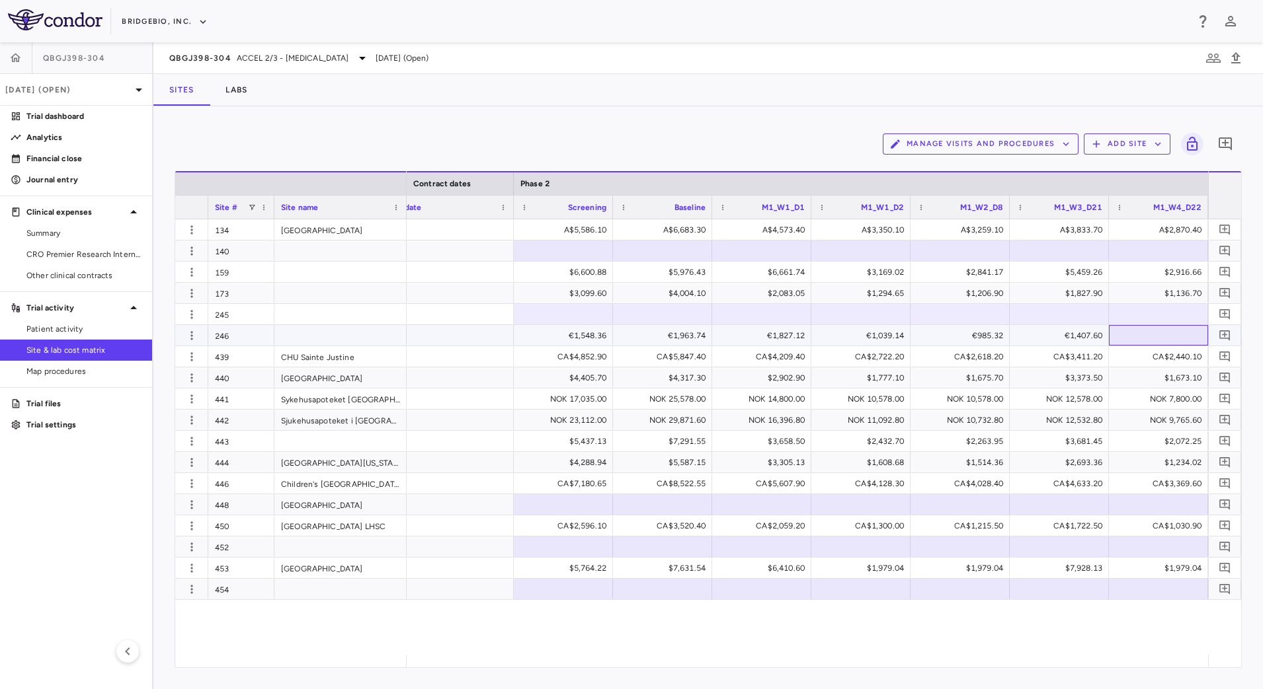
click at [1132, 336] on div at bounding box center [1158, 335] width 86 height 19
type input "******"
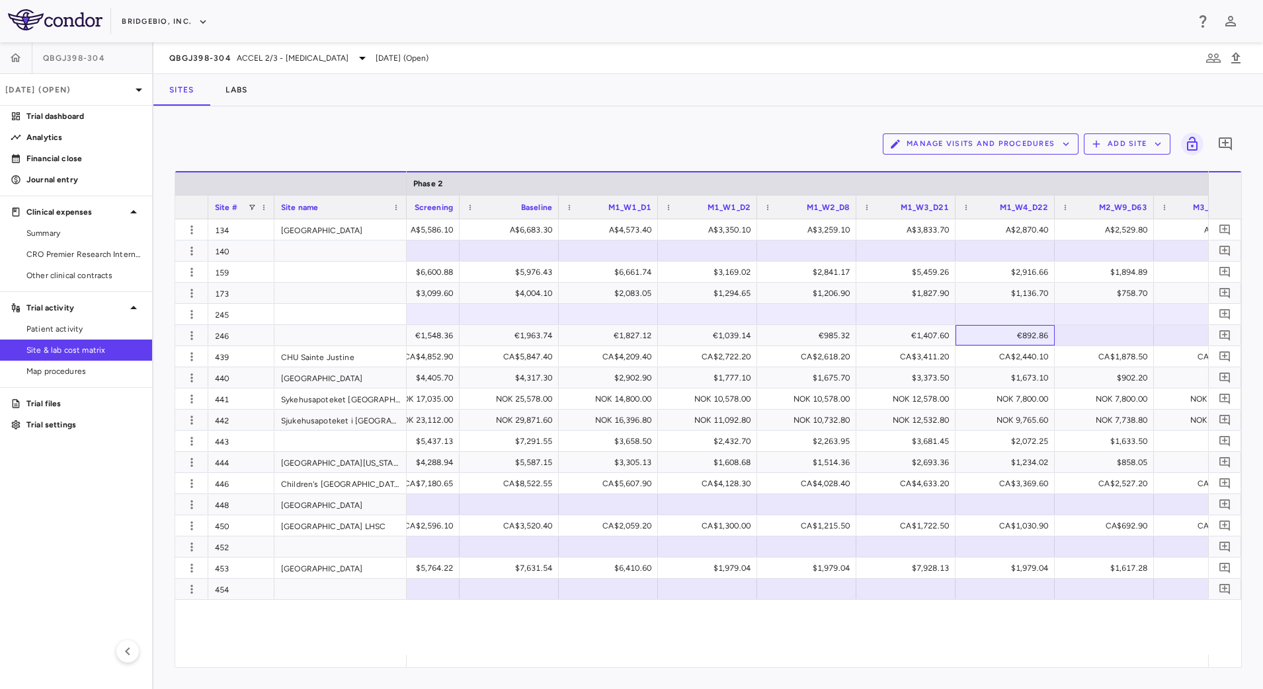
scroll to position [0, 1594]
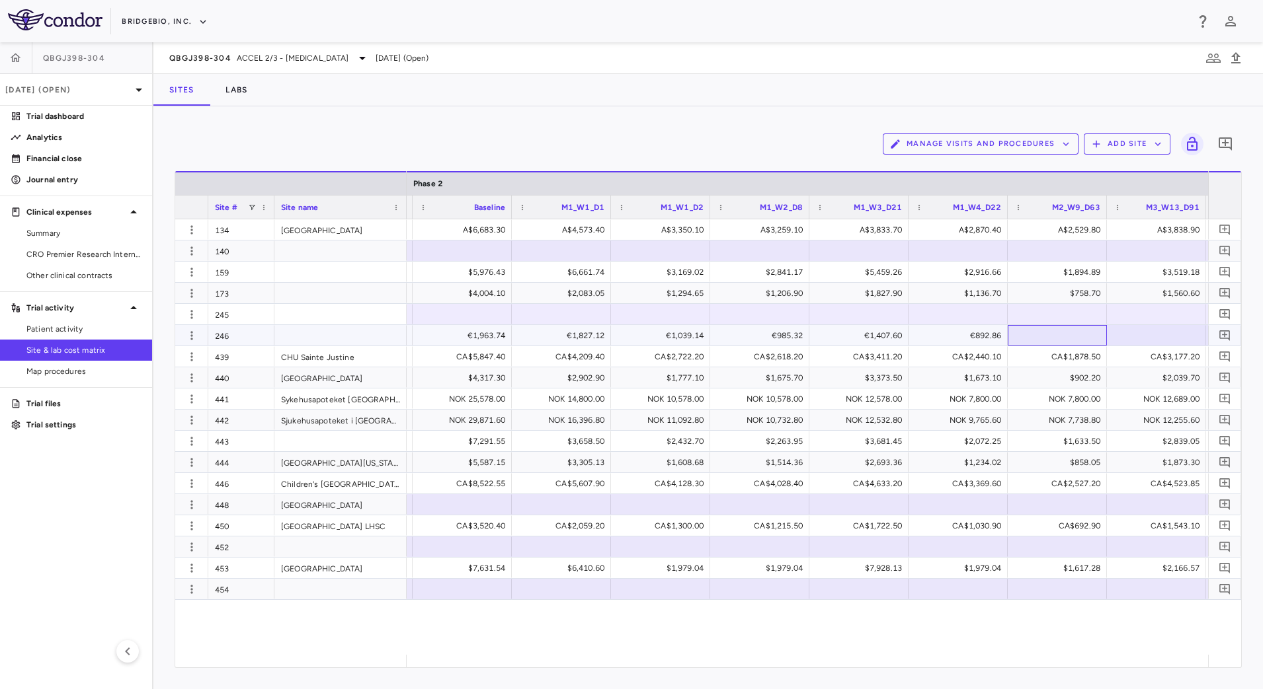
click at [1046, 336] on div at bounding box center [1057, 335] width 86 height 19
click at [1088, 437] on input "******" at bounding box center [1063, 443] width 85 height 13
type input "******"
click at [1148, 338] on div at bounding box center [1156, 335] width 86 height 19
type input "*******"
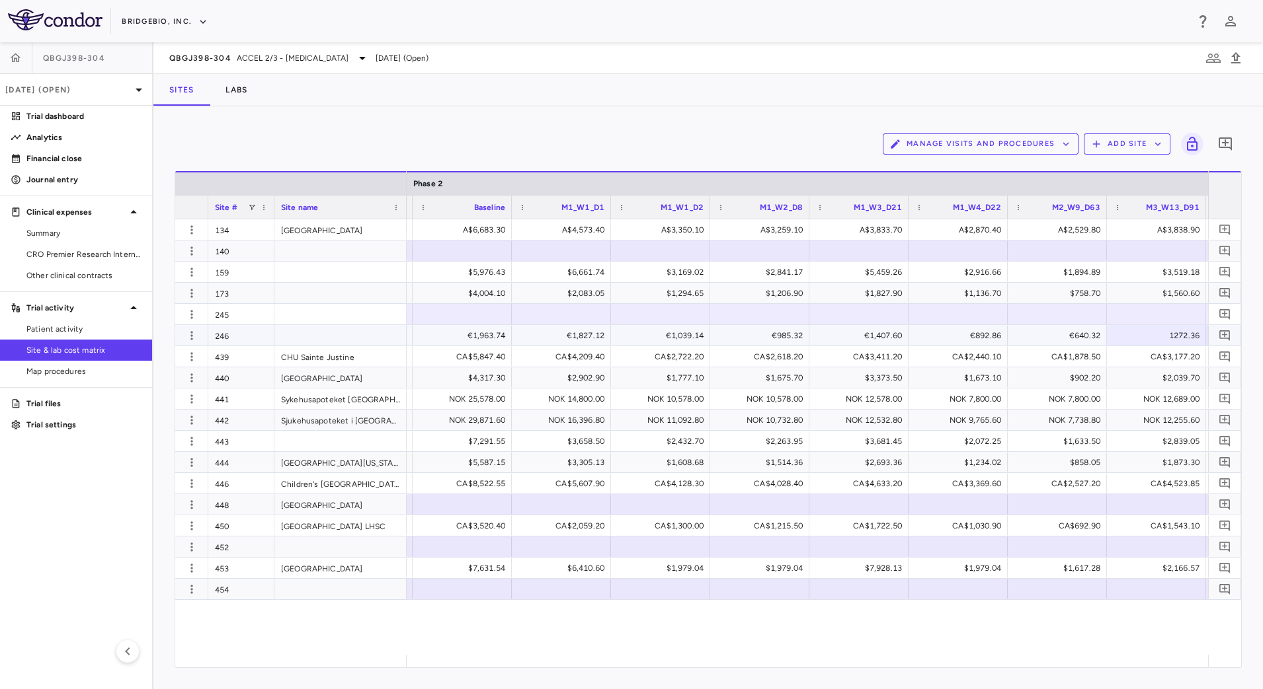
scroll to position [0, 1691]
click at [1194, 335] on div "€3.04" at bounding box center [1160, 335] width 81 height 21
type input "*"
paste input "********"
click at [1190, 437] on input "********" at bounding box center [1164, 443] width 85 height 13
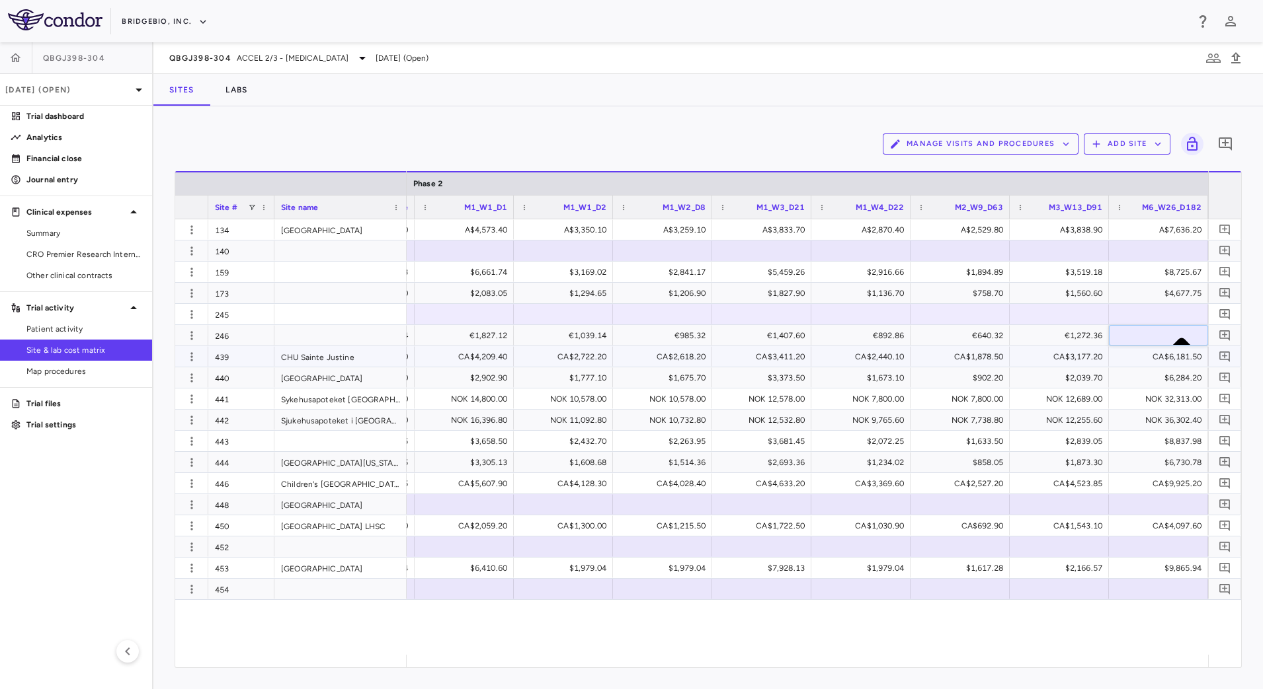
type input "*******"
click at [1167, 333] on div at bounding box center [1158, 335] width 86 height 19
click at [1188, 437] on input "********" at bounding box center [1164, 443] width 85 height 13
type input "*******"
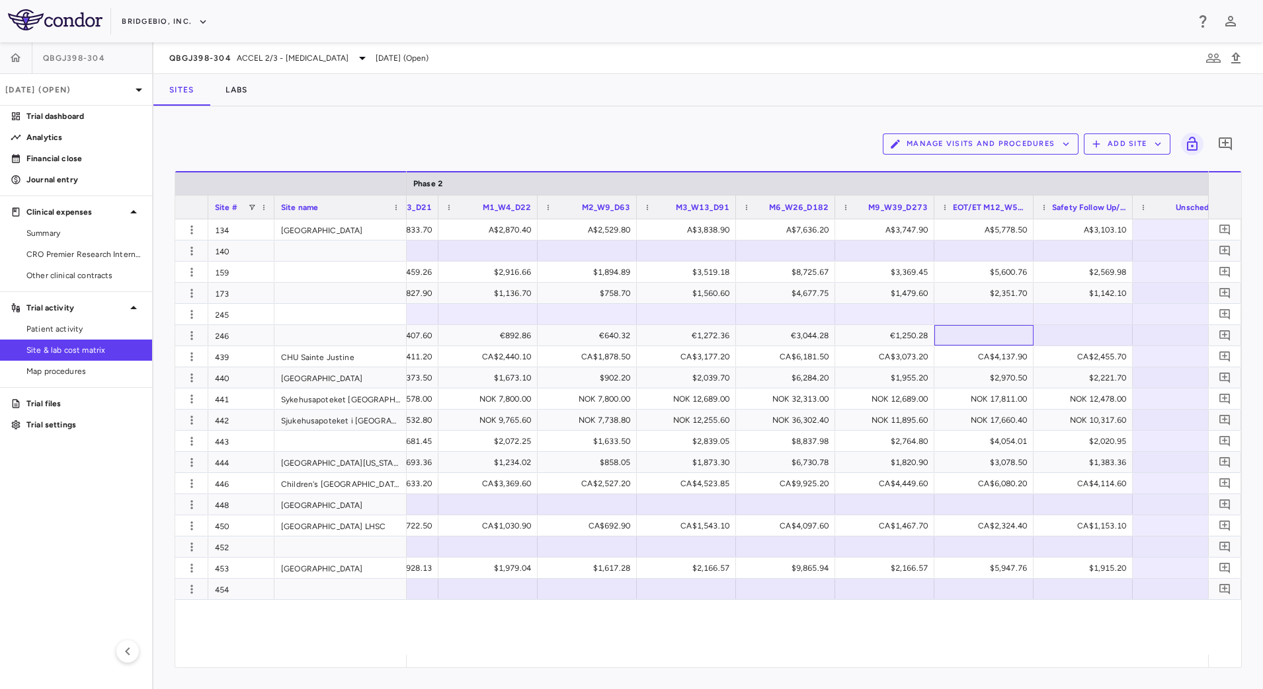
scroll to position [0, 2072]
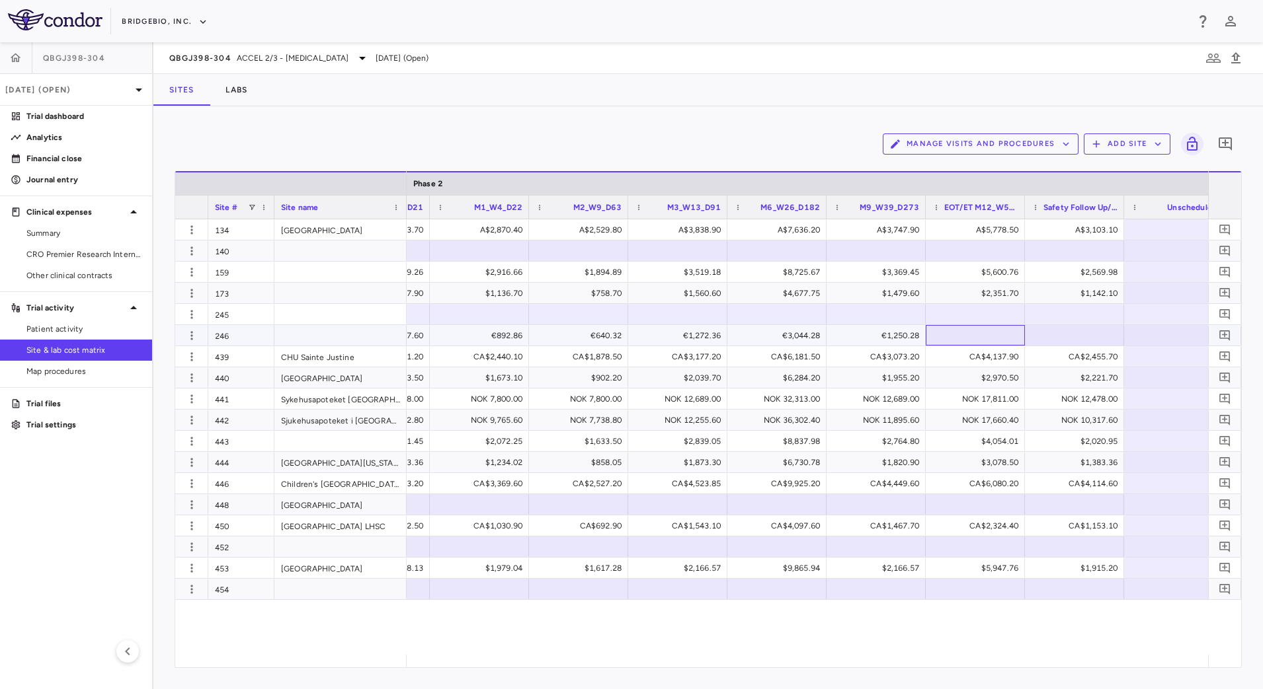
click at [984, 334] on div at bounding box center [975, 335] width 86 height 19
type input "*******"
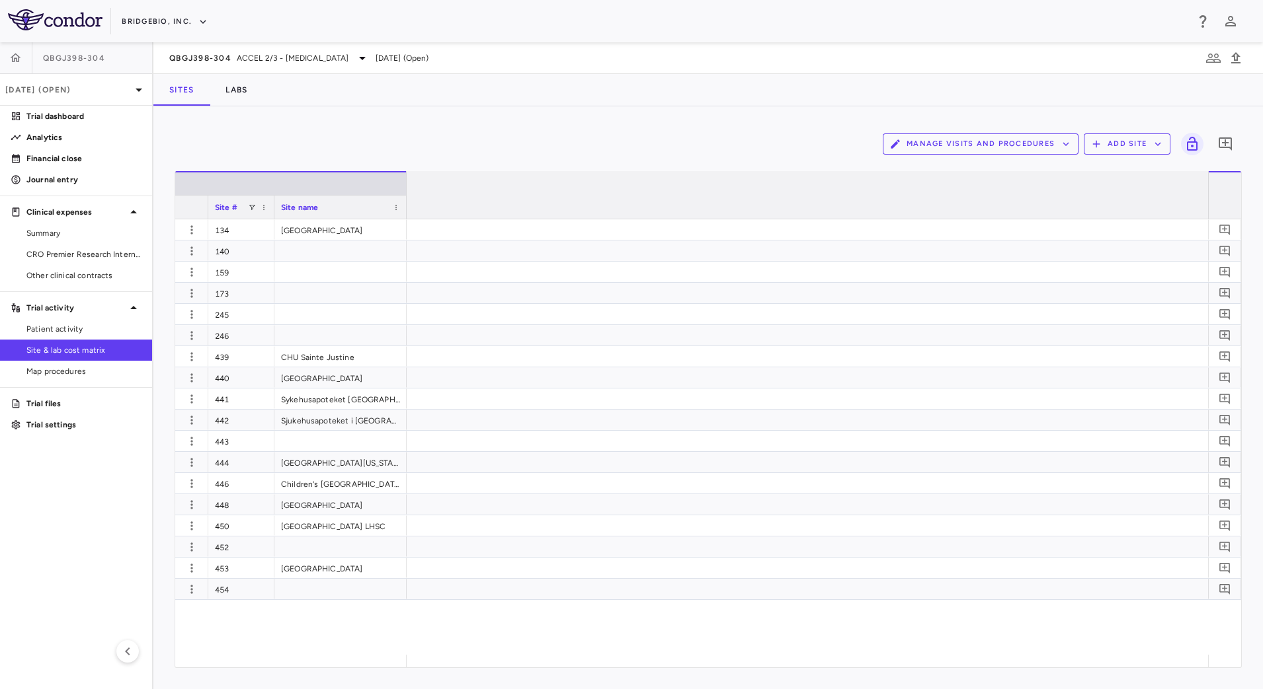
scroll to position [0, 2072]
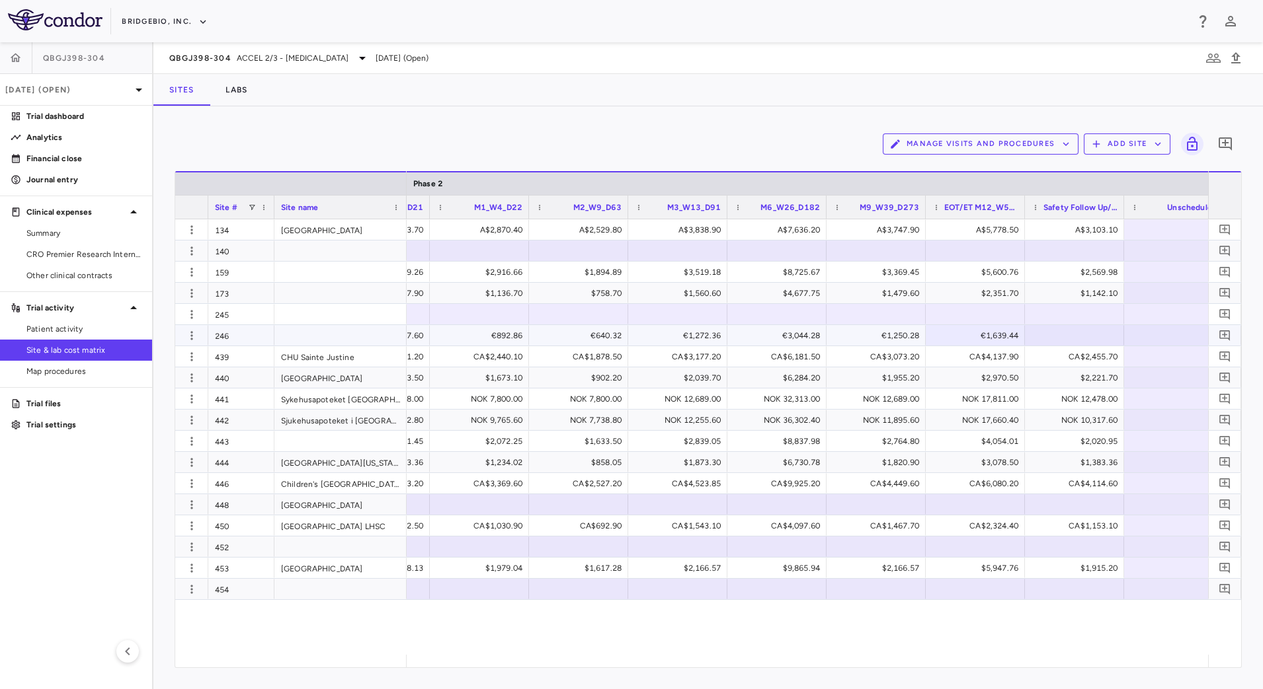
click at [1056, 340] on div at bounding box center [1074, 335] width 86 height 19
type input "******"
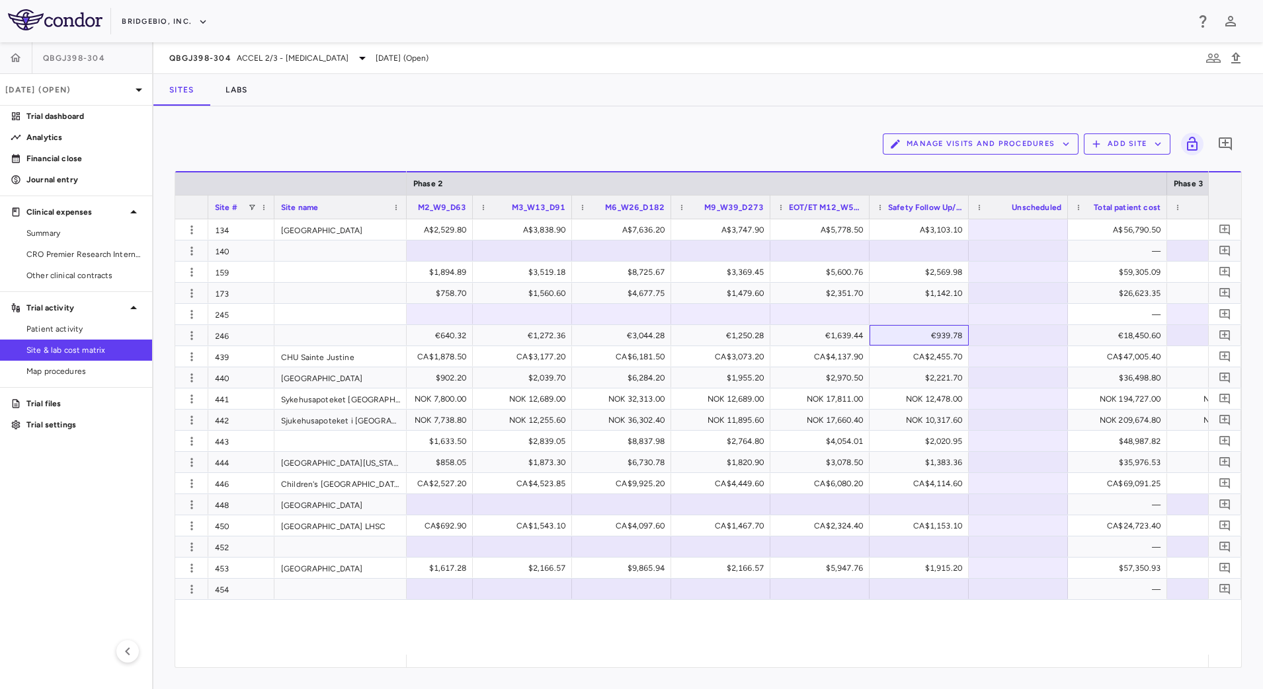
scroll to position [0, 0]
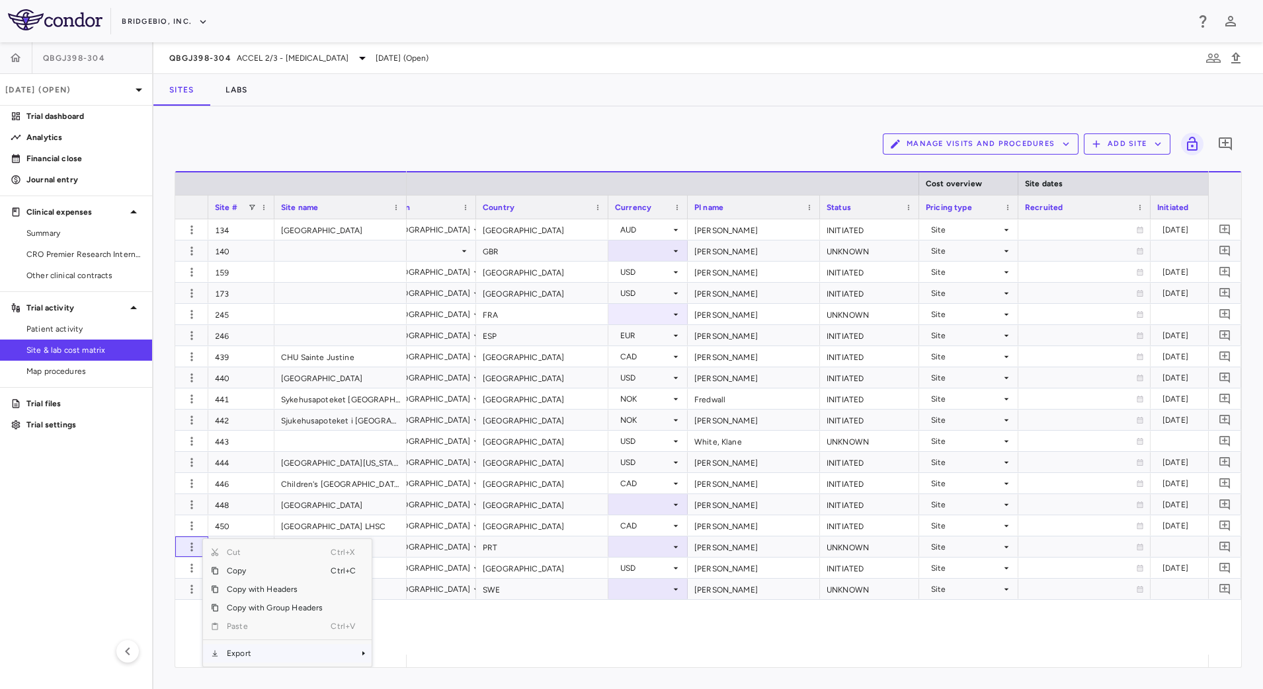
click at [258, 648] on span "Export" at bounding box center [275, 654] width 112 height 19
click at [338, 648] on span "Context Menu" at bounding box center [345, 654] width 29 height 19
click at [399, 627] on span "CSV Export" at bounding box center [416, 635] width 62 height 19
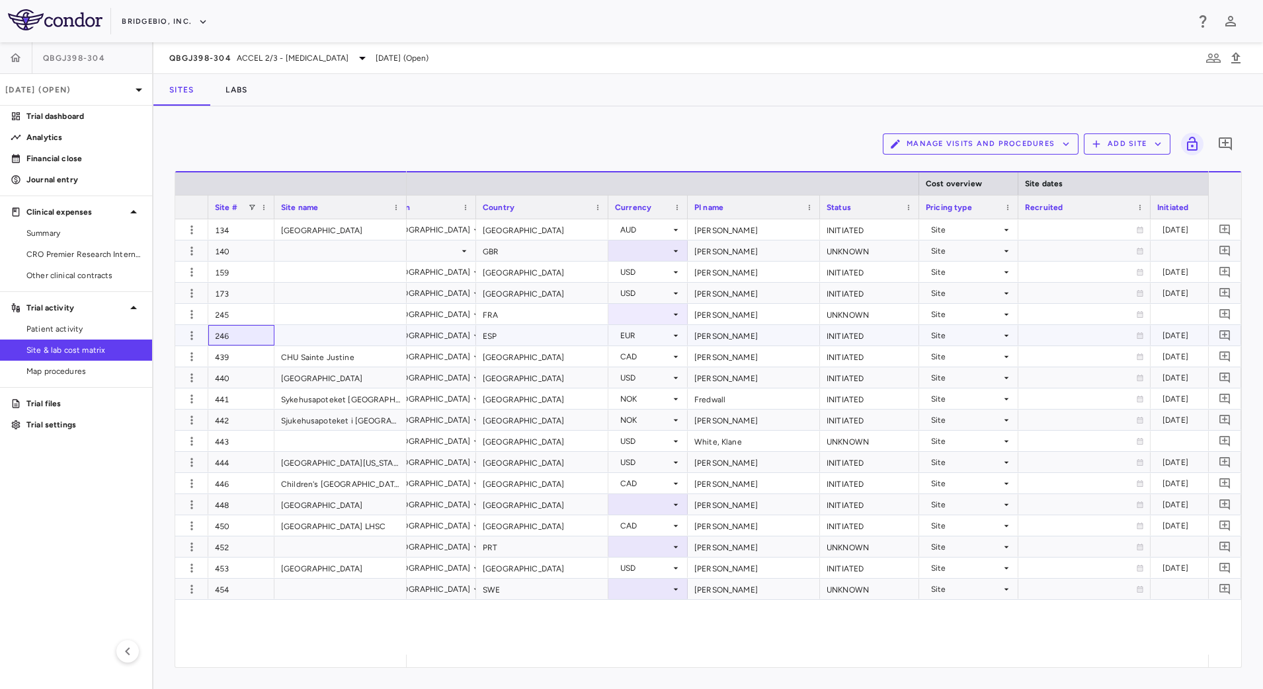
click at [237, 336] on div "246" at bounding box center [241, 335] width 66 height 20
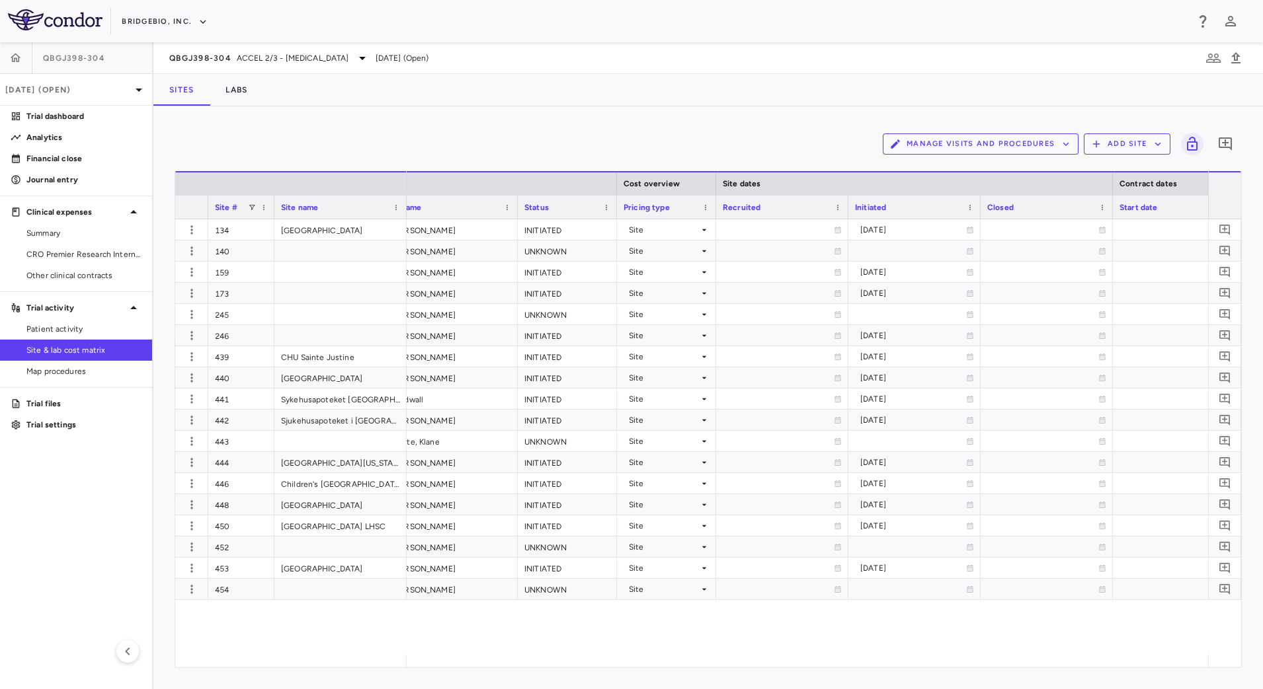
scroll to position [0, 388]
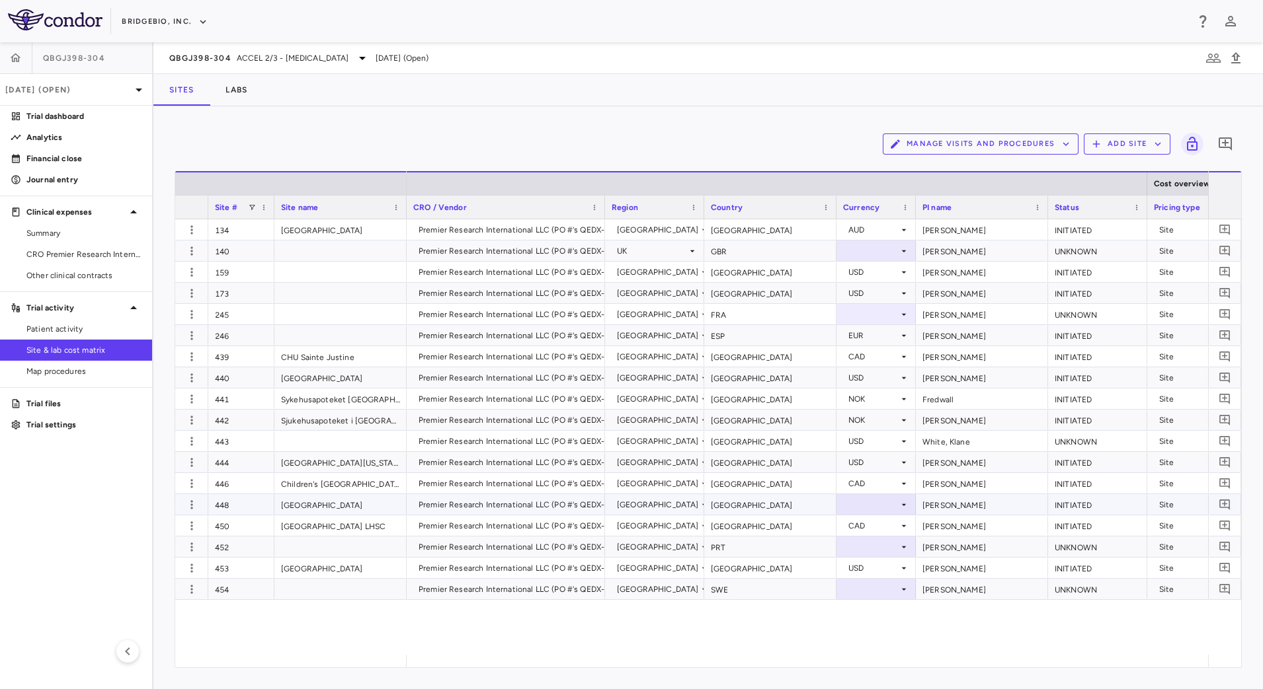
click at [900, 506] on icon at bounding box center [903, 505] width 11 height 11
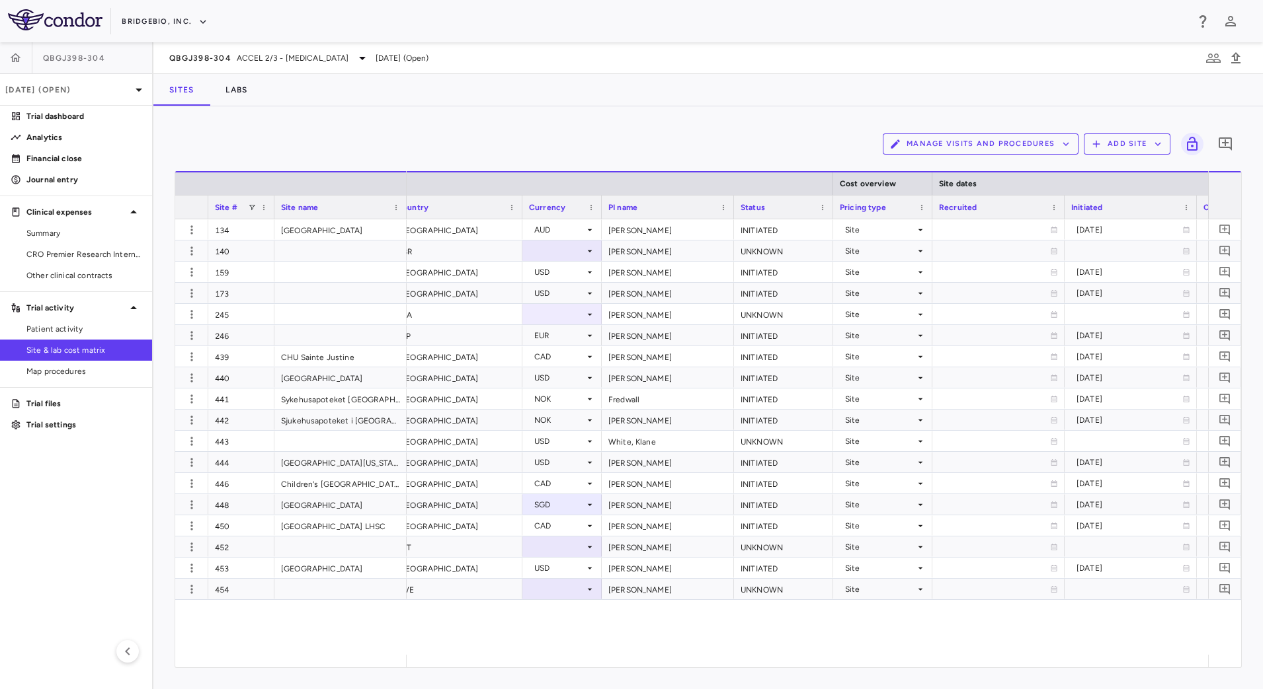
scroll to position [0, 496]
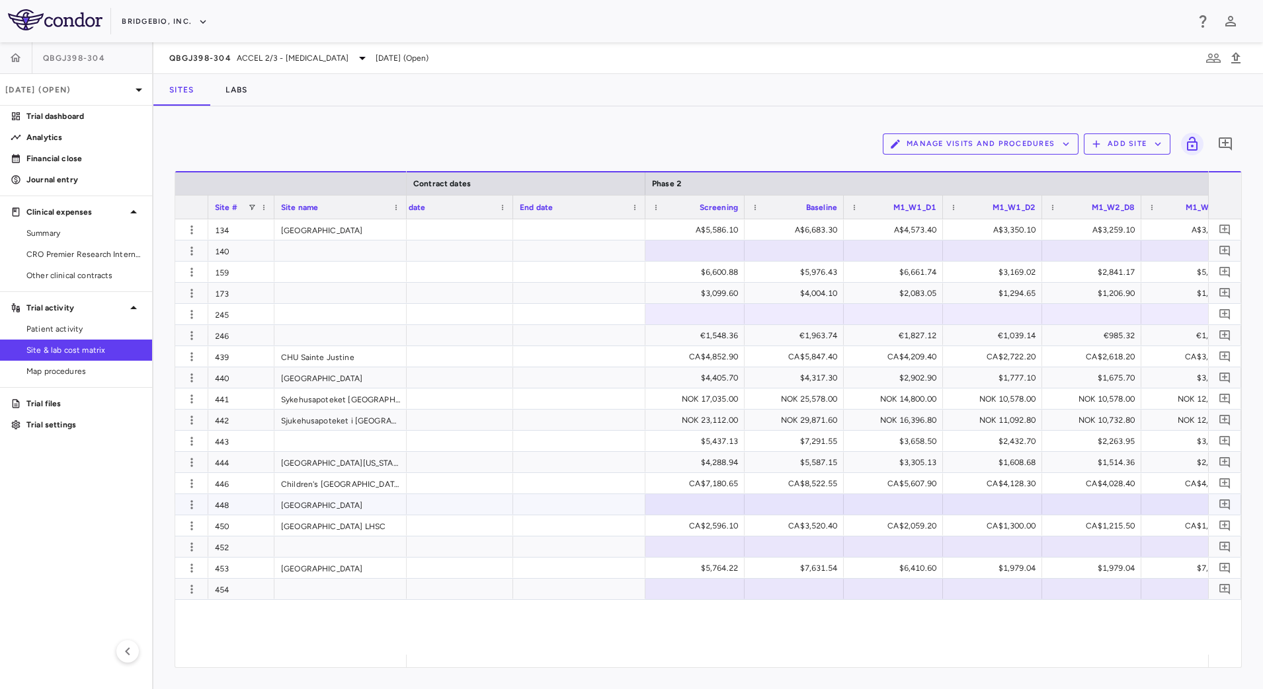
click at [685, 508] on div at bounding box center [695, 504] width 86 height 19
type input "********"
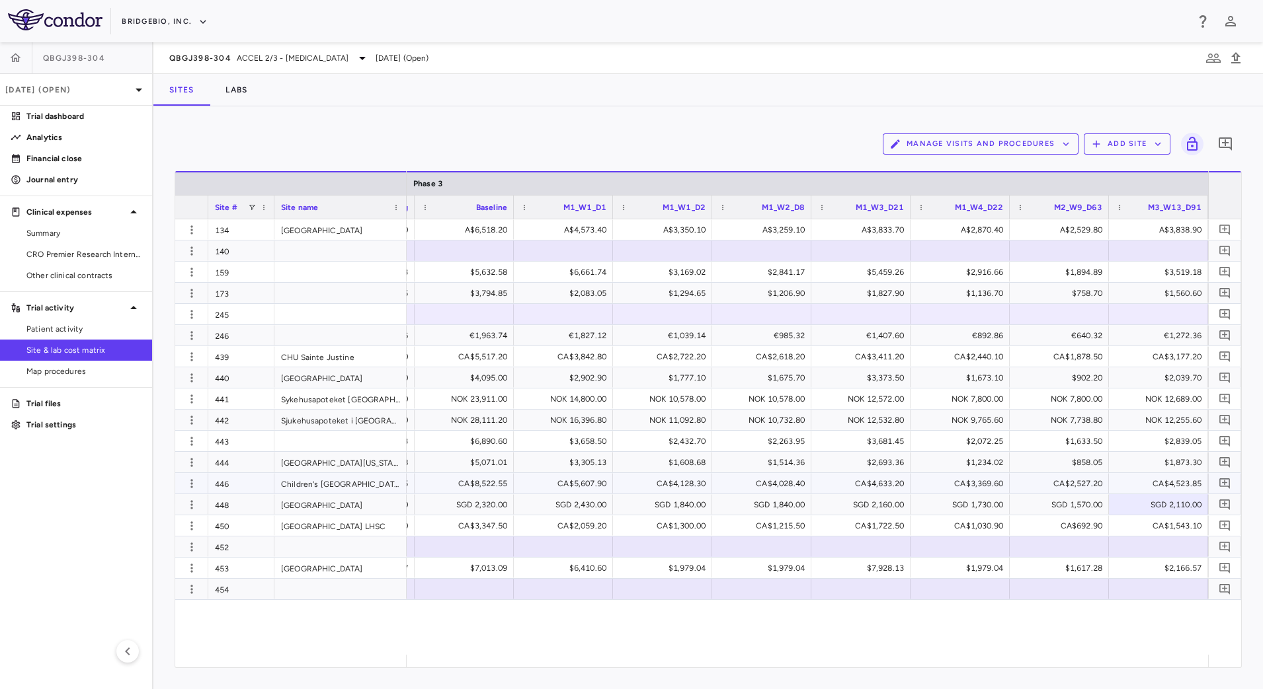
scroll to position [0, 3178]
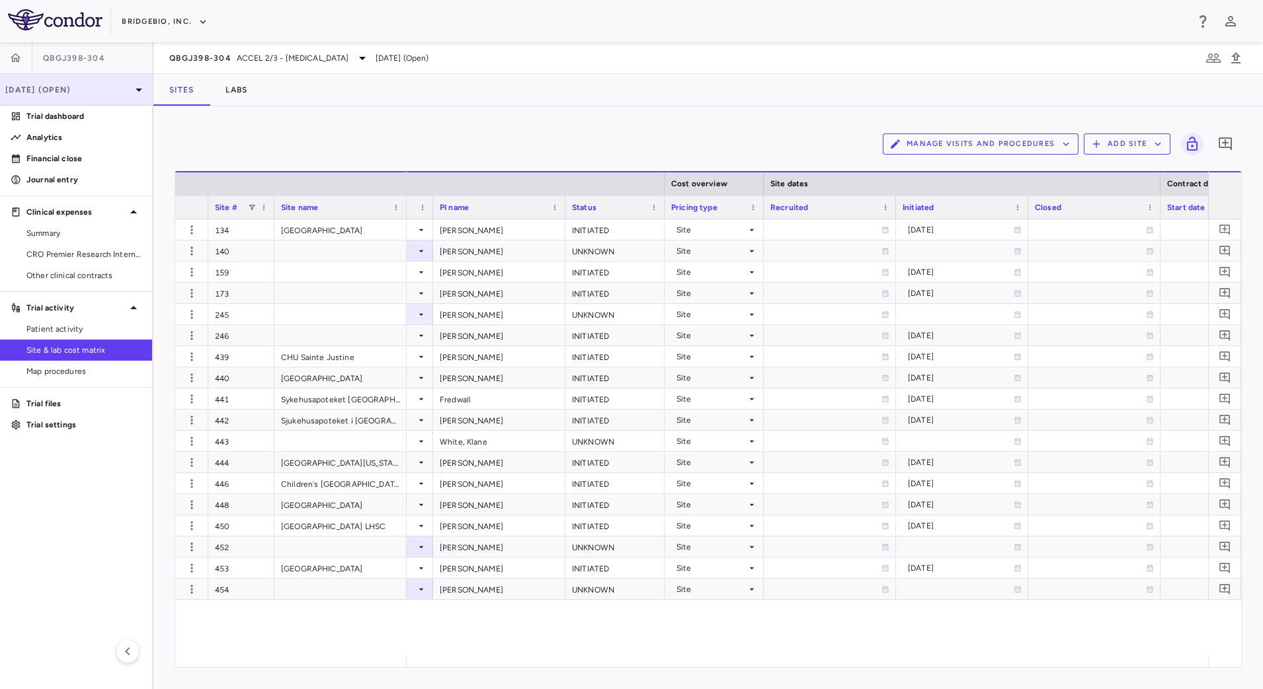
click at [105, 89] on p "[DATE] (Open)" at bounding box center [68, 90] width 126 height 12
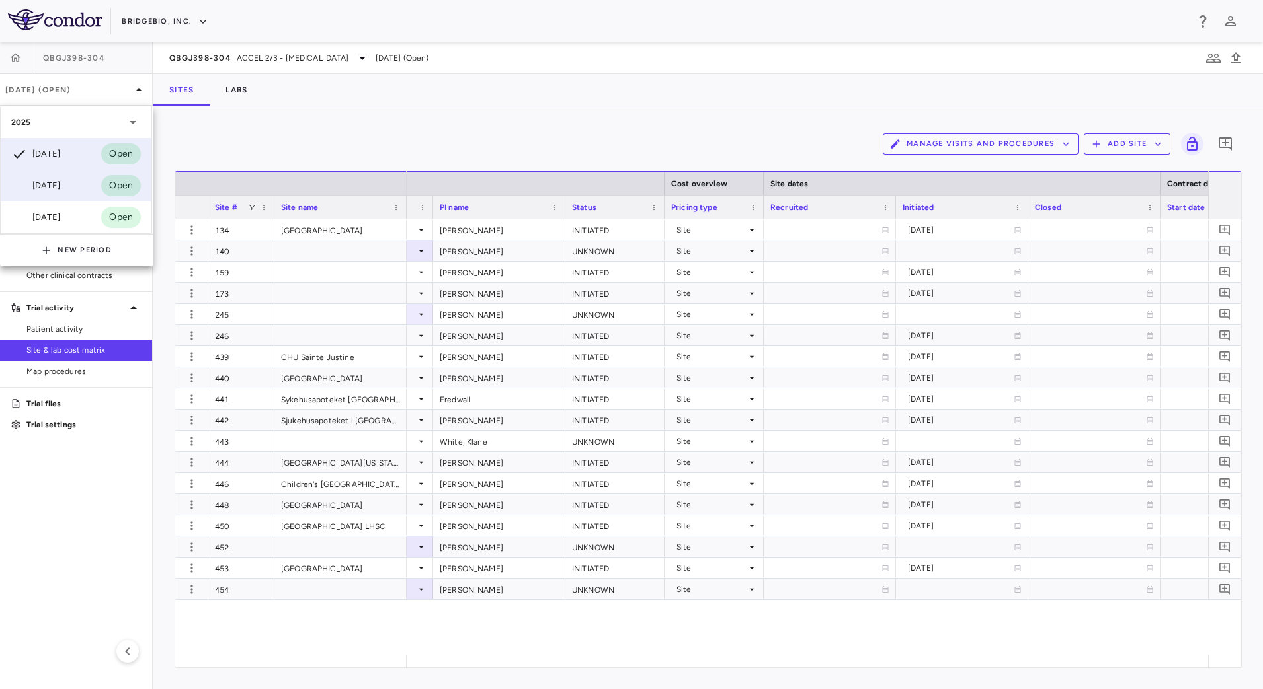
click at [60, 184] on div "Jun 2025" at bounding box center [35, 186] width 49 height 16
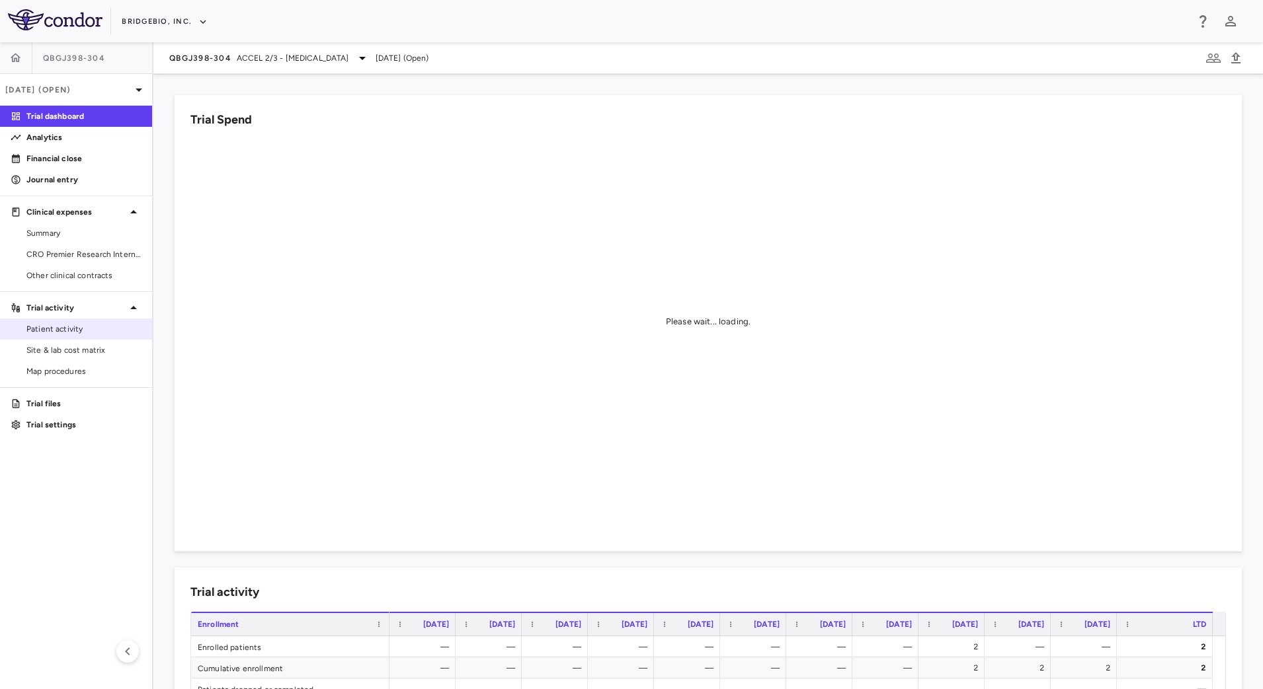
click at [79, 327] on span "Patient activity" at bounding box center [83, 329] width 115 height 12
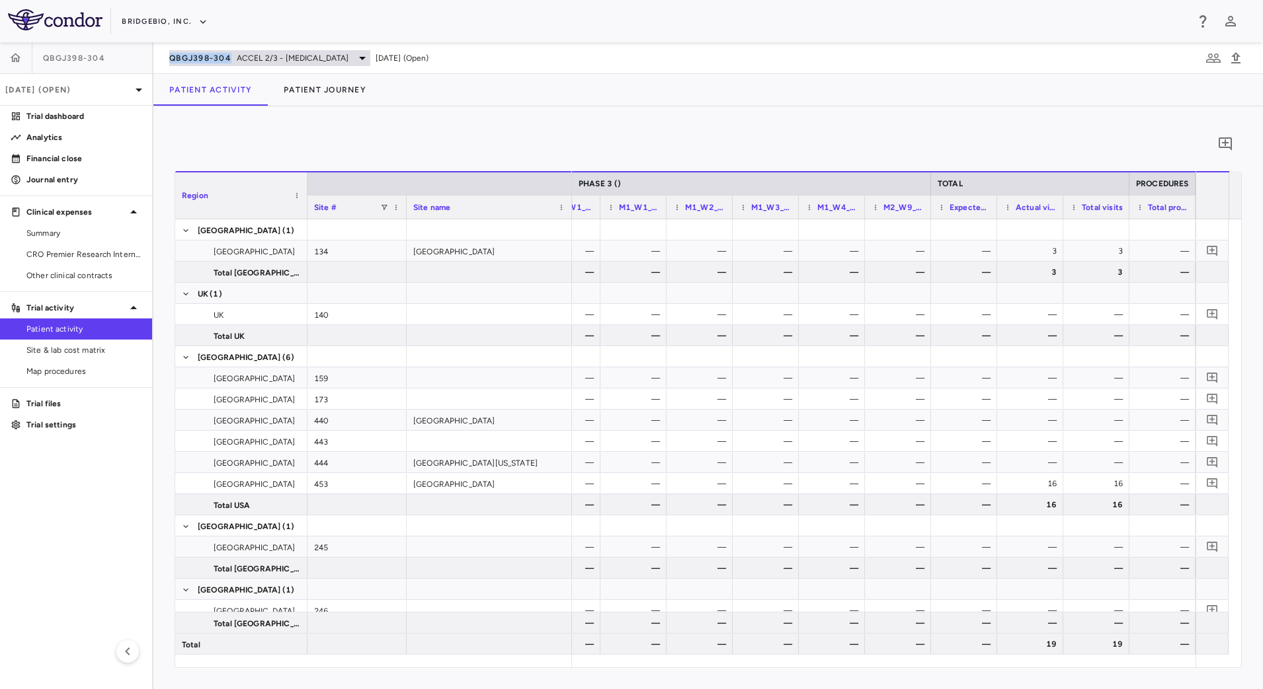
drag, startPoint x: 162, startPoint y: 58, endPoint x: 231, endPoint y: 59, distance: 68.8
click at [231, 59] on div "QBGJ398-304 ACCEL 2/3 - Hypochondroplasia Jun 2025 (Open)" at bounding box center [707, 58] width 1109 height 32
copy span "QBGJ398-304"
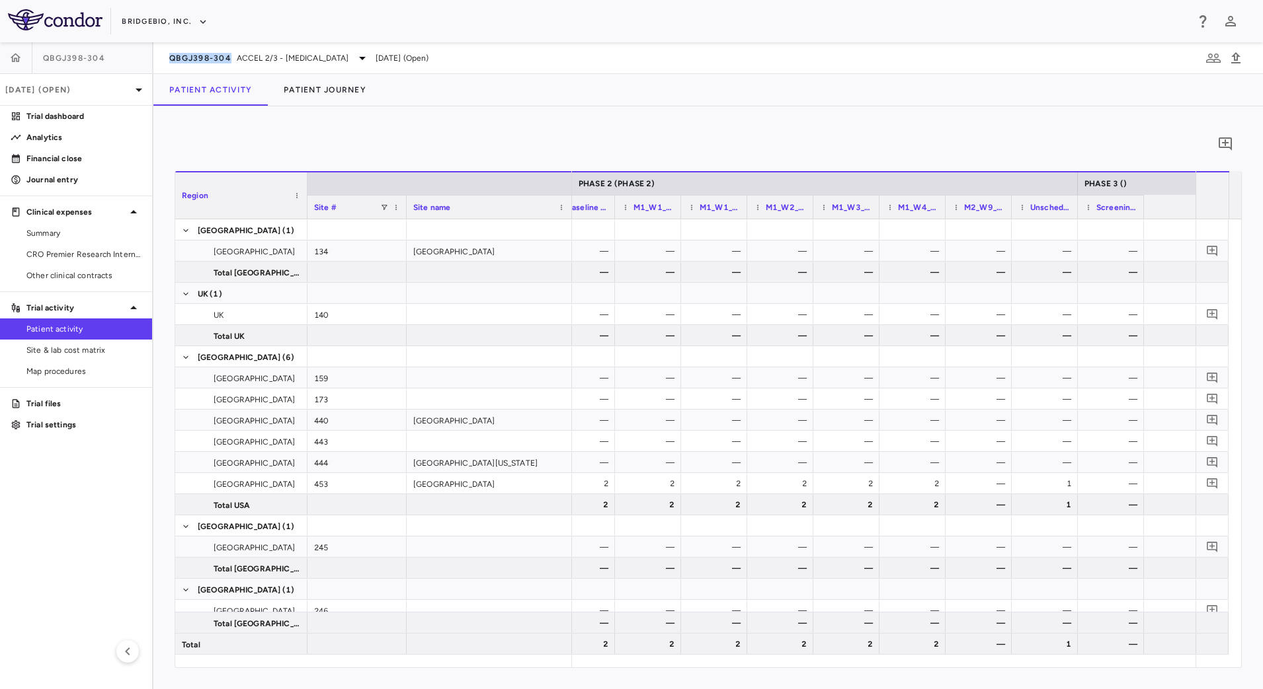
scroll to position [0, 678]
click at [97, 87] on p "Jun 2025 (Open)" at bounding box center [68, 90] width 126 height 12
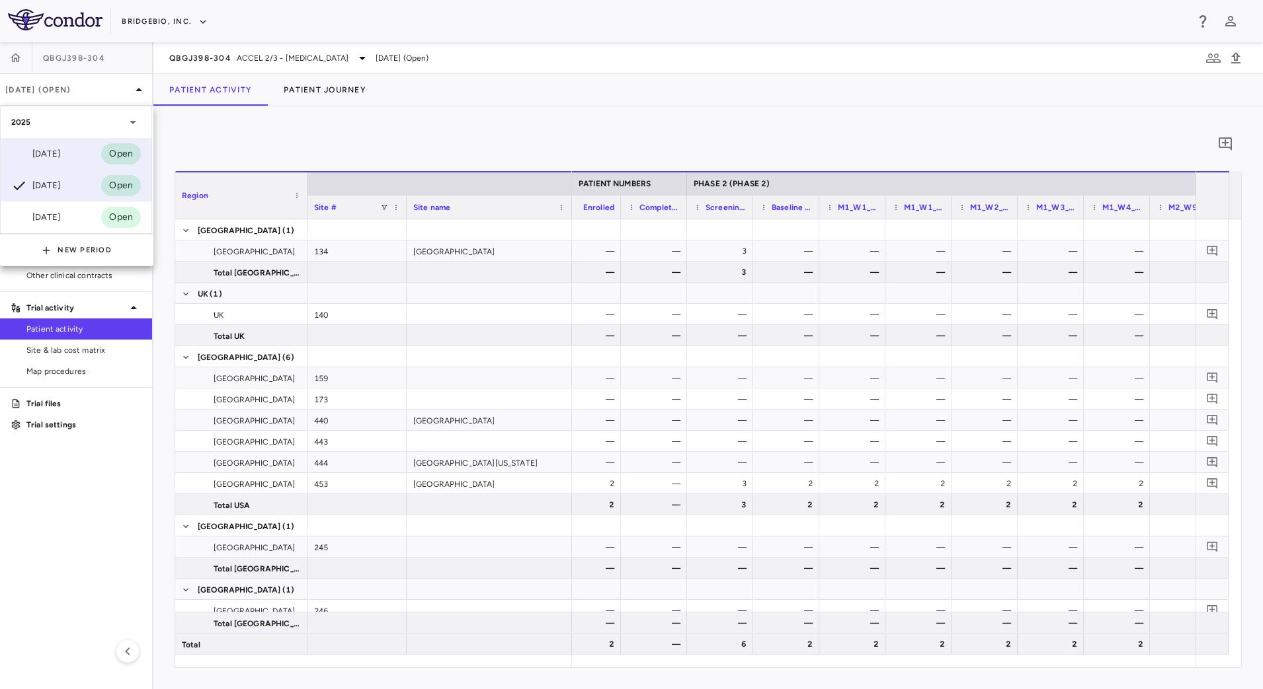
click at [60, 154] on div "Sep 2025" at bounding box center [35, 154] width 49 height 16
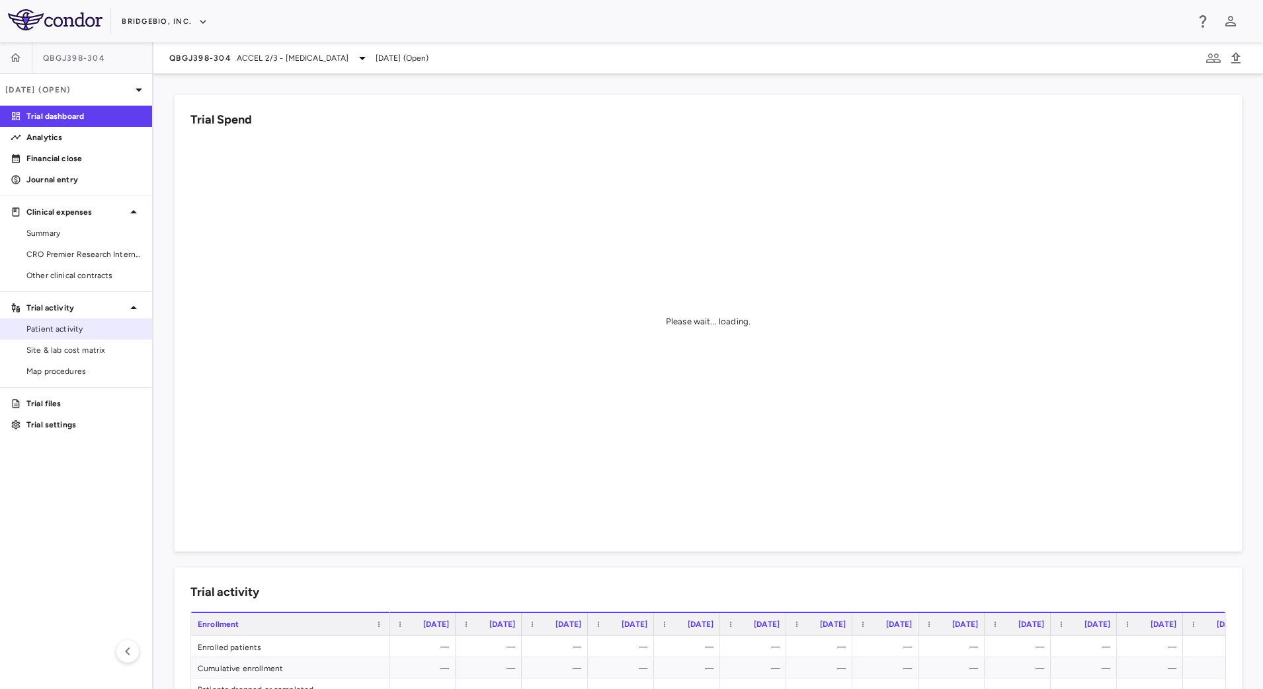
click at [97, 323] on span "Patient activity" at bounding box center [83, 329] width 115 height 12
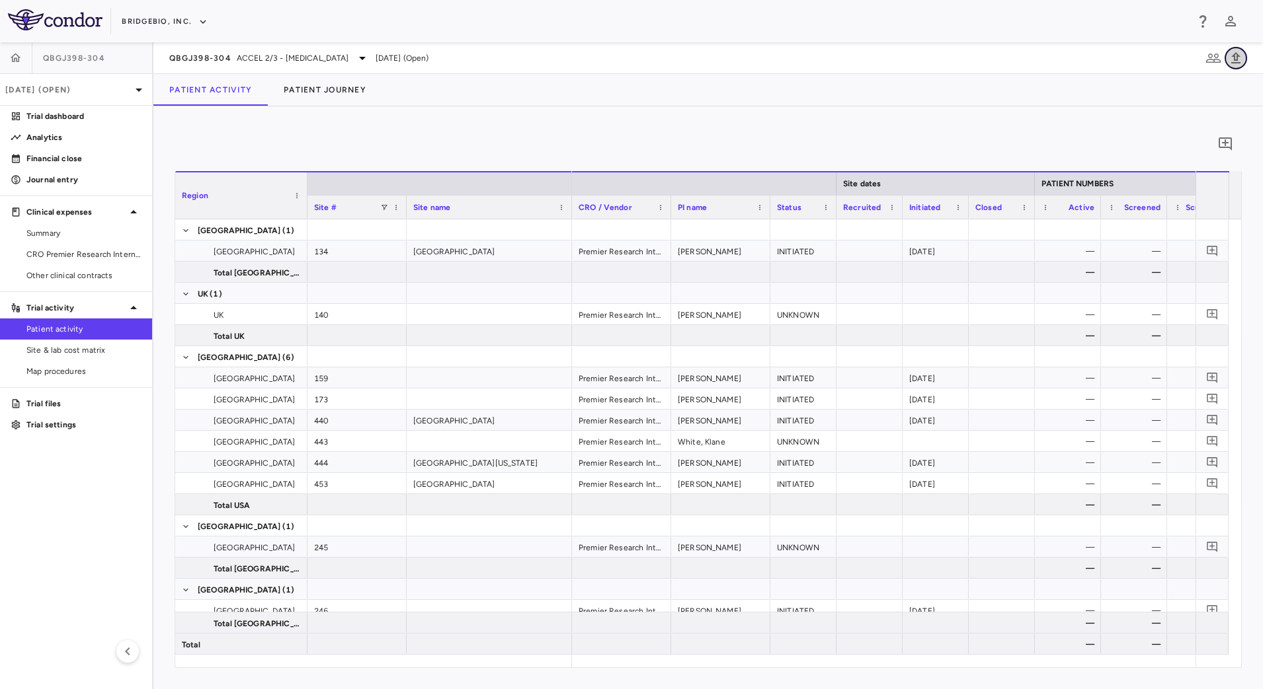
click at [1236, 61] on icon "button" at bounding box center [1235, 57] width 9 height 11
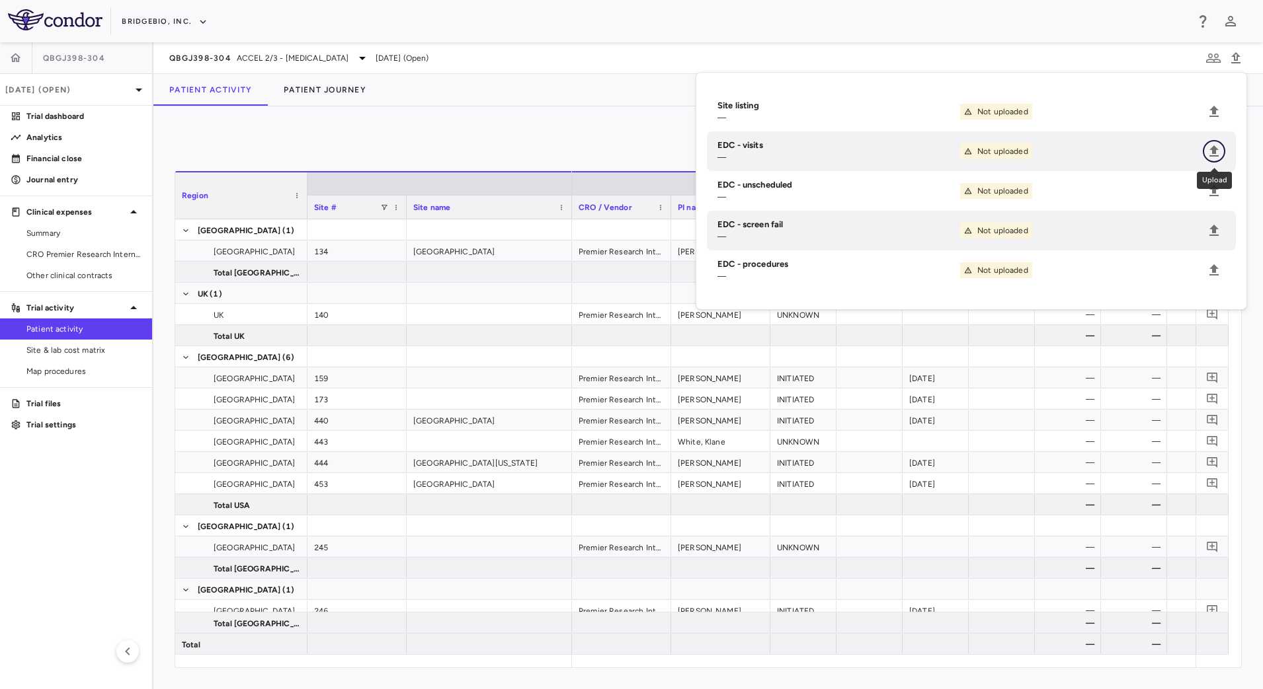
click at [1219, 157] on icon "Upload" at bounding box center [1214, 151] width 16 height 16
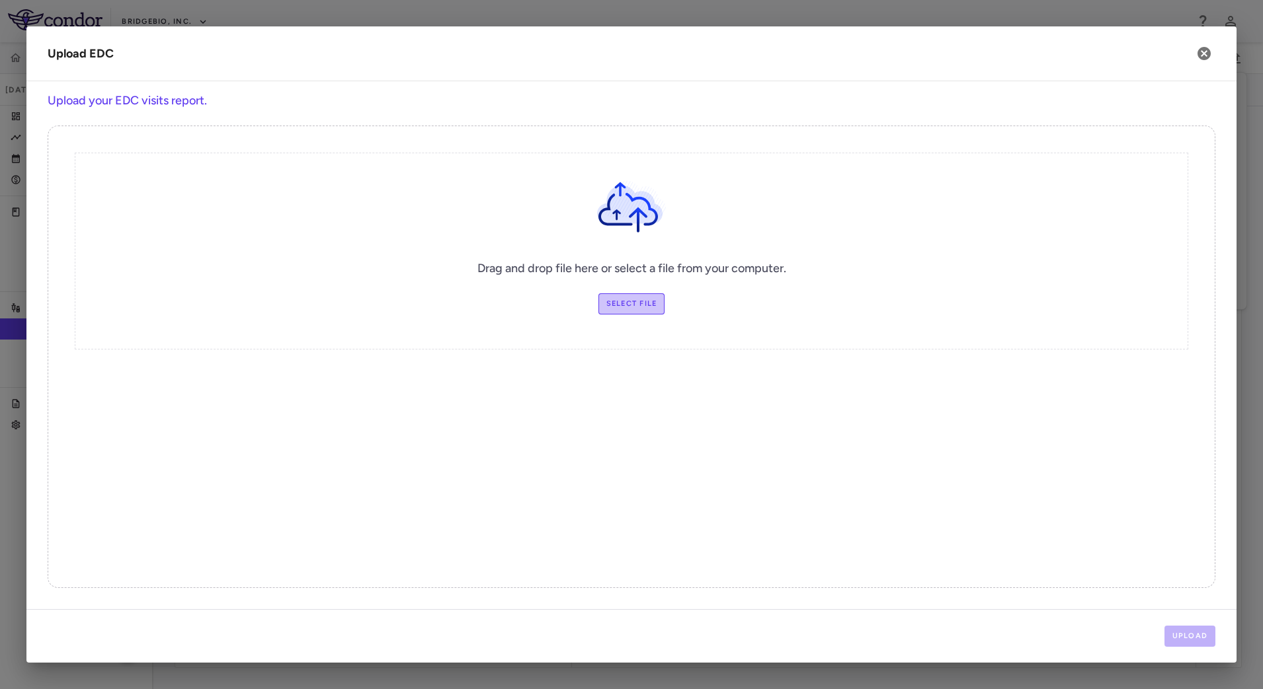
click at [656, 302] on label "Select file" at bounding box center [631, 304] width 67 height 21
click at [0, 0] on input "Select file" at bounding box center [0, 0] width 0 height 0
click at [1179, 640] on button "Upload" at bounding box center [1190, 636] width 52 height 21
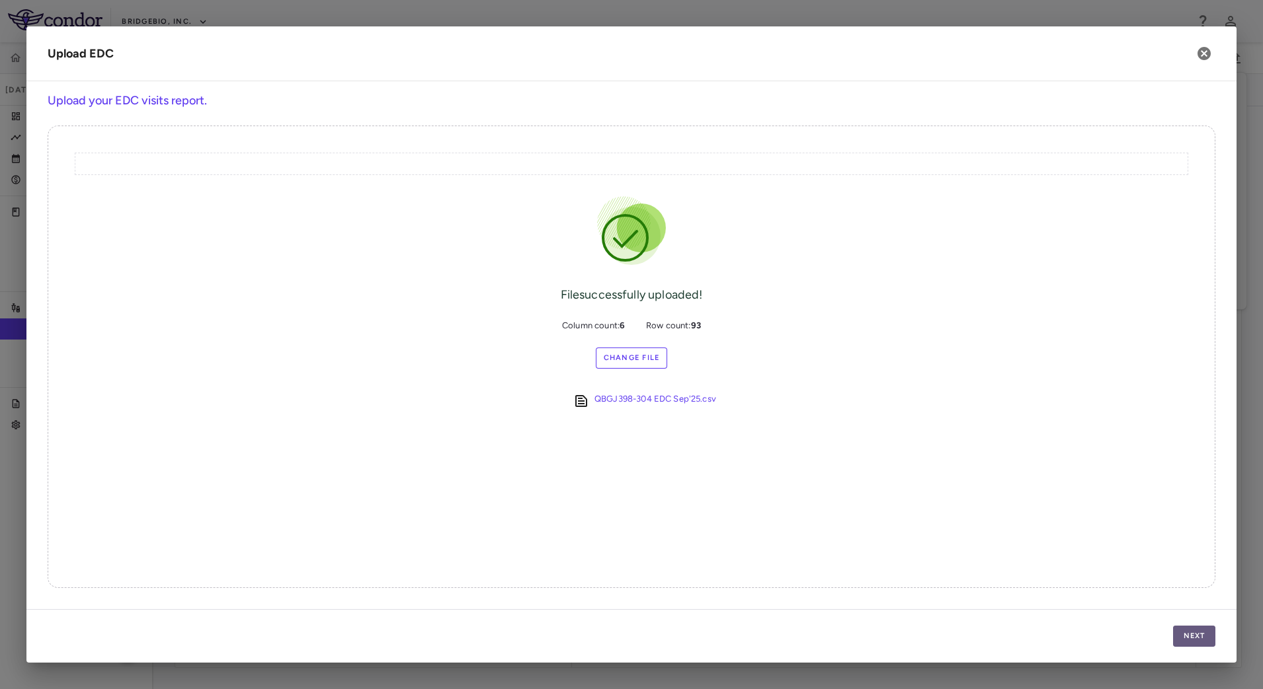
click at [1179, 632] on button "Next" at bounding box center [1194, 636] width 42 height 21
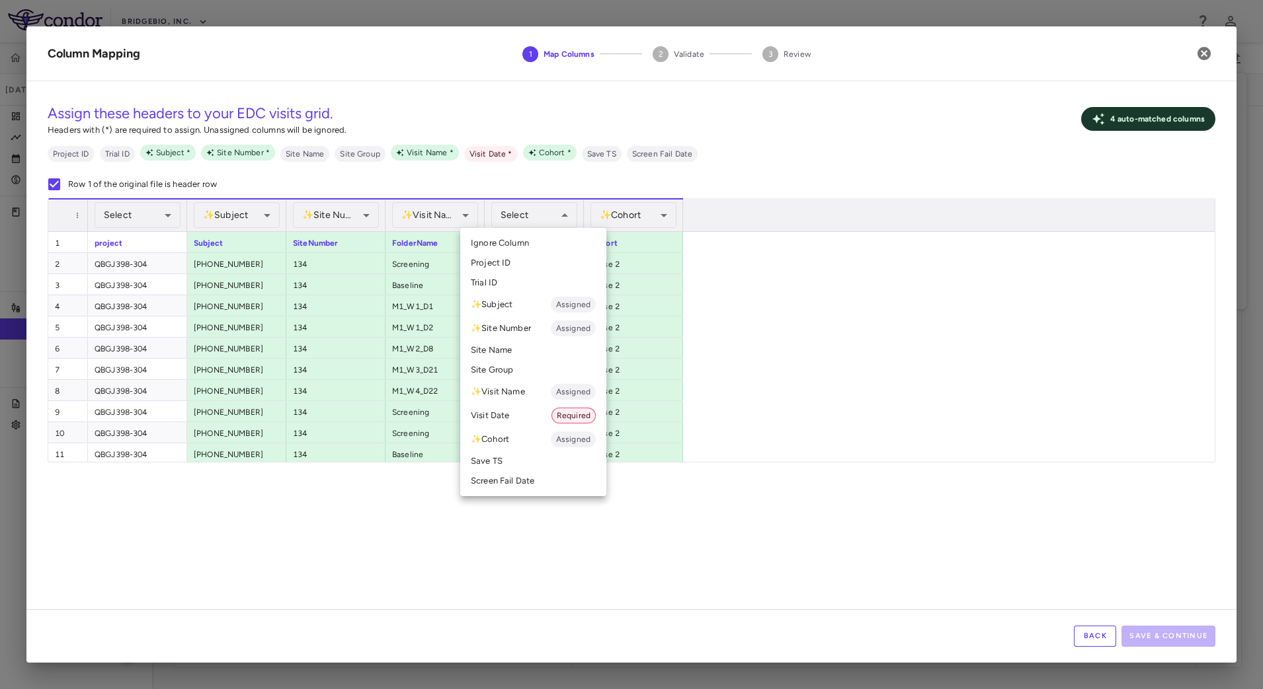
click at [529, 416] on li "Visit Date Required" at bounding box center [533, 416] width 146 height 24
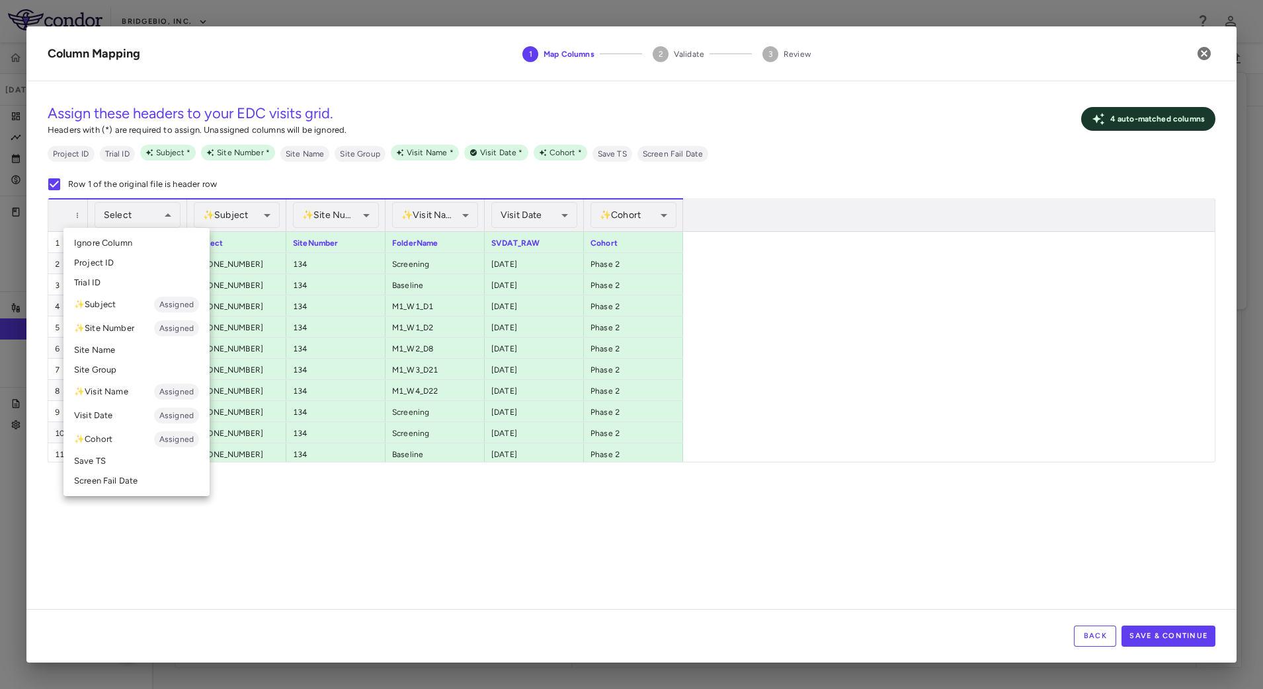
click at [117, 276] on li "Trial ID" at bounding box center [136, 283] width 146 height 20
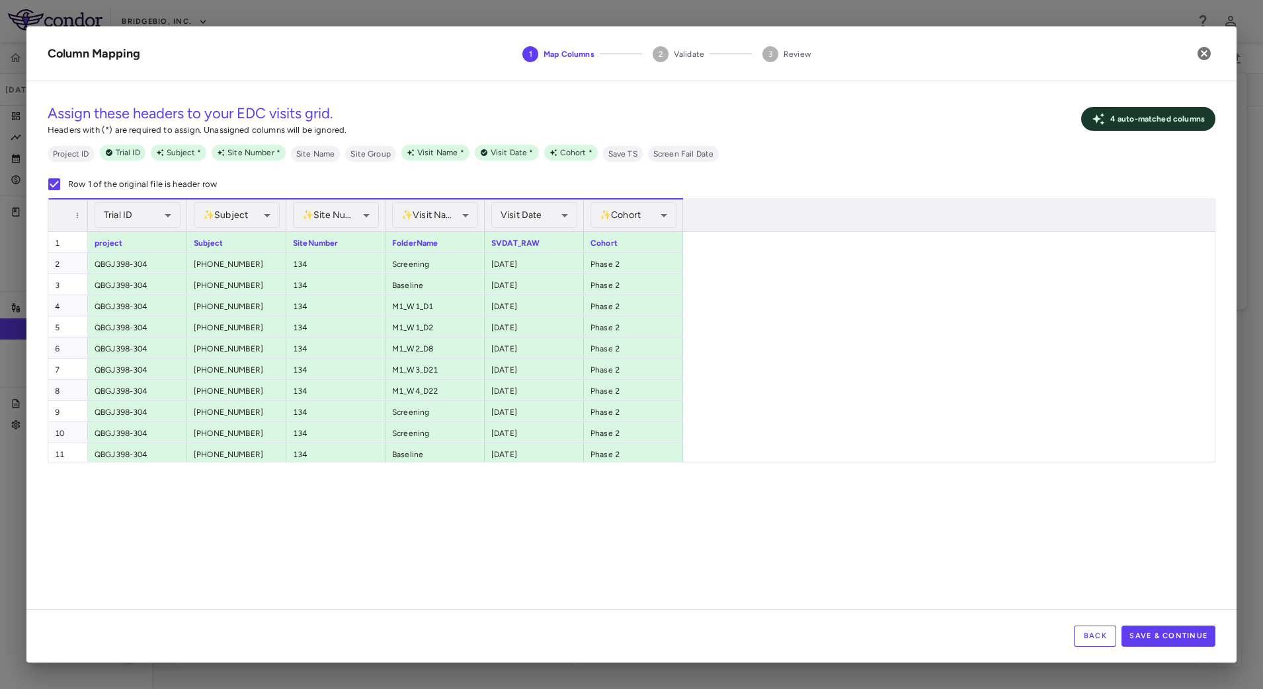
drag, startPoint x: 864, startPoint y: 548, endPoint x: 897, endPoint y: 548, distance: 33.1
click at [865, 548] on div "**********" at bounding box center [631, 351] width 1210 height 518
click at [1196, 627] on button "Save & Continue" at bounding box center [1168, 636] width 94 height 21
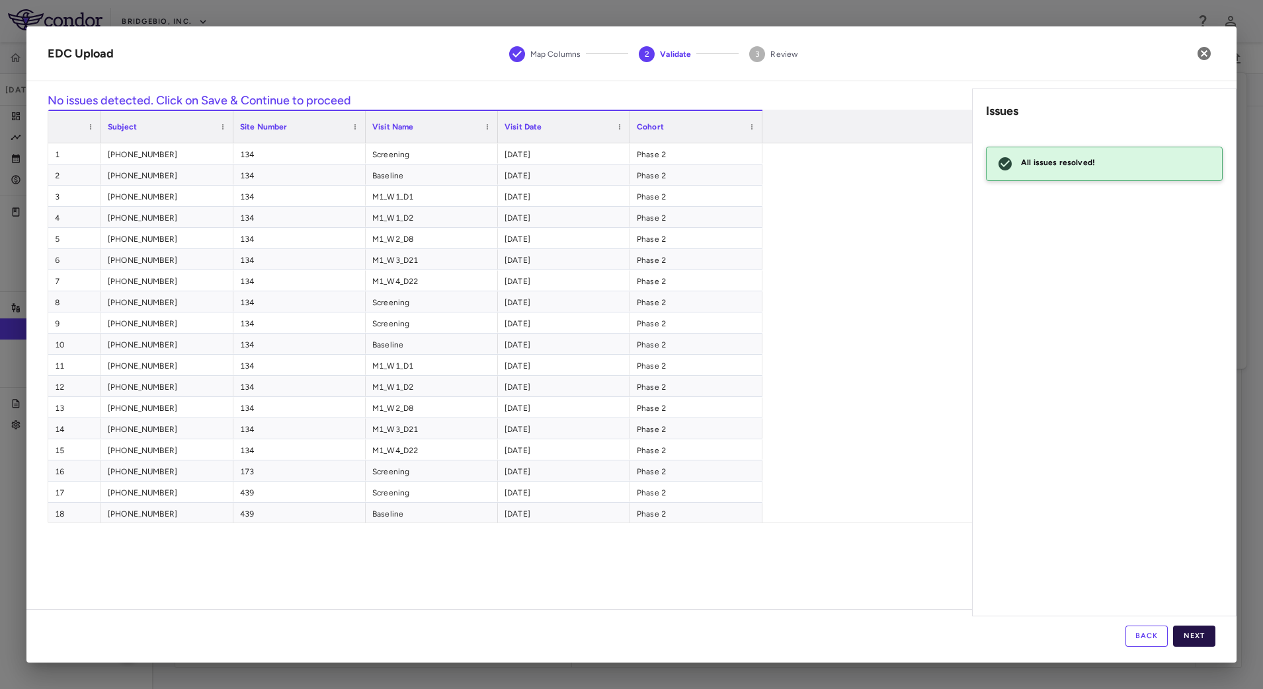
click at [1198, 628] on button "Next" at bounding box center [1194, 636] width 42 height 21
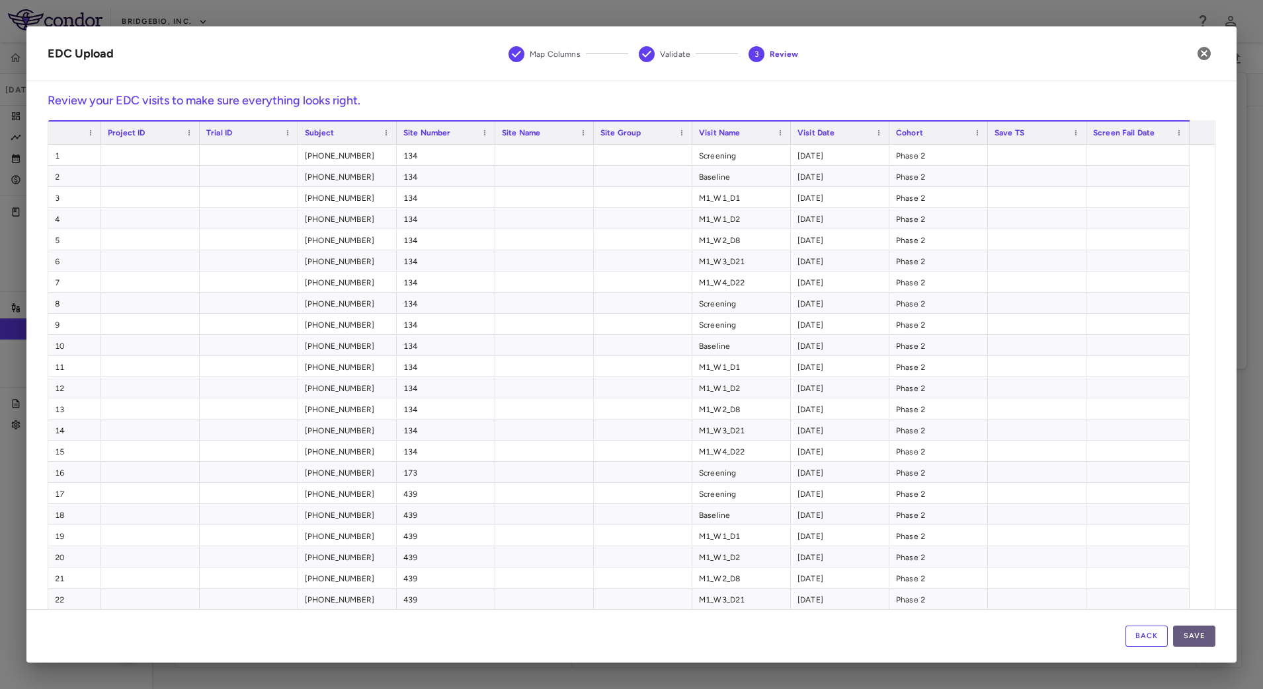
click at [1200, 638] on button "Save" at bounding box center [1194, 636] width 42 height 21
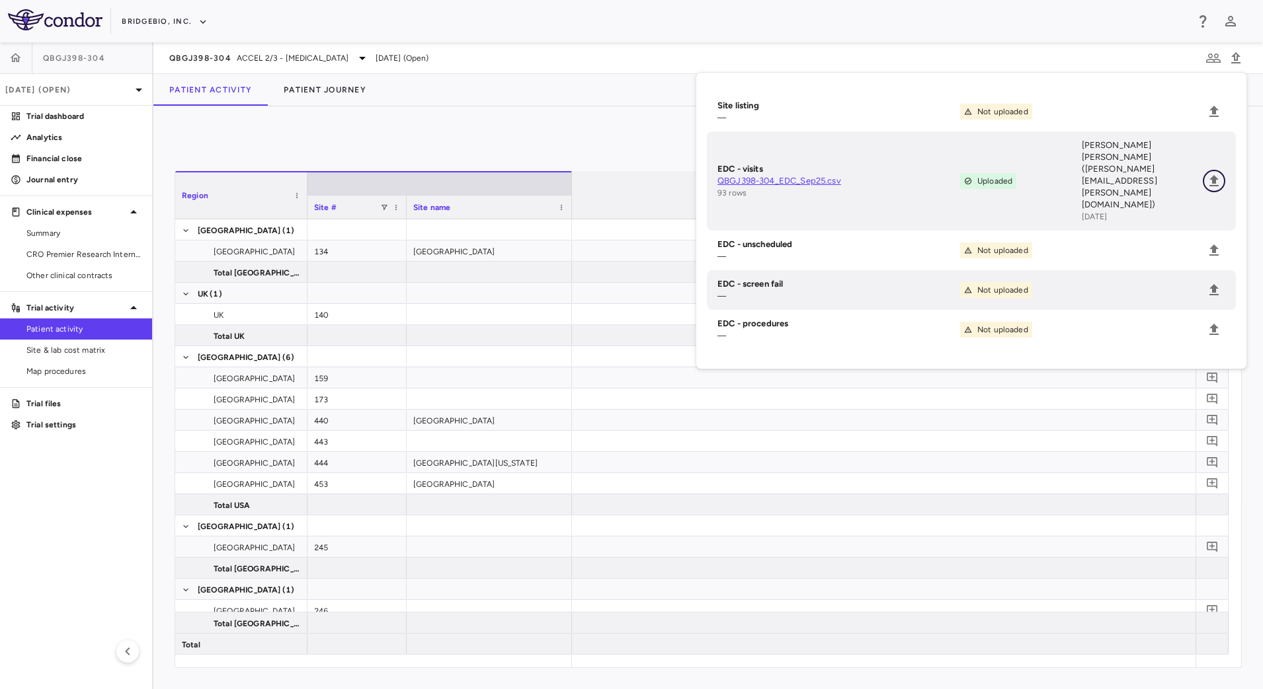
scroll to position [0, 1558]
drag, startPoint x: 84, startPoint y: 348, endPoint x: 97, endPoint y: 349, distance: 12.6
click at [85, 349] on span "Site & lab cost matrix" at bounding box center [83, 350] width 115 height 12
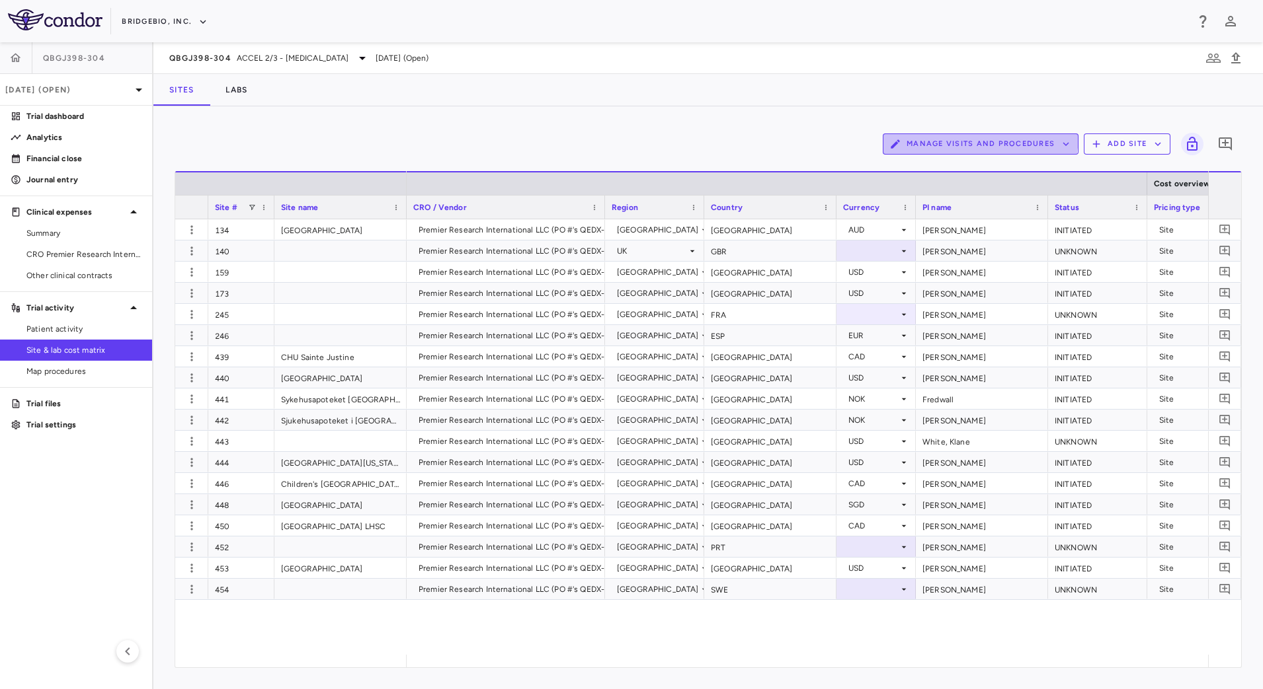
click at [977, 136] on button "Manage Visits and Procedures" at bounding box center [981, 144] width 196 height 21
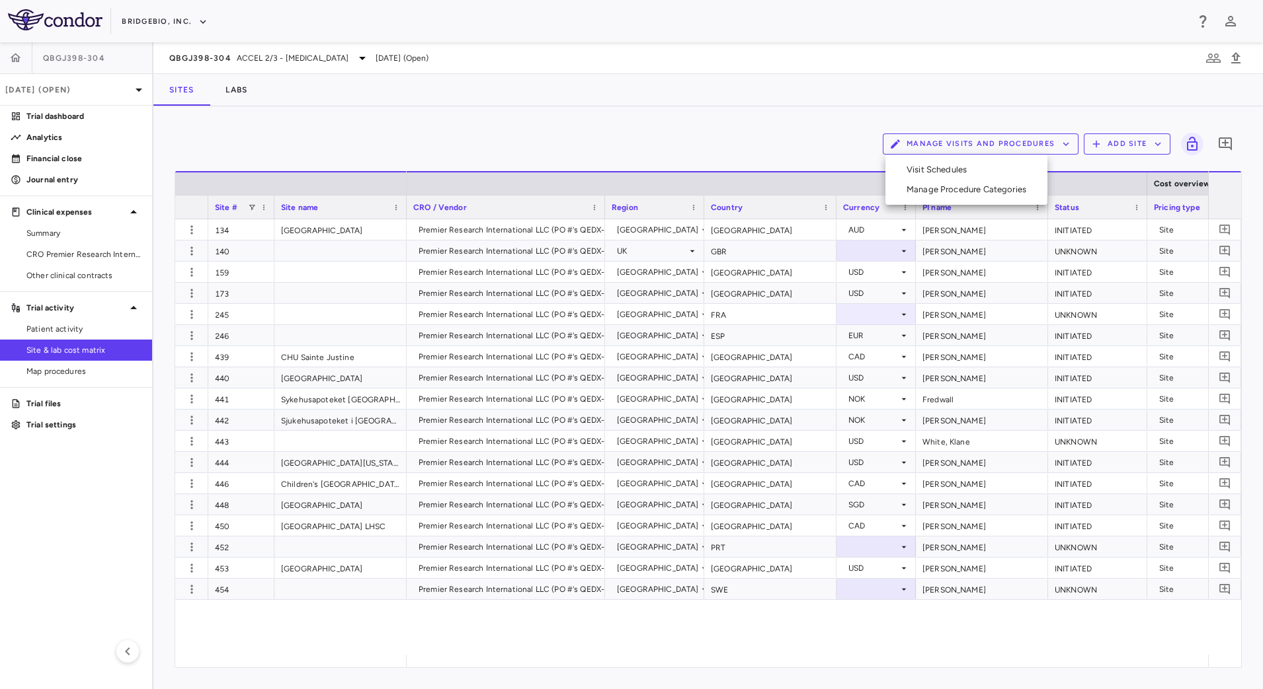
click at [967, 171] on li "Visit Schedules" at bounding box center [966, 170] width 141 height 20
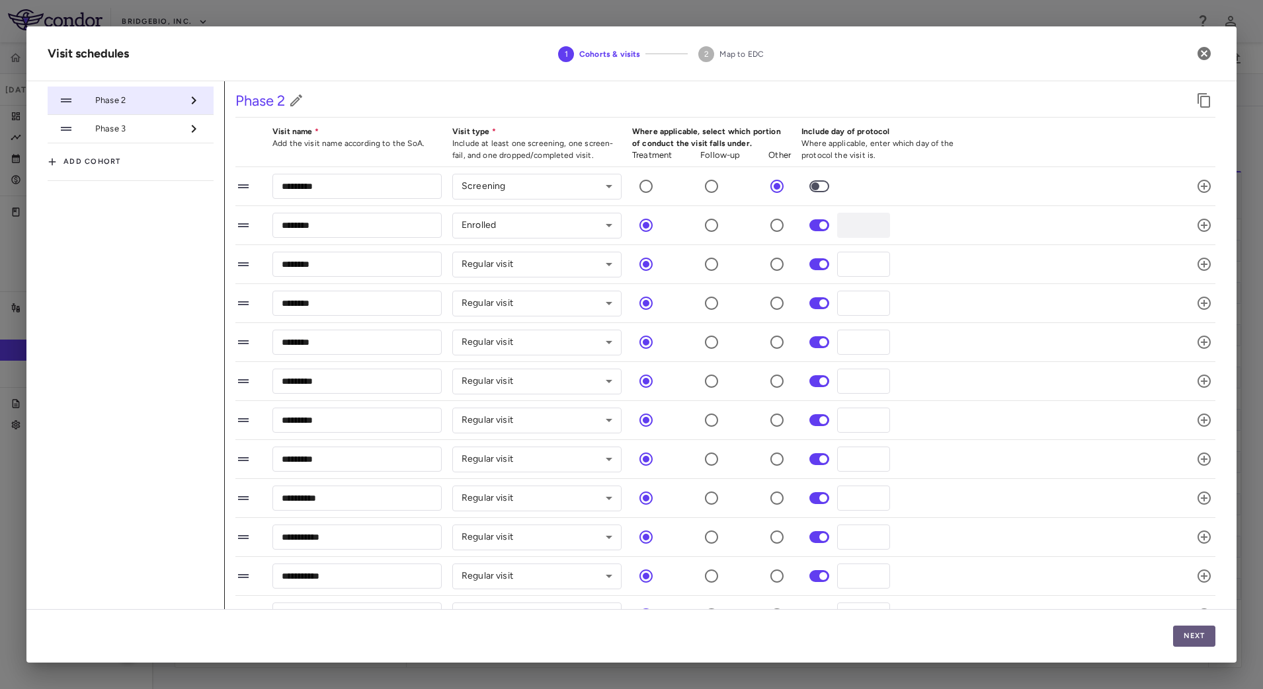
click at [1202, 639] on button "Next" at bounding box center [1194, 636] width 42 height 21
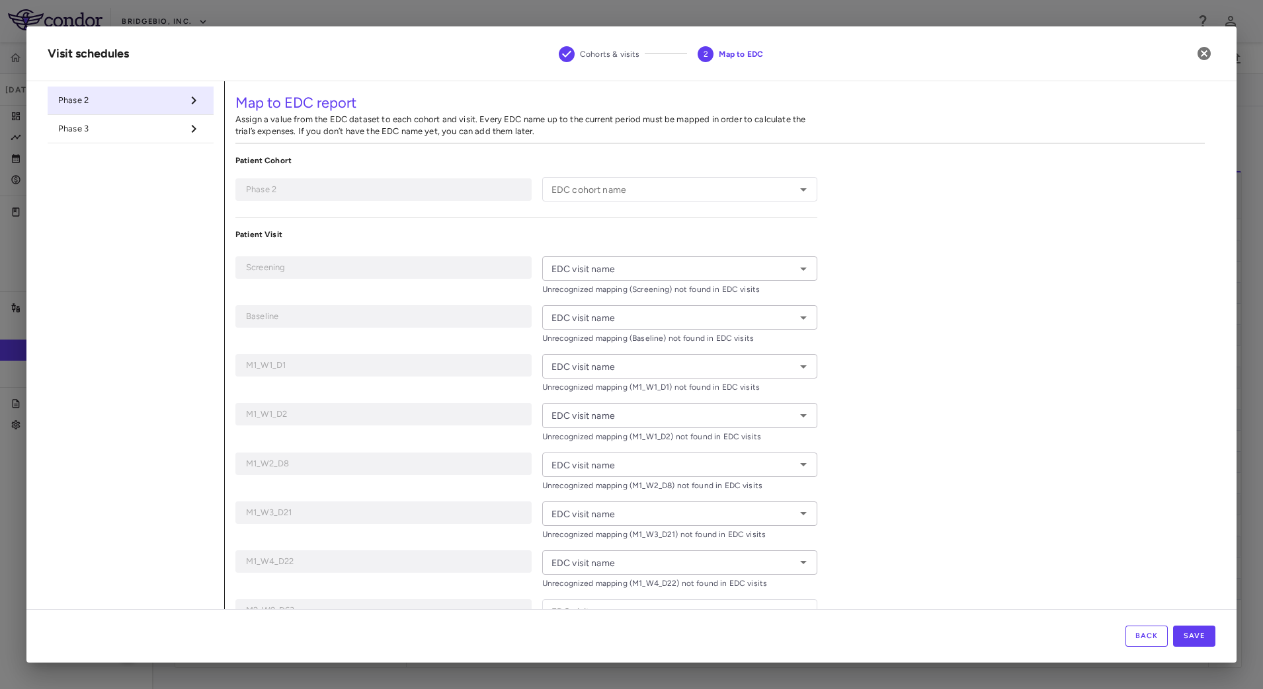
type input "*********"
type input "********"
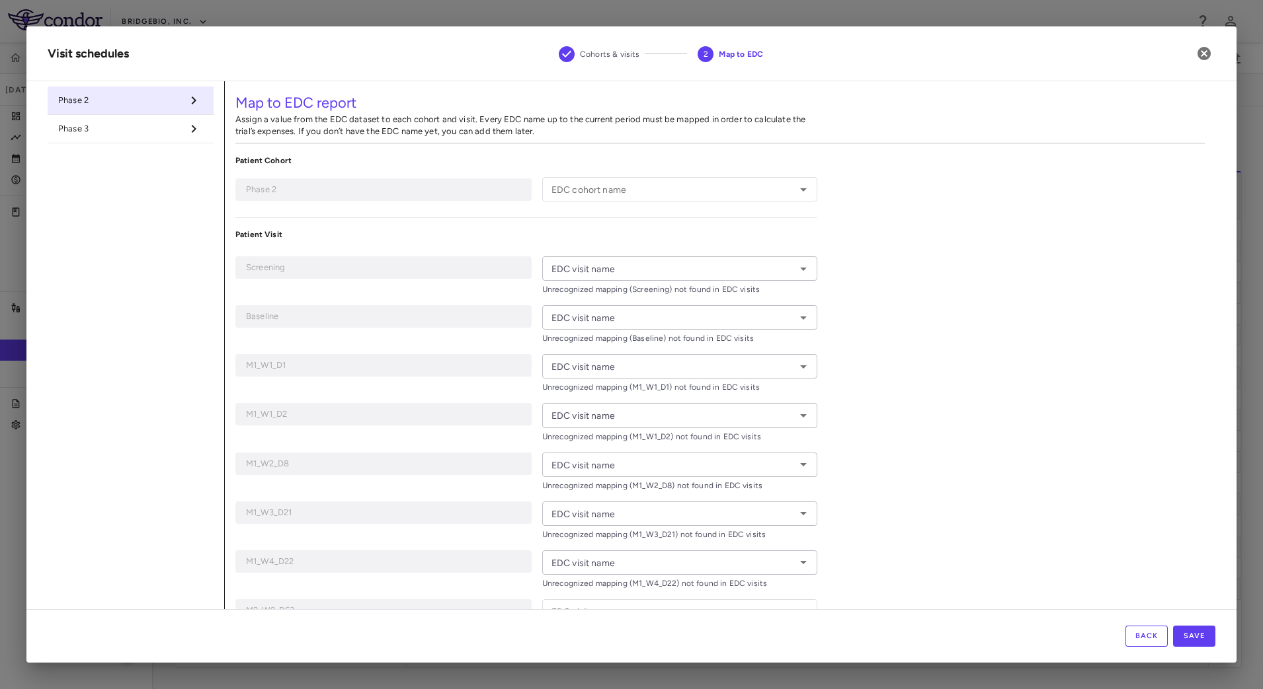
type input "*********"
type input "**********"
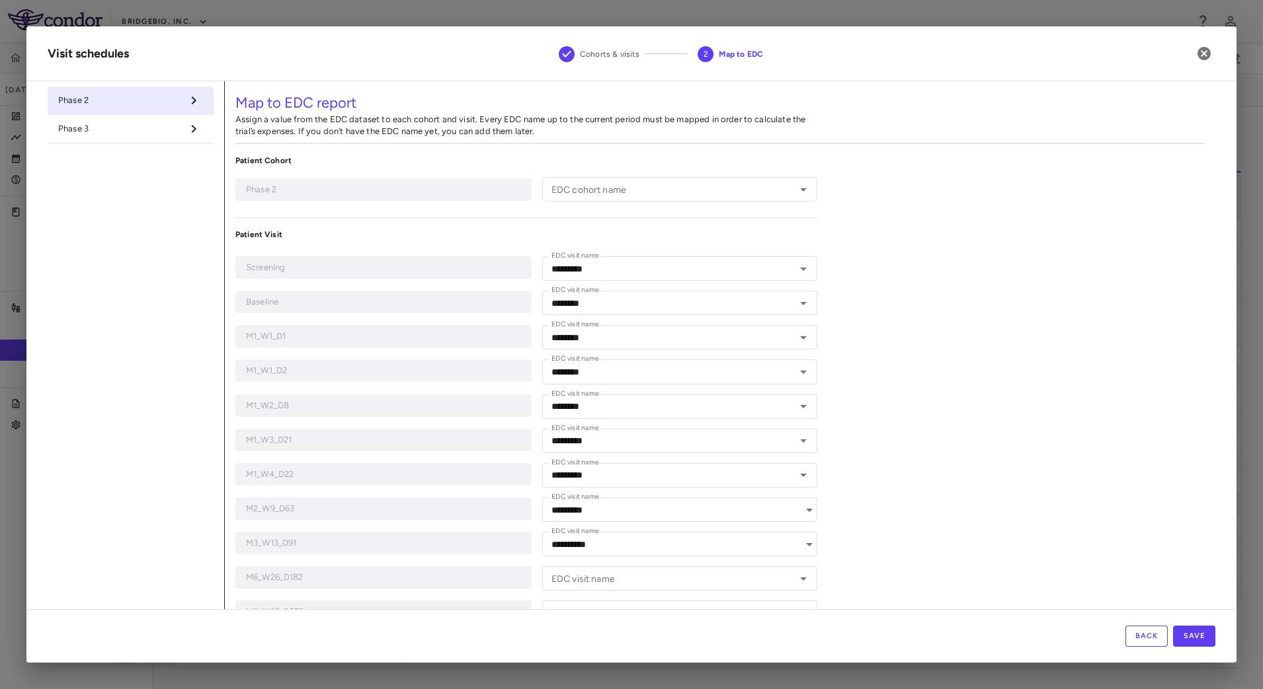
scroll to position [140, 0]
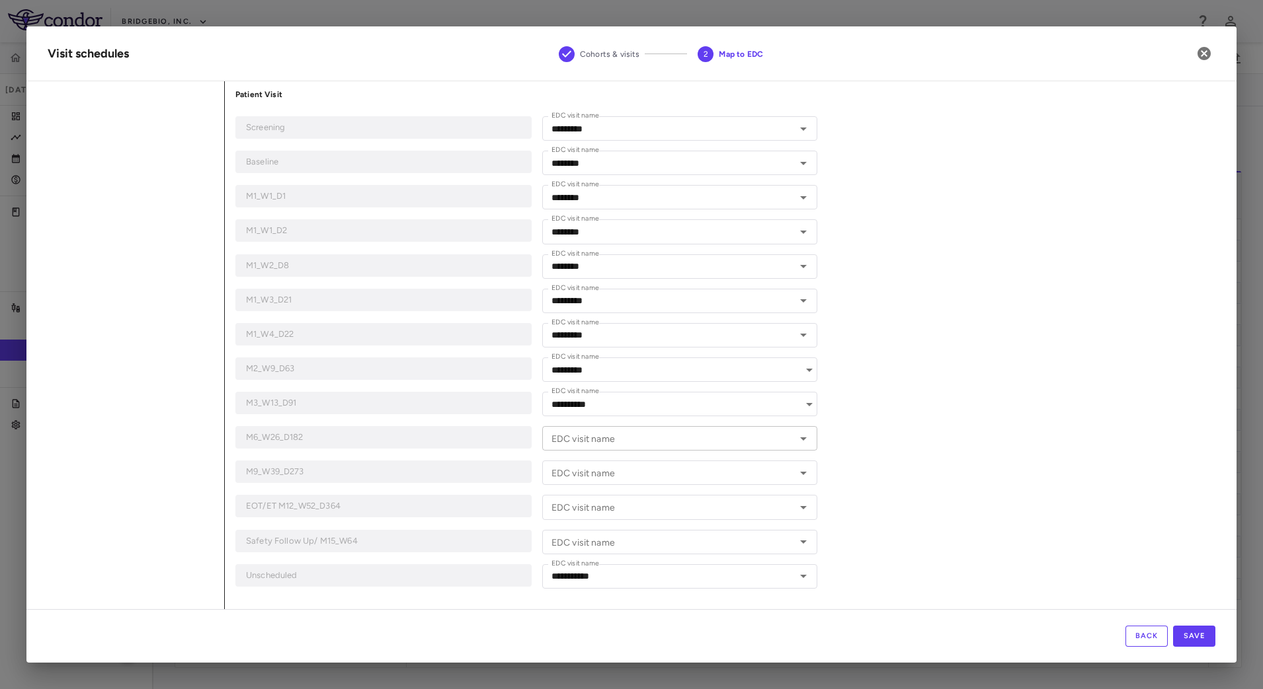
click at [803, 444] on icon "Open" at bounding box center [803, 439] width 16 height 16
click at [930, 395] on div "**********" at bounding box center [720, 275] width 990 height 668
click at [1197, 634] on button "Save" at bounding box center [1194, 636] width 42 height 21
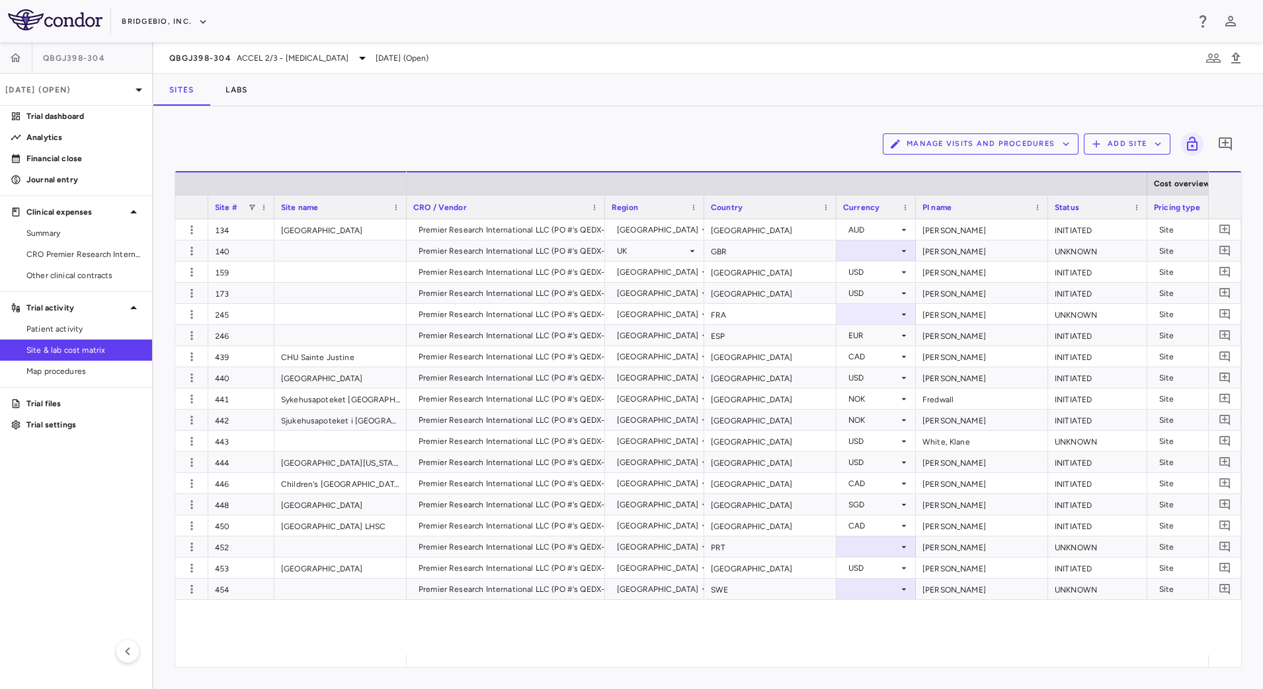
drag, startPoint x: 100, startPoint y: 336, endPoint x: 123, endPoint y: 349, distance: 25.7
click at [100, 336] on link "Patient activity" at bounding box center [76, 329] width 152 height 20
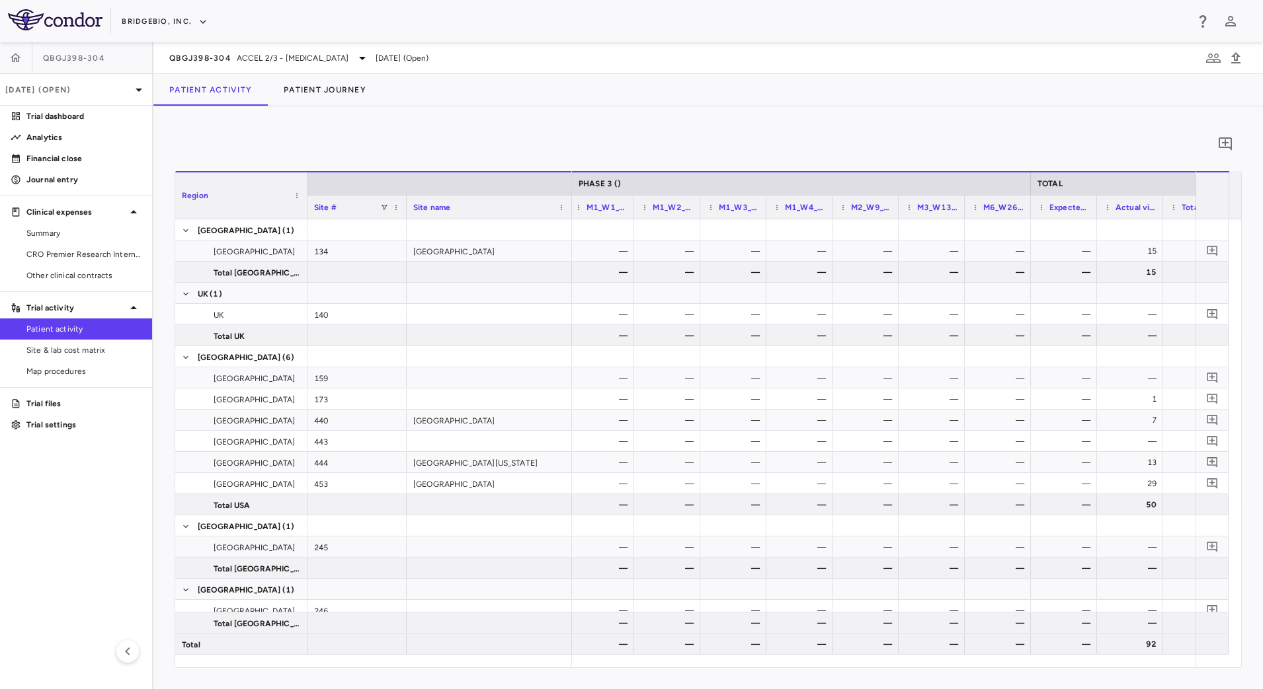
scroll to position [0, 1811]
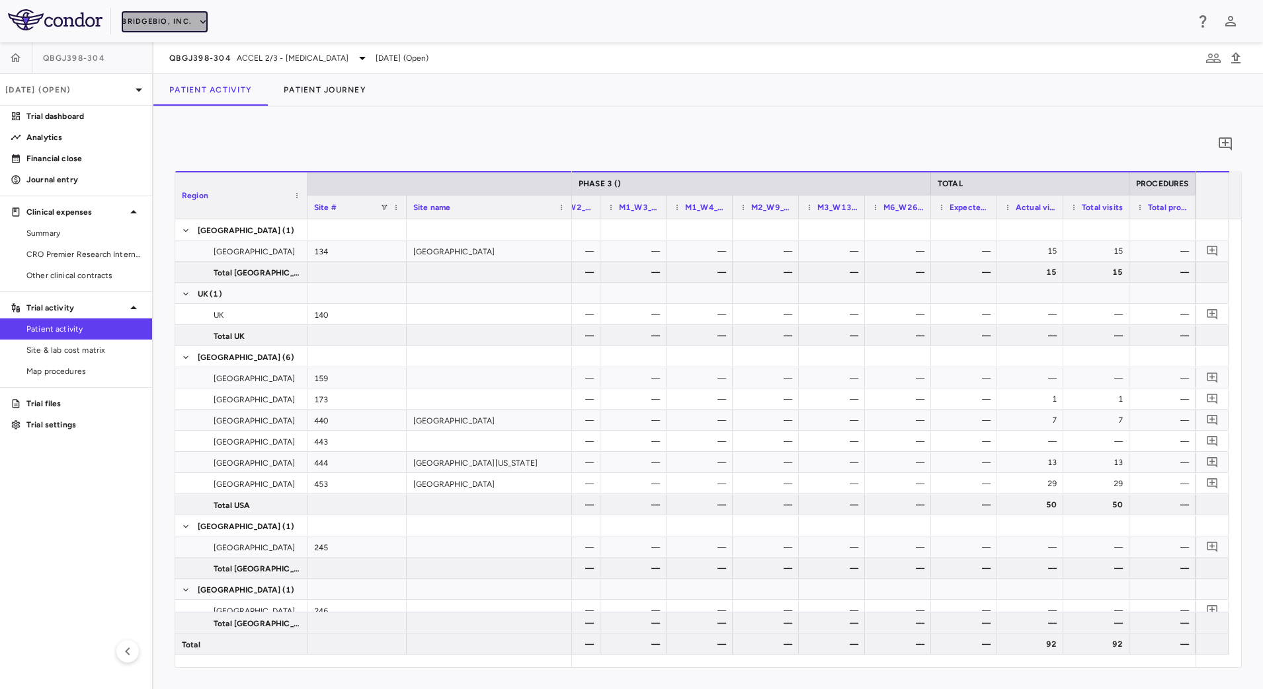
click at [191, 20] on button "BridgeBio, Inc." at bounding box center [165, 21] width 86 height 21
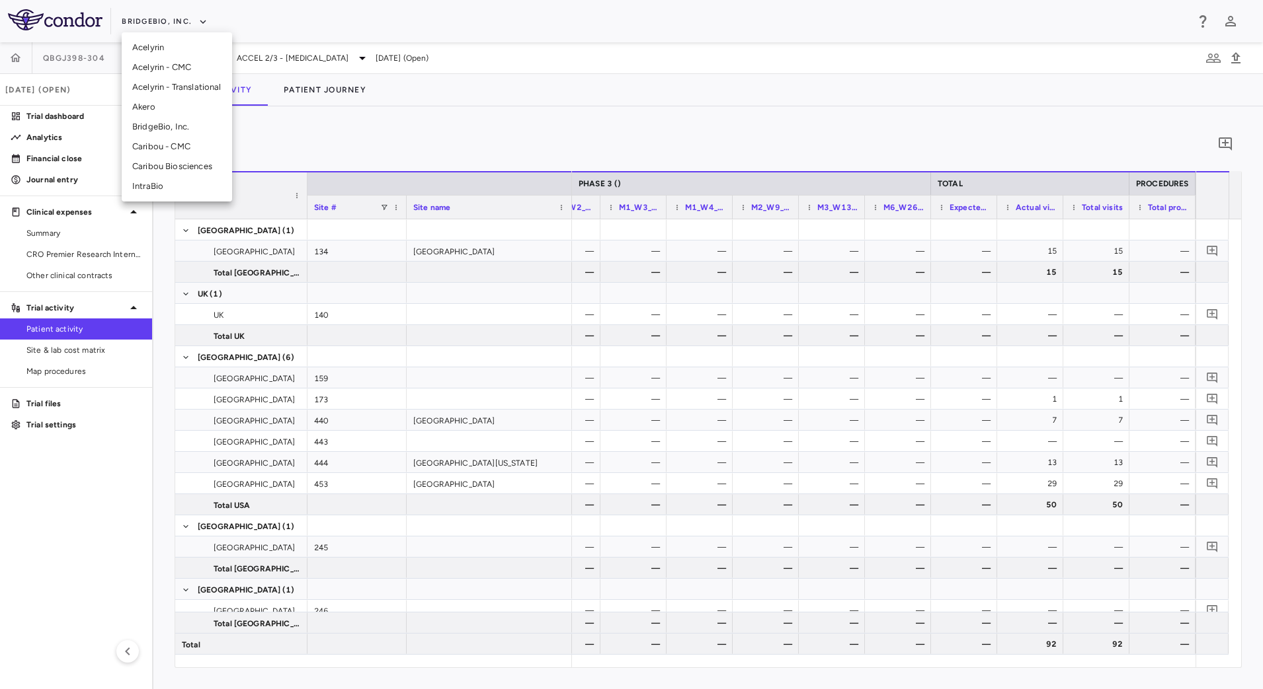
click at [177, 88] on li "Acelyrin - Translational" at bounding box center [177, 87] width 110 height 20
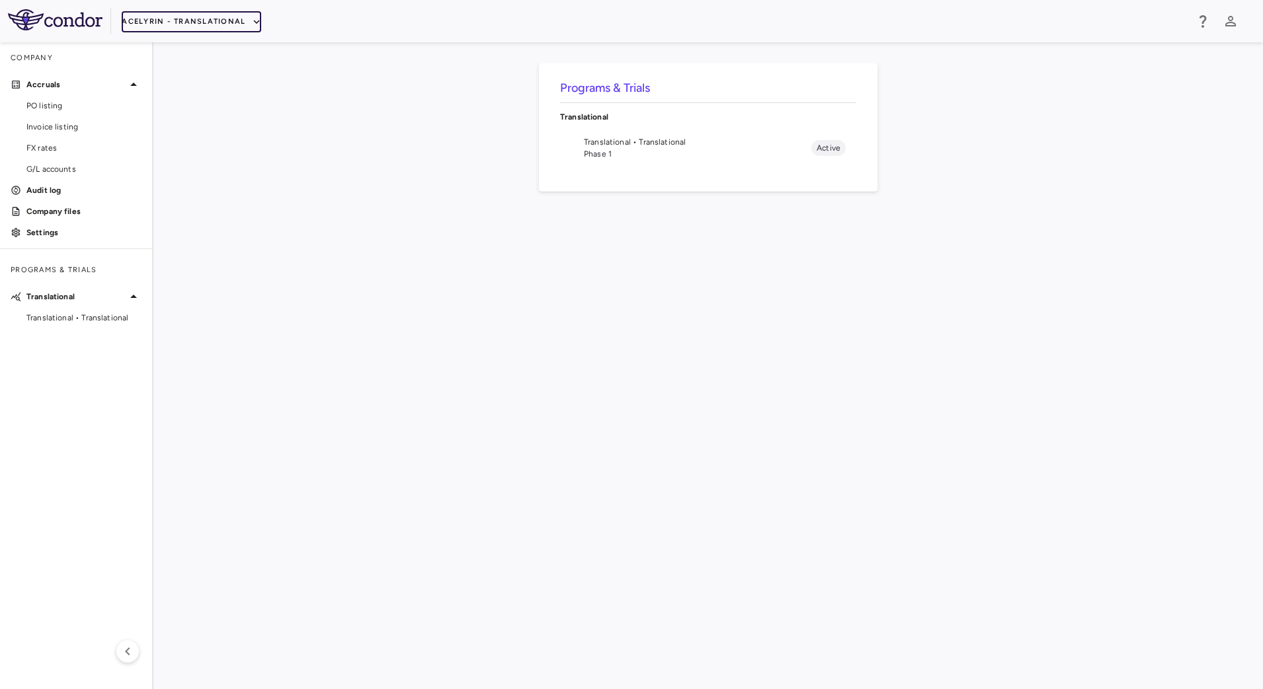
click at [217, 24] on button "Acelyrin - Translational" at bounding box center [191, 21] width 139 height 21
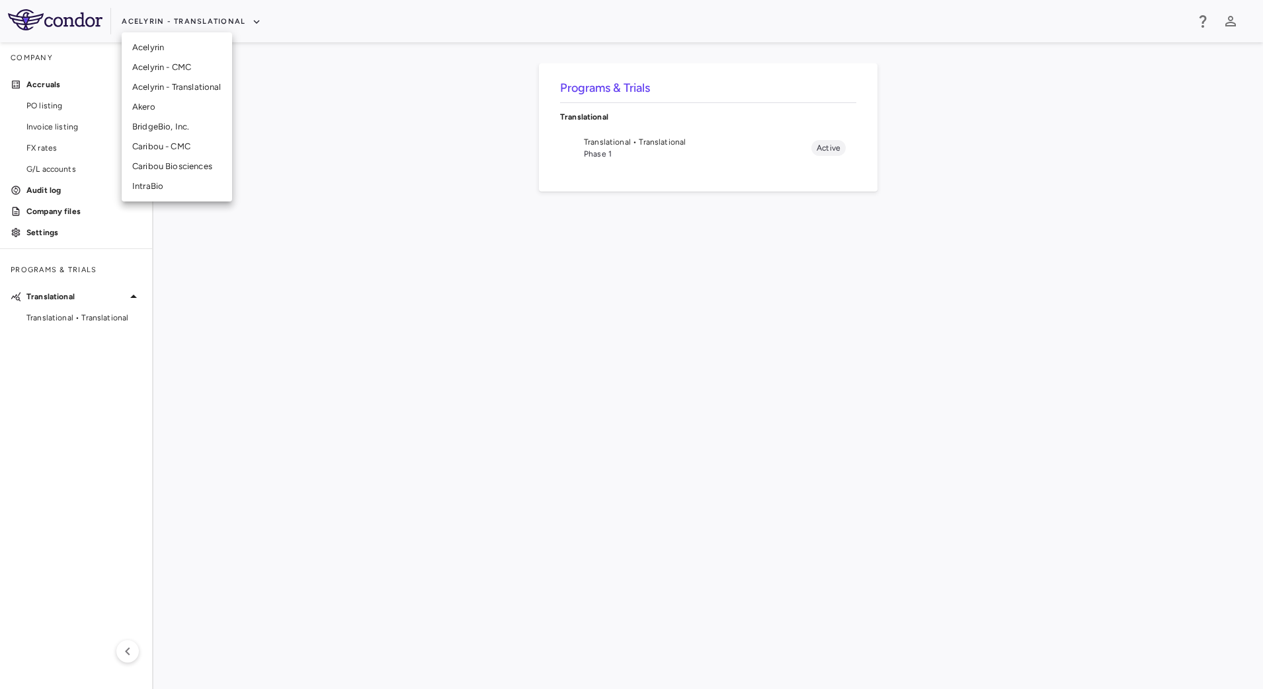
click at [730, 502] on div at bounding box center [631, 344] width 1263 height 689
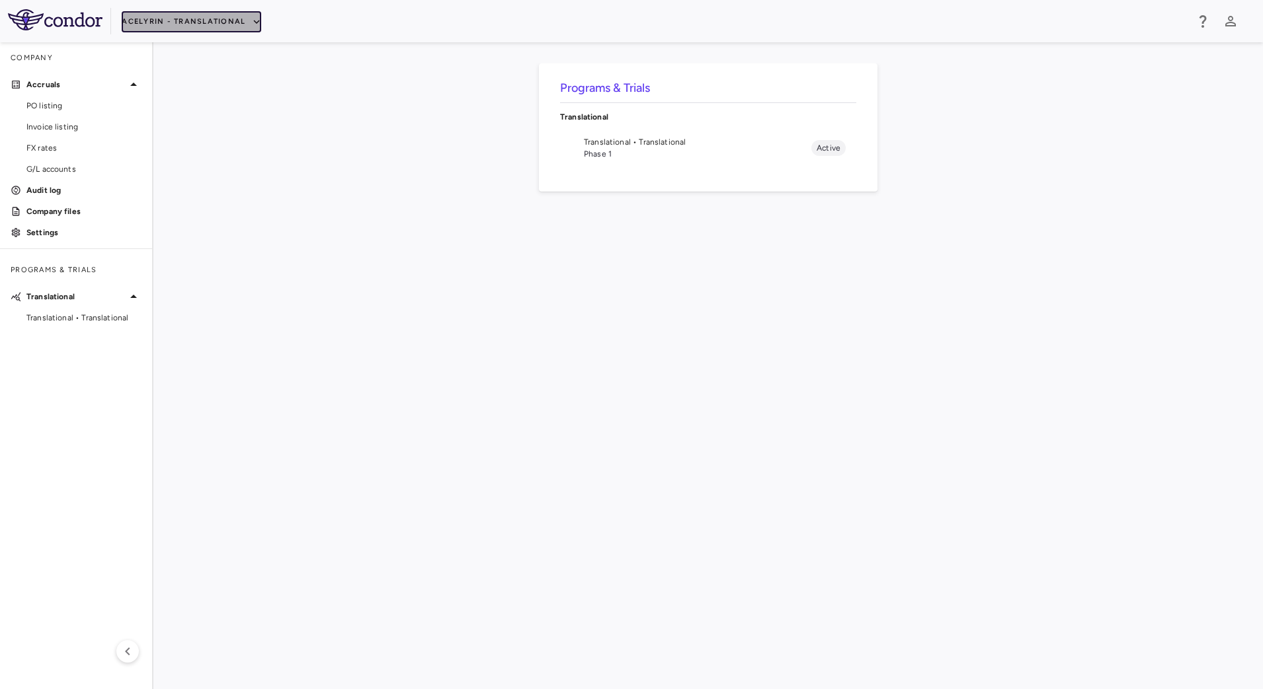
click at [219, 20] on button "Acelyrin - Translational" at bounding box center [191, 21] width 139 height 21
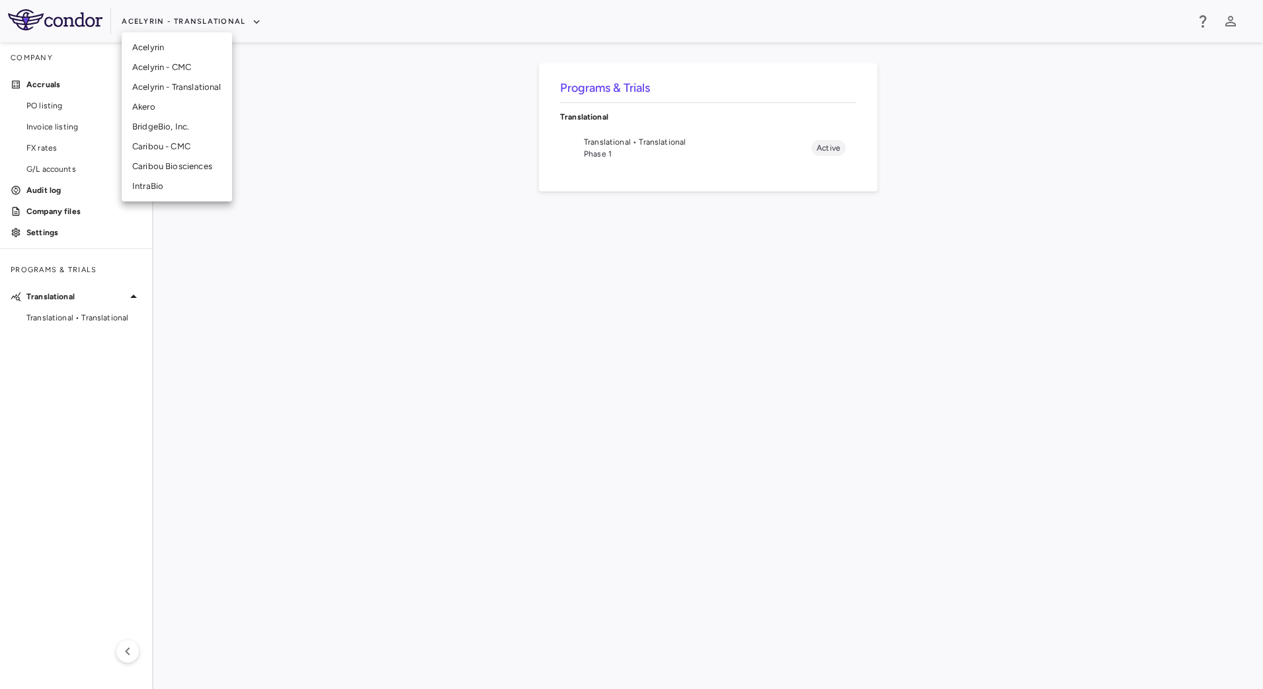
click at [175, 42] on li "Acelyrin" at bounding box center [177, 48] width 110 height 20
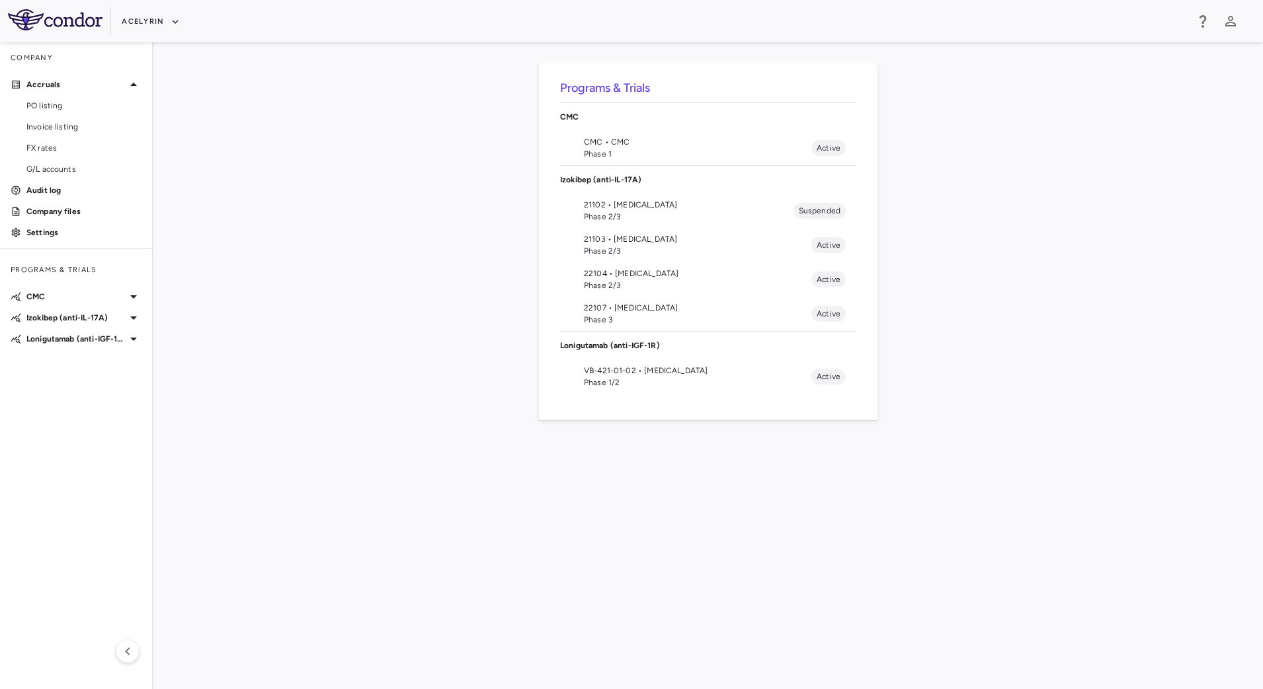
click at [642, 271] on span "22104 • [MEDICAL_DATA]" at bounding box center [697, 274] width 227 height 12
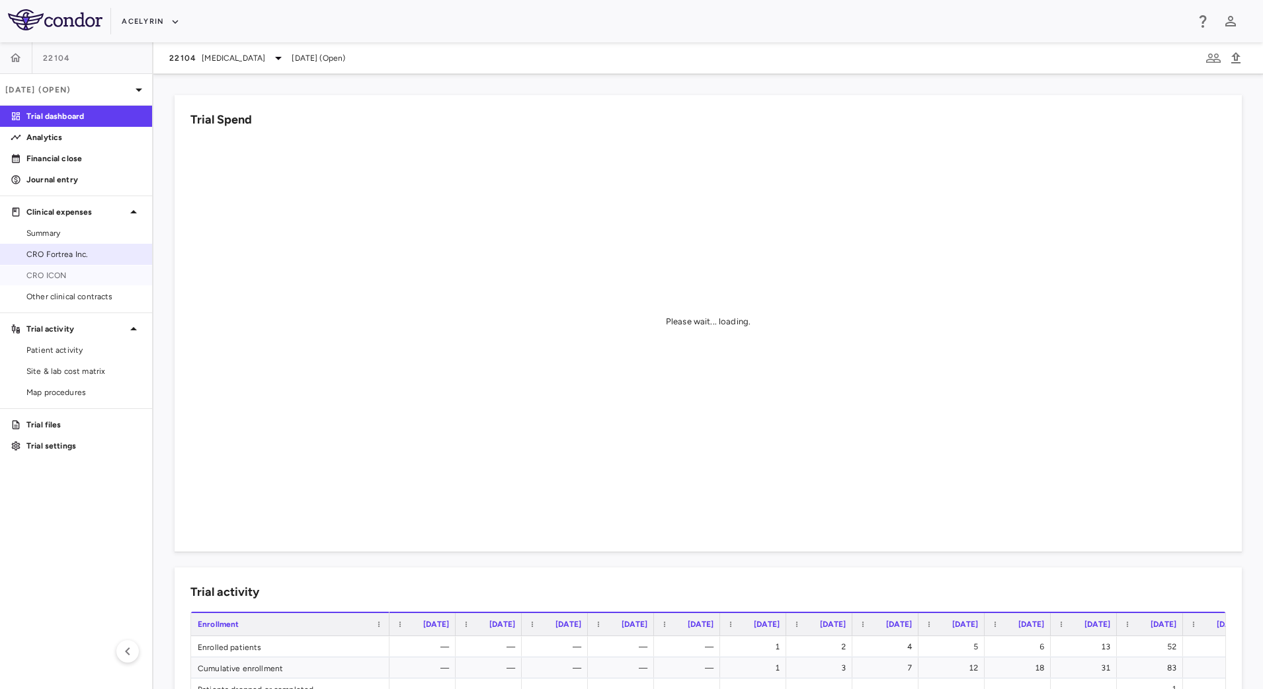
drag, startPoint x: 91, startPoint y: 272, endPoint x: 139, endPoint y: 260, distance: 49.1
click at [91, 272] on span "CRO ICON" at bounding box center [83, 276] width 115 height 12
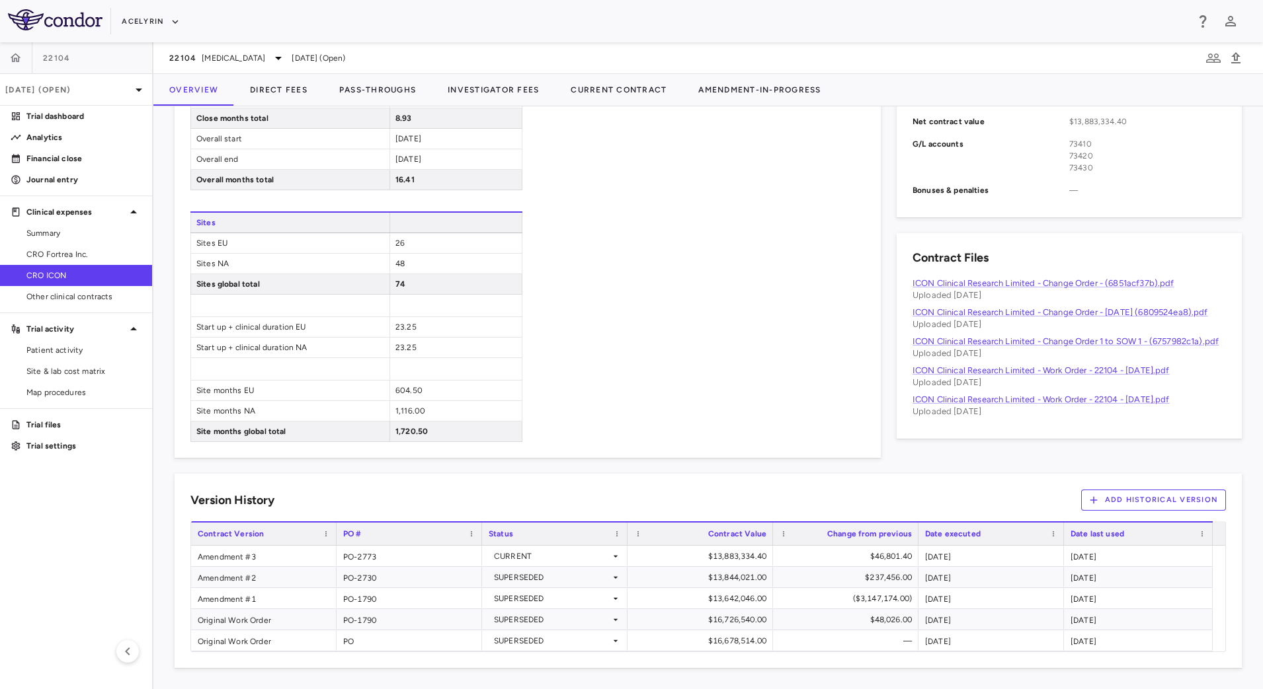
scroll to position [311, 0]
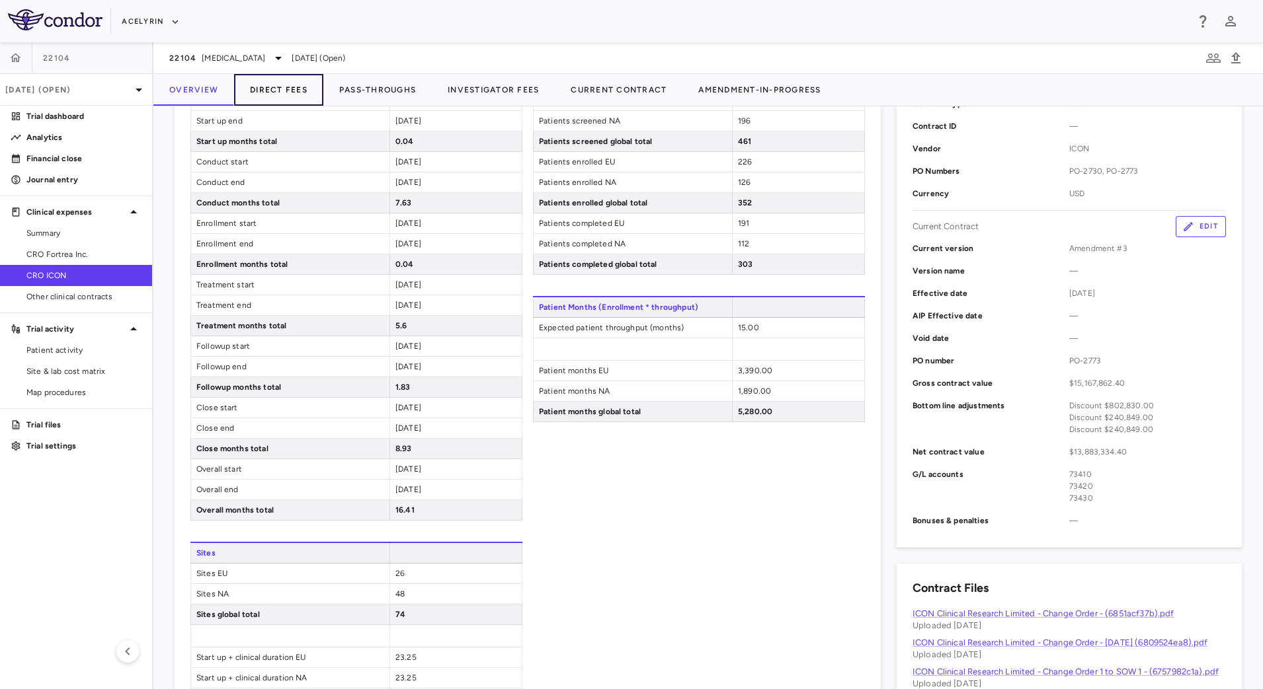
click at [292, 92] on button "Direct Fees" at bounding box center [278, 90] width 89 height 32
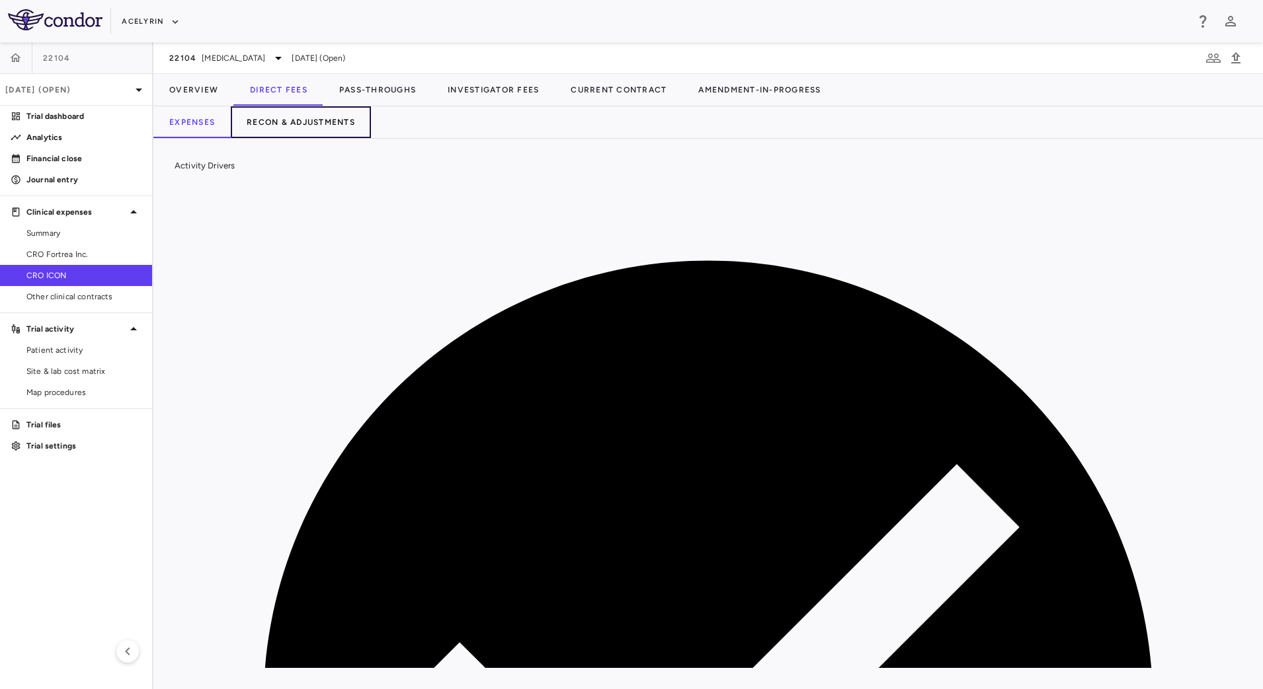
click at [337, 128] on button "Recon & Adjustments" at bounding box center [301, 122] width 140 height 32
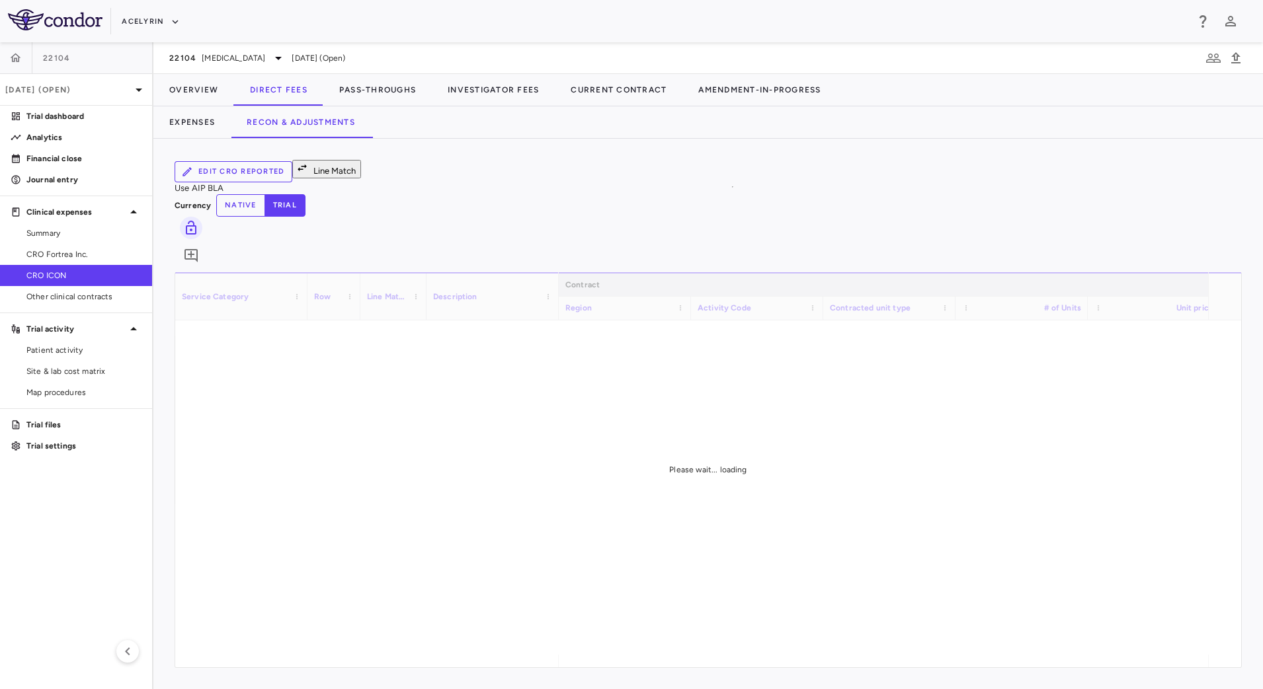
drag, startPoint x: 695, startPoint y: 663, endPoint x: 910, endPoint y: 669, distance: 215.6
click at [934, 669] on div "Edit CRO reported Line Match Use AIP BLA Currency native trial 0 Service Catego…" at bounding box center [707, 414] width 1109 height 551
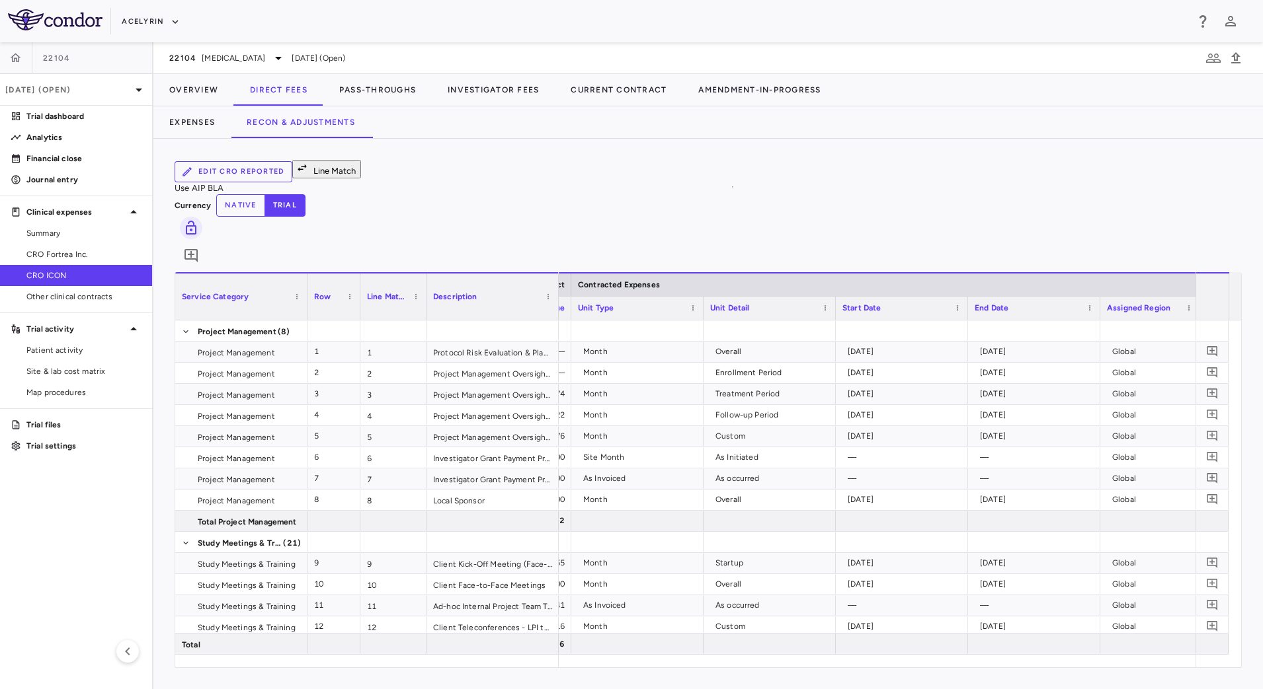
scroll to position [0, 1218]
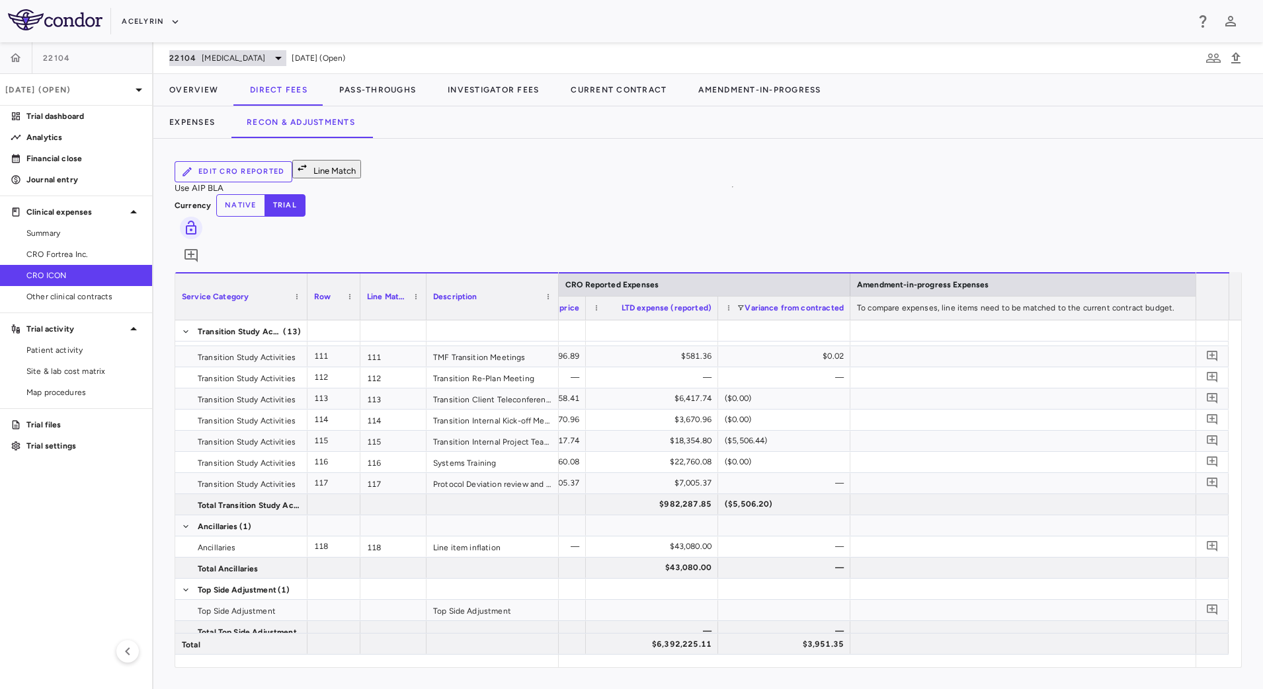
click at [235, 58] on span "Psoriatic Arthritis" at bounding box center [233, 58] width 63 height 12
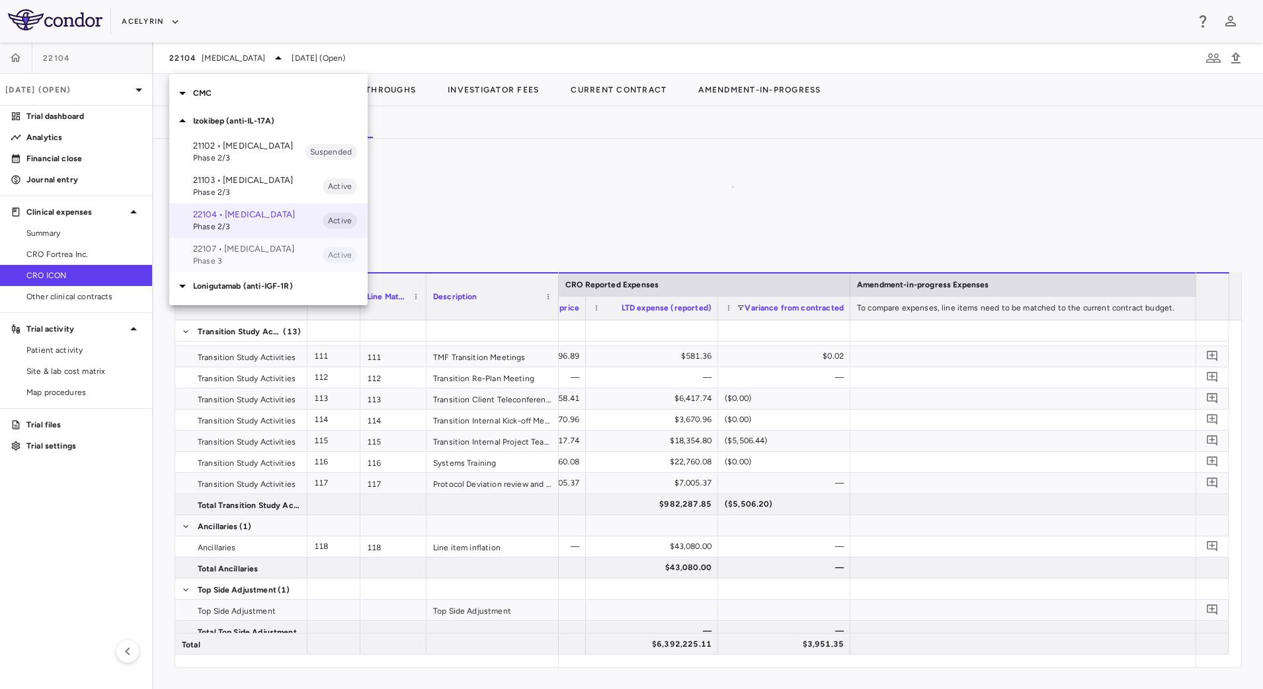
click at [206, 267] on span "Phase 3" at bounding box center [258, 261] width 130 height 12
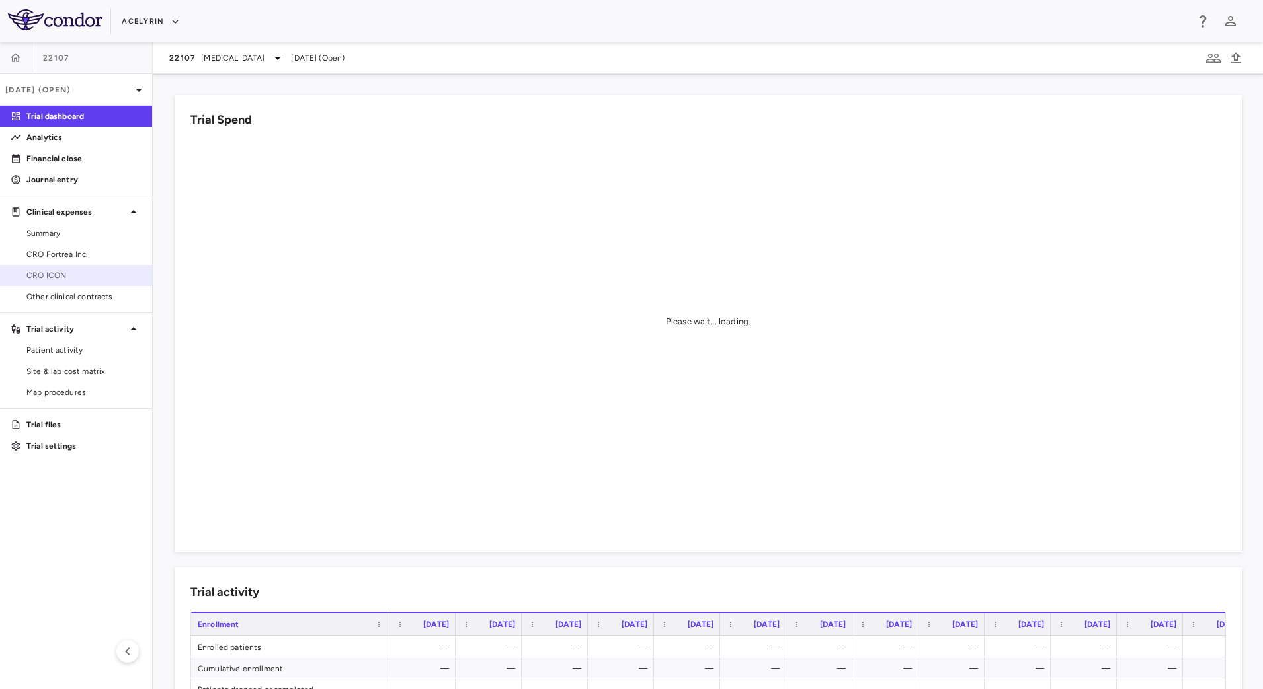
click at [71, 266] on link "CRO ICON" at bounding box center [76, 276] width 152 height 20
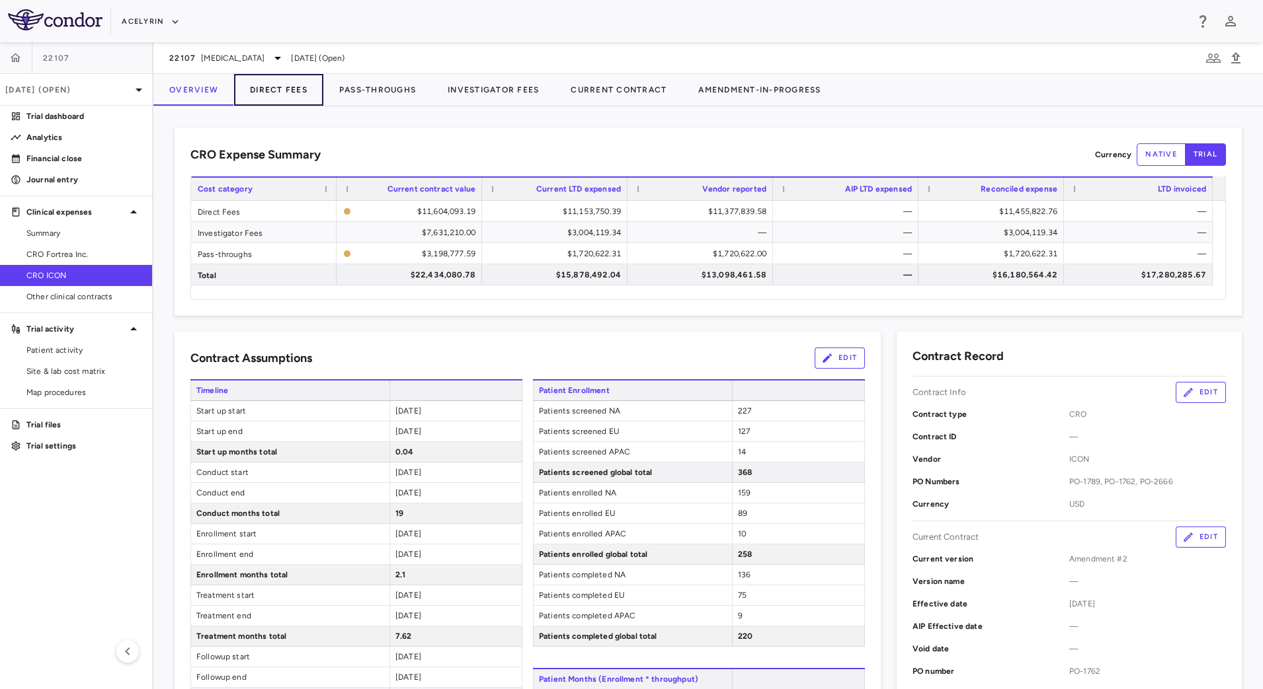
click at [292, 89] on button "Direct Fees" at bounding box center [278, 90] width 89 height 32
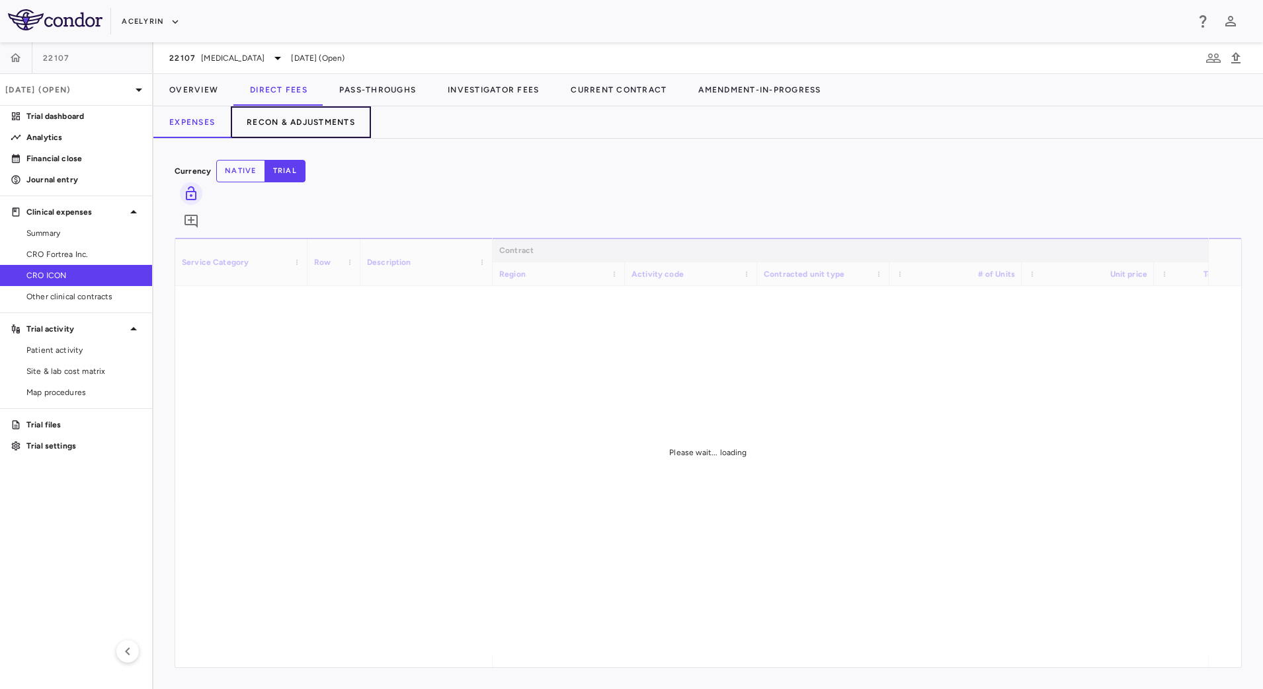
click at [299, 124] on button "Recon & Adjustments" at bounding box center [301, 122] width 140 height 32
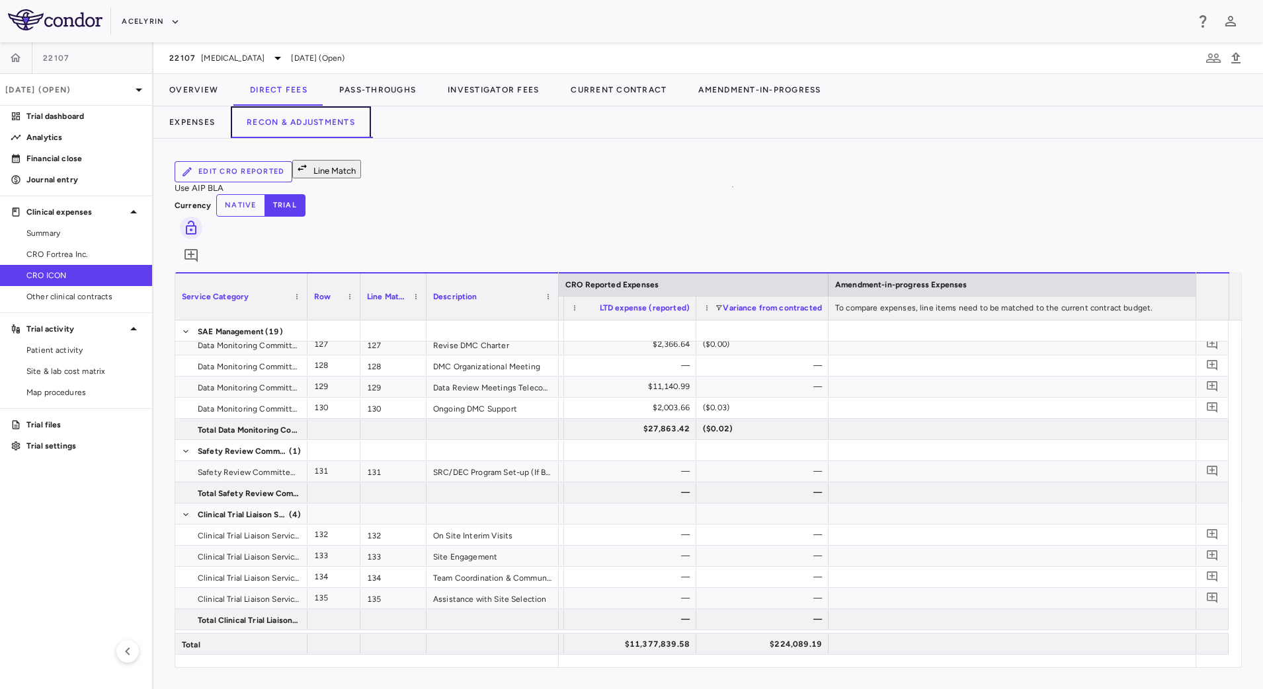
scroll to position [2723, 0]
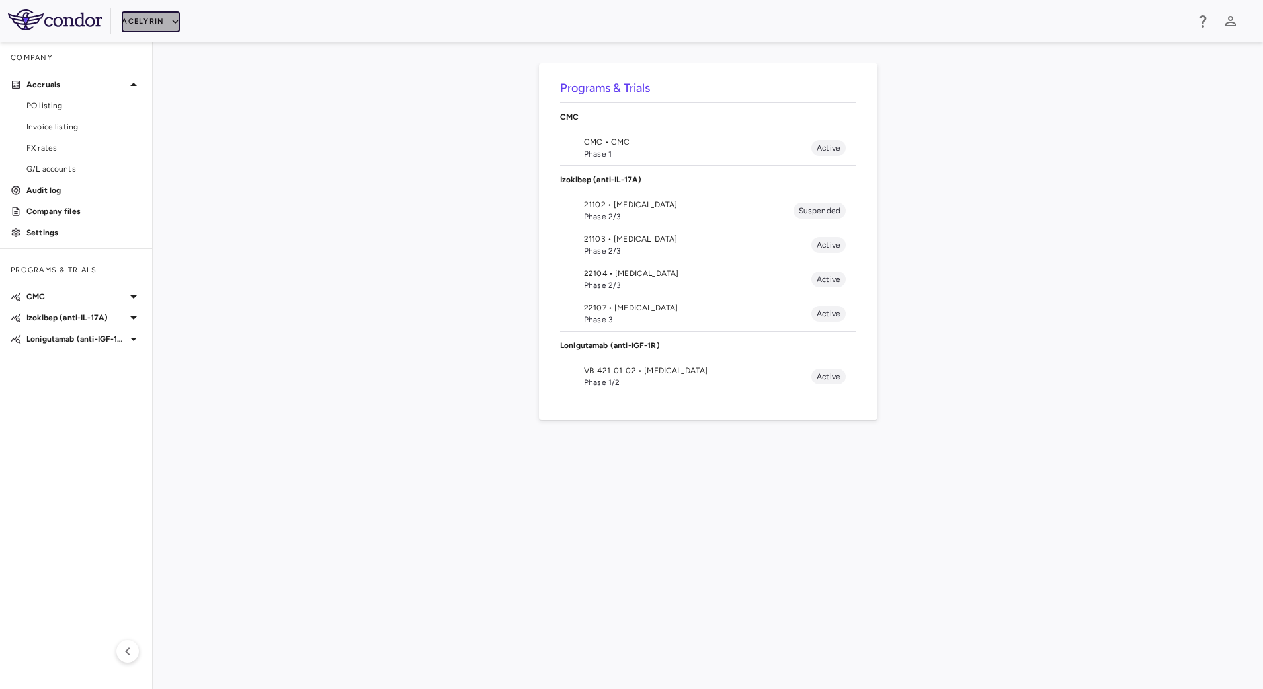
click at [162, 16] on button "Acelyrin" at bounding box center [151, 21] width 58 height 21
click at [168, 81] on li "Acelyrin - Translational" at bounding box center [177, 87] width 110 height 20
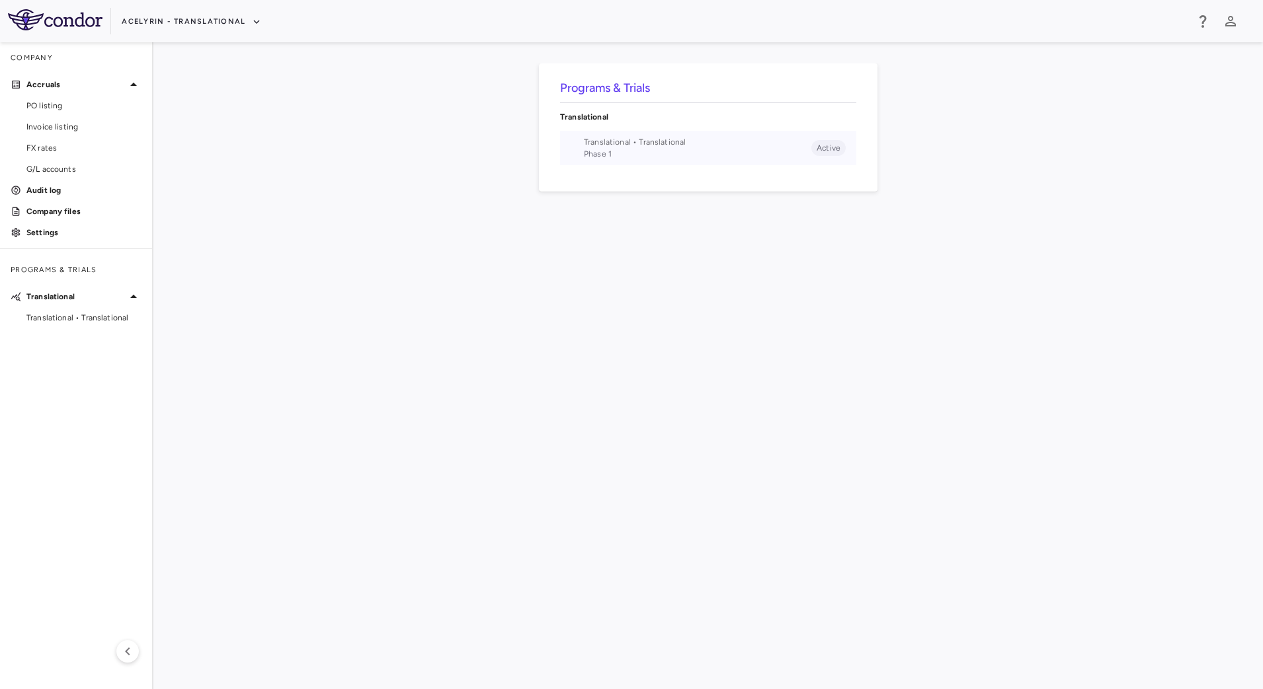
click at [594, 156] on span "Phase 1" at bounding box center [697, 154] width 227 height 12
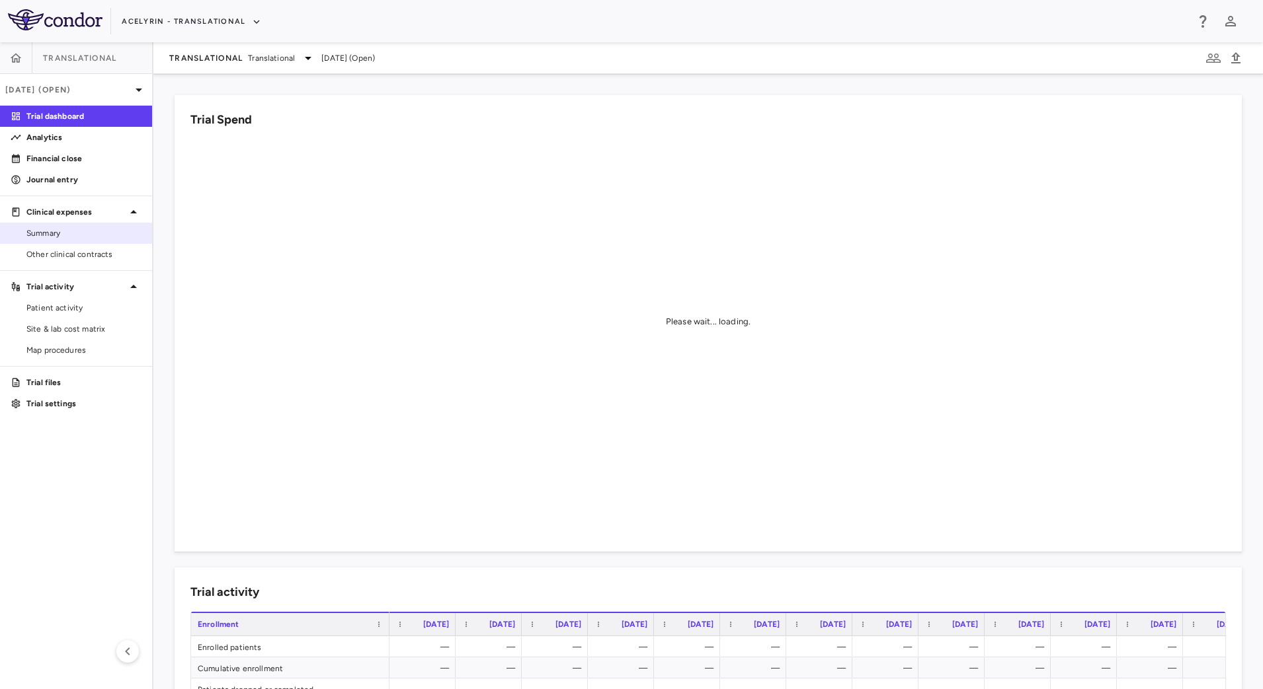
drag, startPoint x: 70, startPoint y: 259, endPoint x: 121, endPoint y: 235, distance: 56.2
click at [70, 261] on link "Other clinical contracts" at bounding box center [76, 255] width 152 height 20
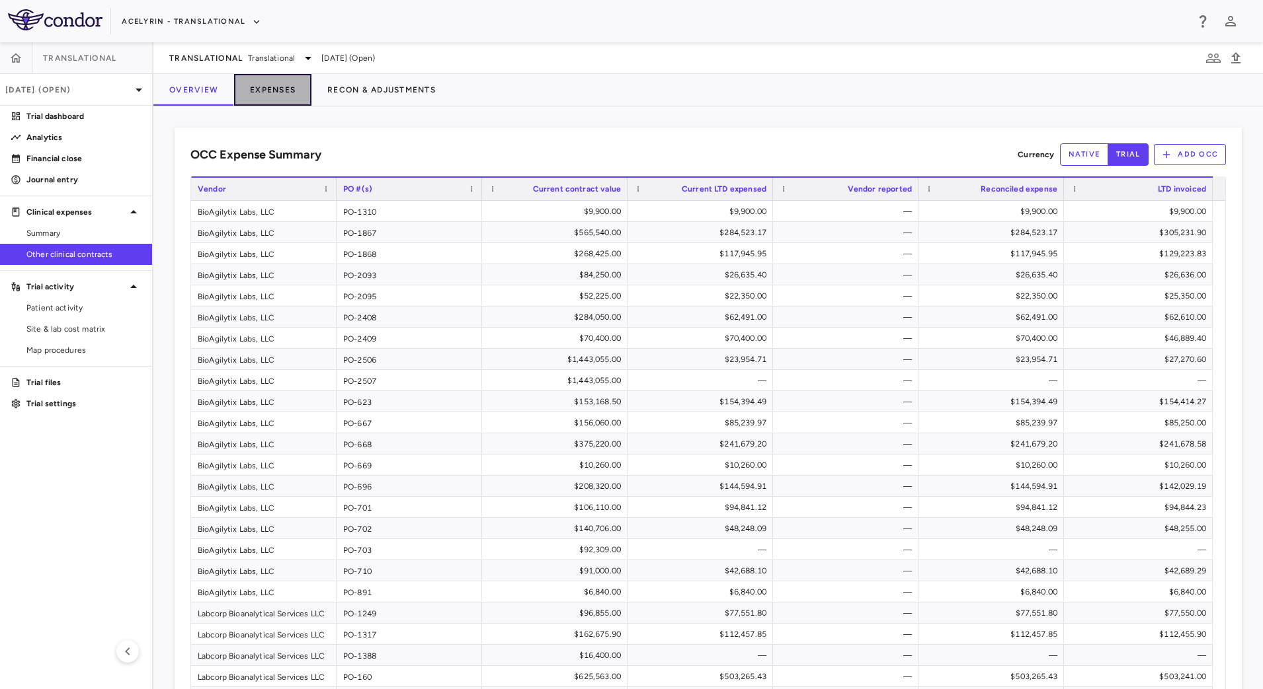
click at [273, 96] on button "Expenses" at bounding box center [272, 90] width 77 height 32
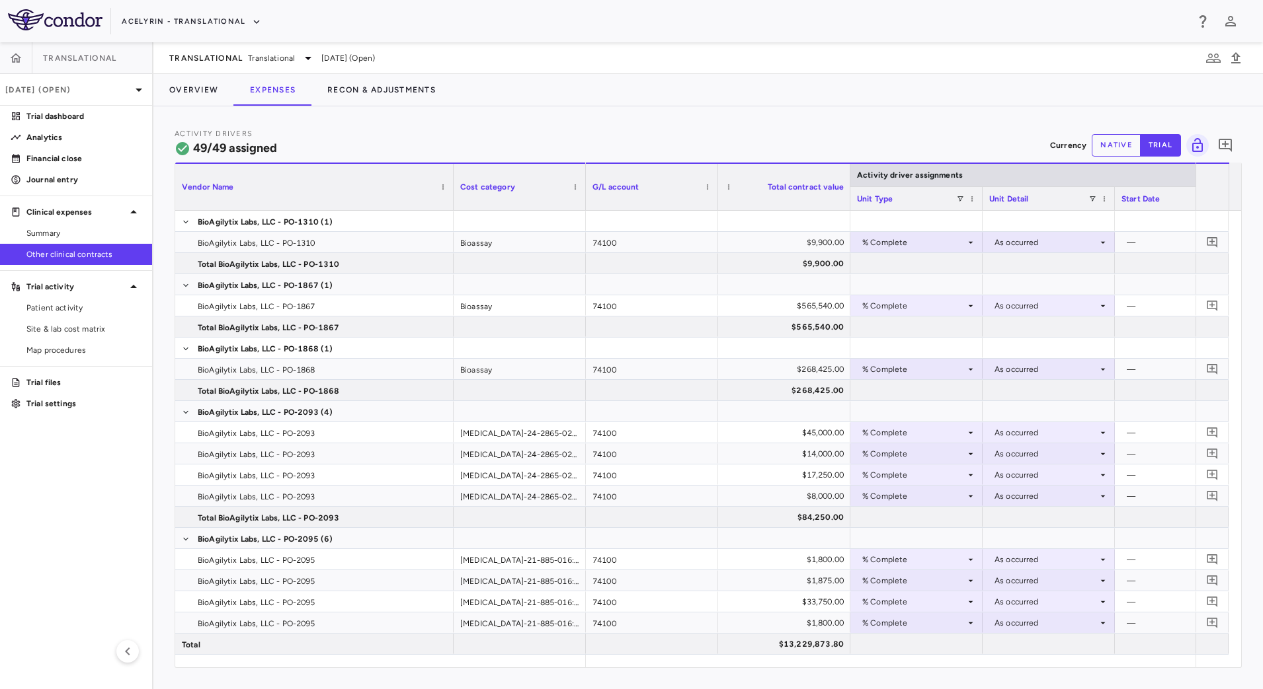
drag, startPoint x: 306, startPoint y: 176, endPoint x: 452, endPoint y: 185, distance: 146.4
click at [452, 185] on div at bounding box center [452, 187] width 5 height 46
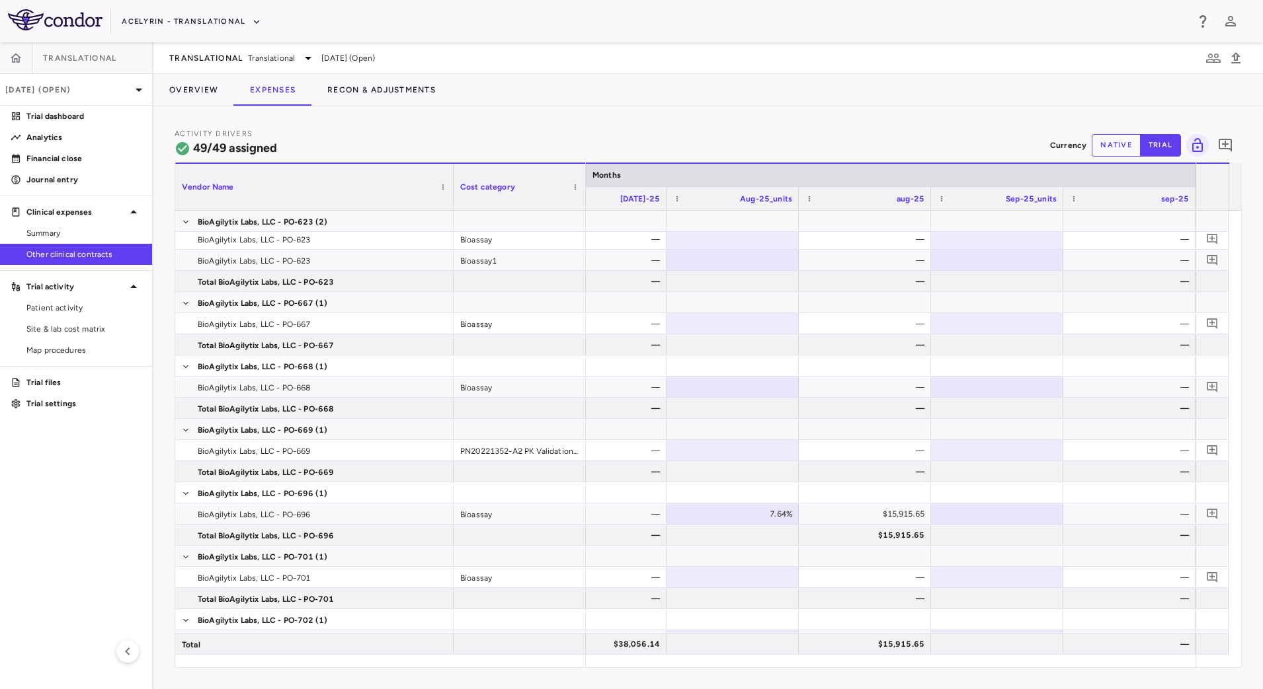
click at [1120, 149] on button "native" at bounding box center [1115, 145] width 49 height 22
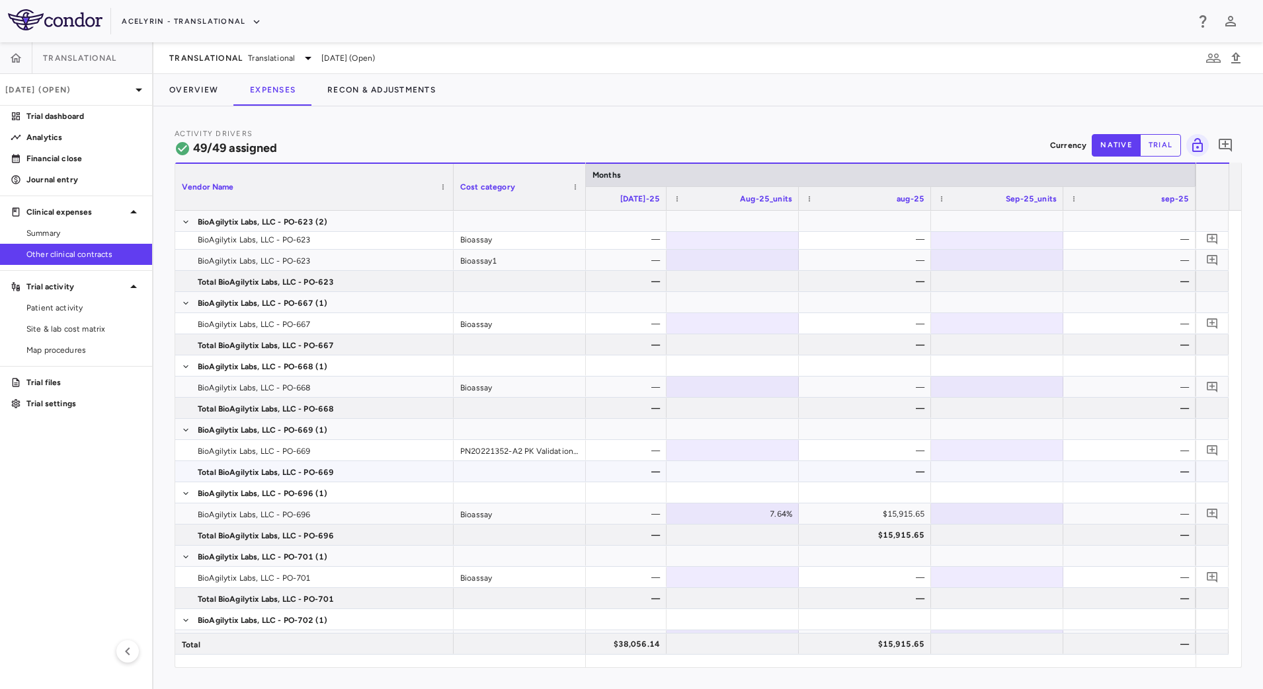
type button "native"
click at [947, 491] on div at bounding box center [996, 492] width 119 height 19
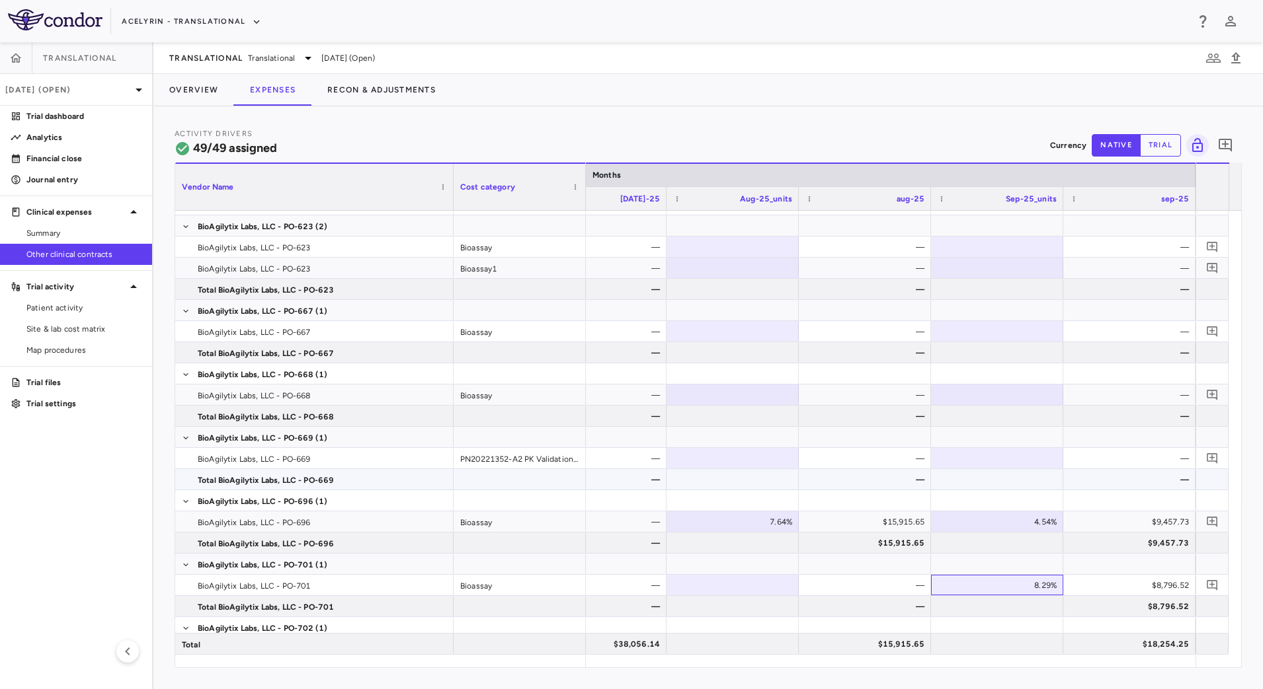
scroll to position [323, 0]
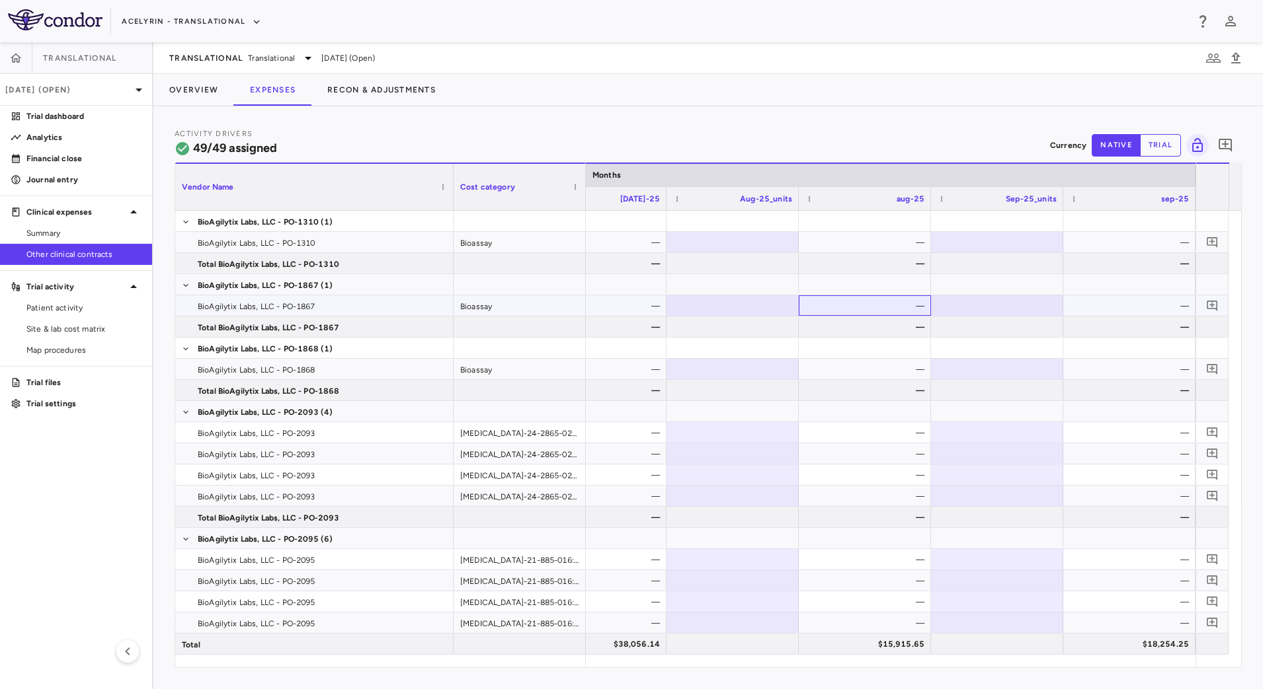
click at [889, 309] on div "—" at bounding box center [867, 305] width 114 height 21
click at [882, 300] on div "—" at bounding box center [867, 305] width 114 height 21
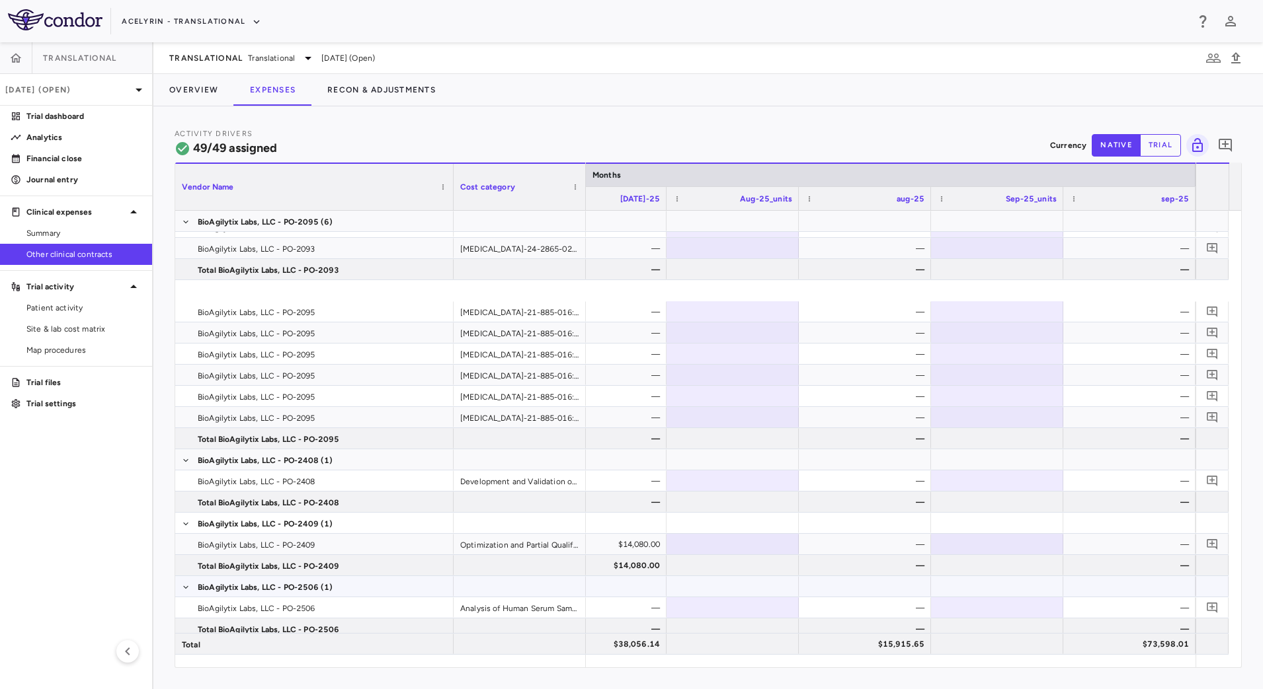
scroll to position [331, 0]
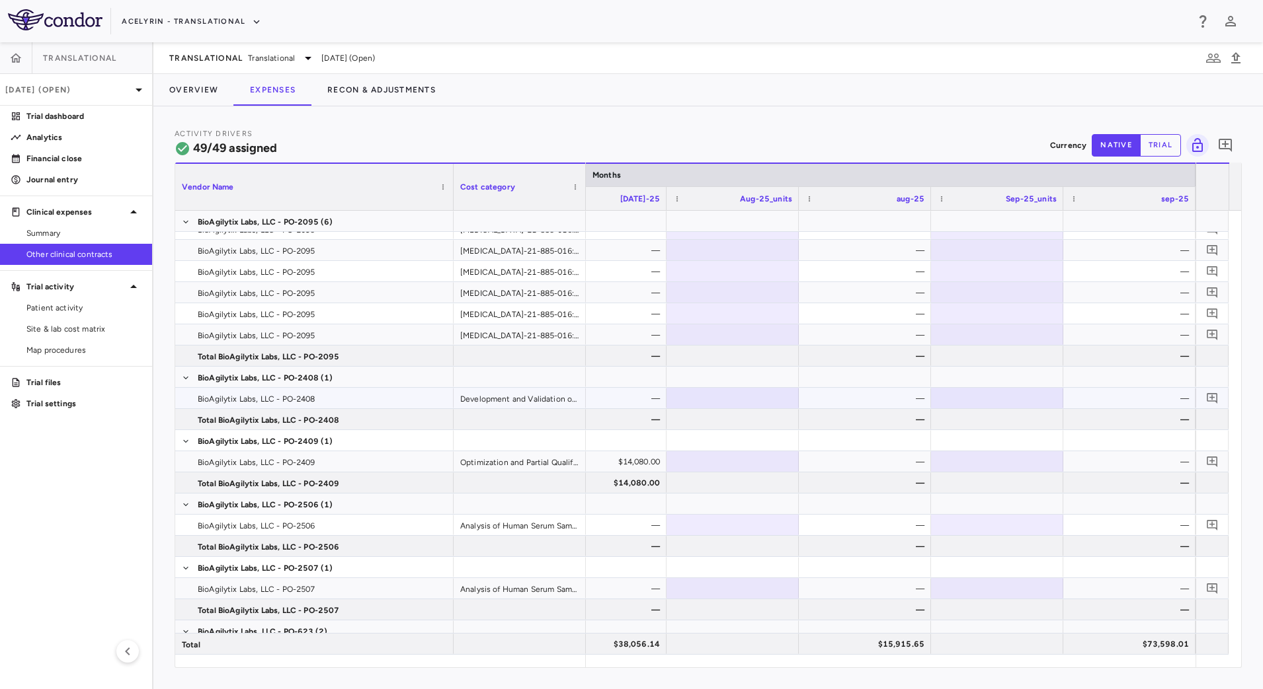
click at [902, 399] on div "—" at bounding box center [867, 398] width 114 height 21
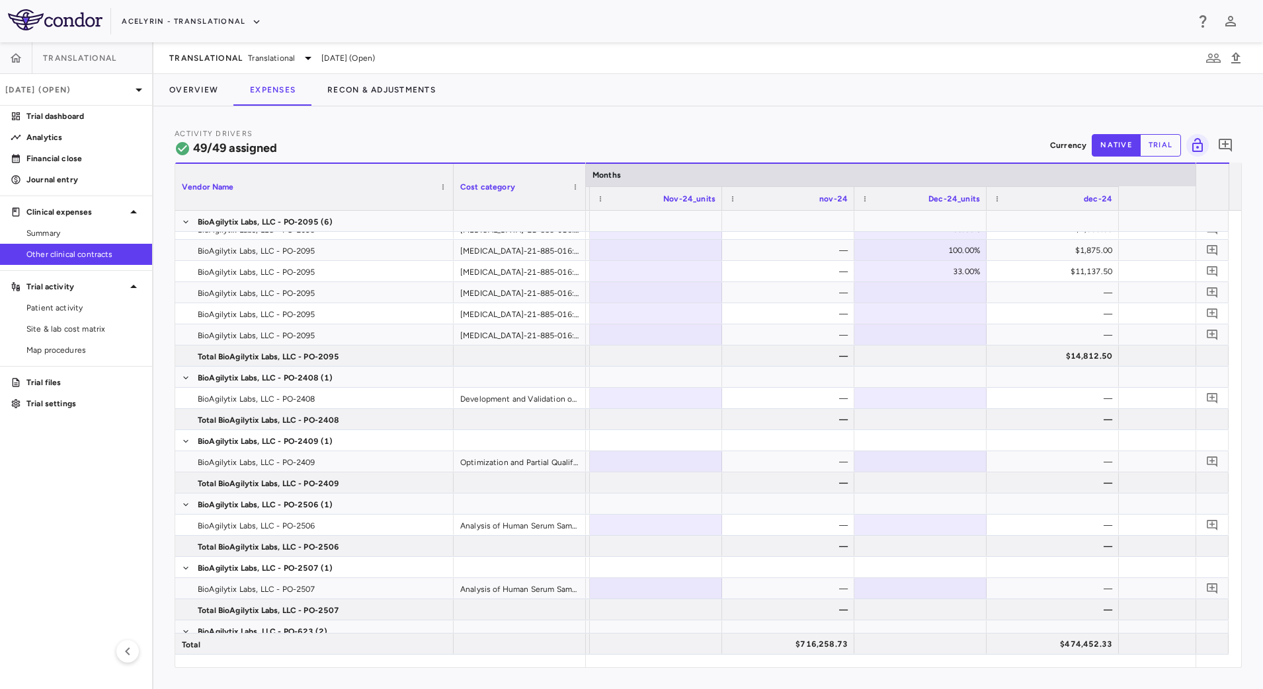
scroll to position [0, 6209]
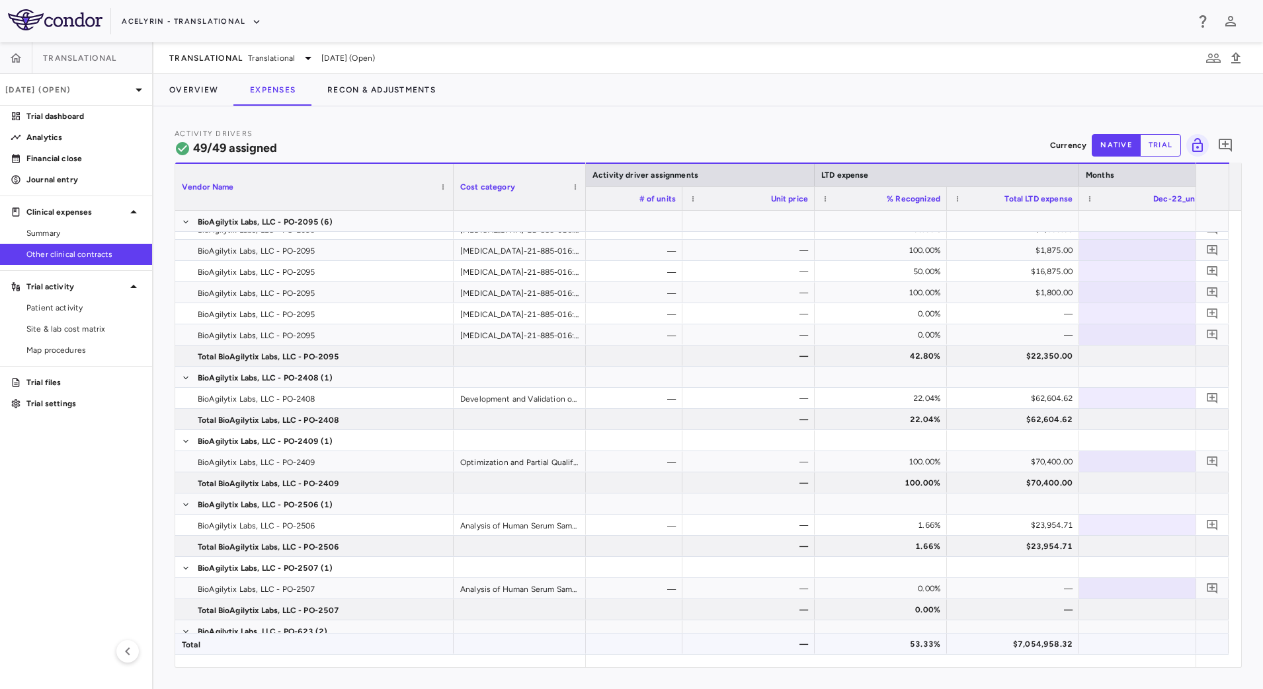
click at [971, 644] on div "$7,054,958.32" at bounding box center [1016, 644] width 114 height 21
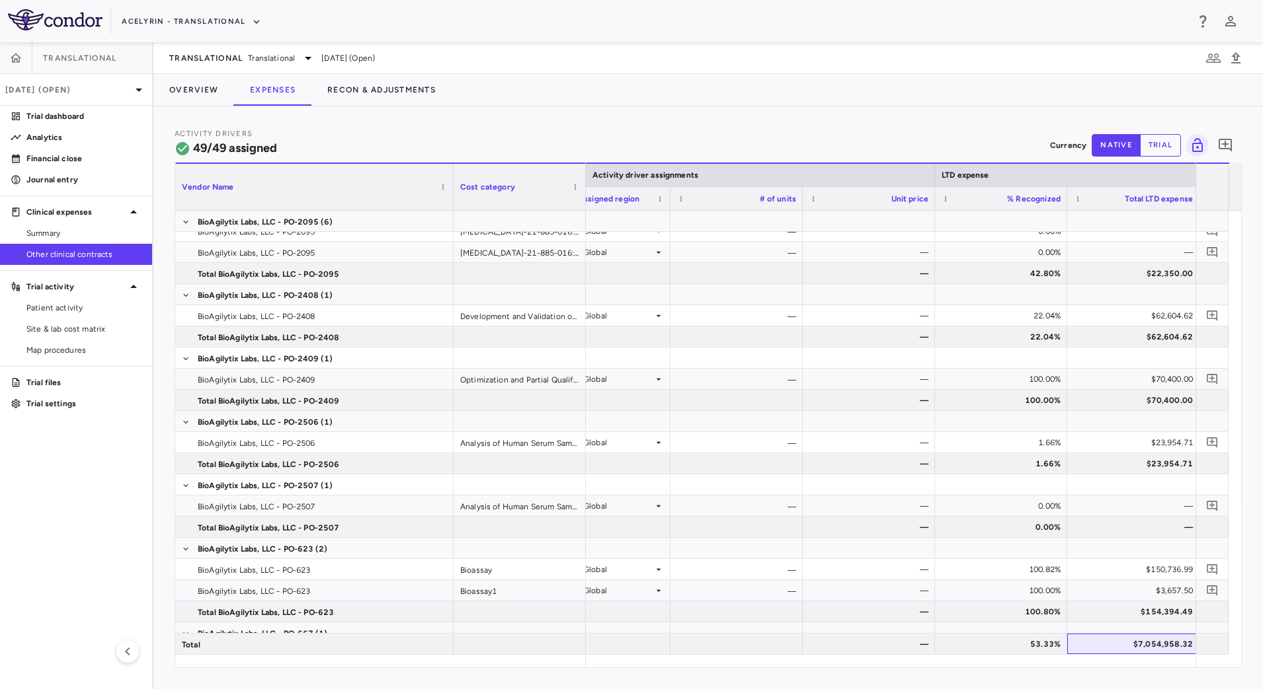
scroll to position [0, 446]
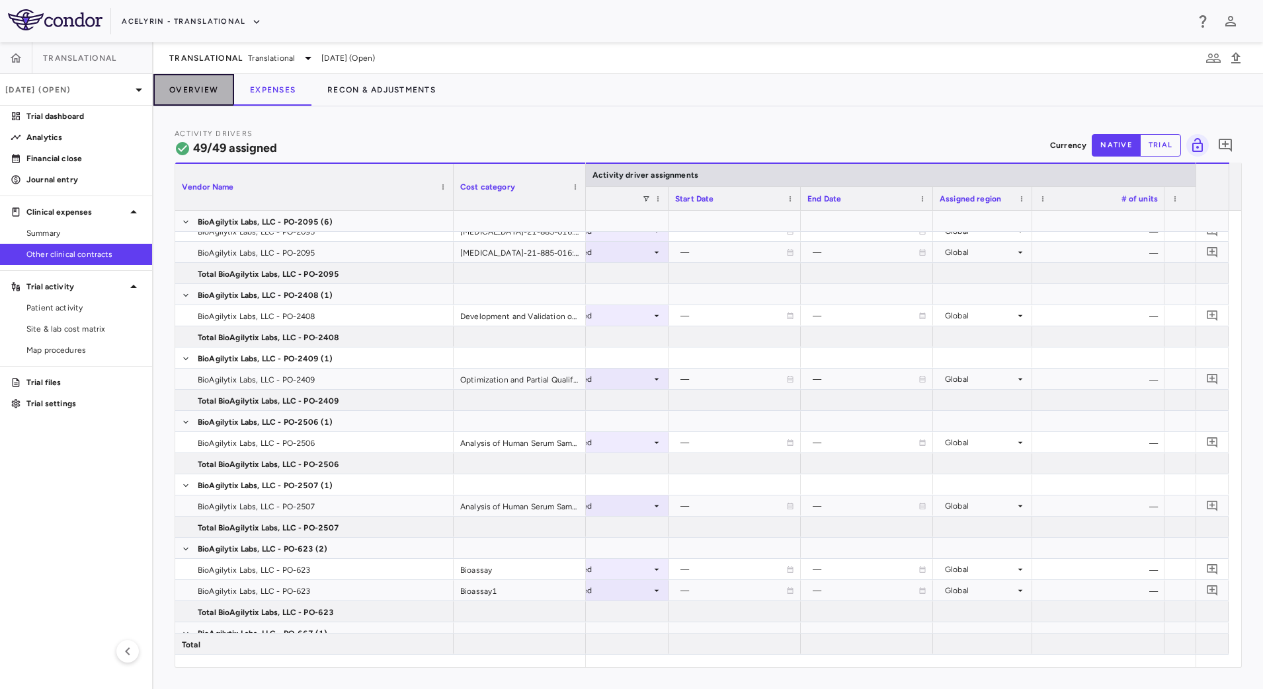
click at [205, 94] on button "Overview" at bounding box center [193, 90] width 81 height 32
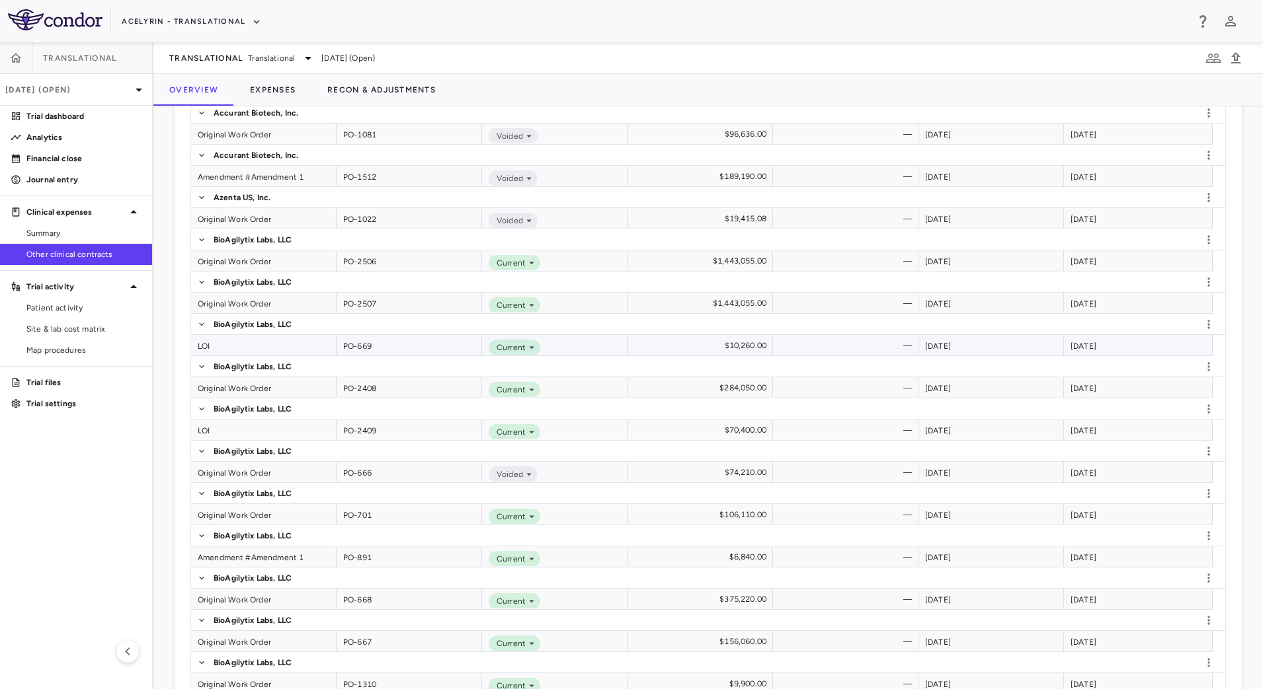
scroll to position [1239, 0]
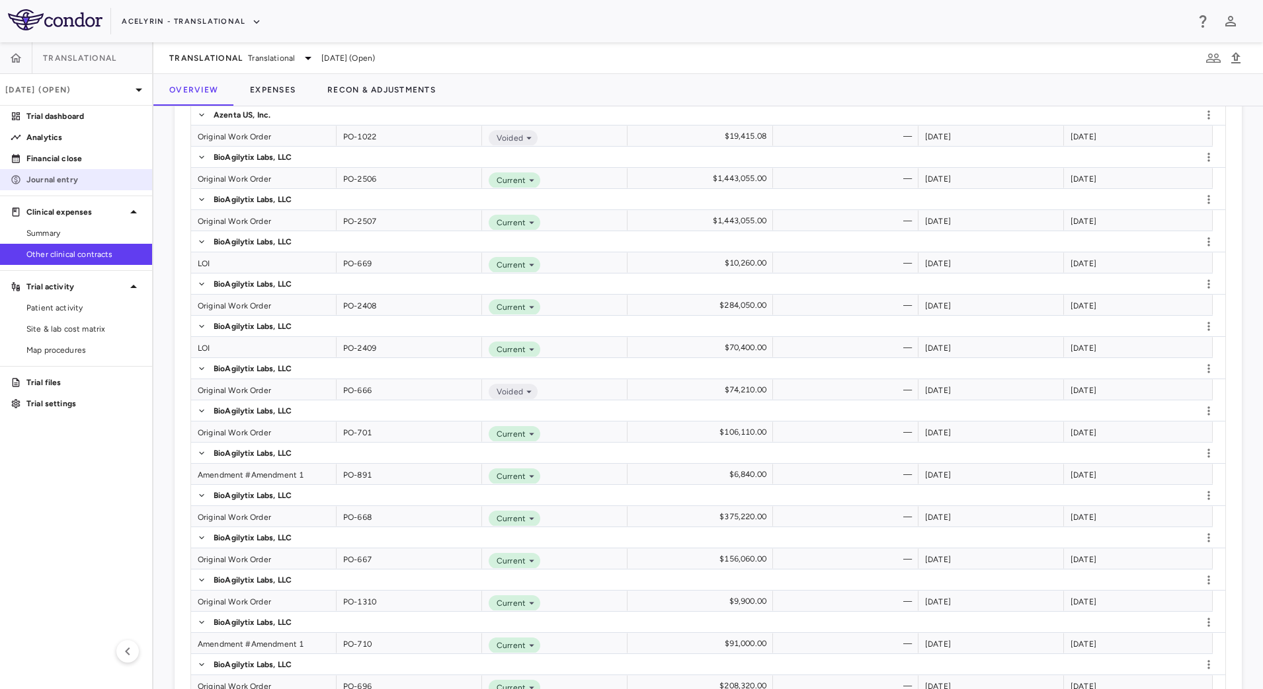
click at [28, 179] on p "Journal entry" at bounding box center [83, 180] width 115 height 12
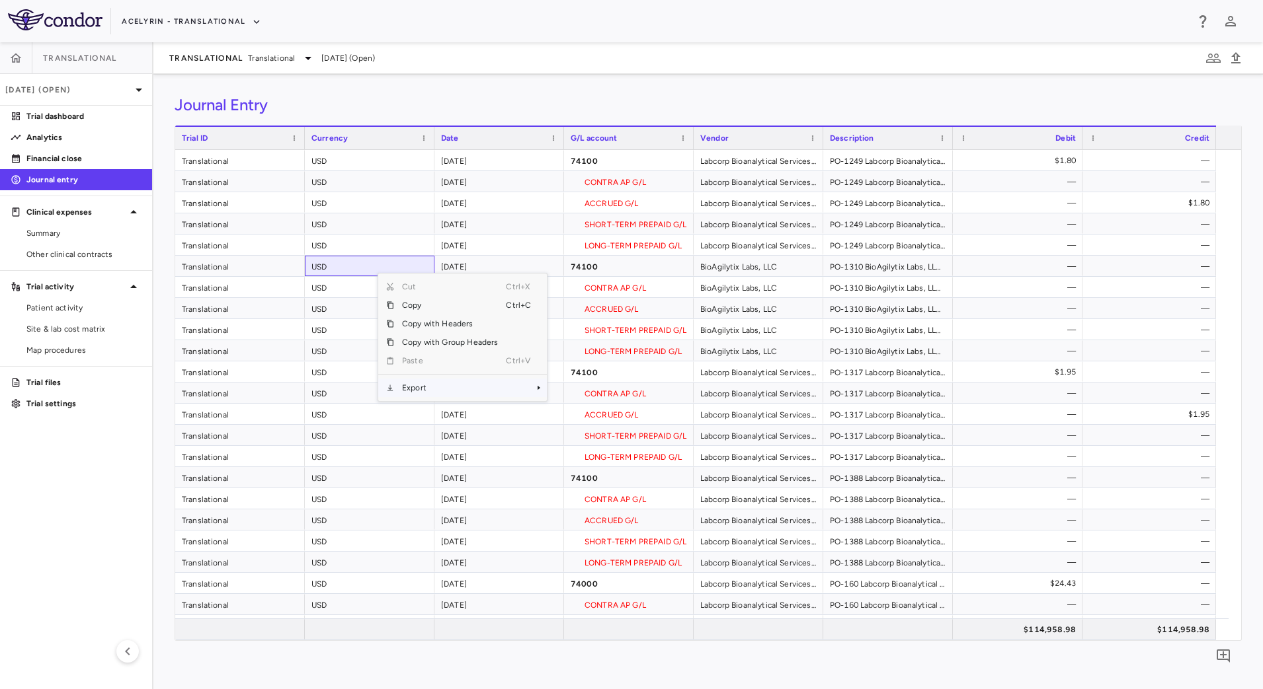
click at [438, 388] on span "Export" at bounding box center [450, 388] width 112 height 19
click at [567, 392] on span "CSV Export" at bounding box center [591, 392] width 62 height 19
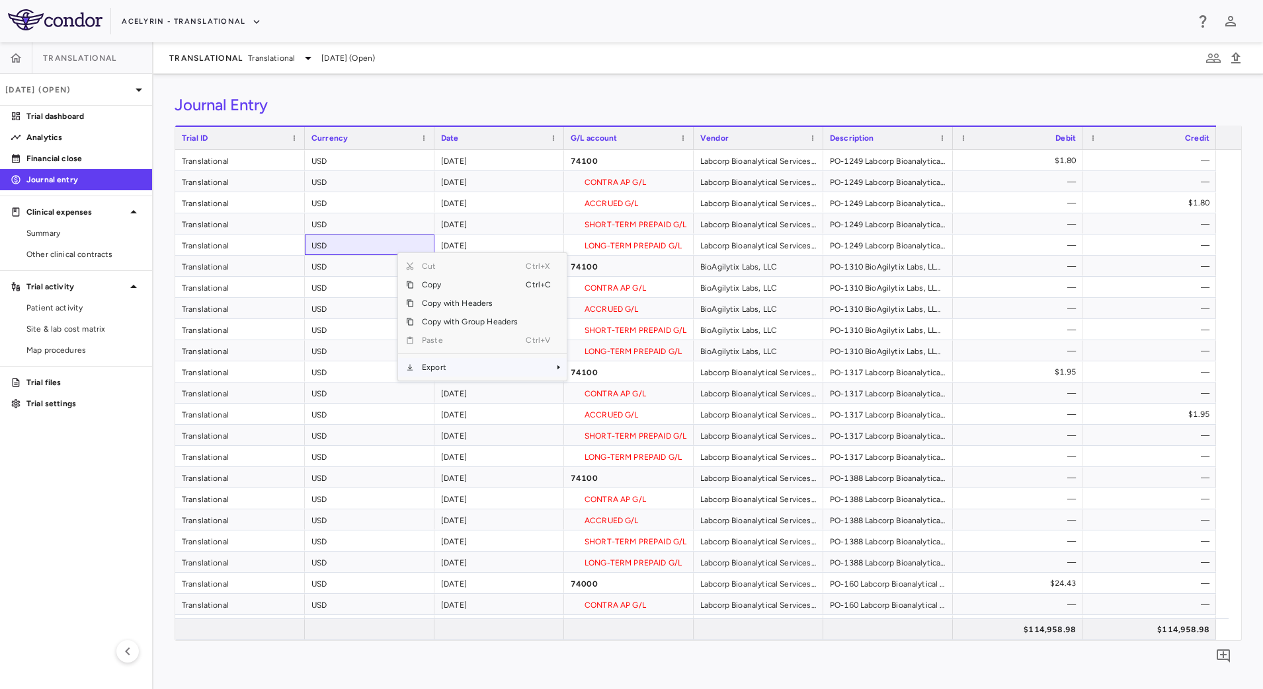
drag, startPoint x: 479, startPoint y: 364, endPoint x: 508, endPoint y: 365, distance: 28.4
click at [479, 365] on span "Export" at bounding box center [470, 367] width 112 height 19
click at [611, 391] on span "Excel Export" at bounding box center [611, 390] width 62 height 19
click at [576, 61] on div "Translational Translational [DATE] (Open)" at bounding box center [707, 58] width 1109 height 32
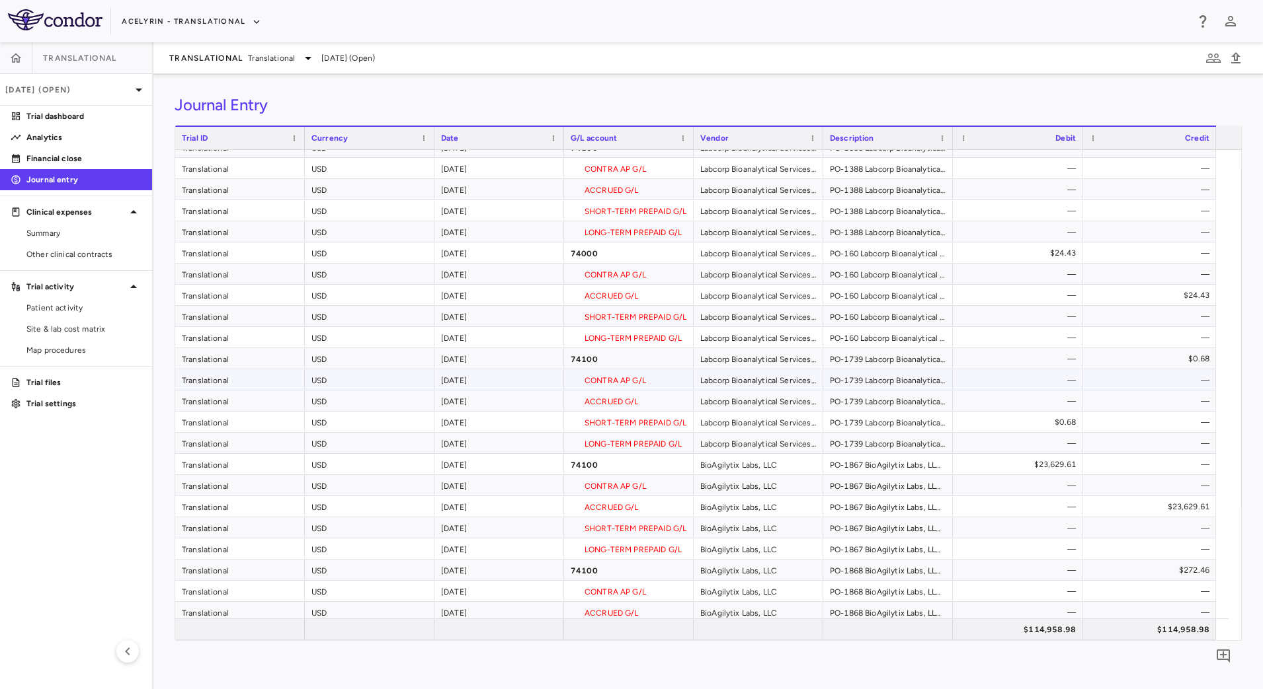
scroll to position [83, 0]
